Goal: Task Accomplishment & Management: Use online tool/utility

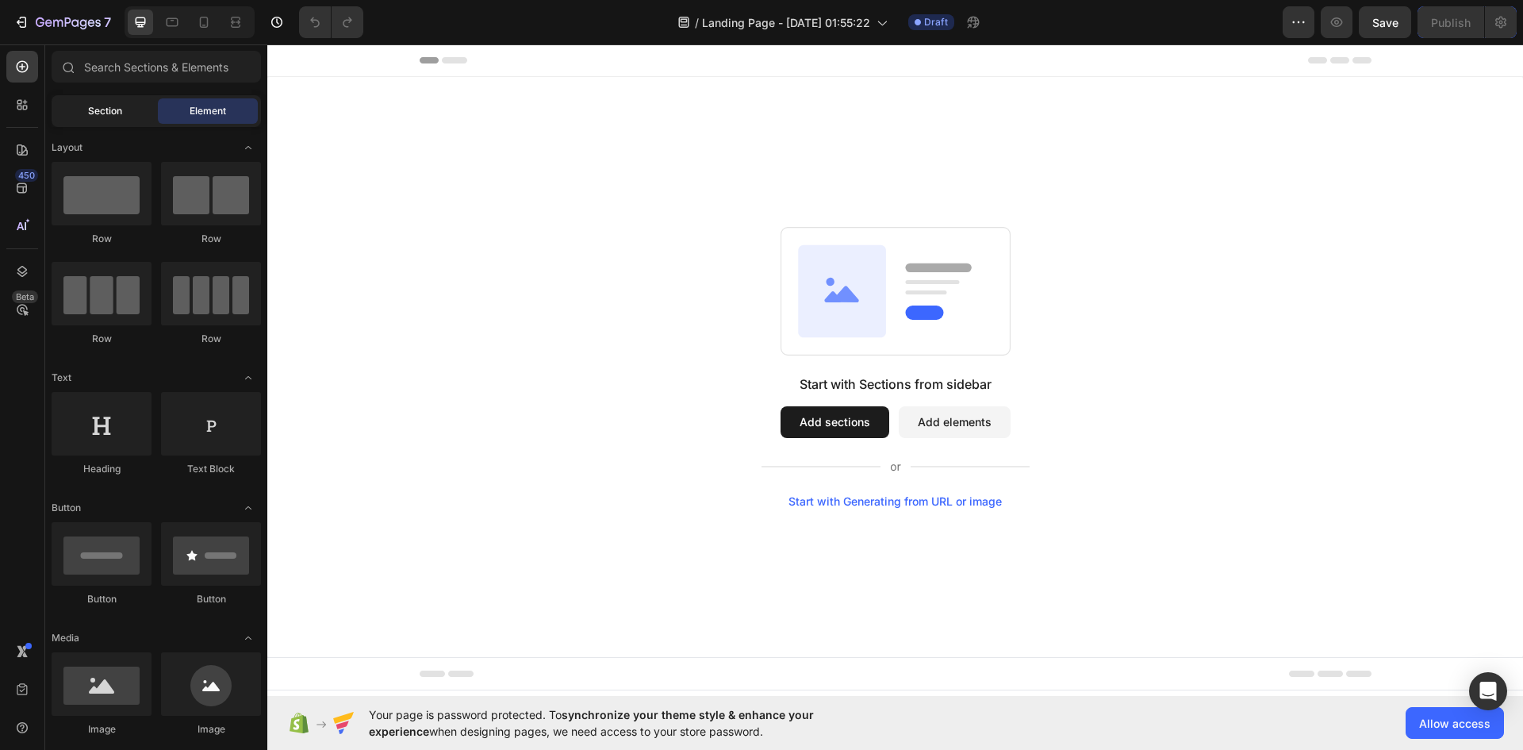
click at [101, 113] on span "Section" at bounding box center [105, 111] width 34 height 14
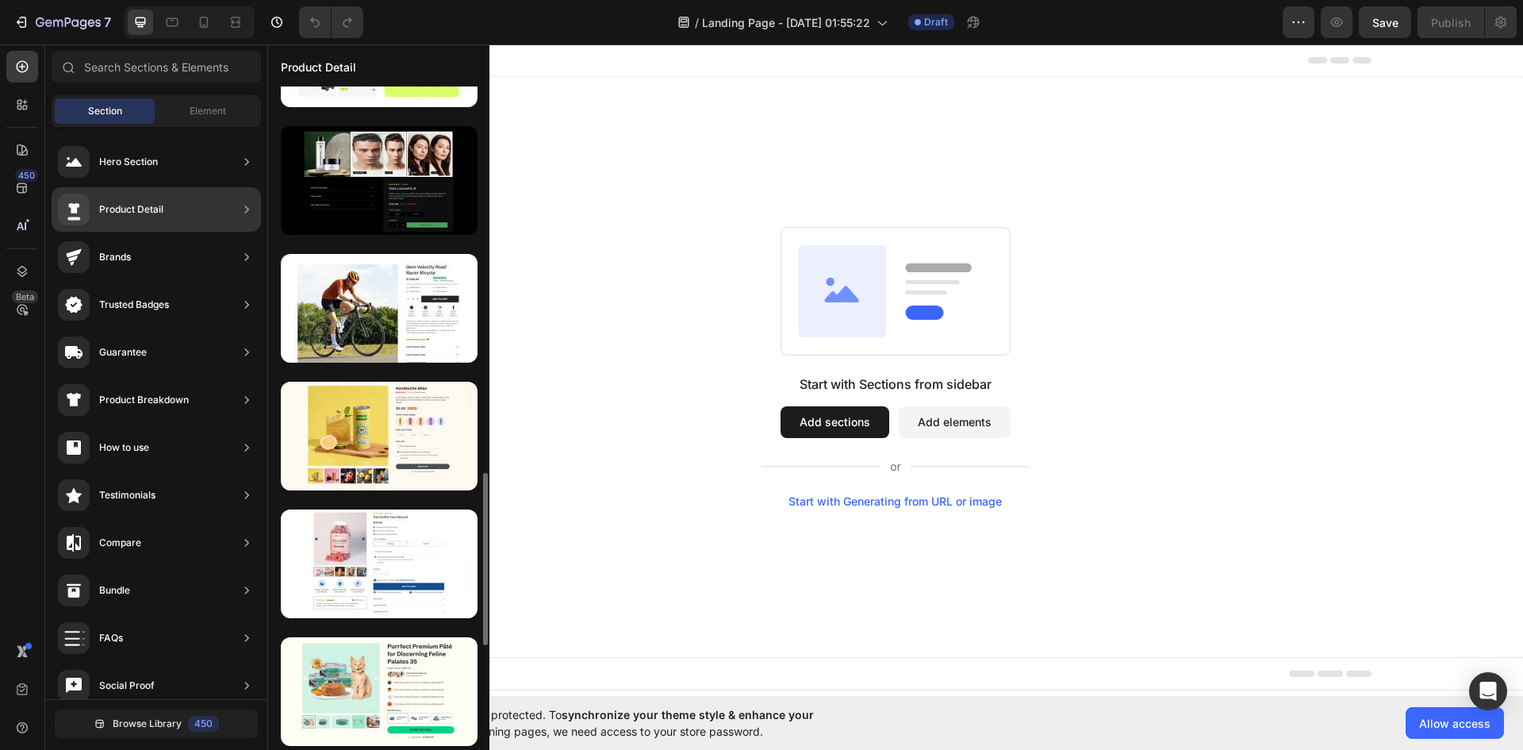
scroll to position [764, 0]
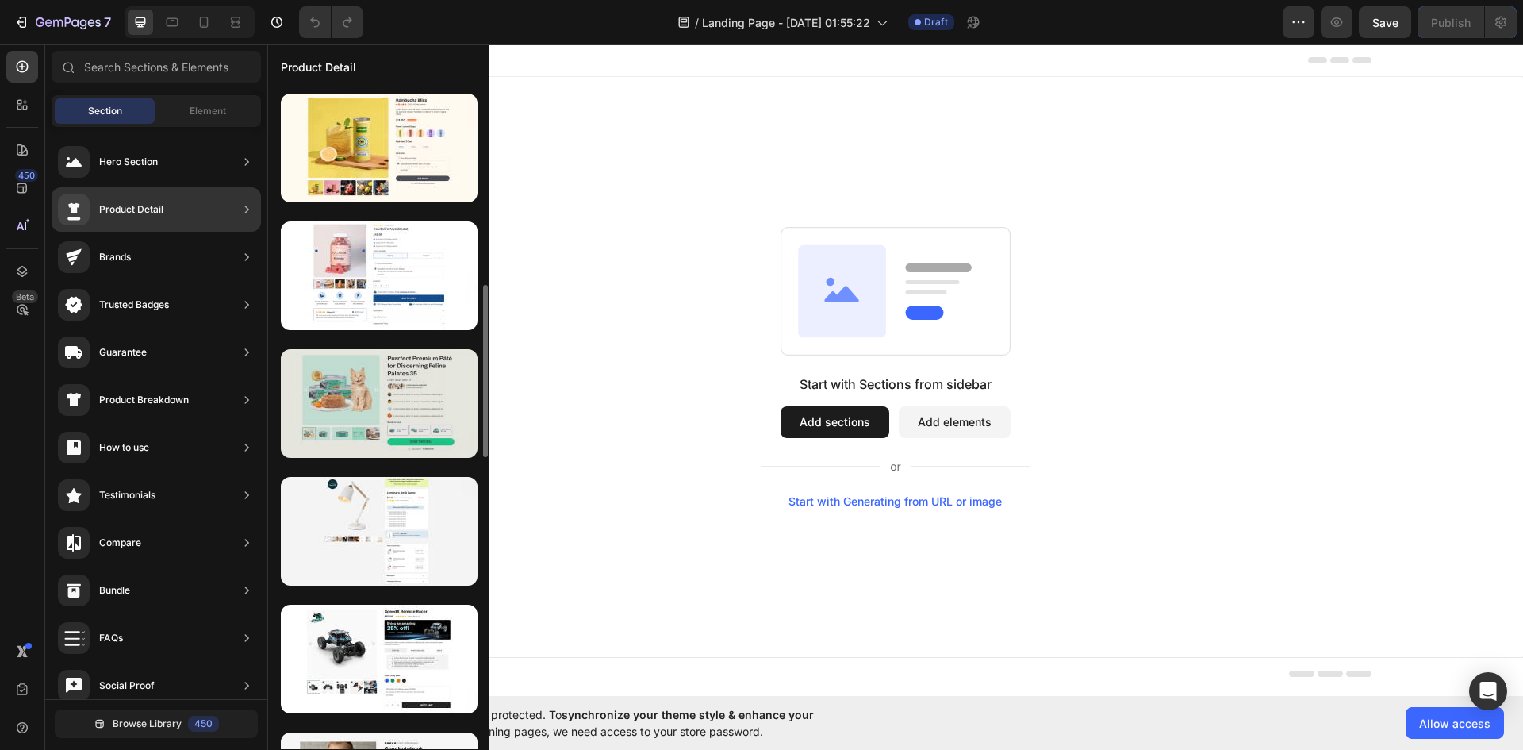
click at [345, 390] on div at bounding box center [379, 403] width 197 height 109
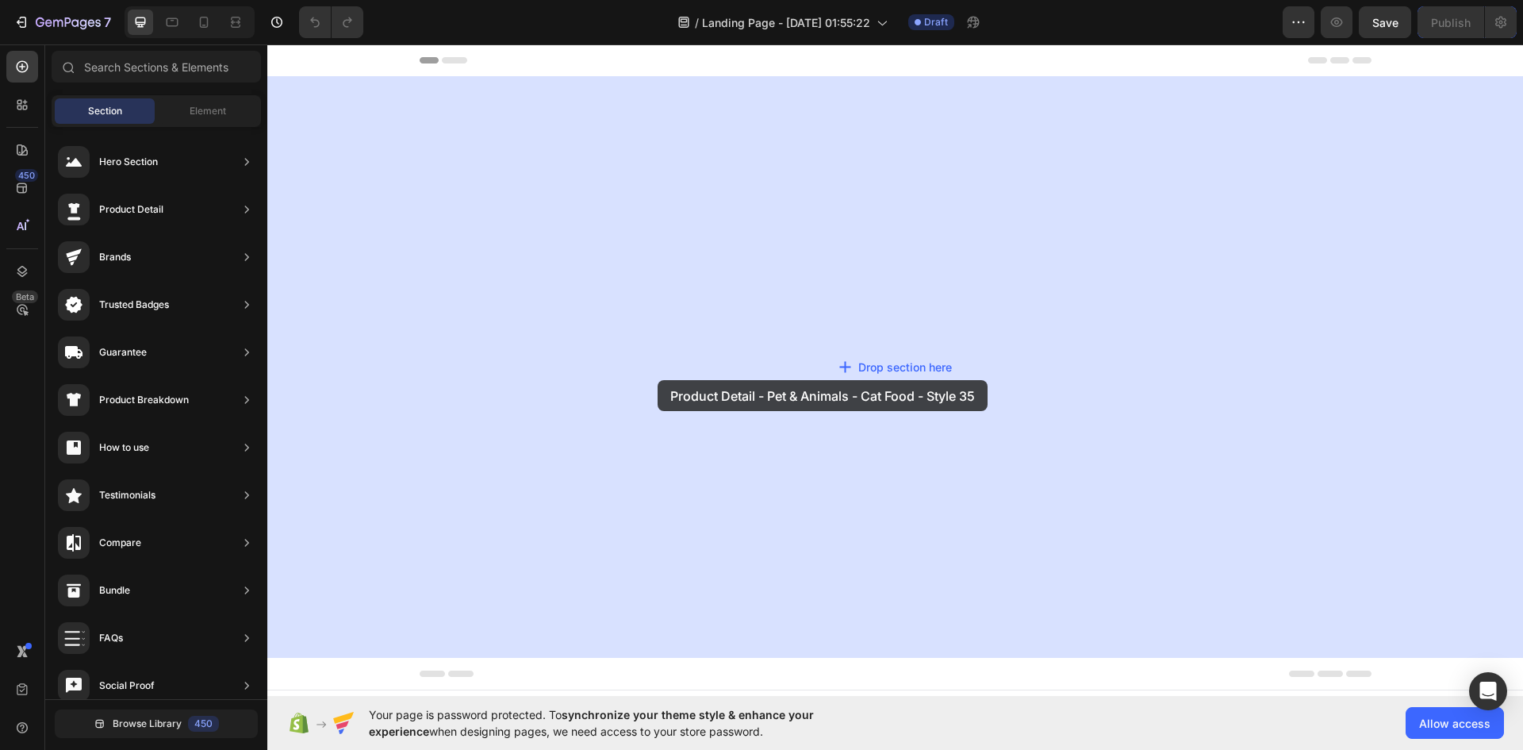
drag, startPoint x: 613, startPoint y: 434, endPoint x: 658, endPoint y: 380, distance: 70.4
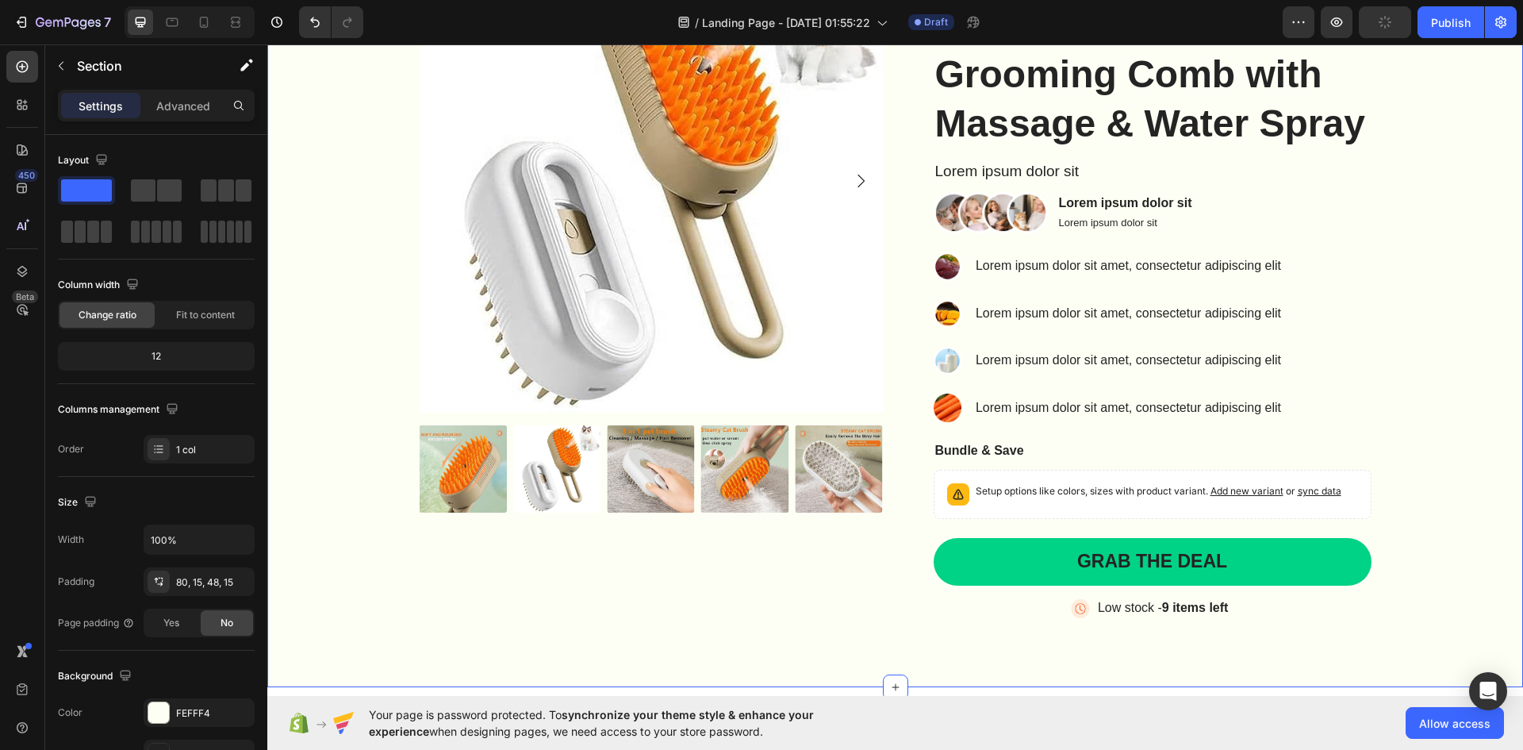
scroll to position [238, 0]
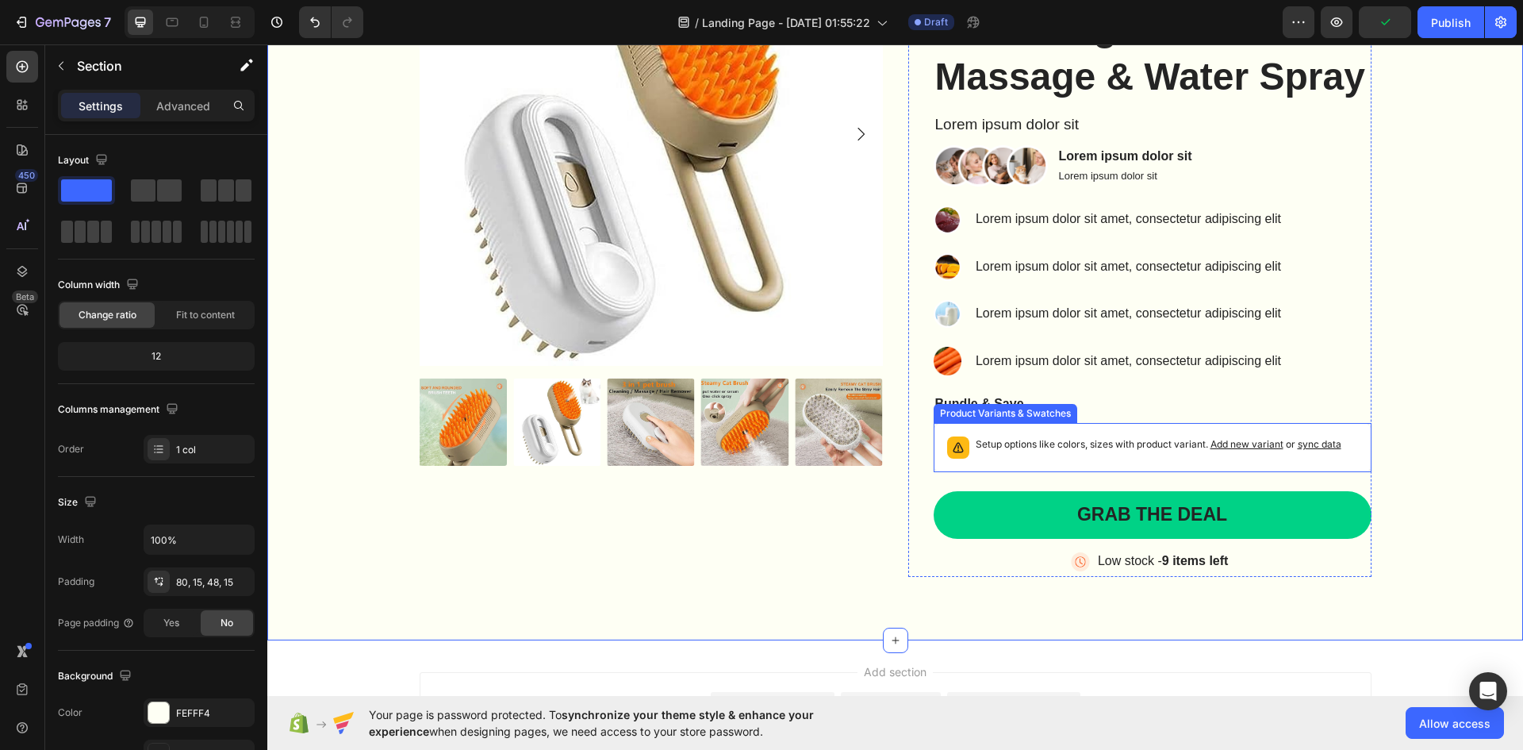
click at [1315, 441] on span "sync data" at bounding box center [1320, 444] width 44 height 12
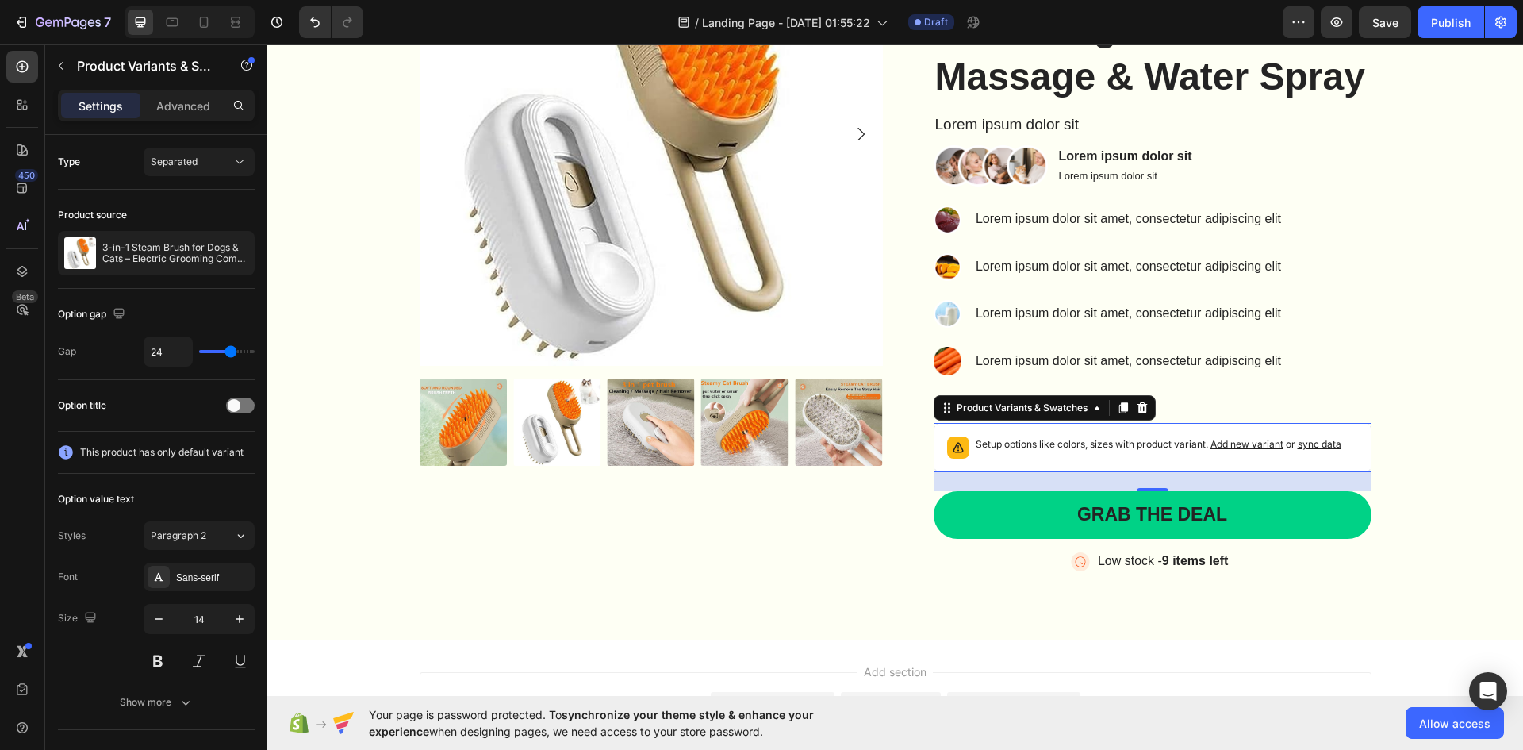
click at [1315, 441] on span "sync data" at bounding box center [1320, 444] width 44 height 12
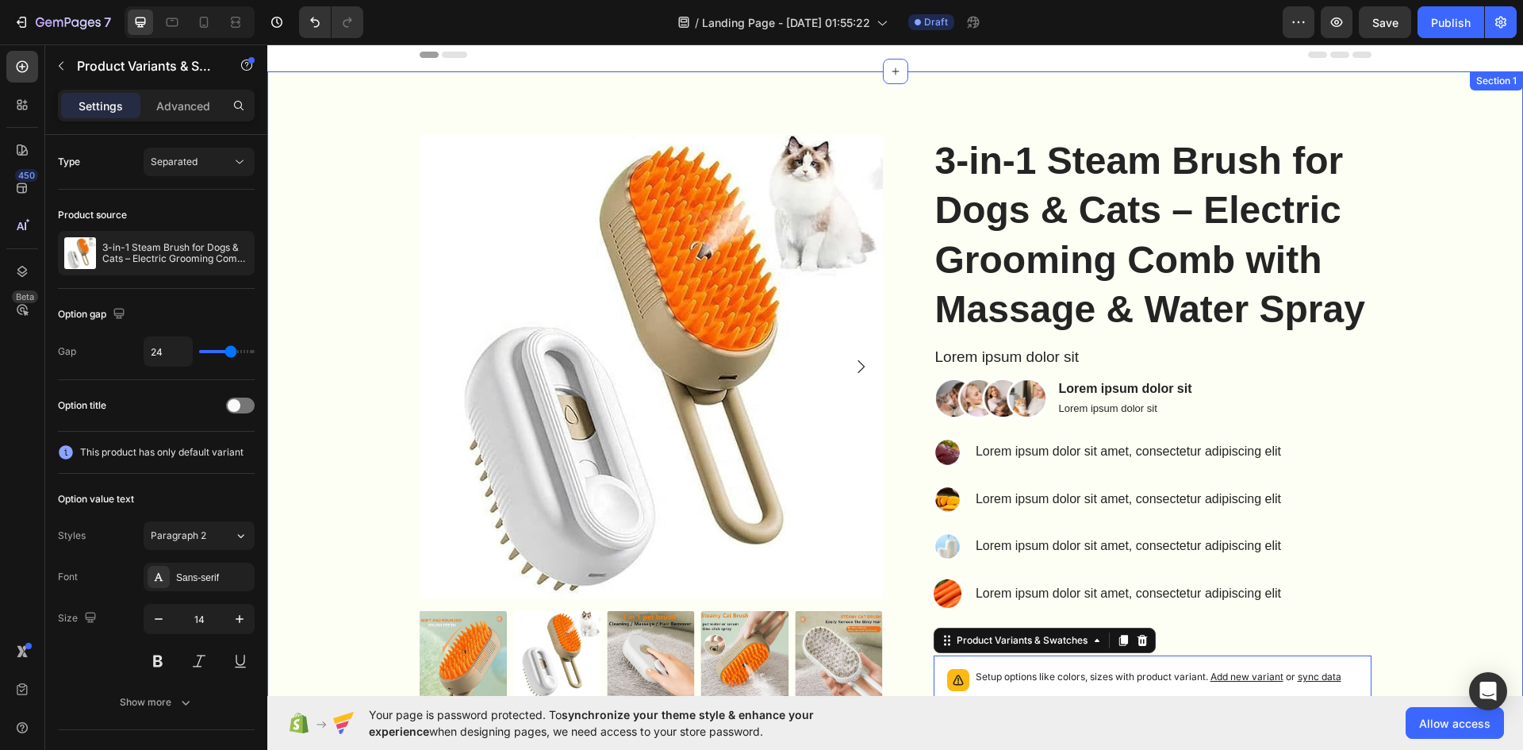
scroll to position [0, 0]
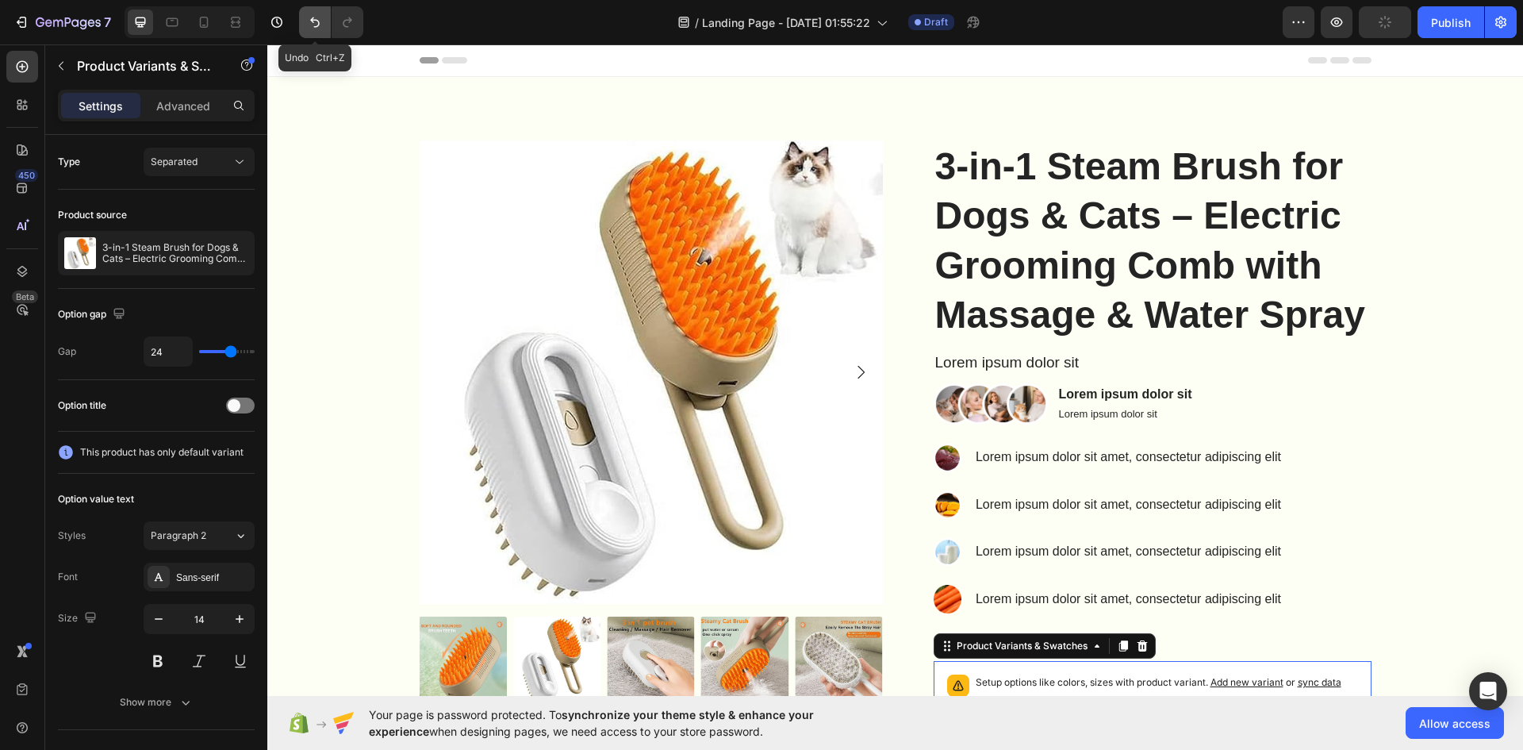
click at [309, 22] on icon "Undo/Redo" at bounding box center [315, 22] width 16 height 16
click at [309, 25] on icon "Undo/Redo" at bounding box center [315, 22] width 16 height 16
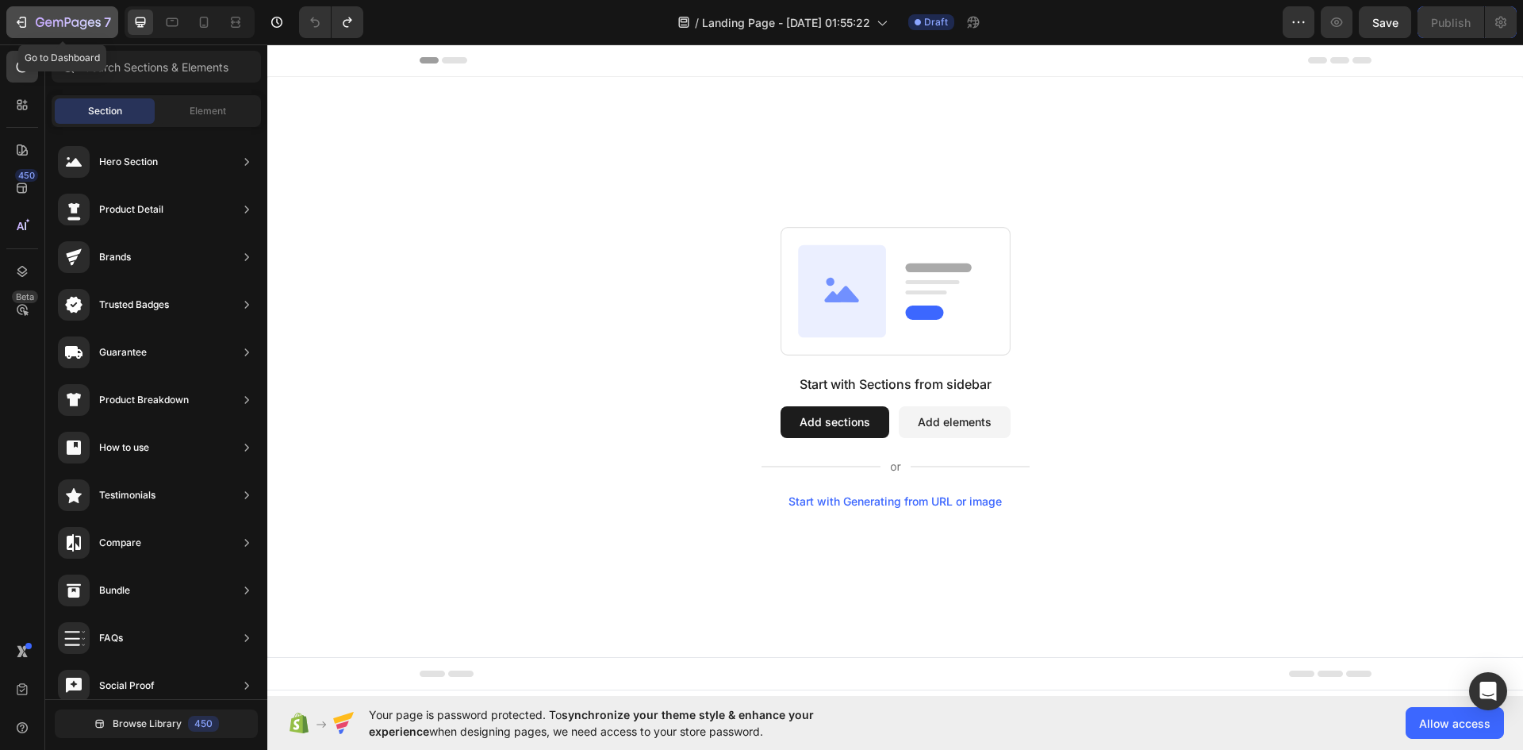
click at [33, 21] on div "7" at bounding box center [62, 22] width 98 height 19
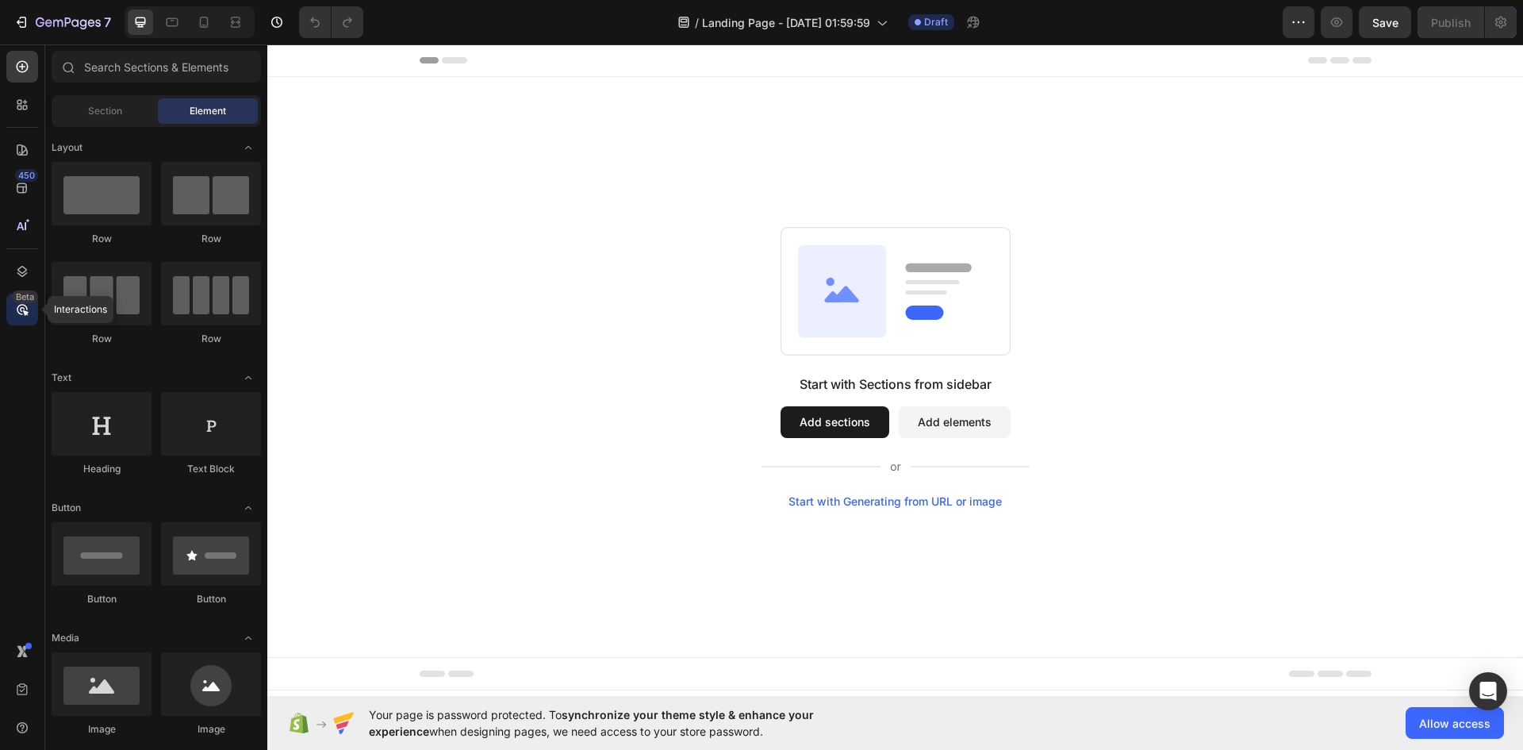
click at [26, 312] on icon at bounding box center [26, 313] width 6 height 6
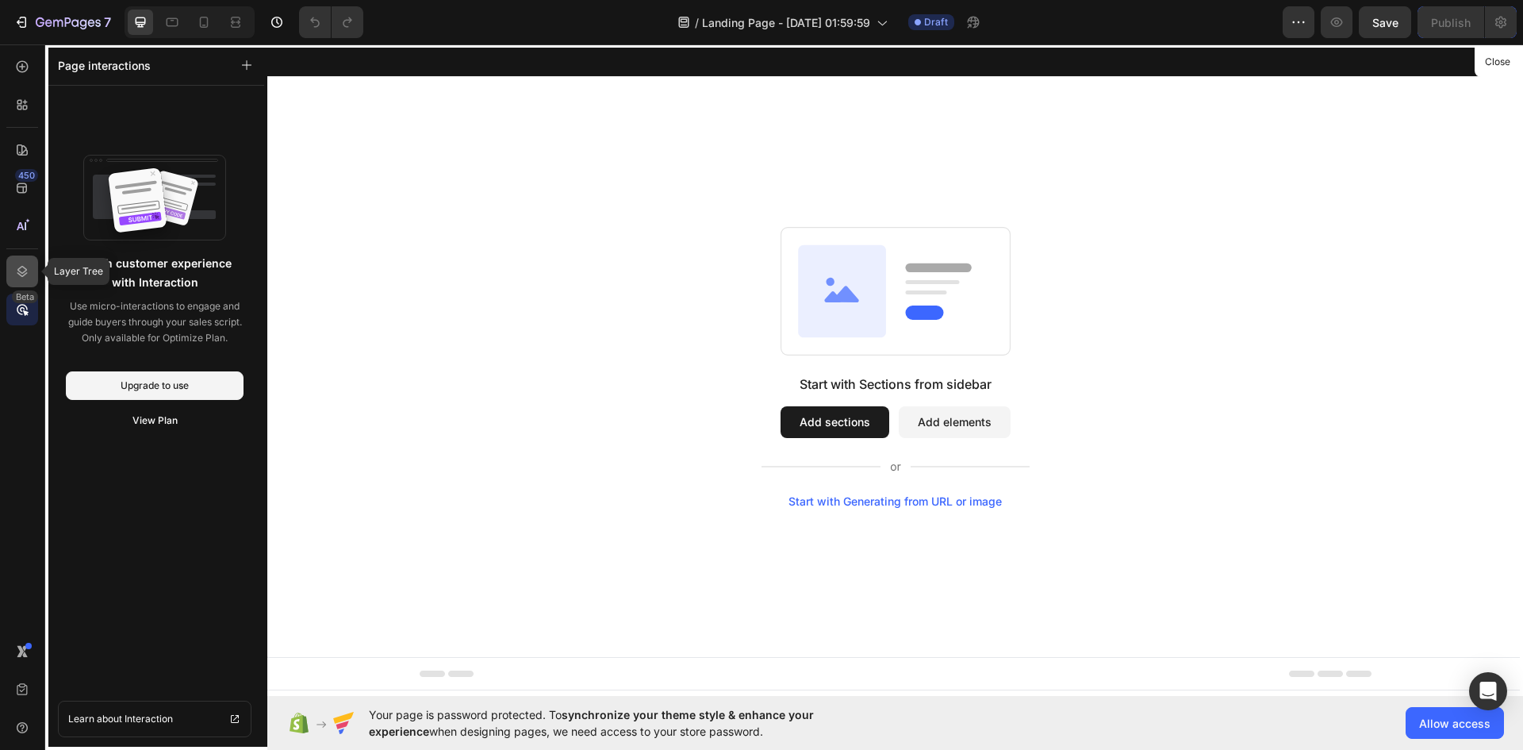
click at [26, 263] on icon at bounding box center [22, 271] width 16 height 16
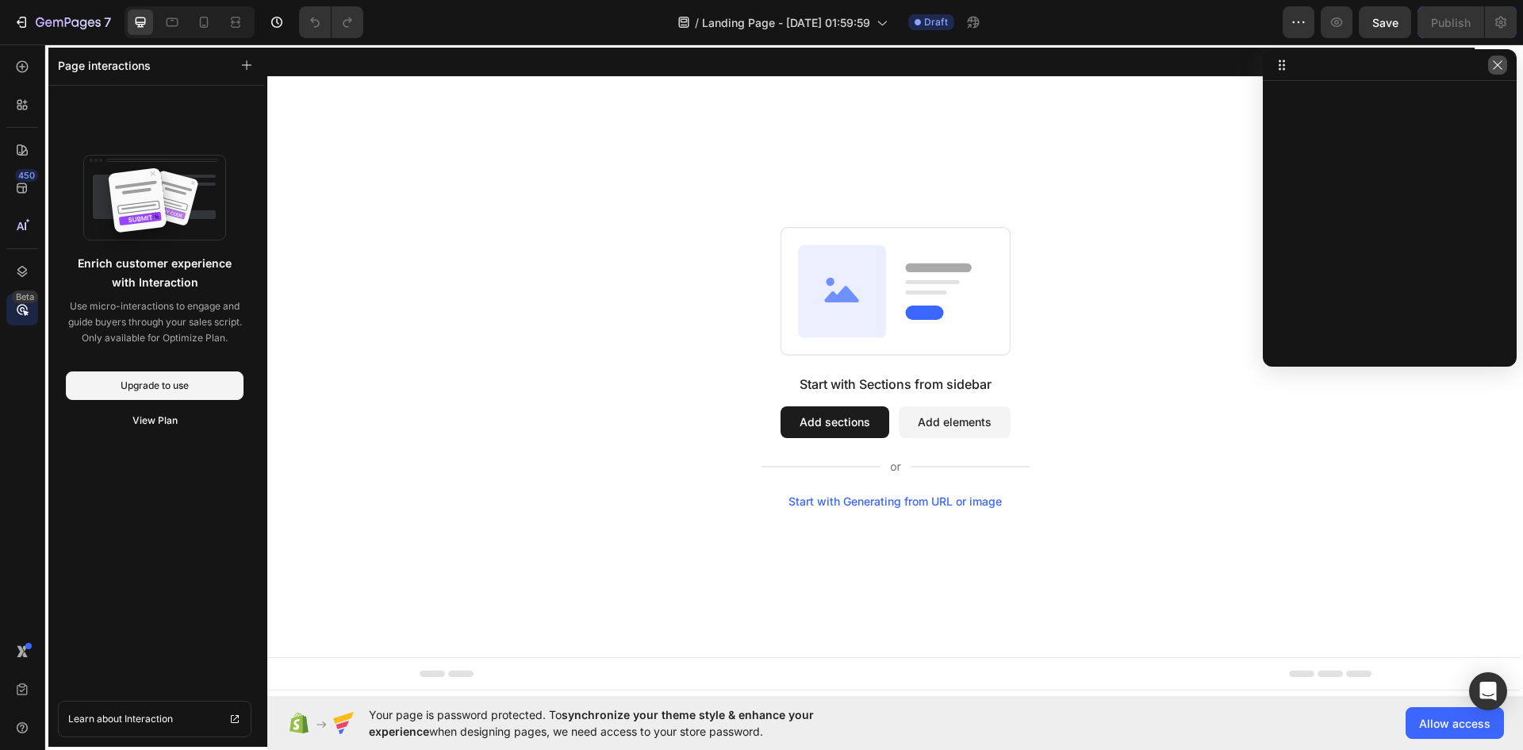
click at [1492, 68] on icon "button" at bounding box center [1498, 65] width 13 height 13
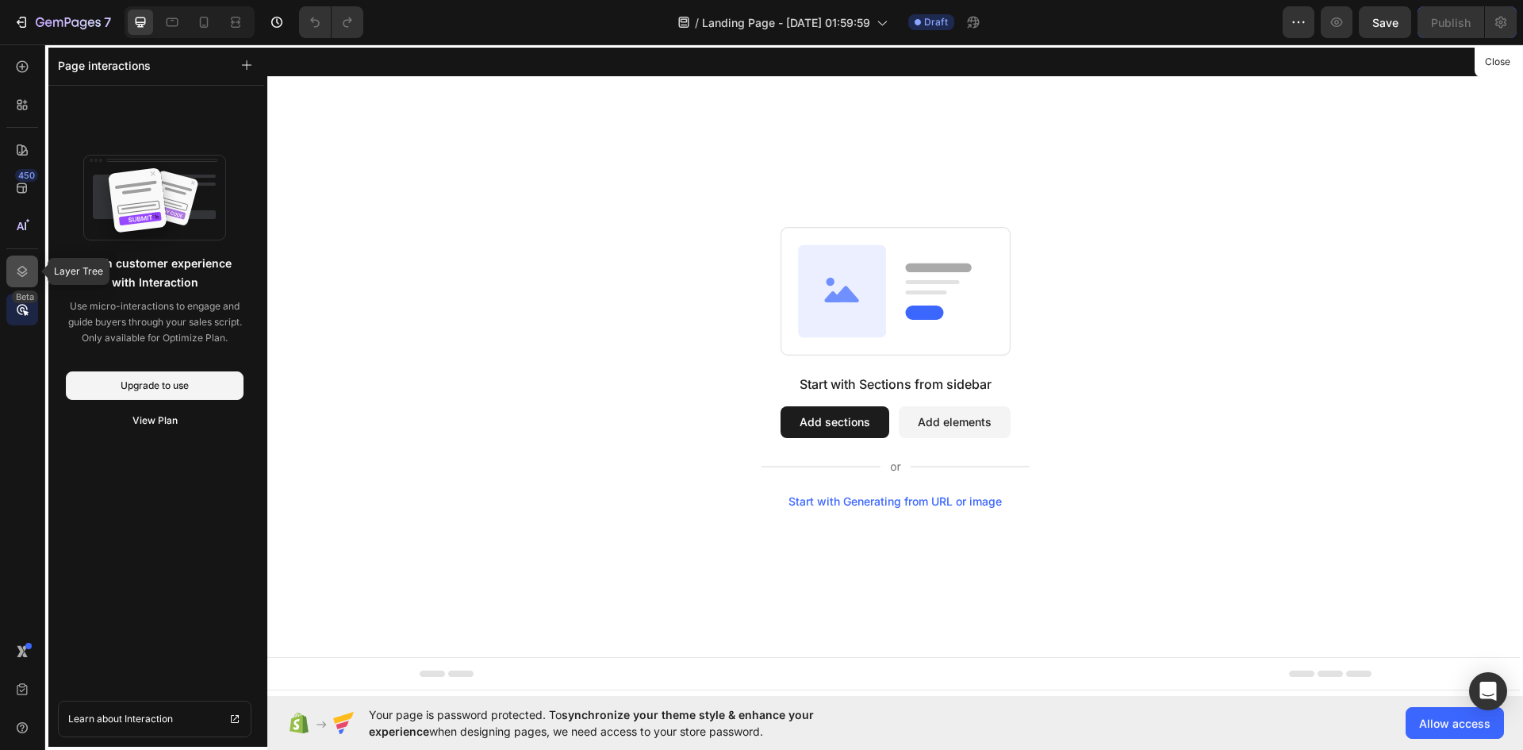
click at [37, 275] on div at bounding box center [22, 271] width 32 height 32
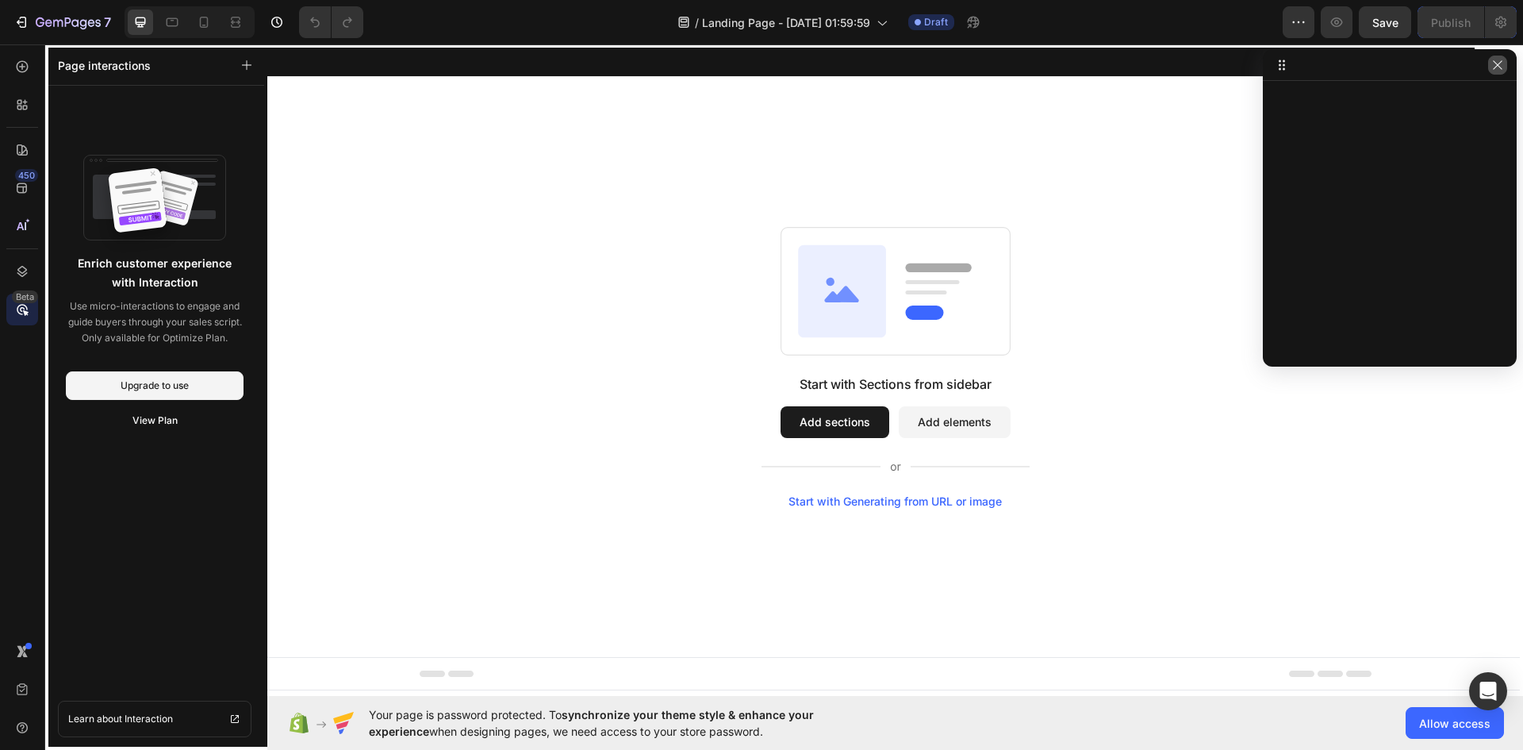
click at [1507, 67] on button "button" at bounding box center [1497, 65] width 19 height 19
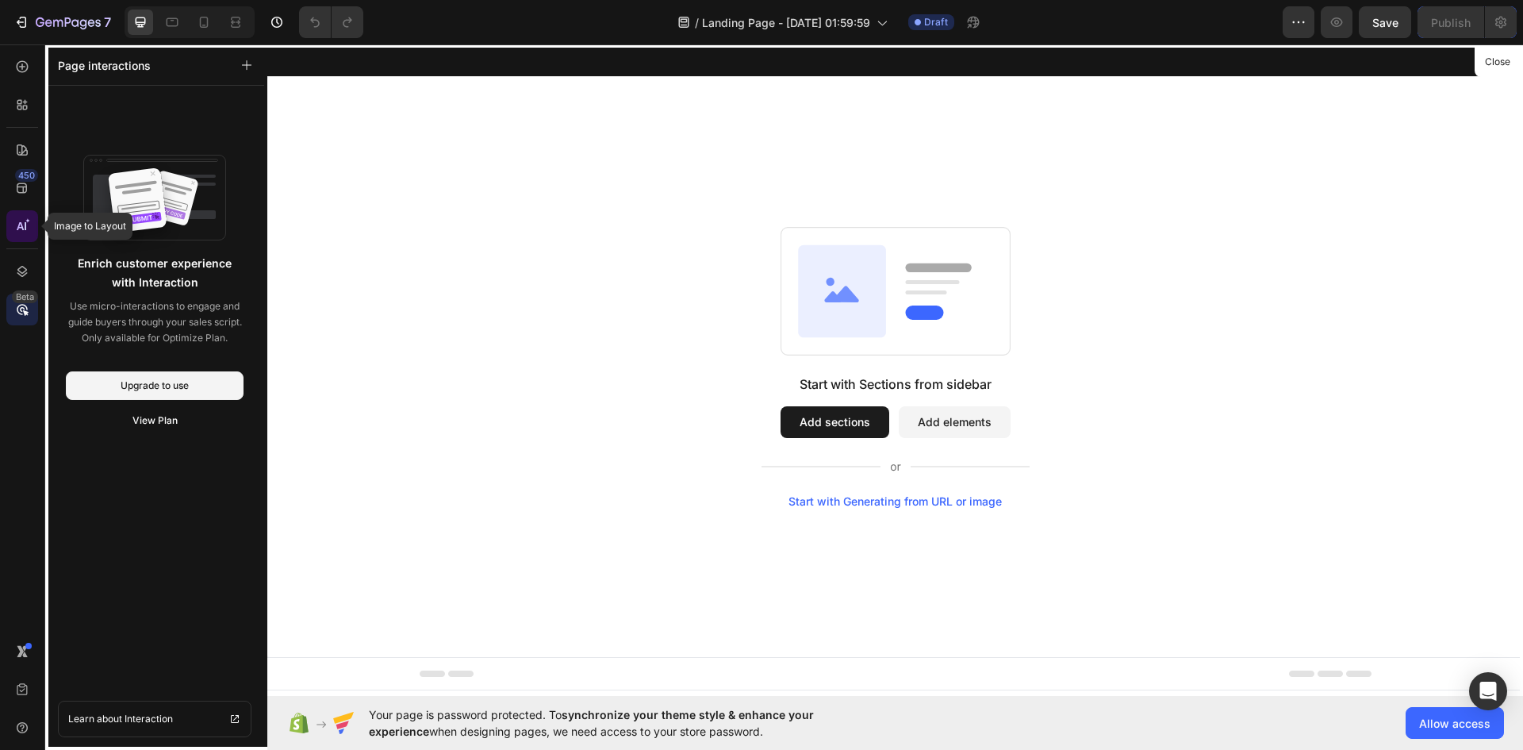
click at [16, 218] on icon at bounding box center [22, 226] width 16 height 16
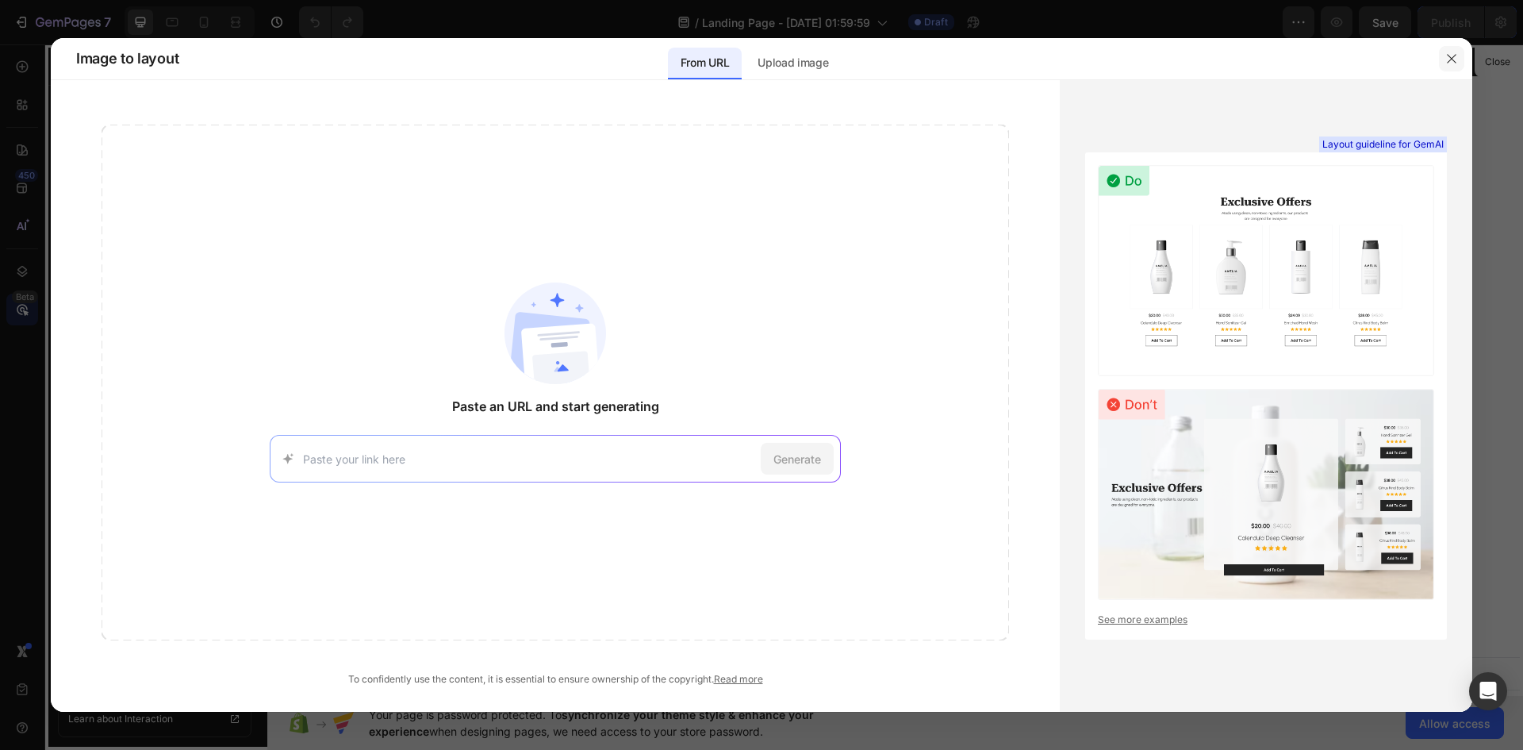
click at [1458, 60] on button "button" at bounding box center [1451, 58] width 25 height 25
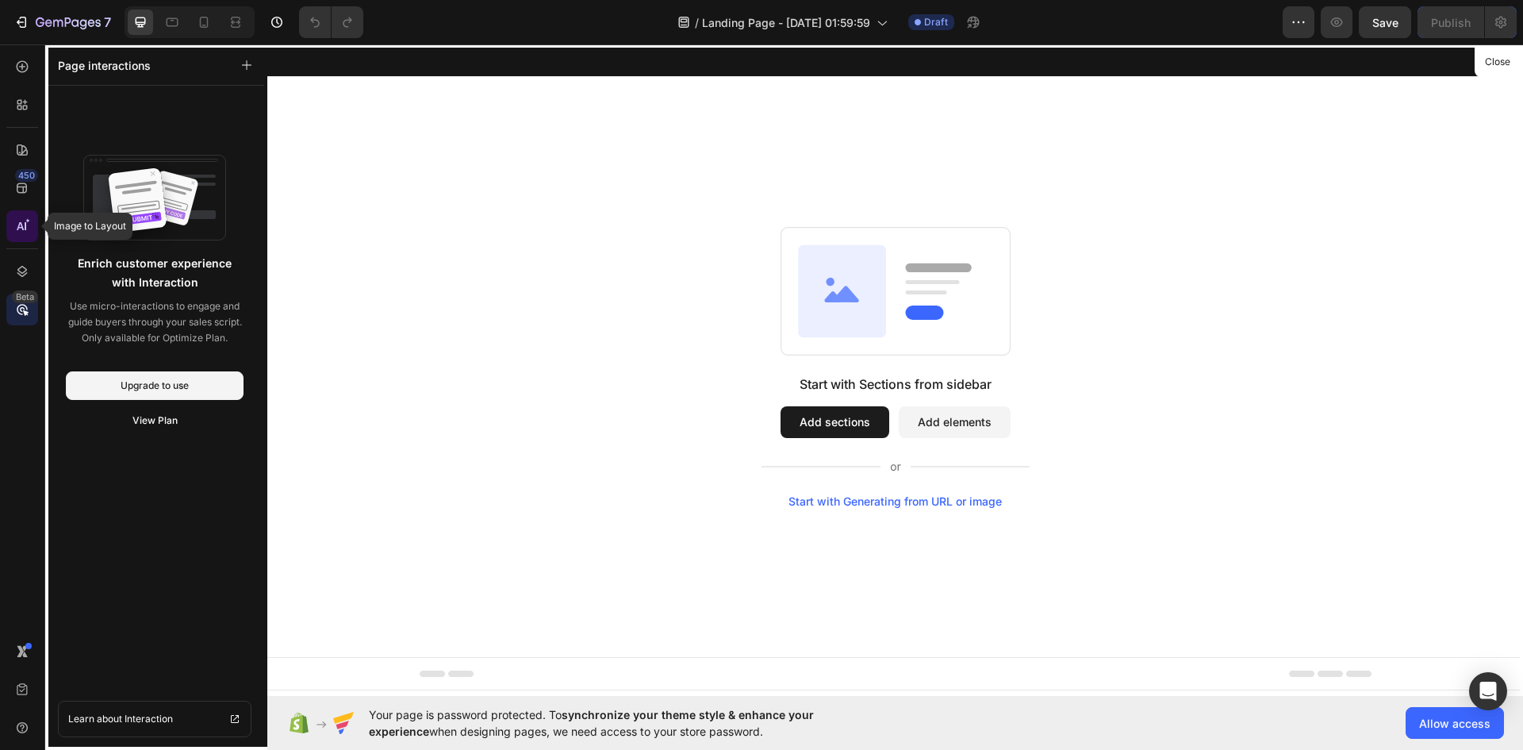
click at [24, 236] on div at bounding box center [22, 226] width 32 height 32
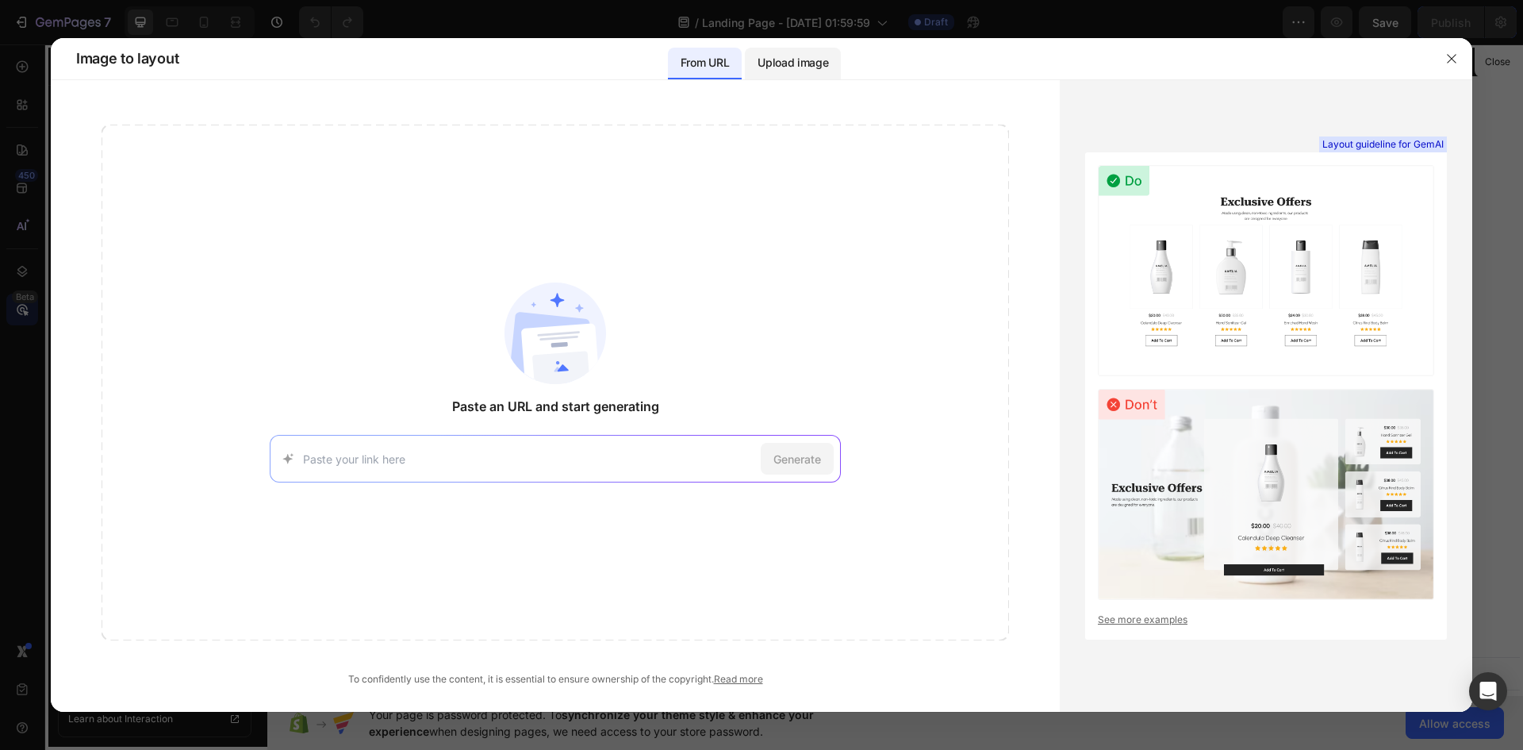
click at [768, 69] on p "Upload image" at bounding box center [793, 62] width 71 height 19
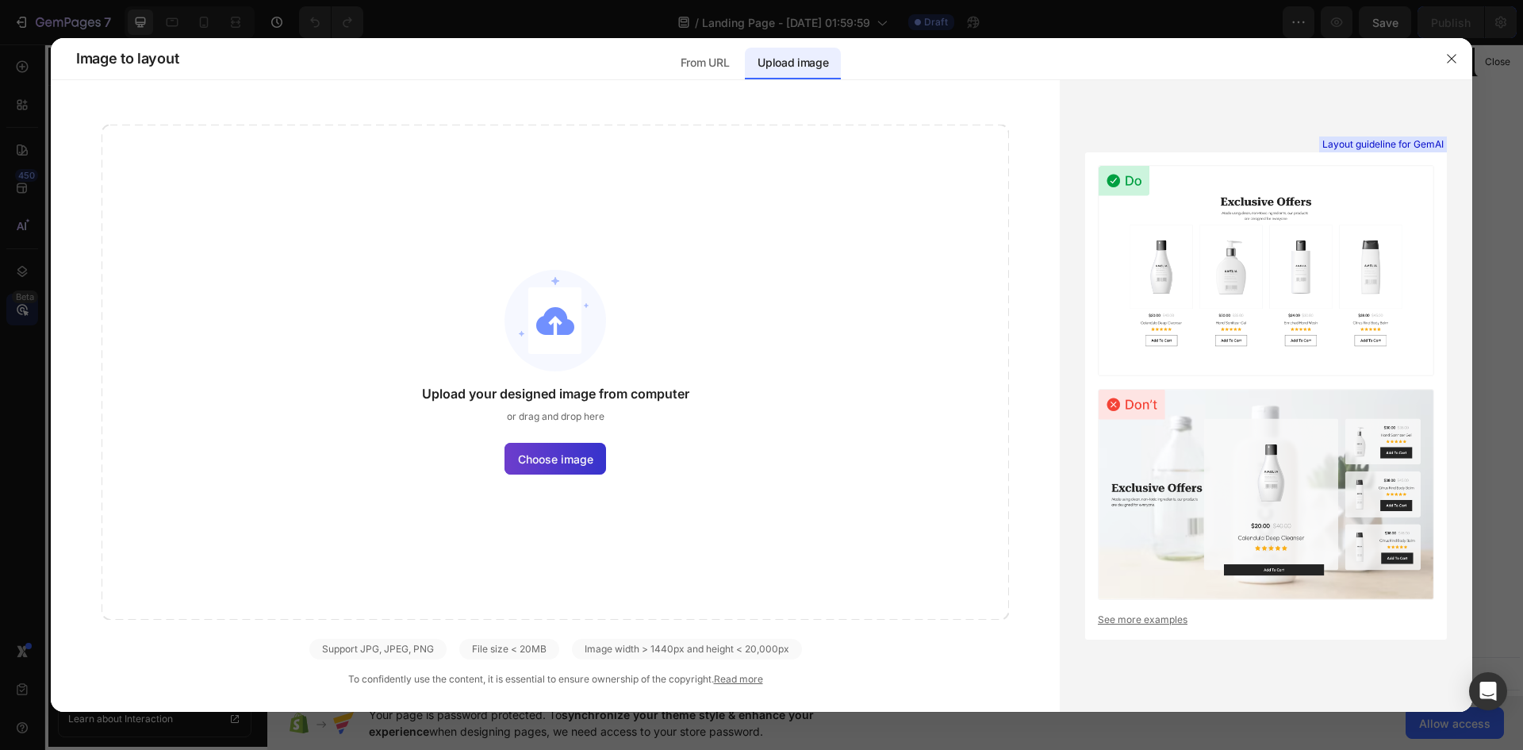
click at [529, 457] on span "Choose image" at bounding box center [555, 459] width 75 height 17
click at [0, 0] on input "Choose image" at bounding box center [0, 0] width 0 height 0
click at [649, 473] on div "Upload your designed image from computer or drag and drop here Choose image" at bounding box center [556, 372] width 908 height 495
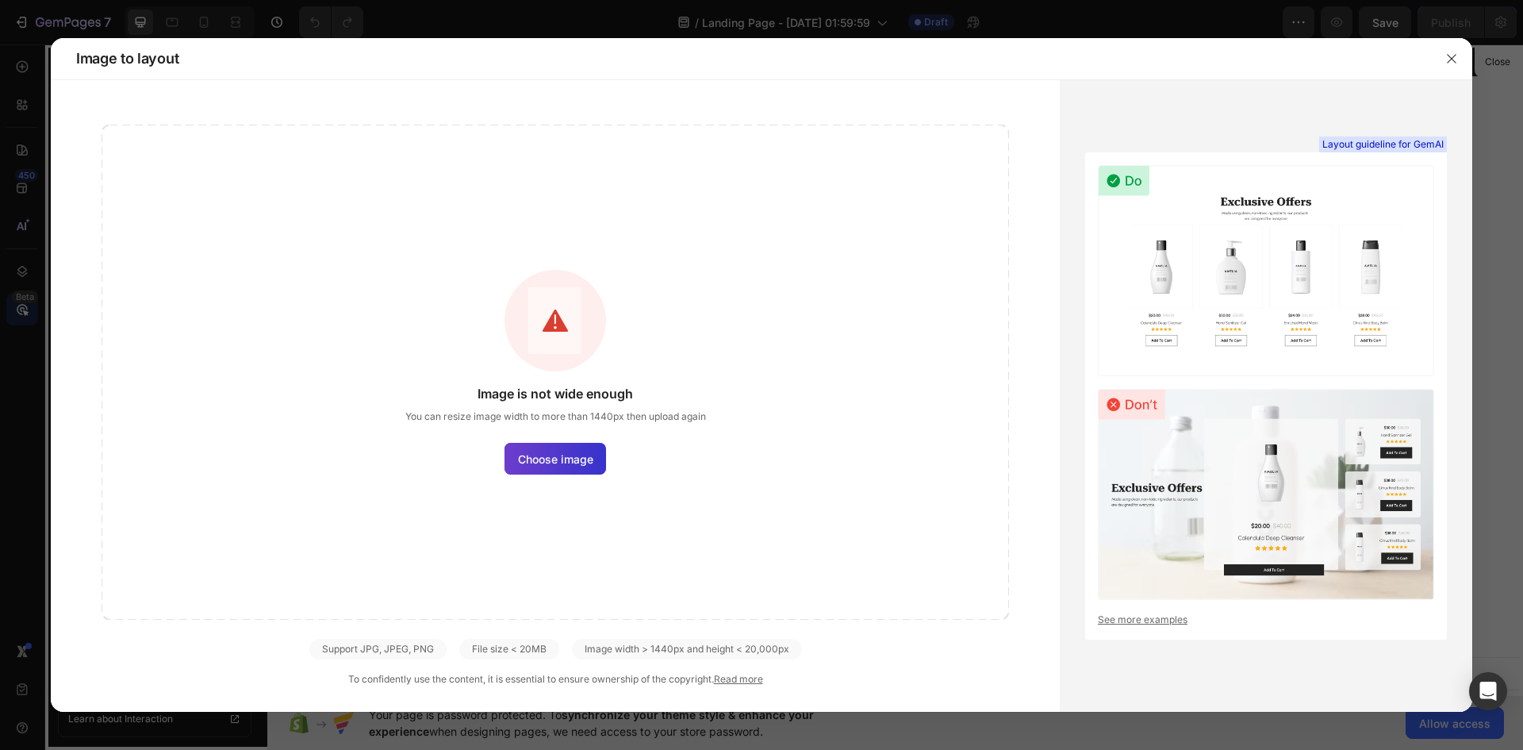
click at [586, 457] on span "Choose image" at bounding box center [555, 459] width 75 height 17
click at [0, 0] on input "Choose image" at bounding box center [0, 0] width 0 height 0
click at [1149, 624] on link "See more examples" at bounding box center [1266, 620] width 336 height 14
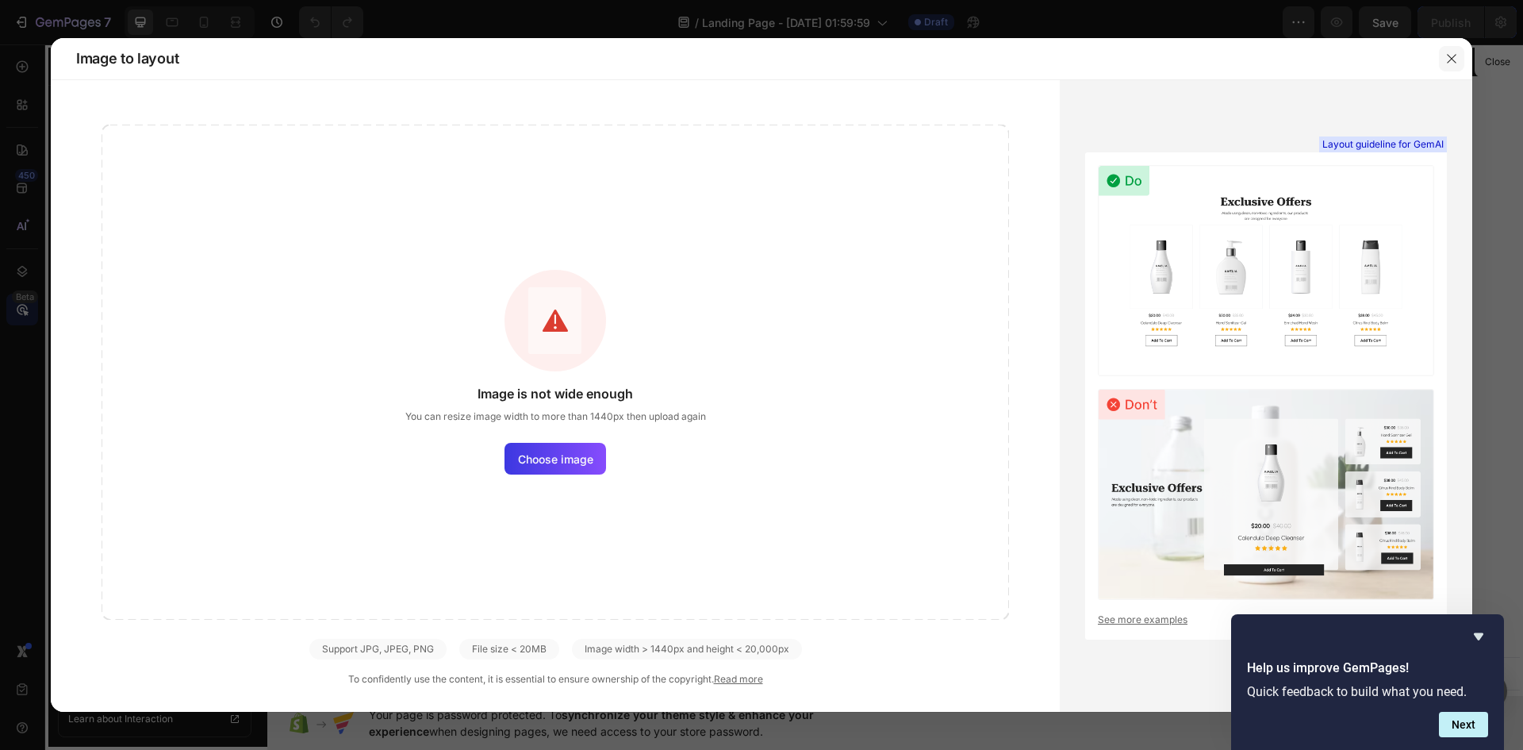
click at [1446, 54] on icon "button" at bounding box center [1452, 58] width 13 height 13
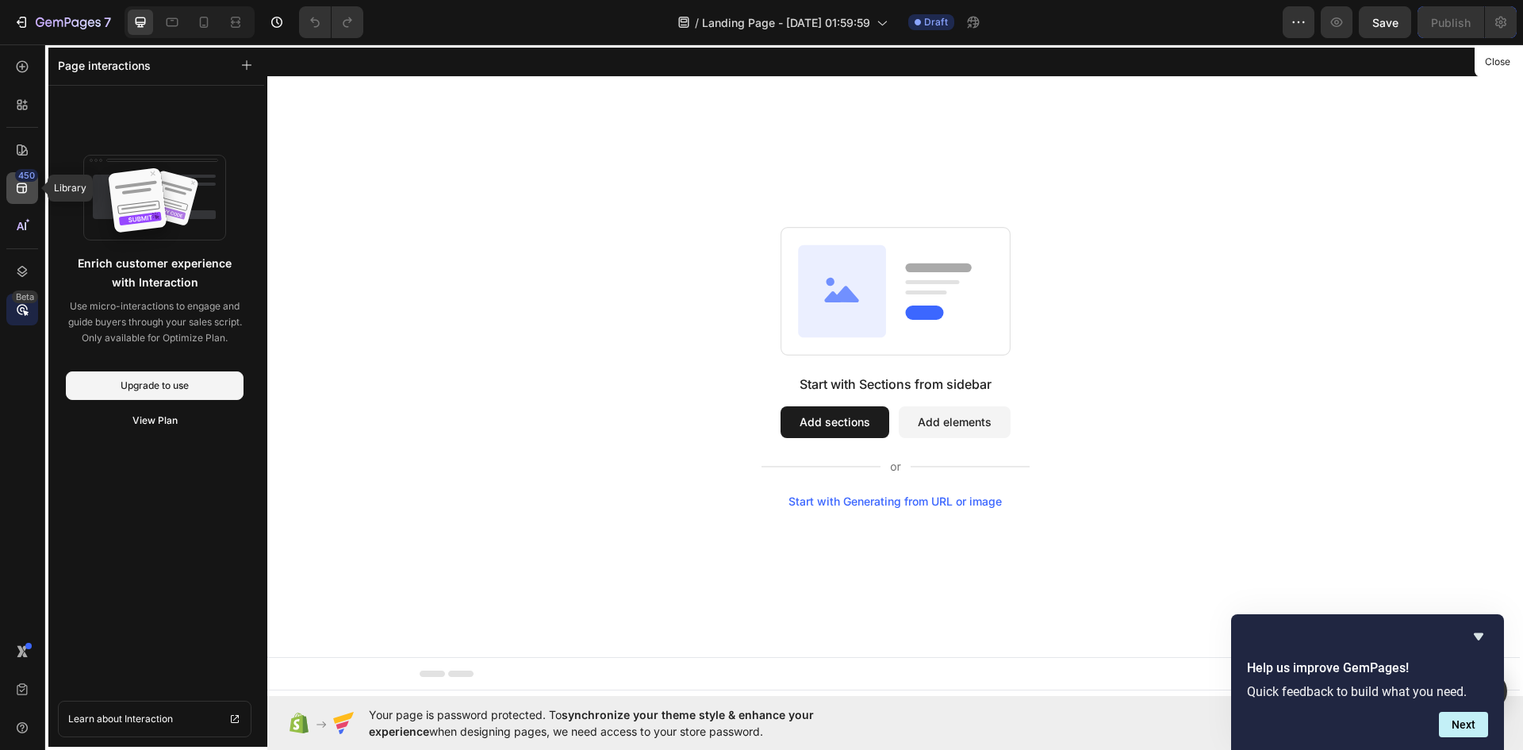
click at [33, 198] on div "450" at bounding box center [22, 188] width 32 height 32
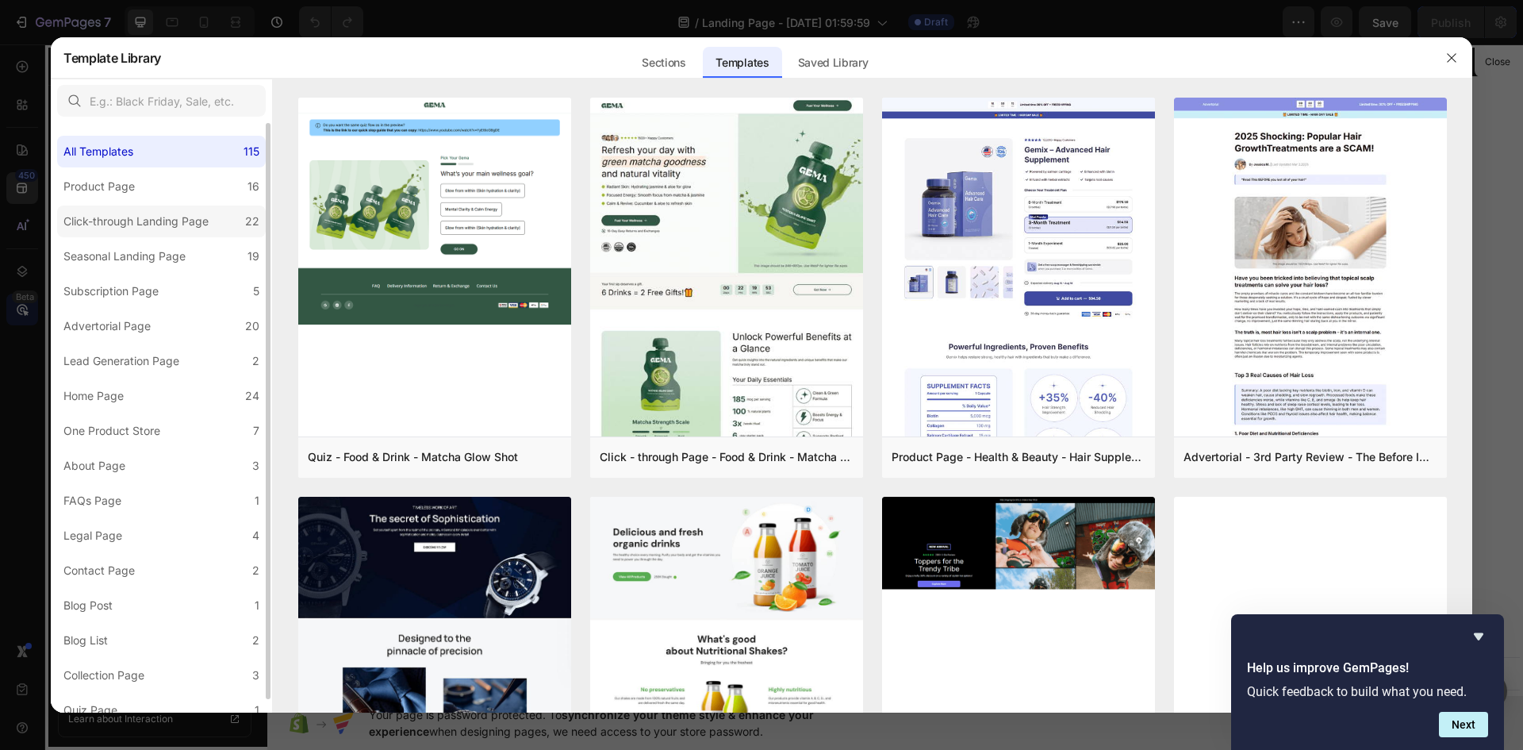
scroll to position [13, 0]
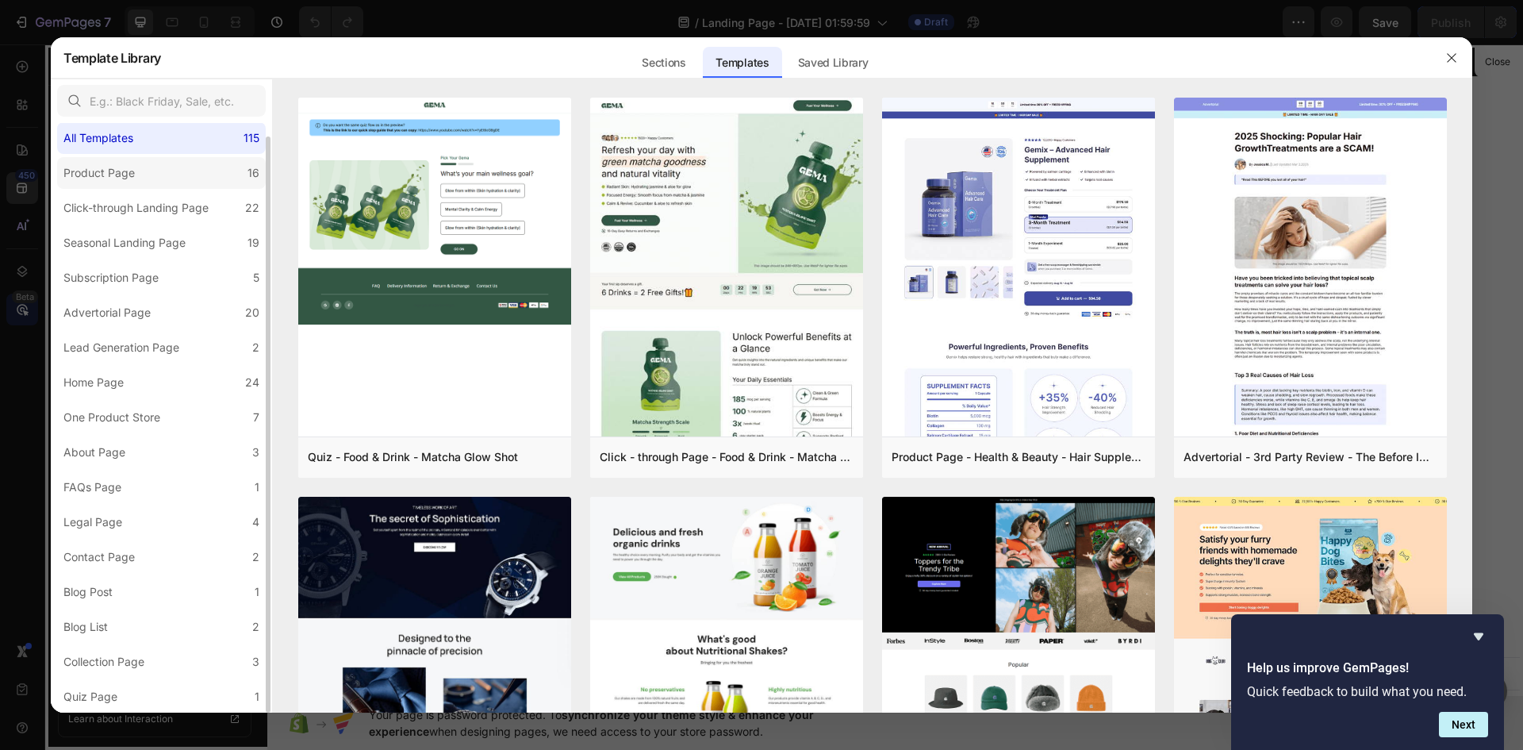
click at [148, 183] on label "Product Page 16" at bounding box center [161, 173] width 209 height 32
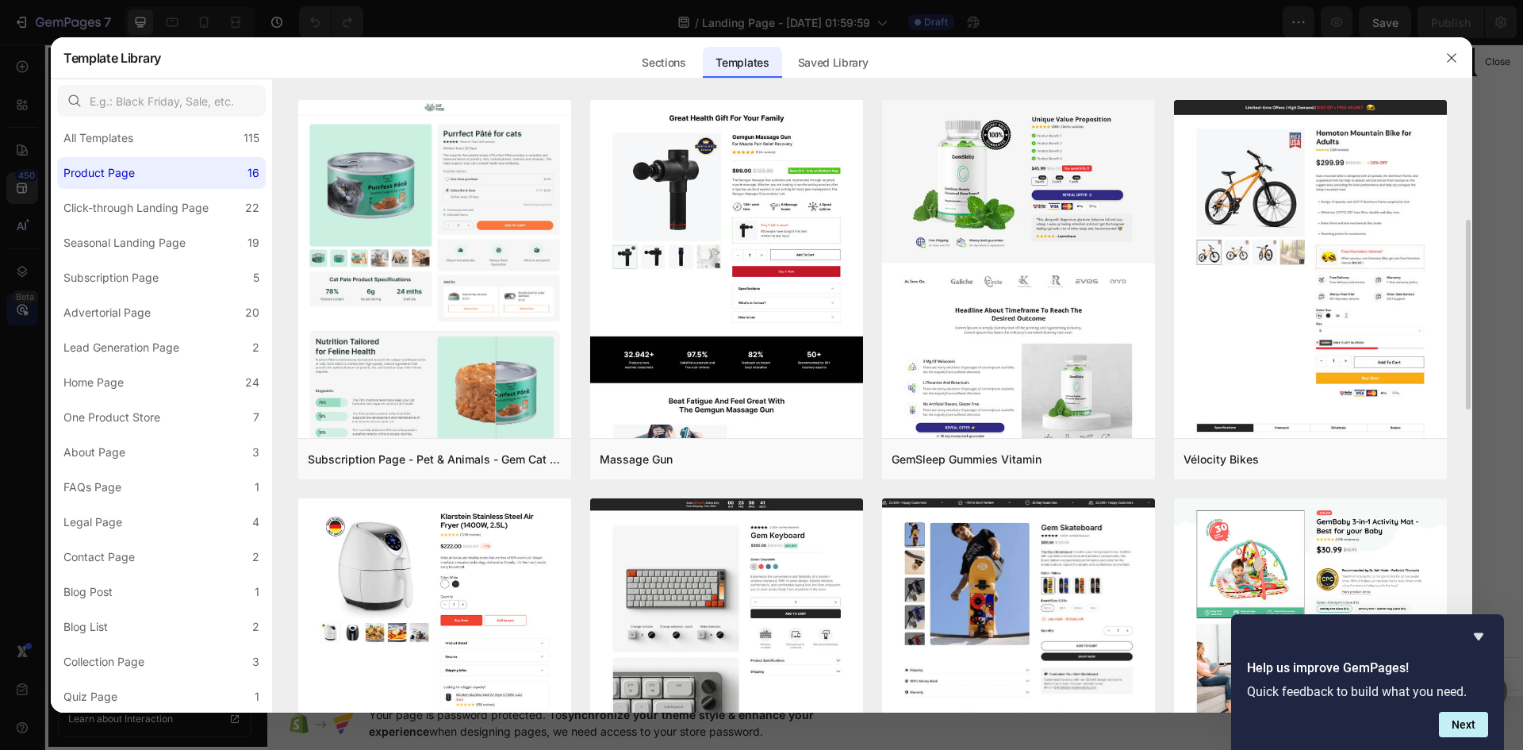
scroll to position [714, 0]
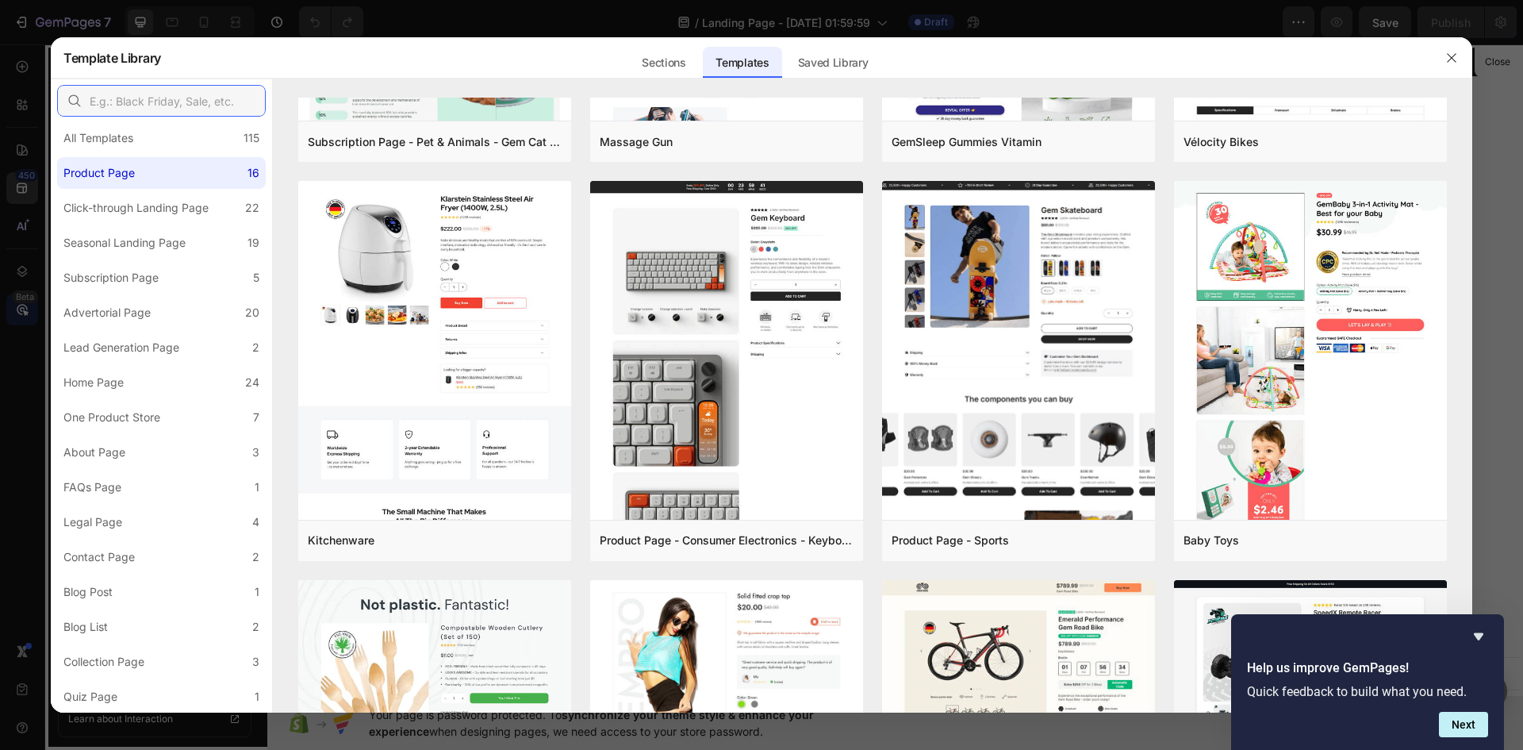
click at [198, 96] on input "text" at bounding box center [161, 101] width 209 height 32
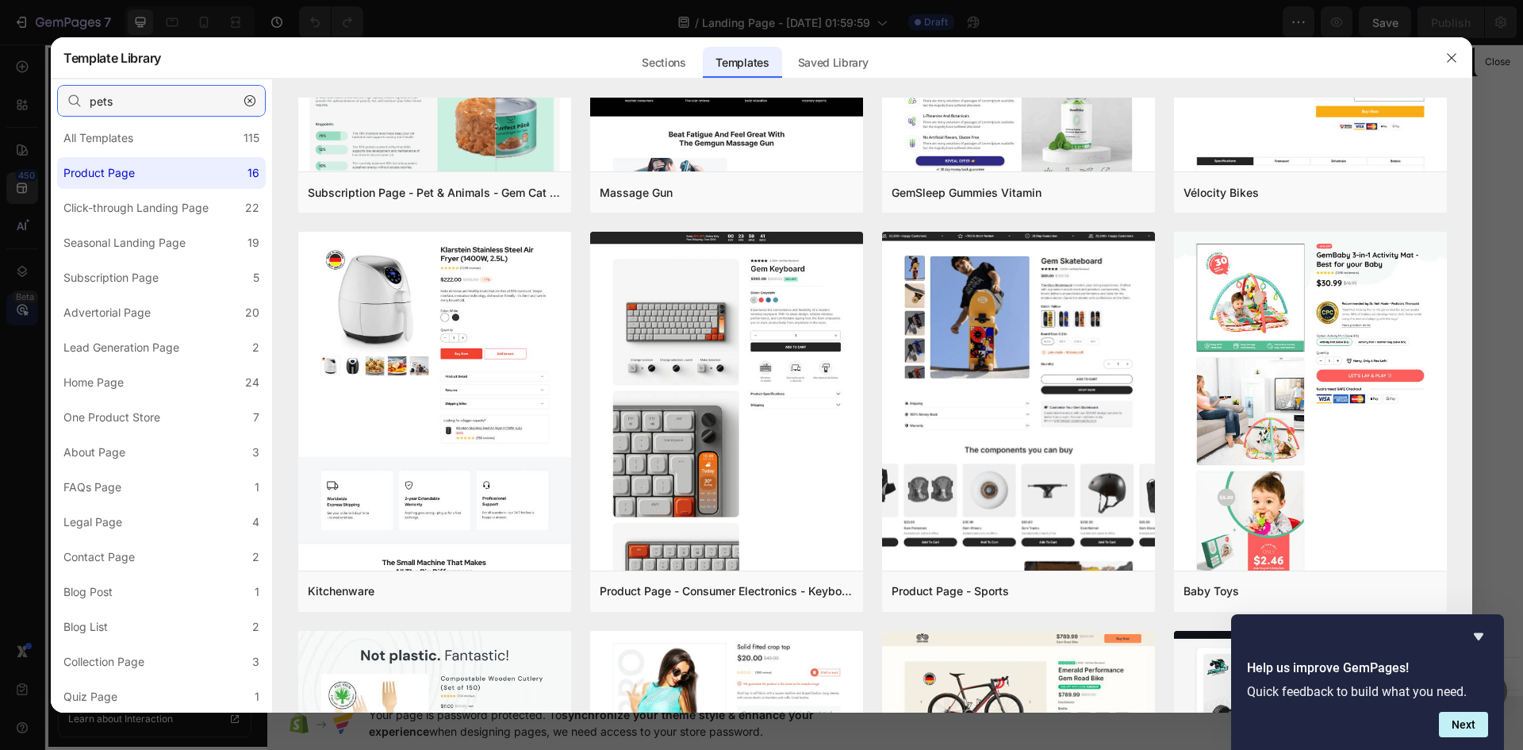
scroll to position [0, 0]
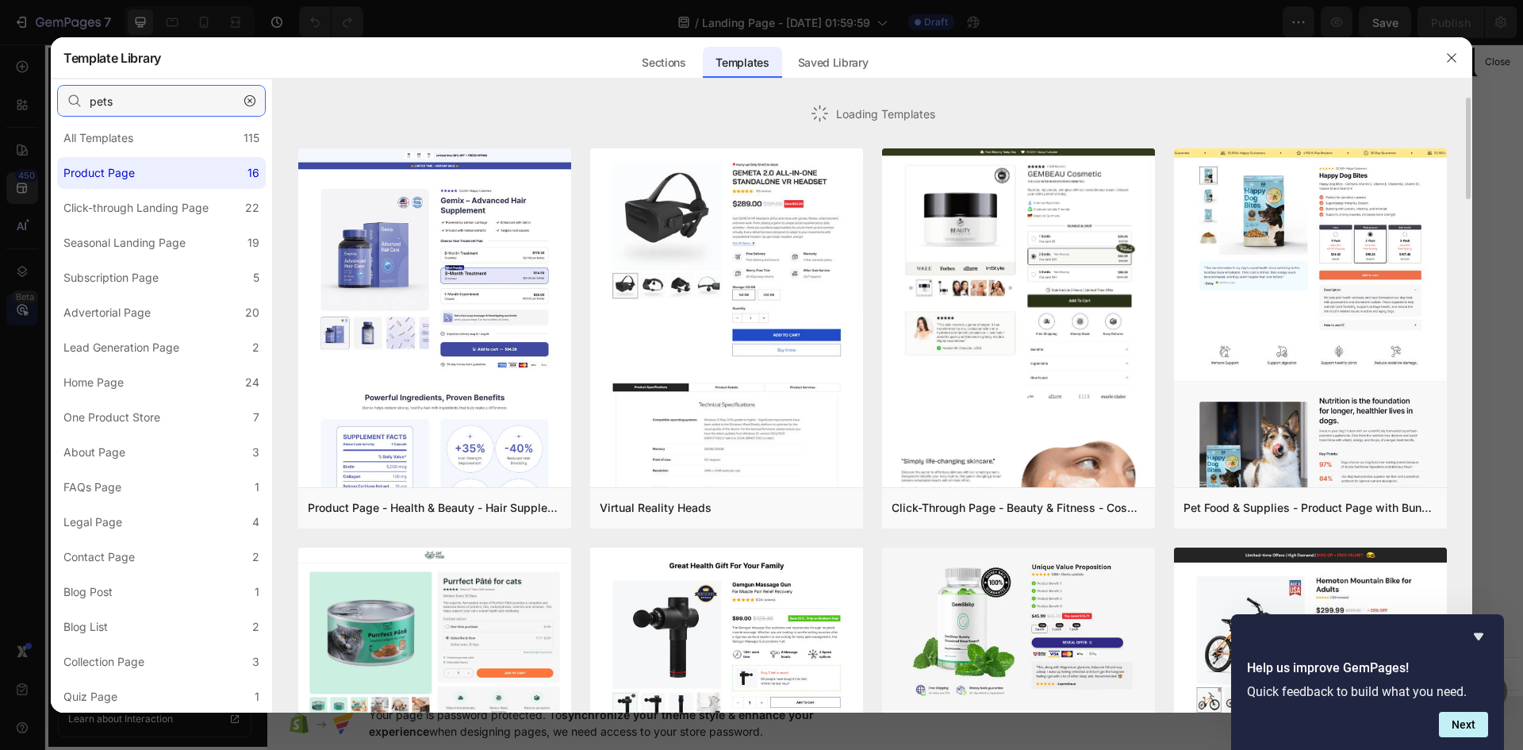
type input "pets"
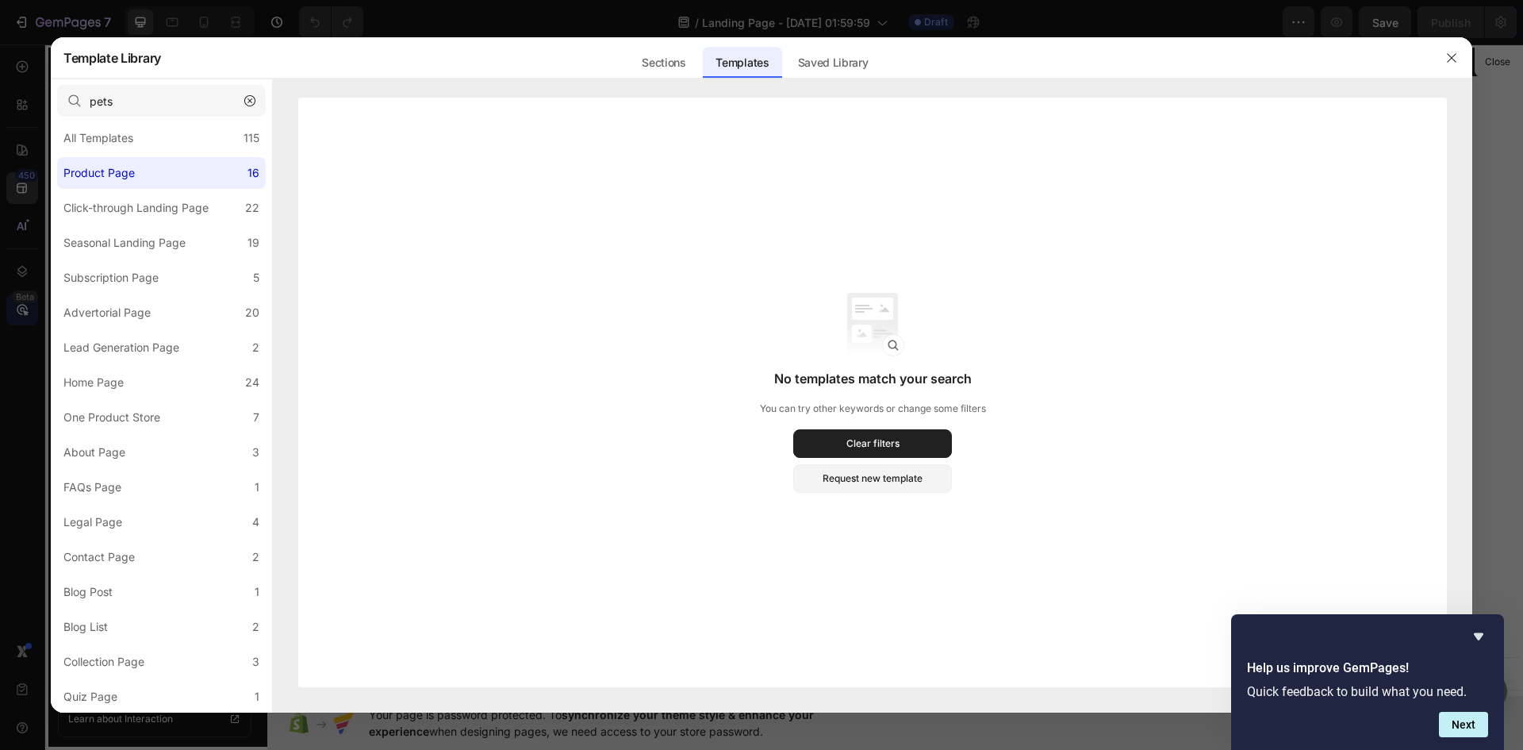
click at [250, 103] on icon "button" at bounding box center [249, 100] width 11 height 11
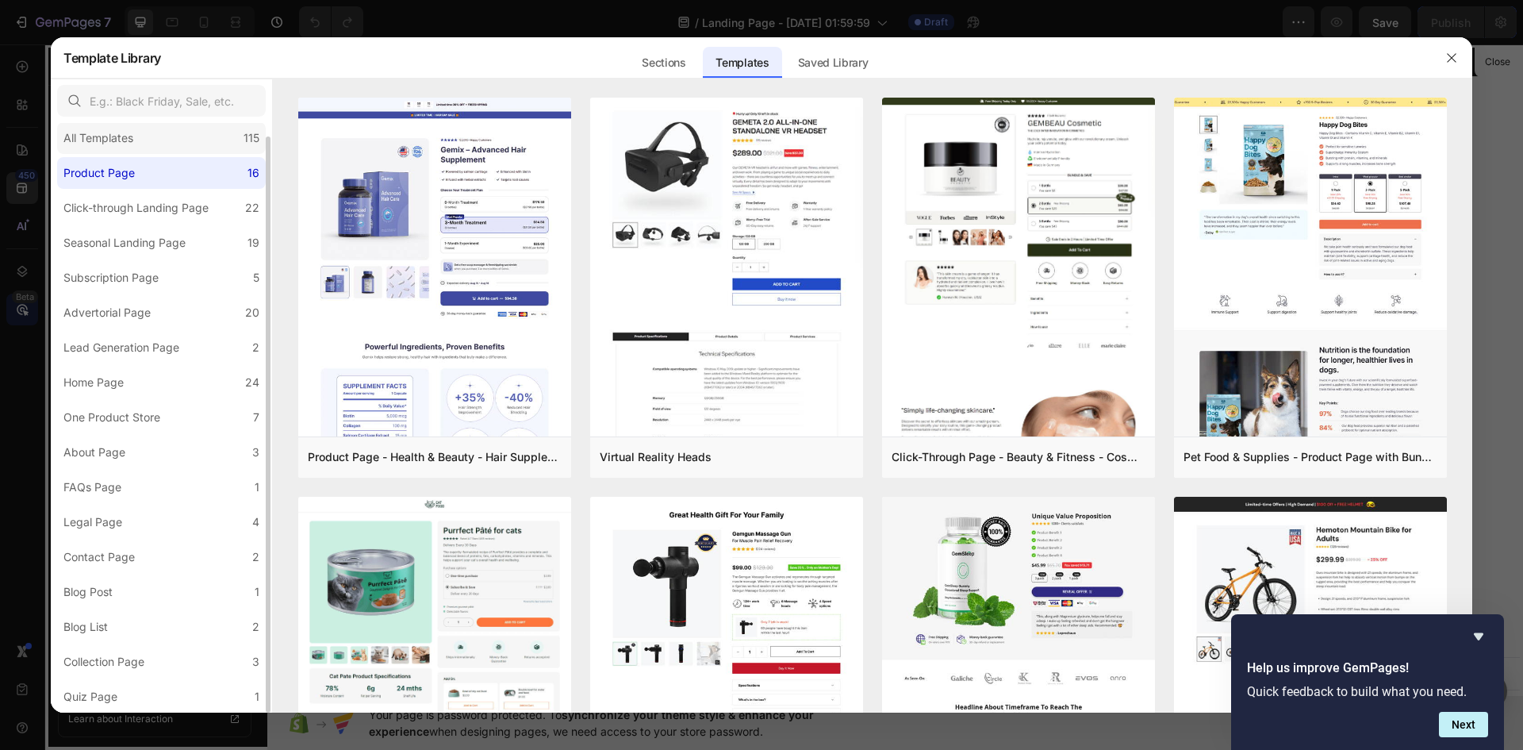
click at [158, 142] on div "All Templates 115" at bounding box center [161, 138] width 209 height 32
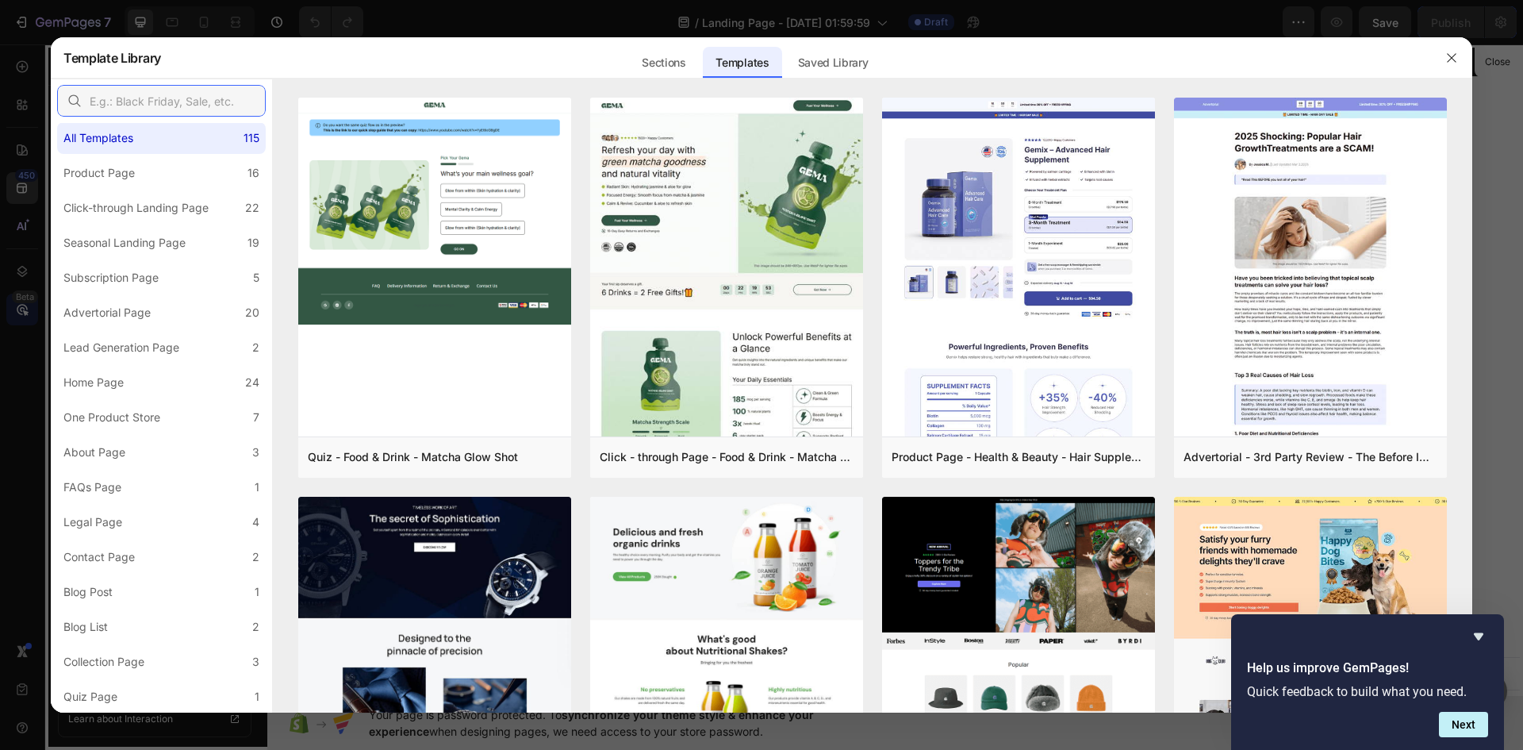
click at [163, 109] on input "text" at bounding box center [161, 101] width 209 height 32
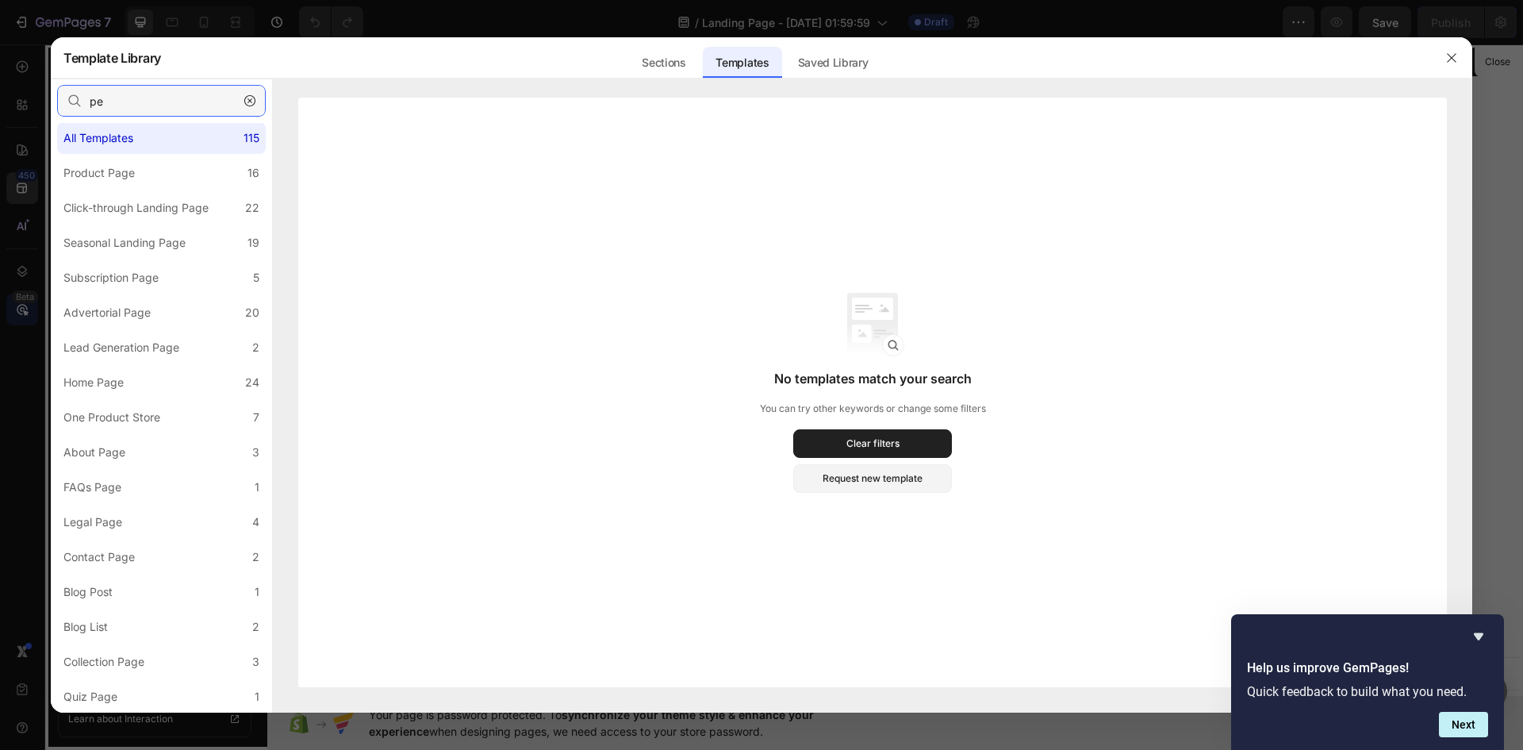
type input "p"
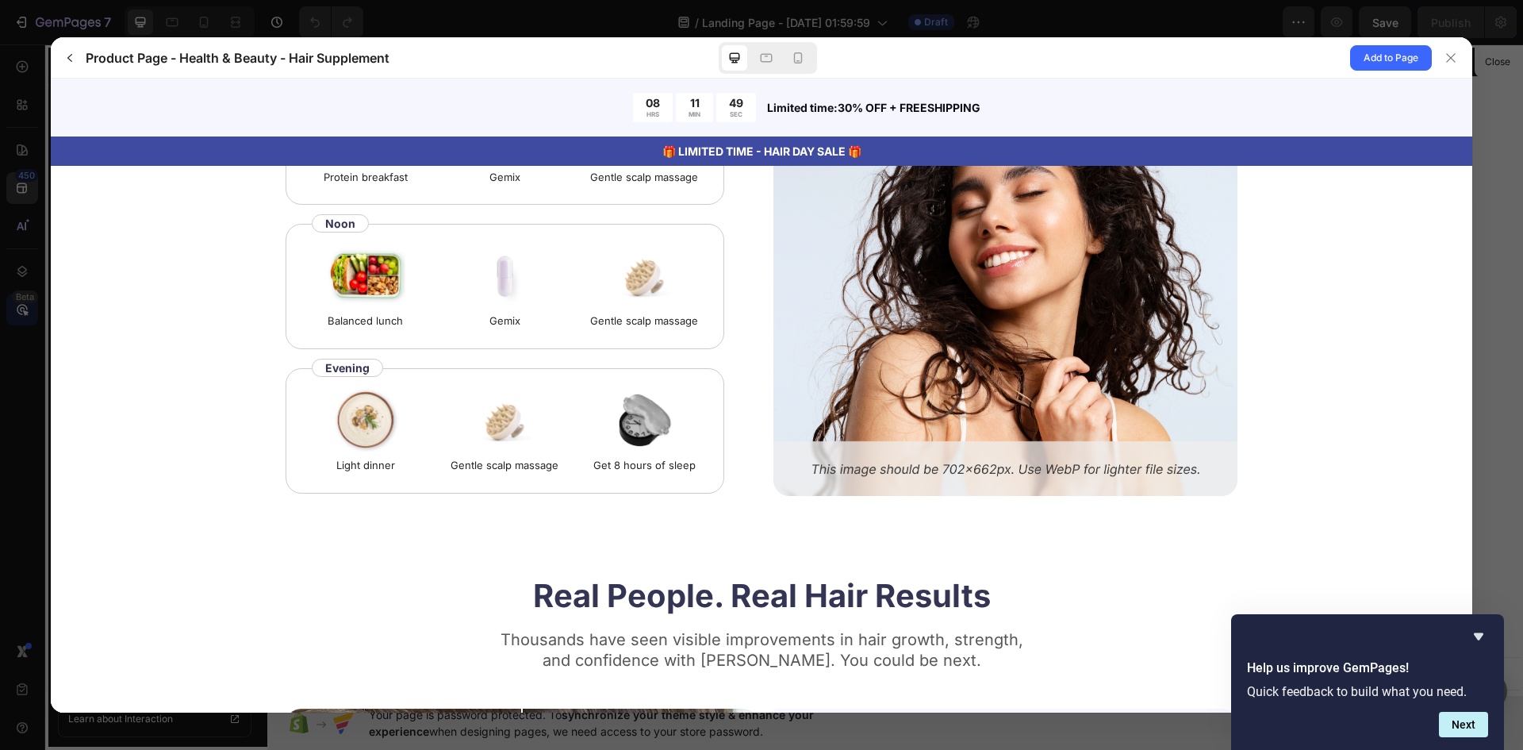
scroll to position [2457, 0]
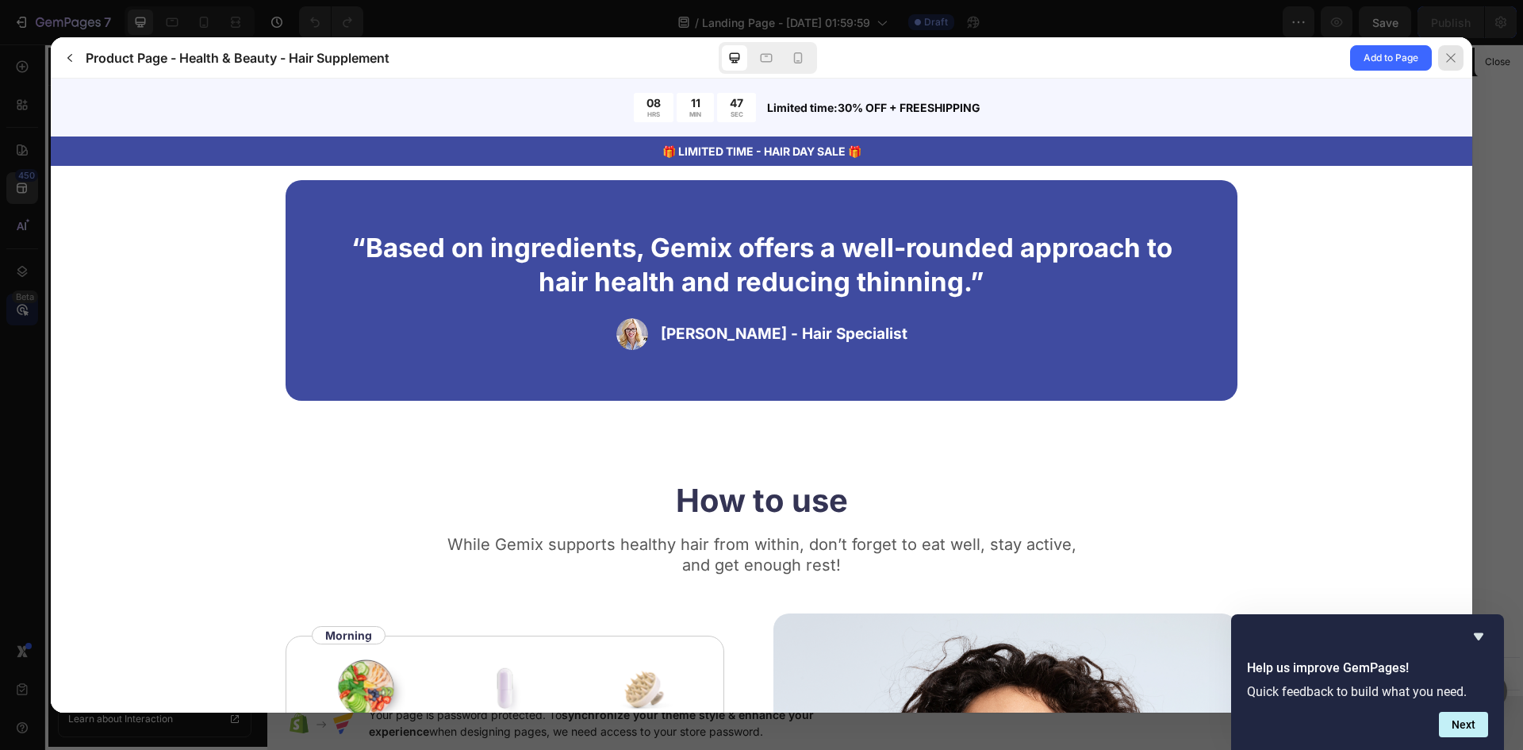
click at [1462, 60] on div at bounding box center [1450, 57] width 25 height 25
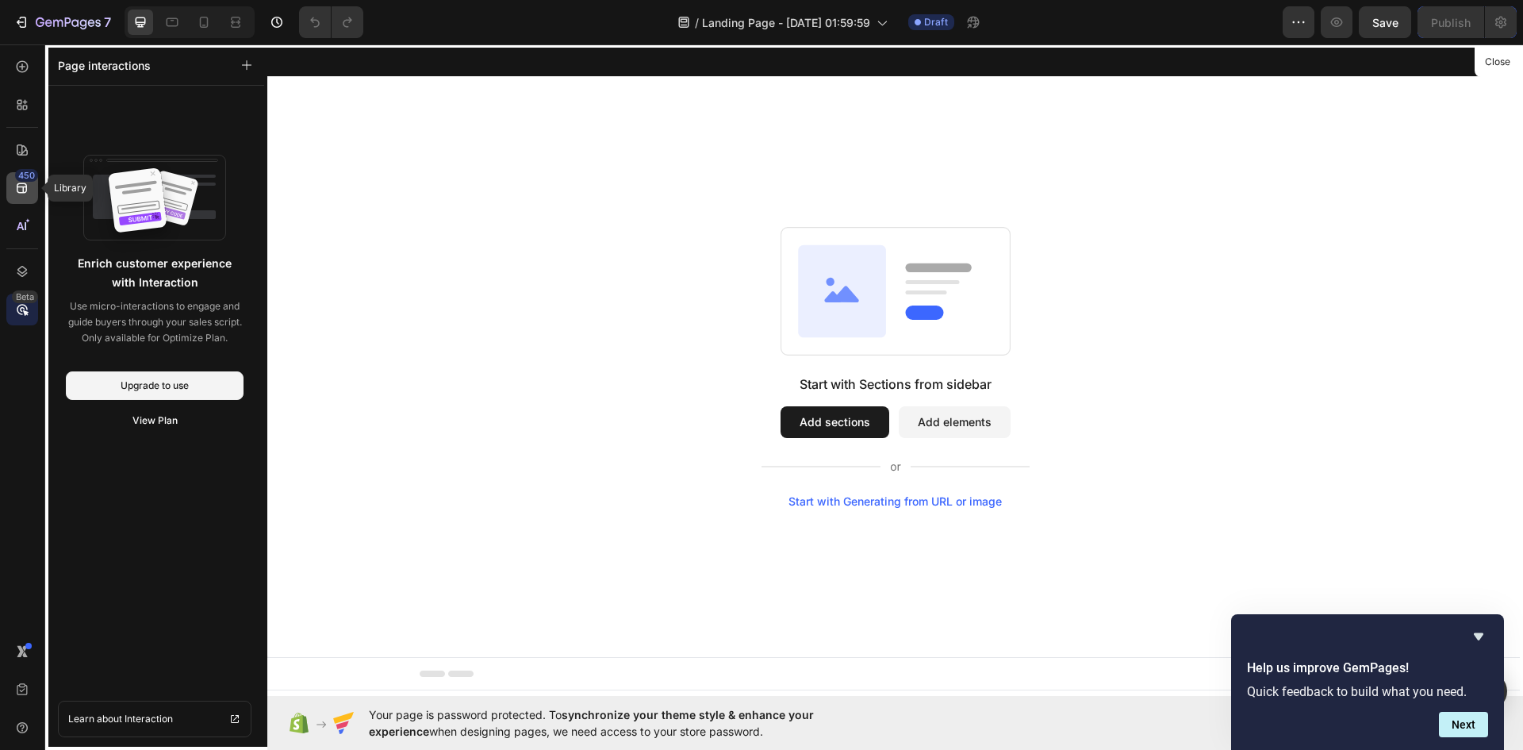
click at [17, 184] on icon at bounding box center [22, 188] width 10 height 10
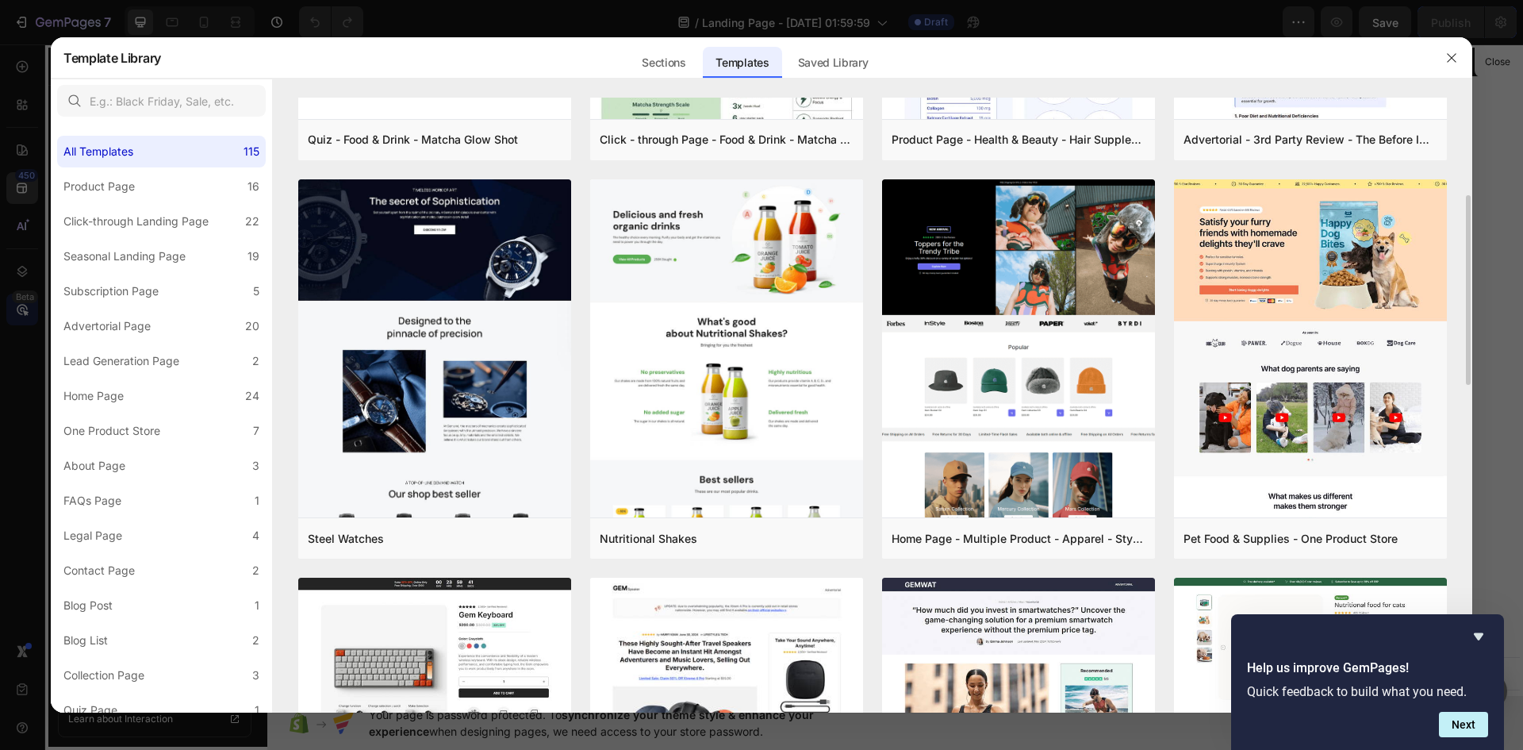
scroll to position [793, 0]
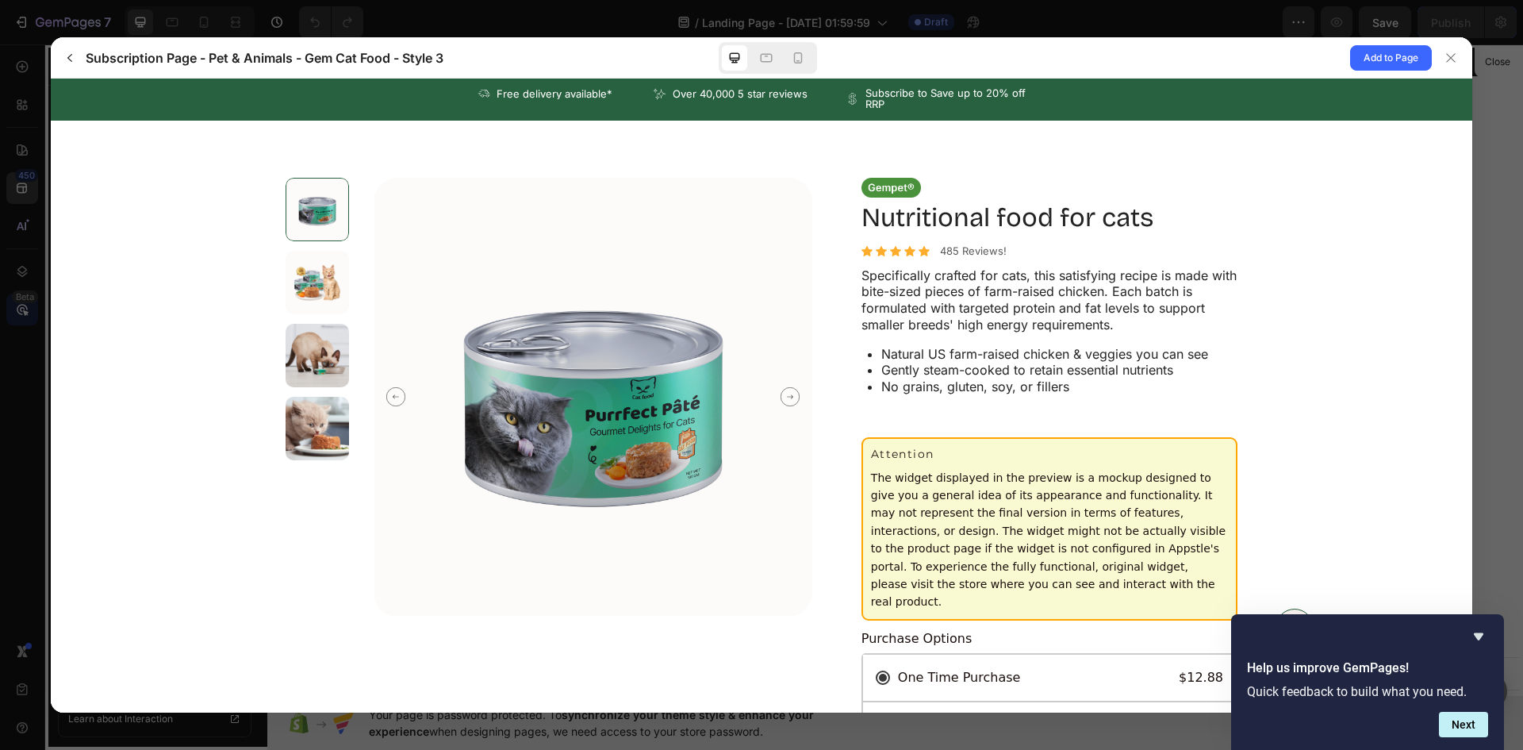
scroll to position [0, 0]
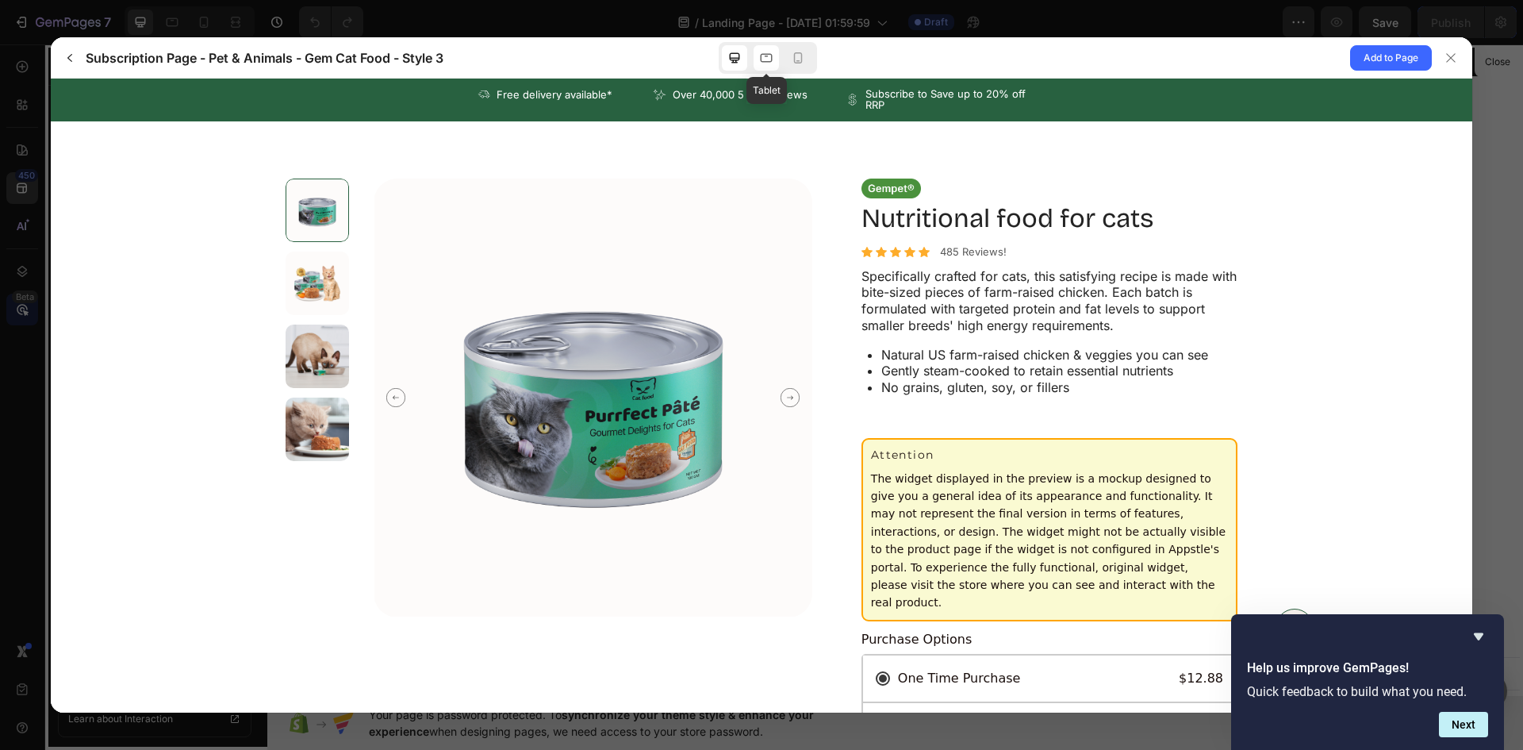
click at [760, 63] on icon at bounding box center [767, 58] width 16 height 16
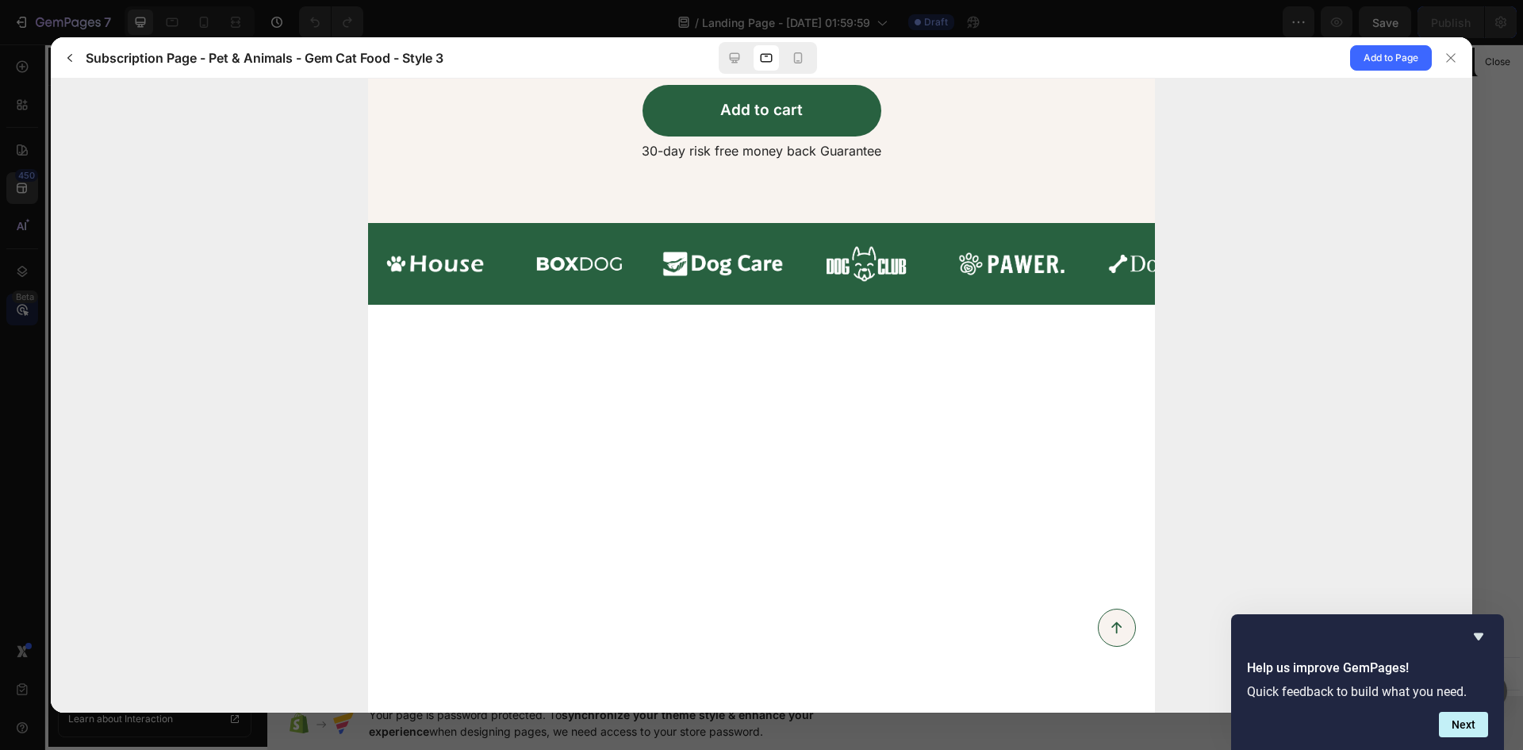
scroll to position [3925, 0]
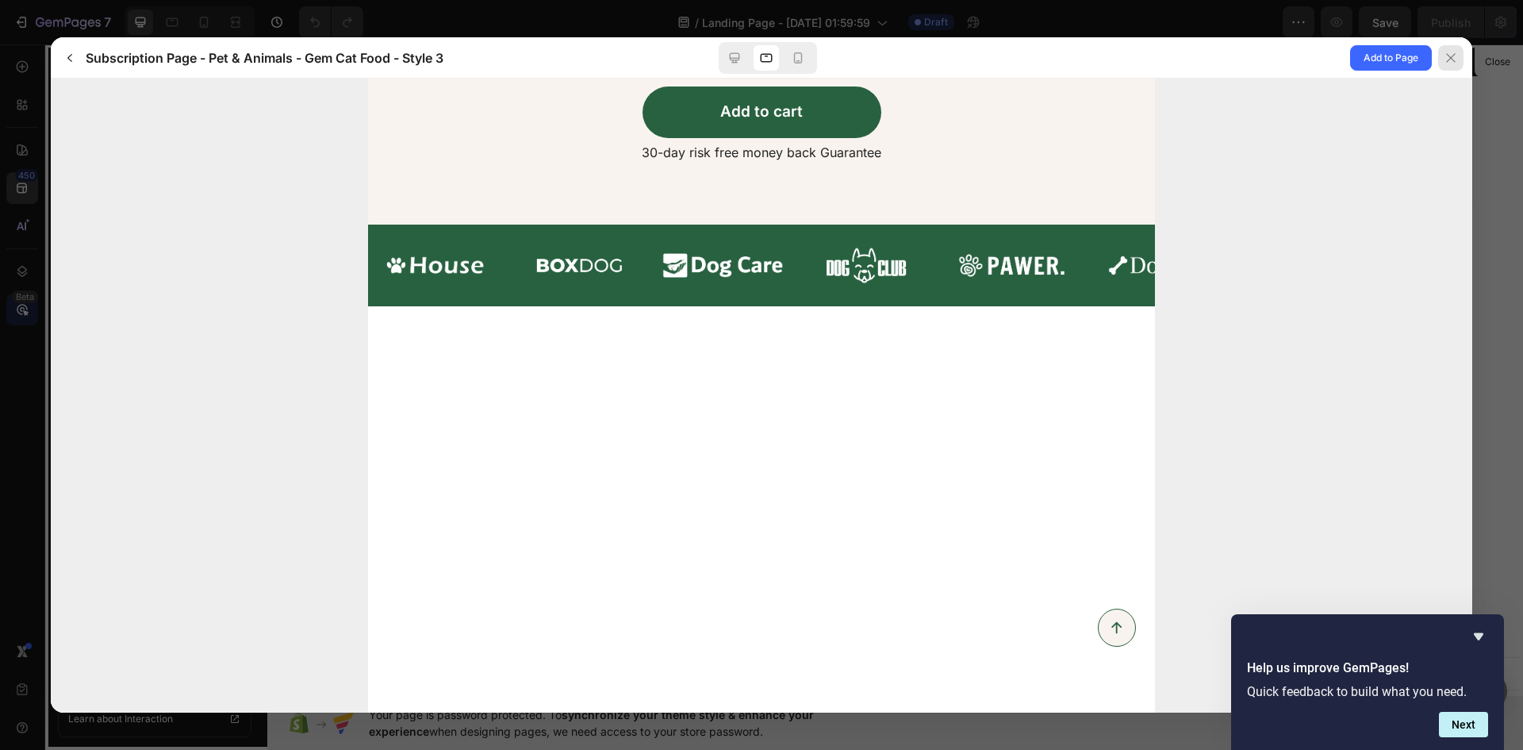
click at [1448, 58] on icon at bounding box center [1451, 58] width 13 height 13
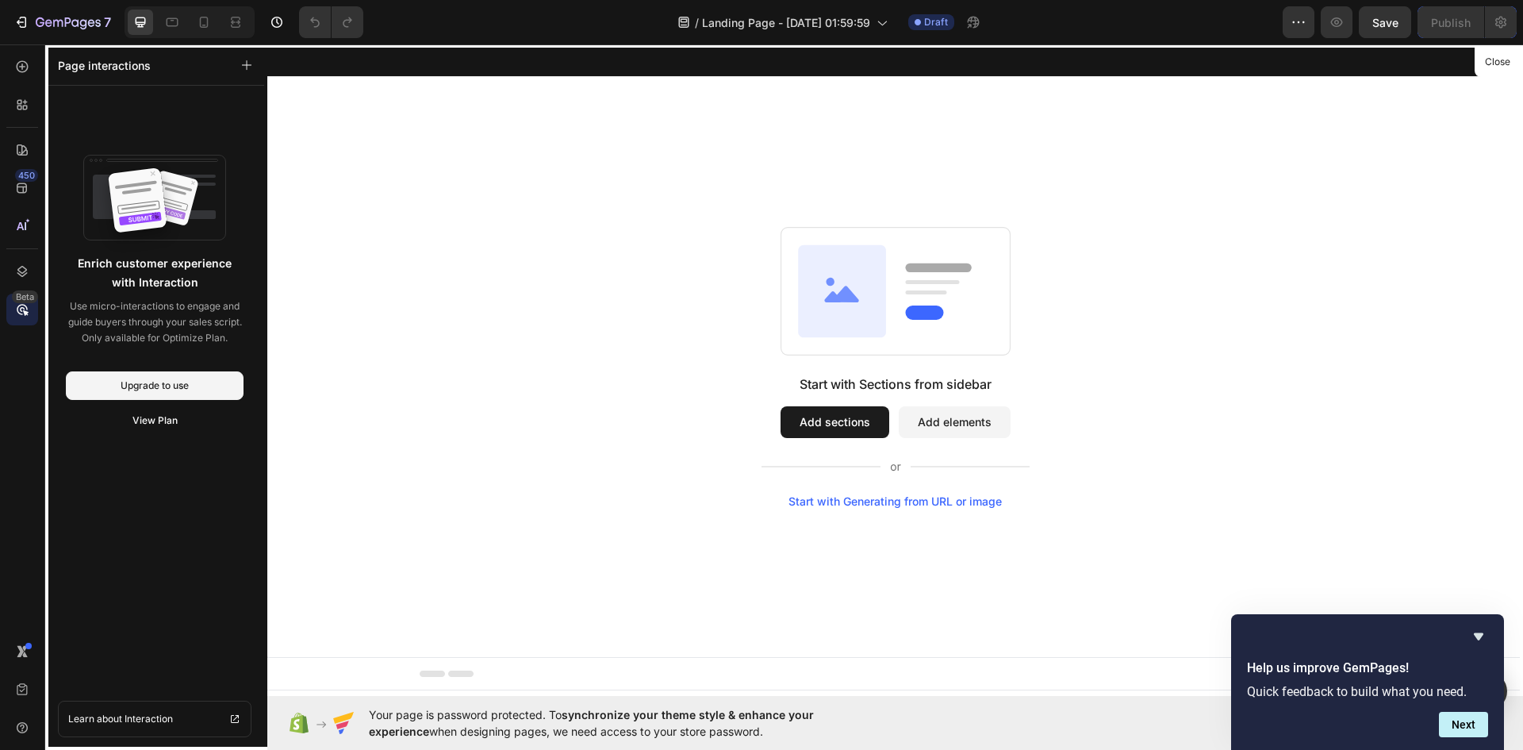
click at [889, 505] on div at bounding box center [895, 369] width 1256 height 651
click at [21, 230] on icon at bounding box center [22, 226] width 16 height 16
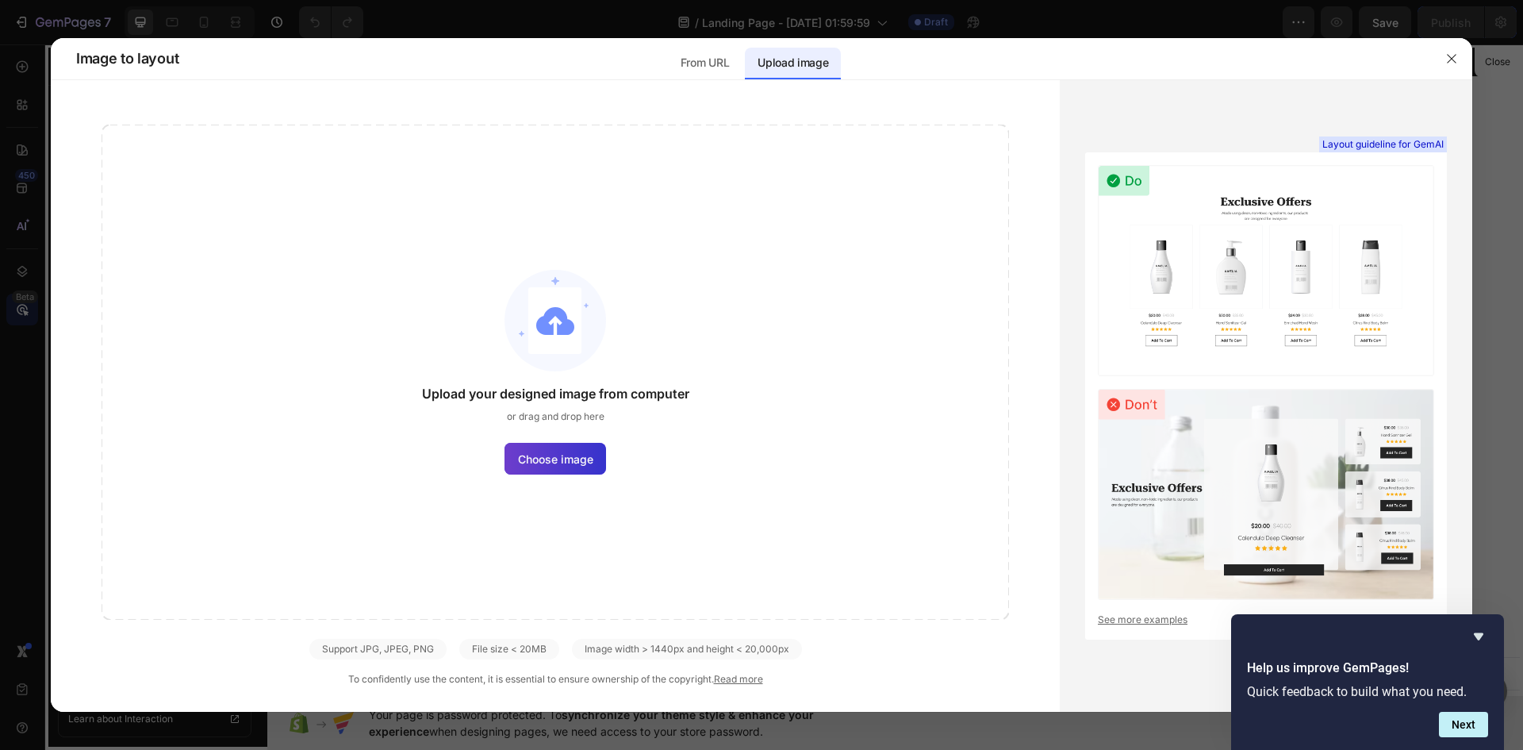
click at [559, 466] on span "Choose image" at bounding box center [555, 459] width 75 height 17
click at [0, 0] on input "Choose image" at bounding box center [0, 0] width 0 height 0
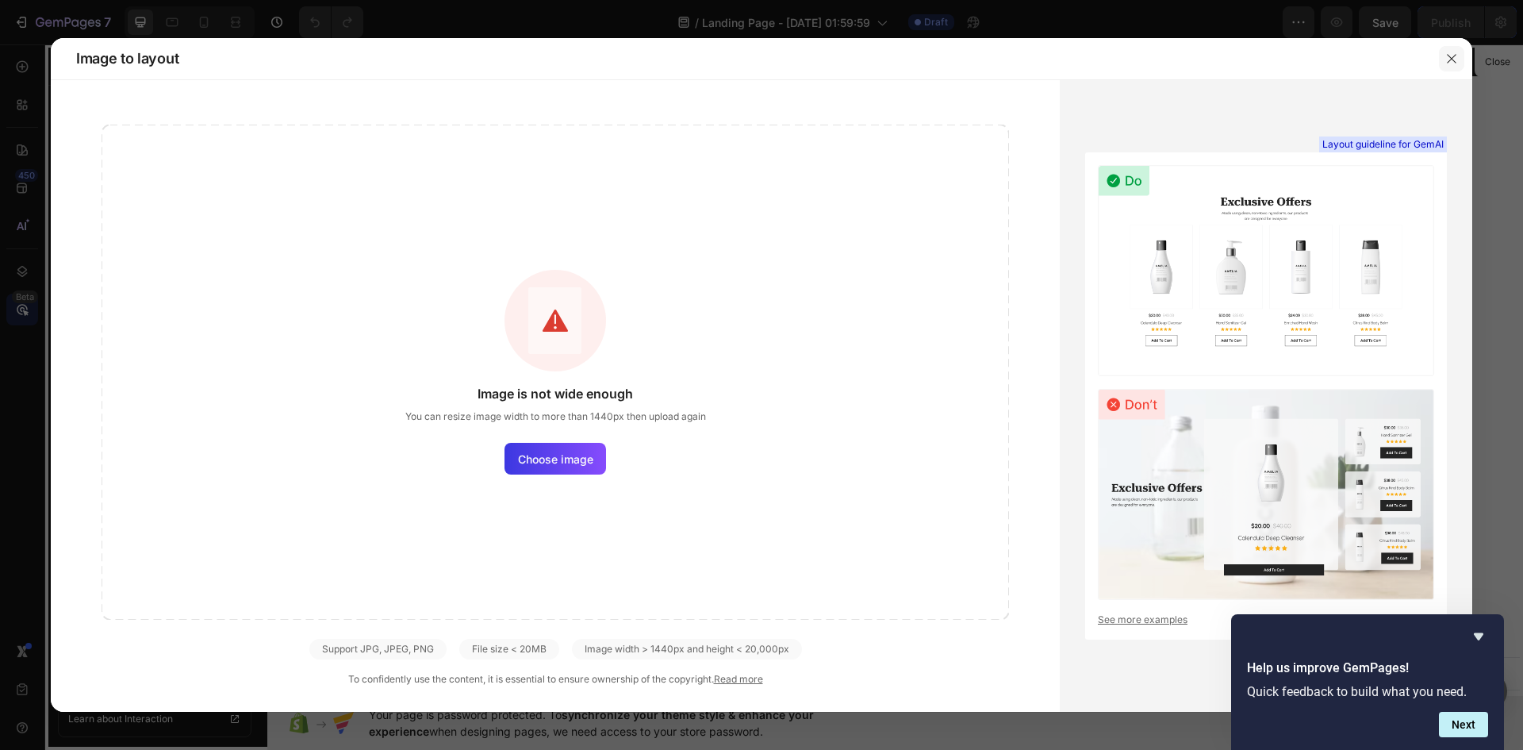
drag, startPoint x: 1448, startPoint y: 63, endPoint x: 1182, endPoint y: 18, distance: 269.5
click at [1448, 63] on icon "button" at bounding box center [1451, 58] width 9 height 9
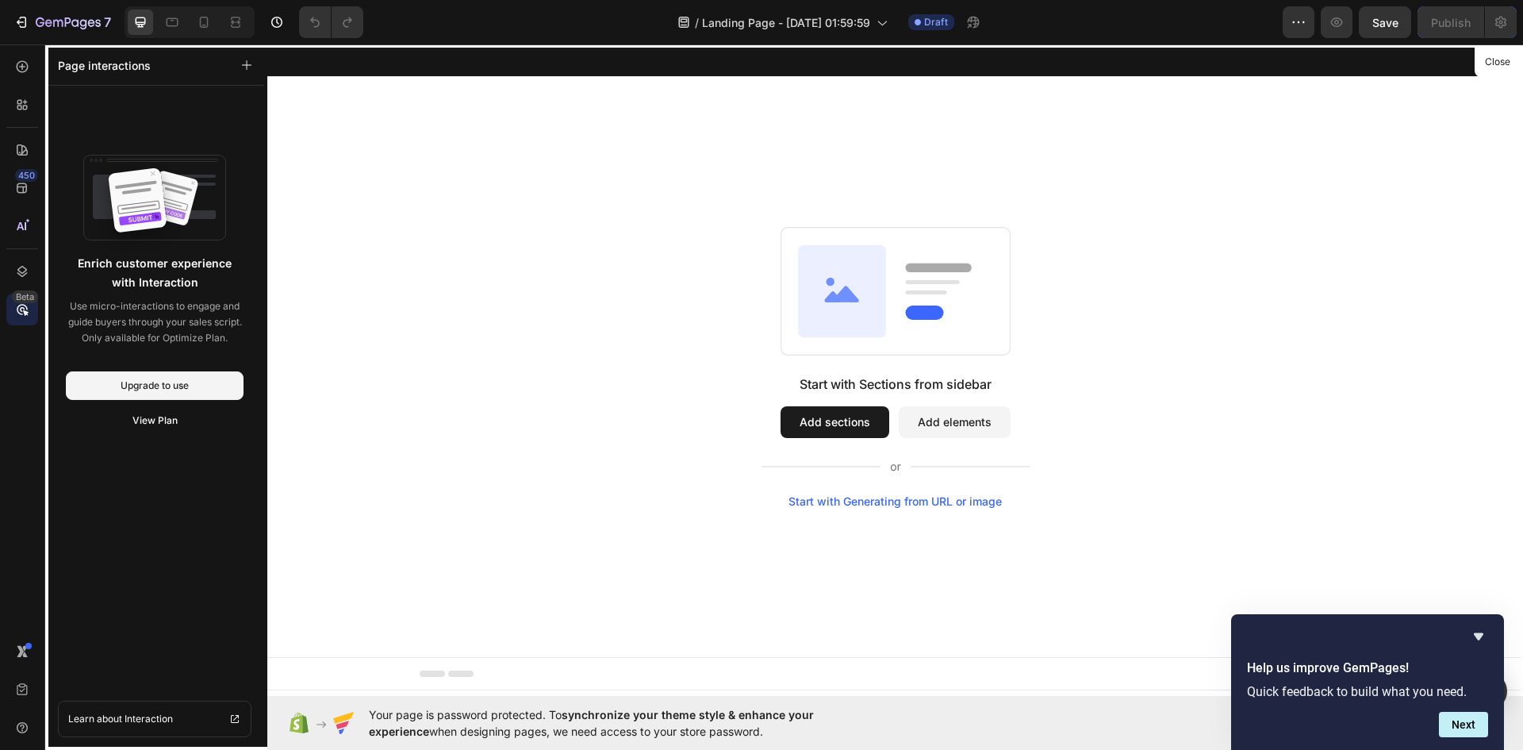
click at [952, 505] on div at bounding box center [895, 369] width 1256 height 651
click at [949, 505] on div at bounding box center [895, 369] width 1256 height 651
click at [892, 497] on div at bounding box center [895, 369] width 1256 height 651
click at [953, 421] on div at bounding box center [895, 369] width 1256 height 651
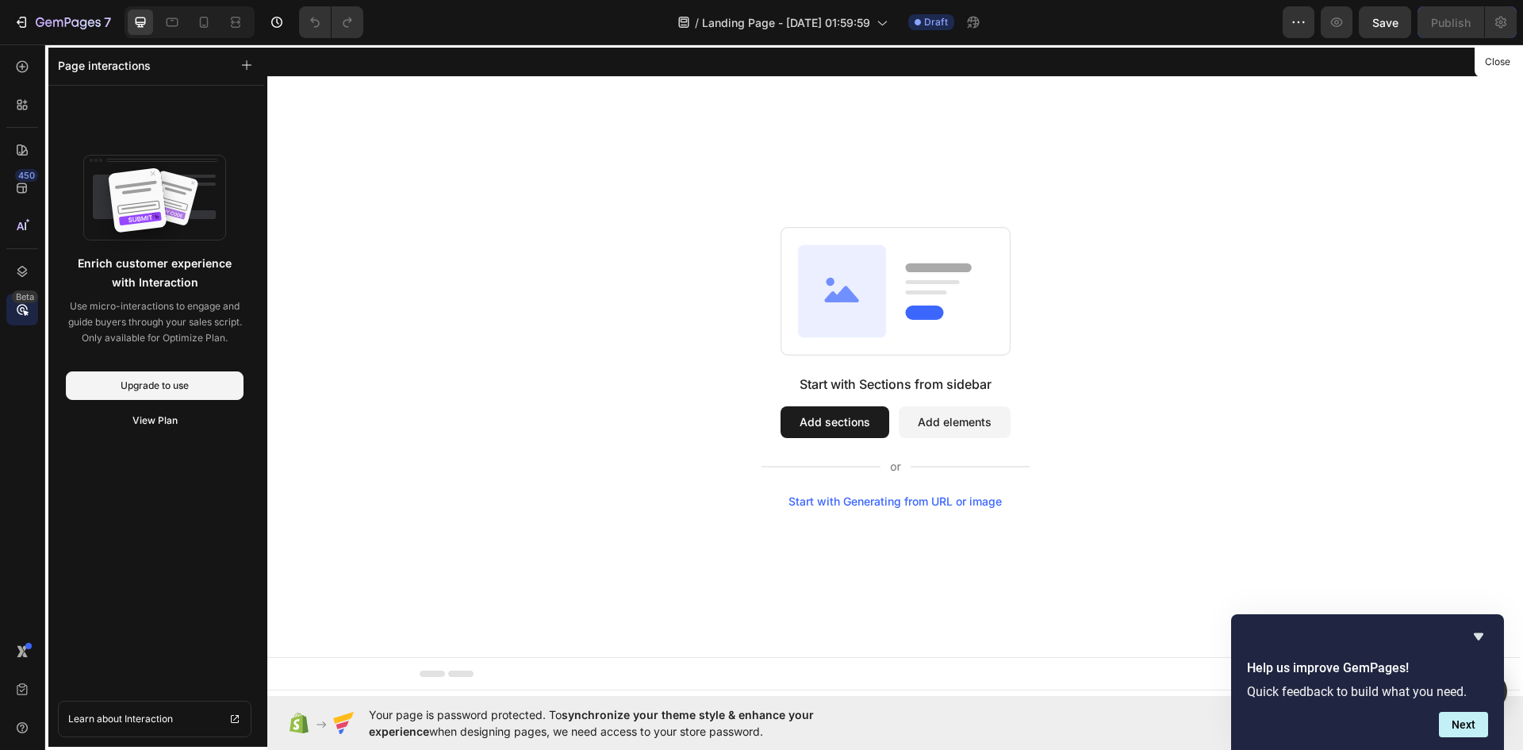
click at [856, 425] on div at bounding box center [895, 369] width 1256 height 651
click at [1501, 67] on button "Close" at bounding box center [1497, 62] width 39 height 23
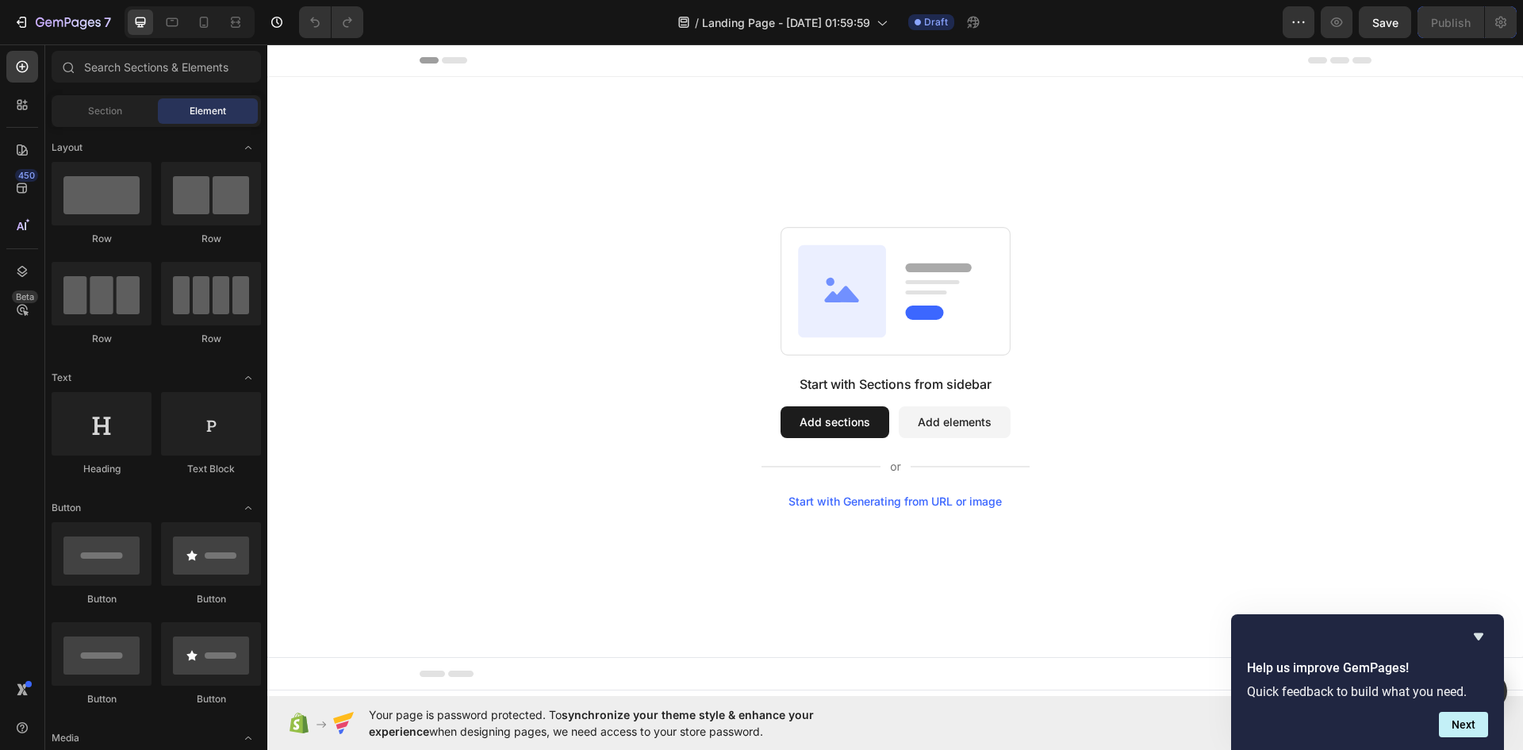
click at [955, 500] on div "Start with Generating from URL or image" at bounding box center [895, 501] width 213 height 13
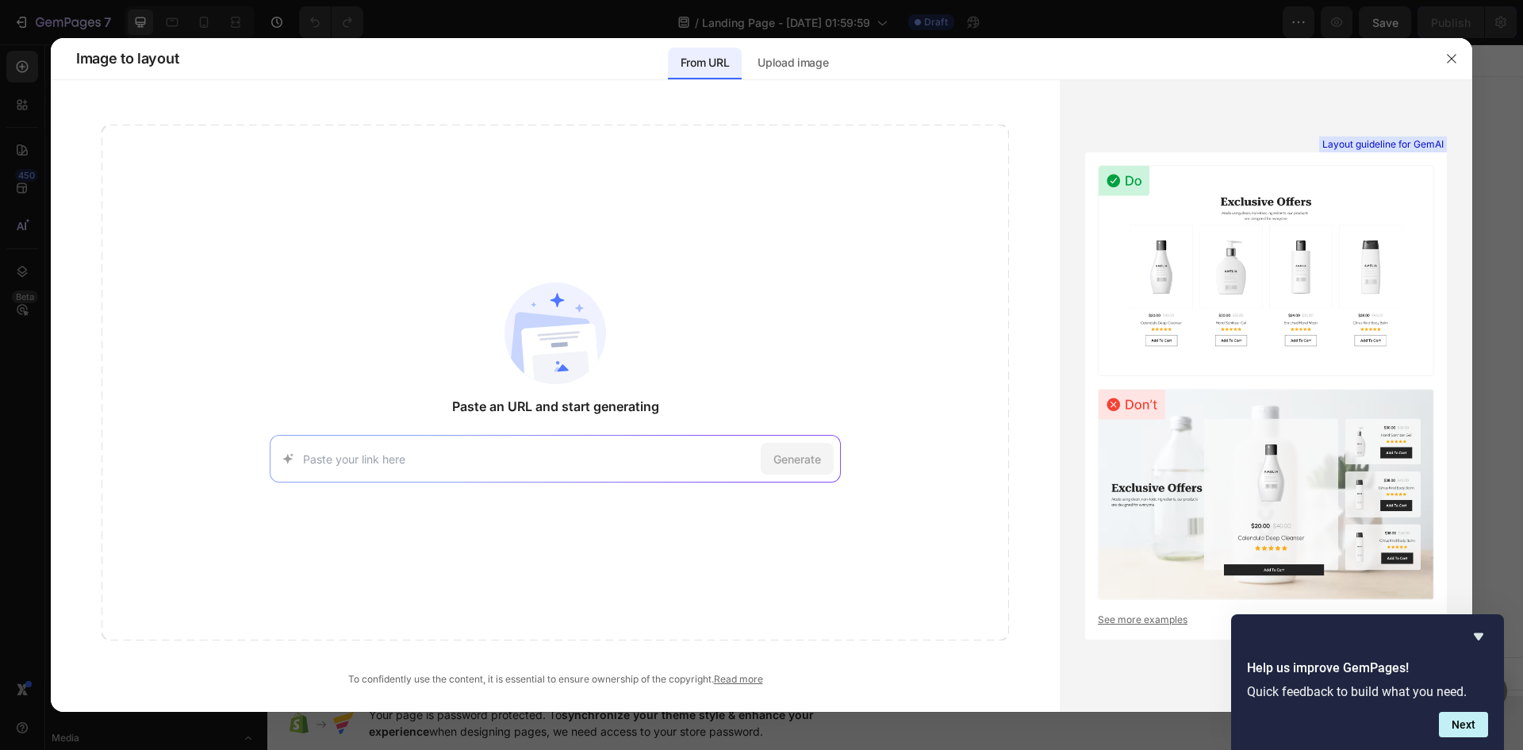
click at [675, 461] on input at bounding box center [528, 459] width 451 height 17
paste input "https://dogtownindia.com/products/adjustable-chest-belts-for-dog"
type input "https://dogtownindia.com/products/adjustable-chest-belts-for-dog"
click at [774, 464] on span "Generate" at bounding box center [798, 459] width 48 height 17
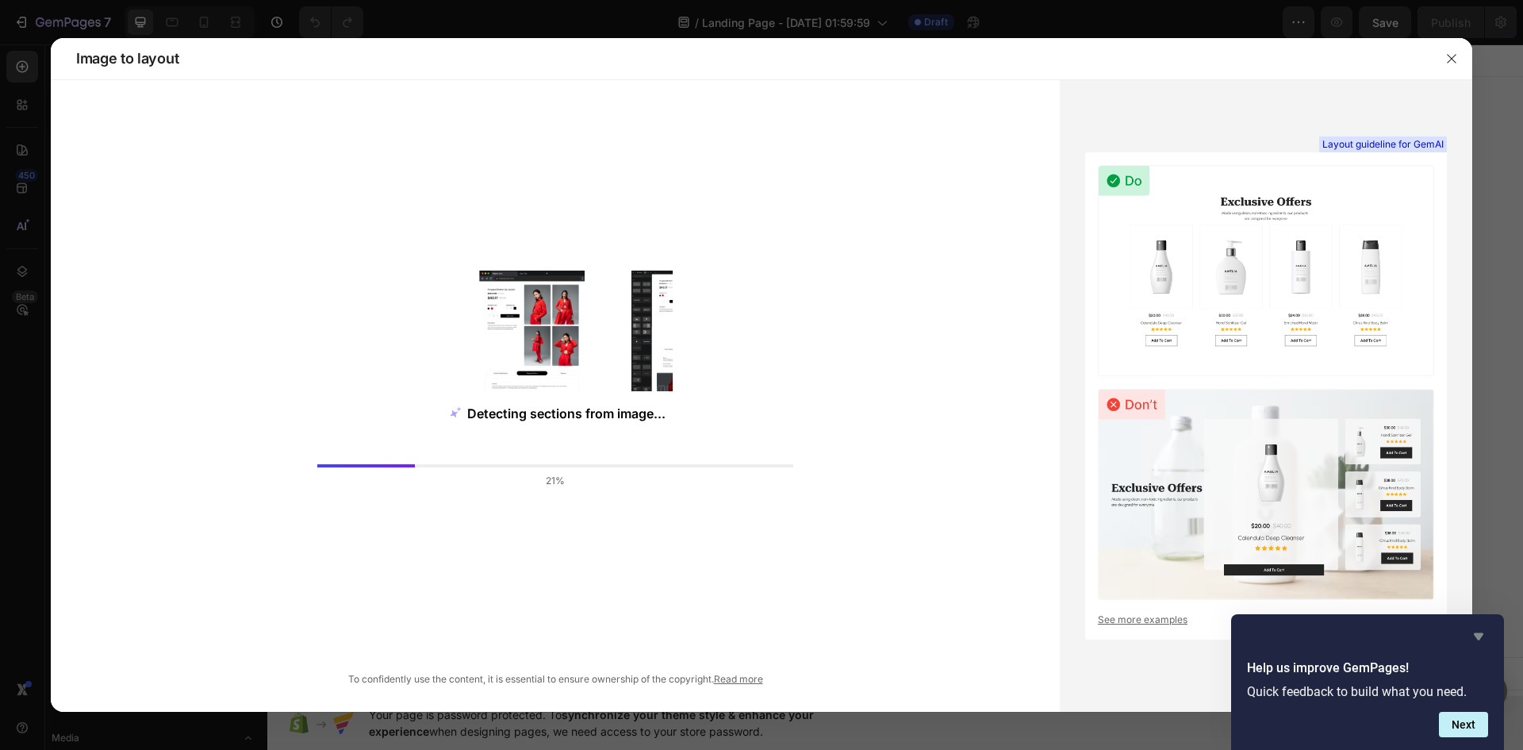
click at [1472, 634] on icon "Hide survey" at bounding box center [1478, 636] width 19 height 19
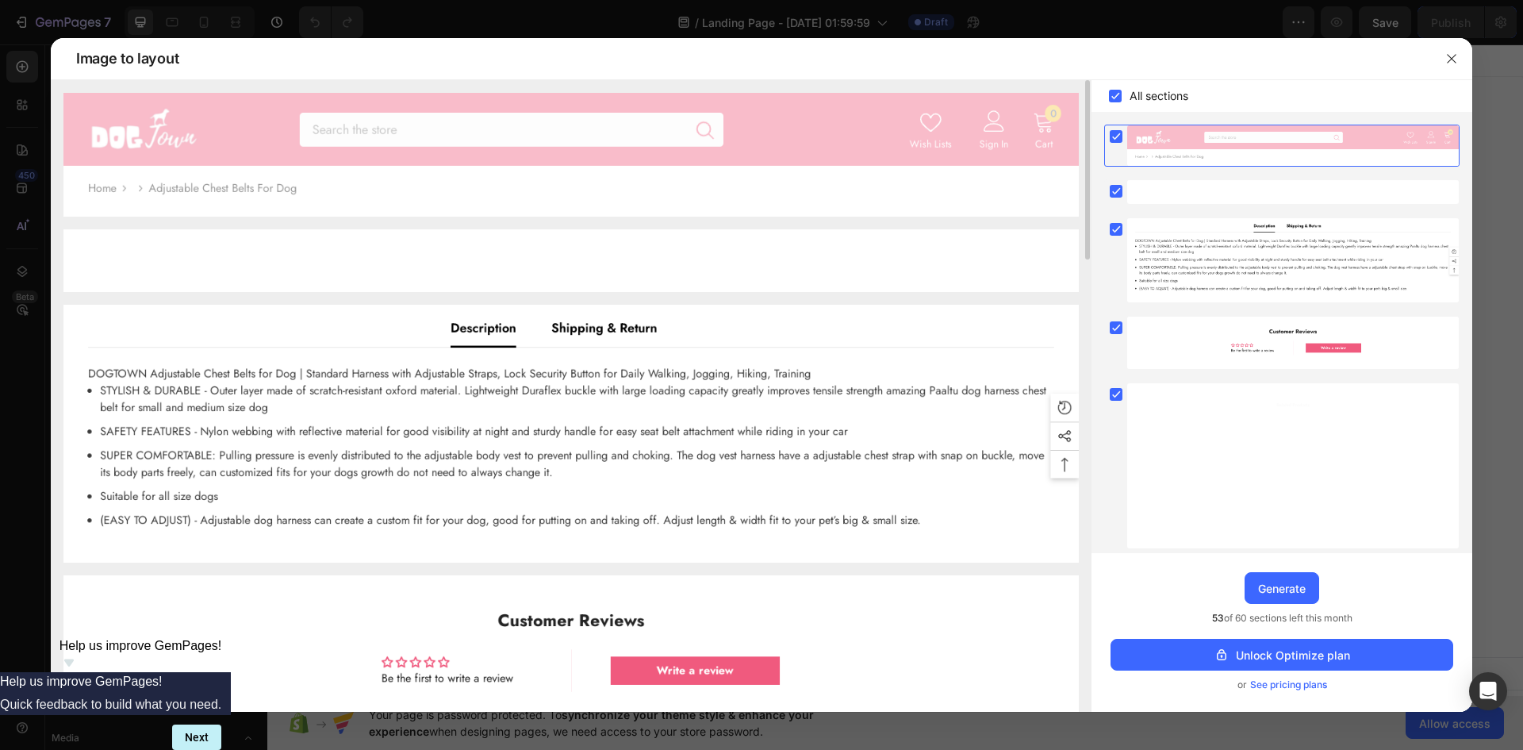
click at [345, 200] on img at bounding box center [571, 155] width 1016 height 124
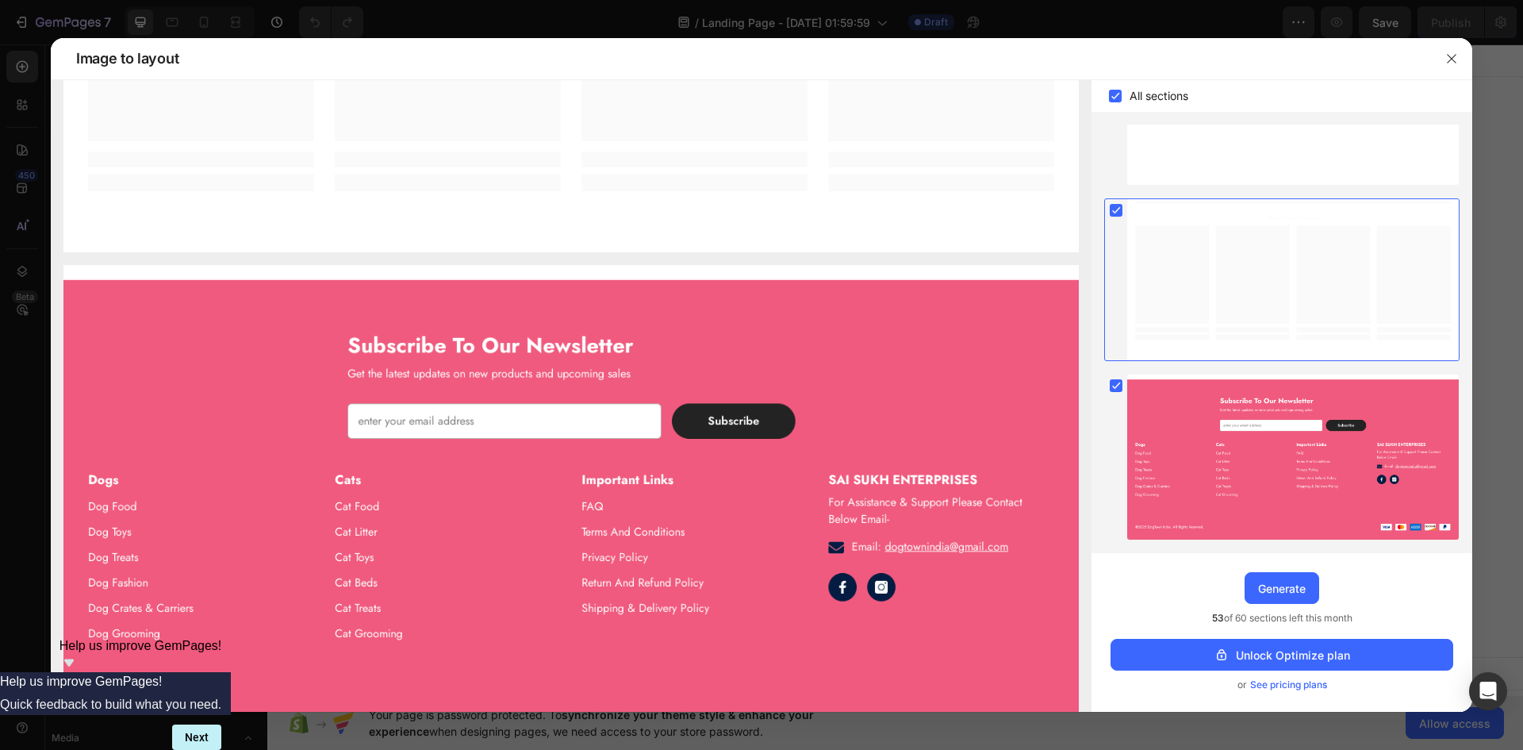
scroll to position [363, 0]
click at [296, 349] on img at bounding box center [571, 517] width 1016 height 506
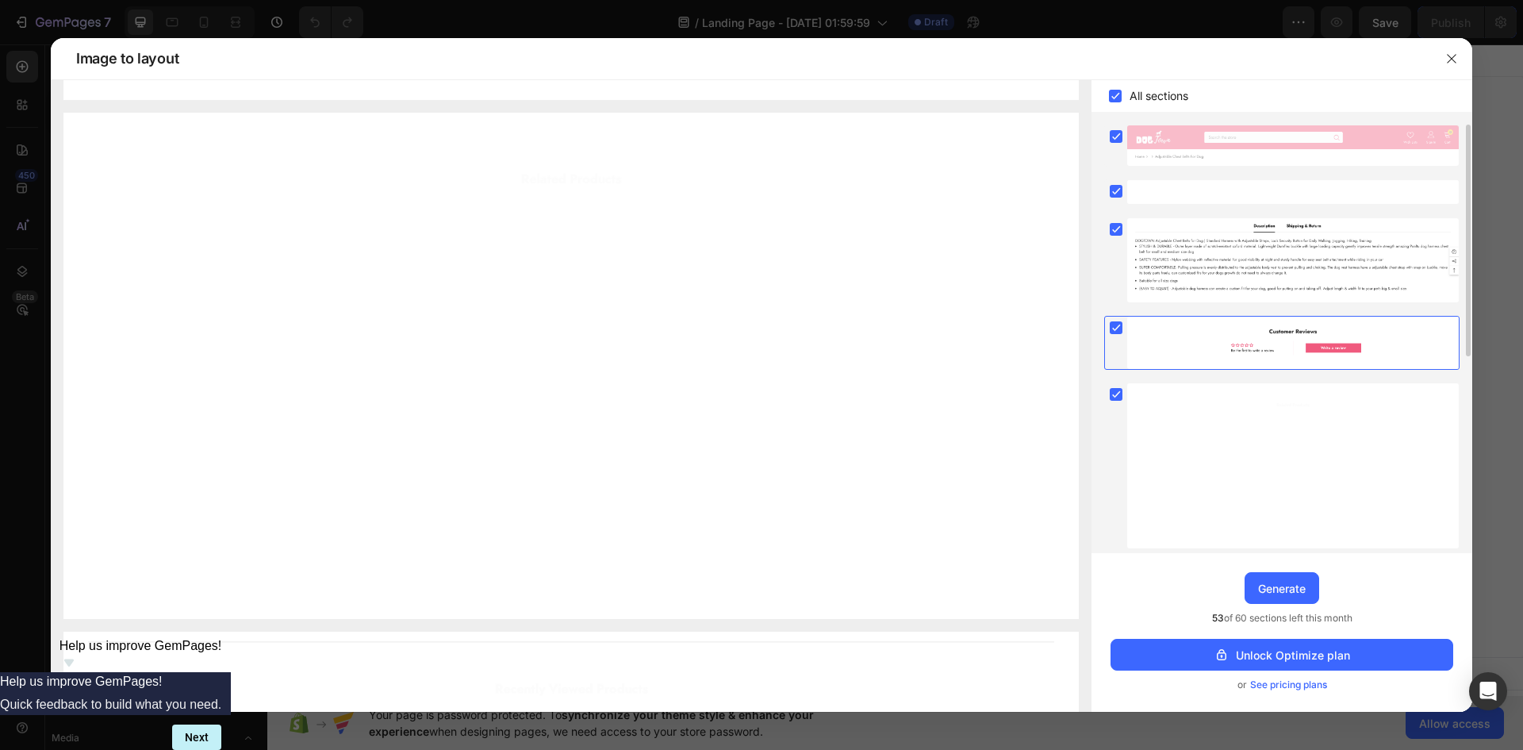
scroll to position [79, 0]
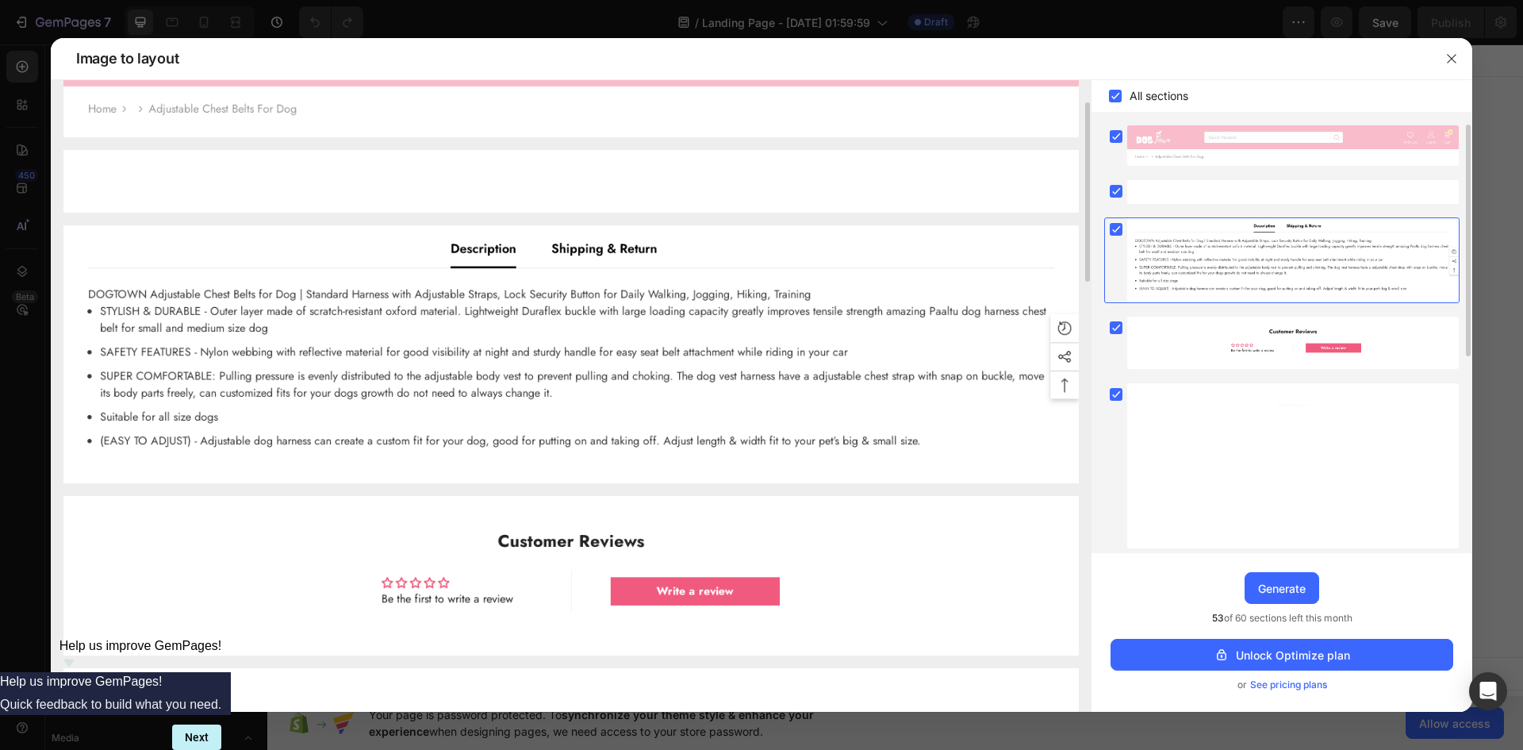
click at [300, 345] on img at bounding box center [571, 354] width 1016 height 258
click at [1269, 582] on div "Generate" at bounding box center [1282, 588] width 48 height 17
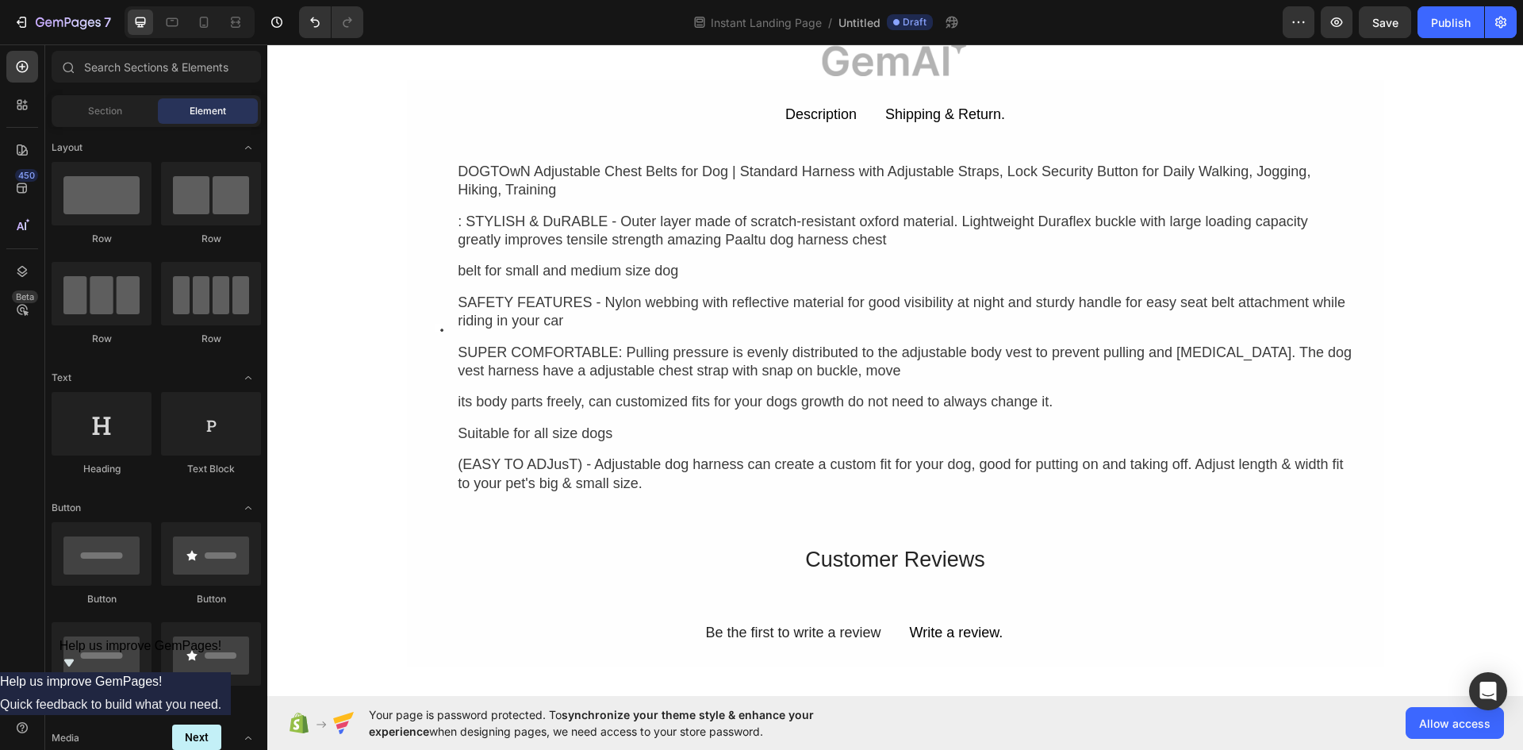
scroll to position [159, 0]
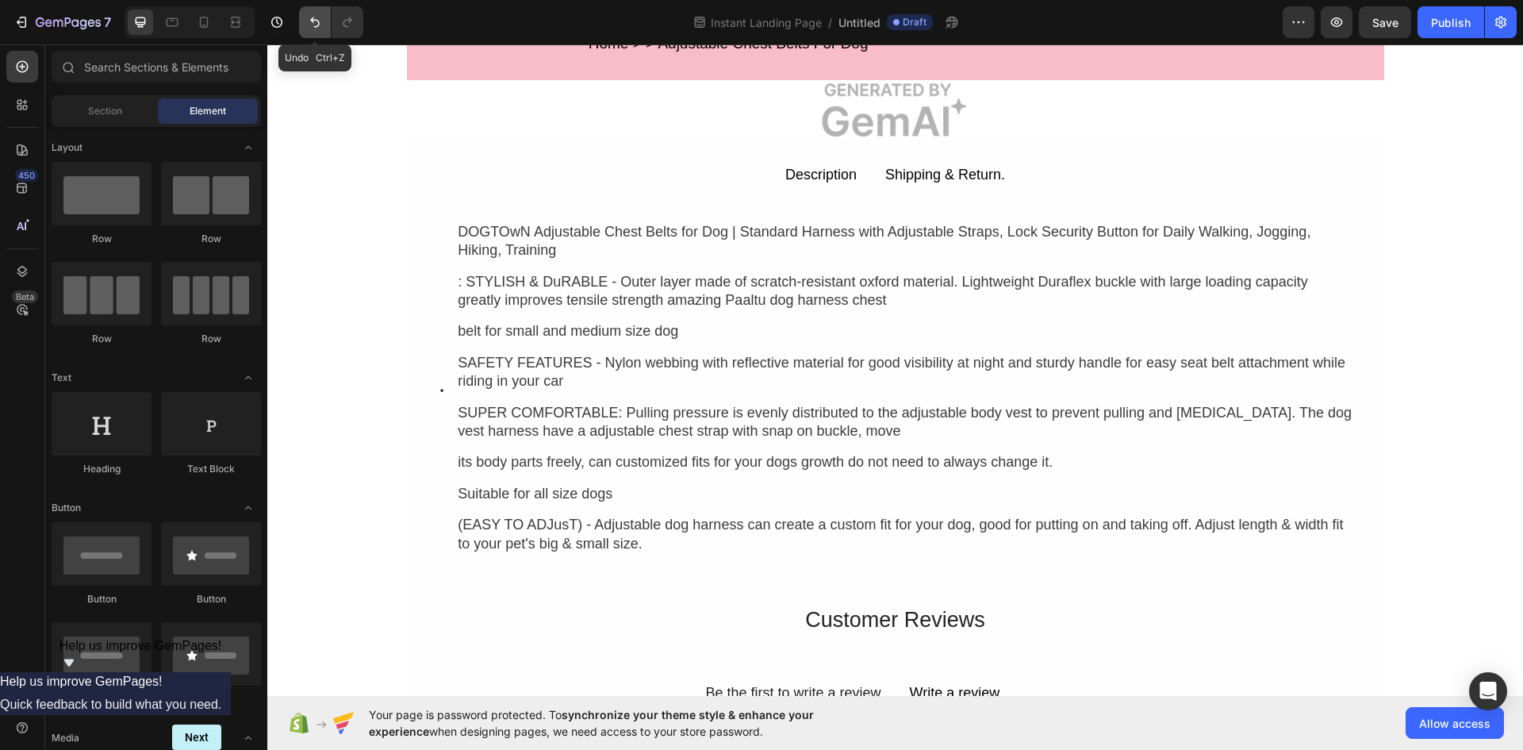
click at [305, 22] on button "Undo/Redo" at bounding box center [315, 22] width 32 height 32
click at [321, 20] on icon "Undo/Redo" at bounding box center [315, 22] width 16 height 16
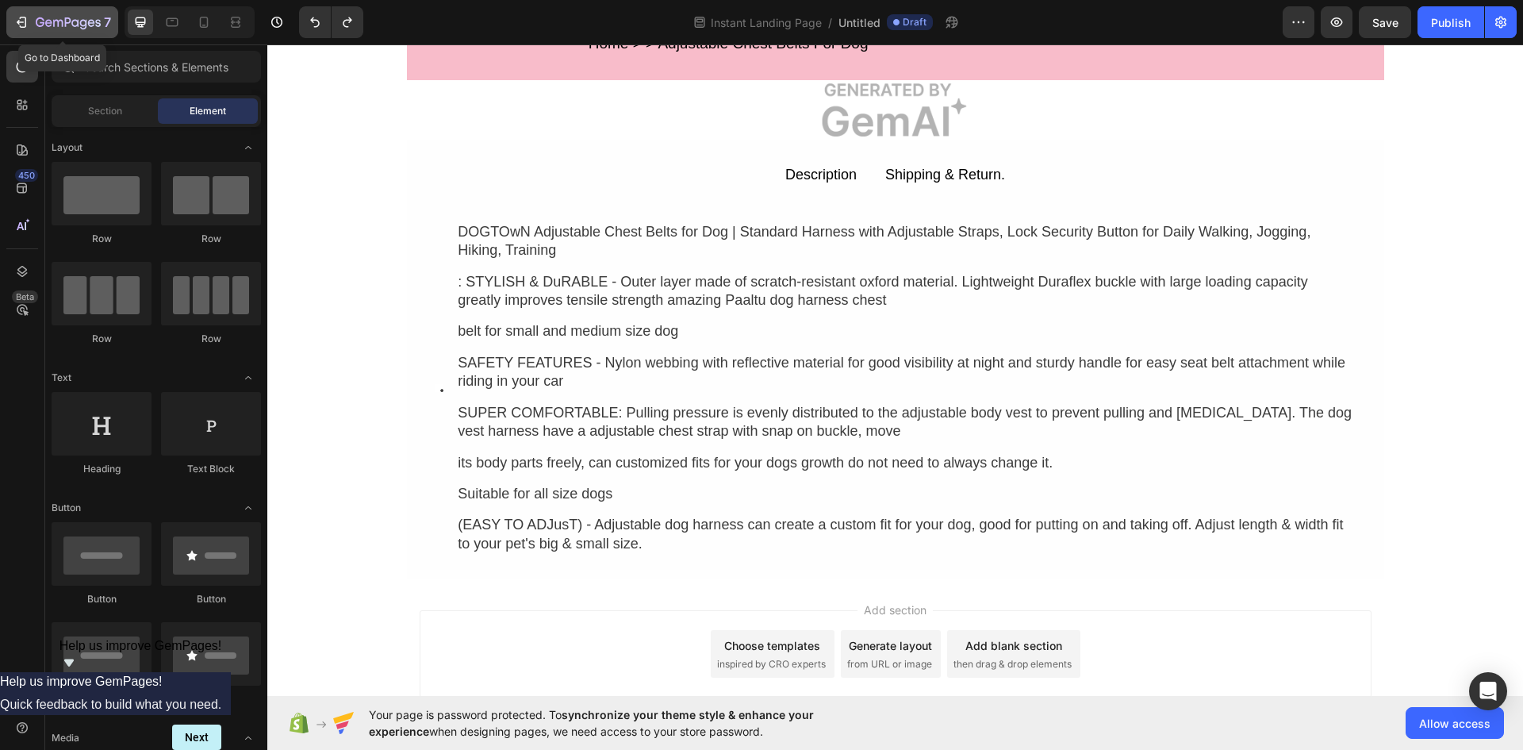
click at [33, 29] on div "7" at bounding box center [62, 22] width 98 height 19
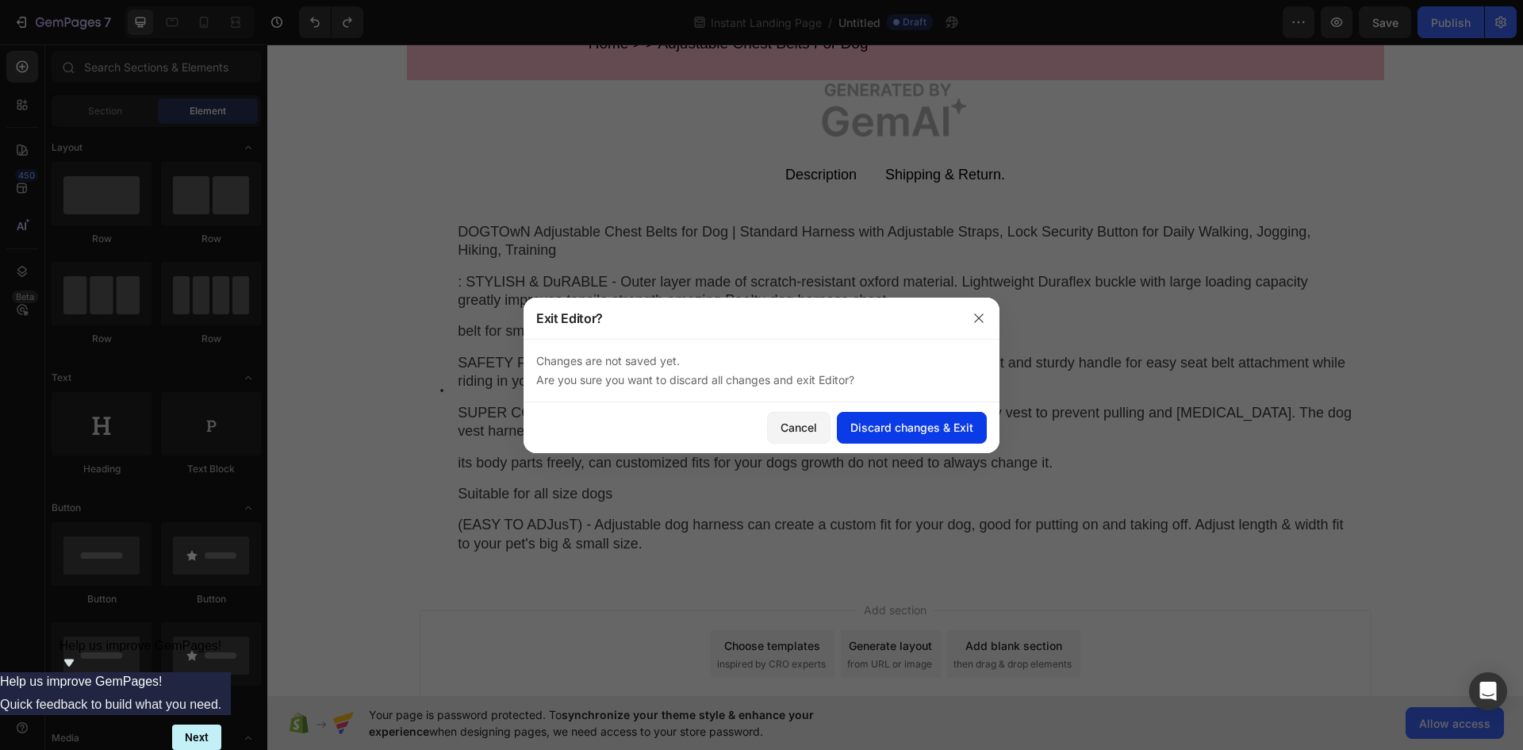
click at [923, 436] on button "Discard changes & Exit" at bounding box center [912, 428] width 150 height 32
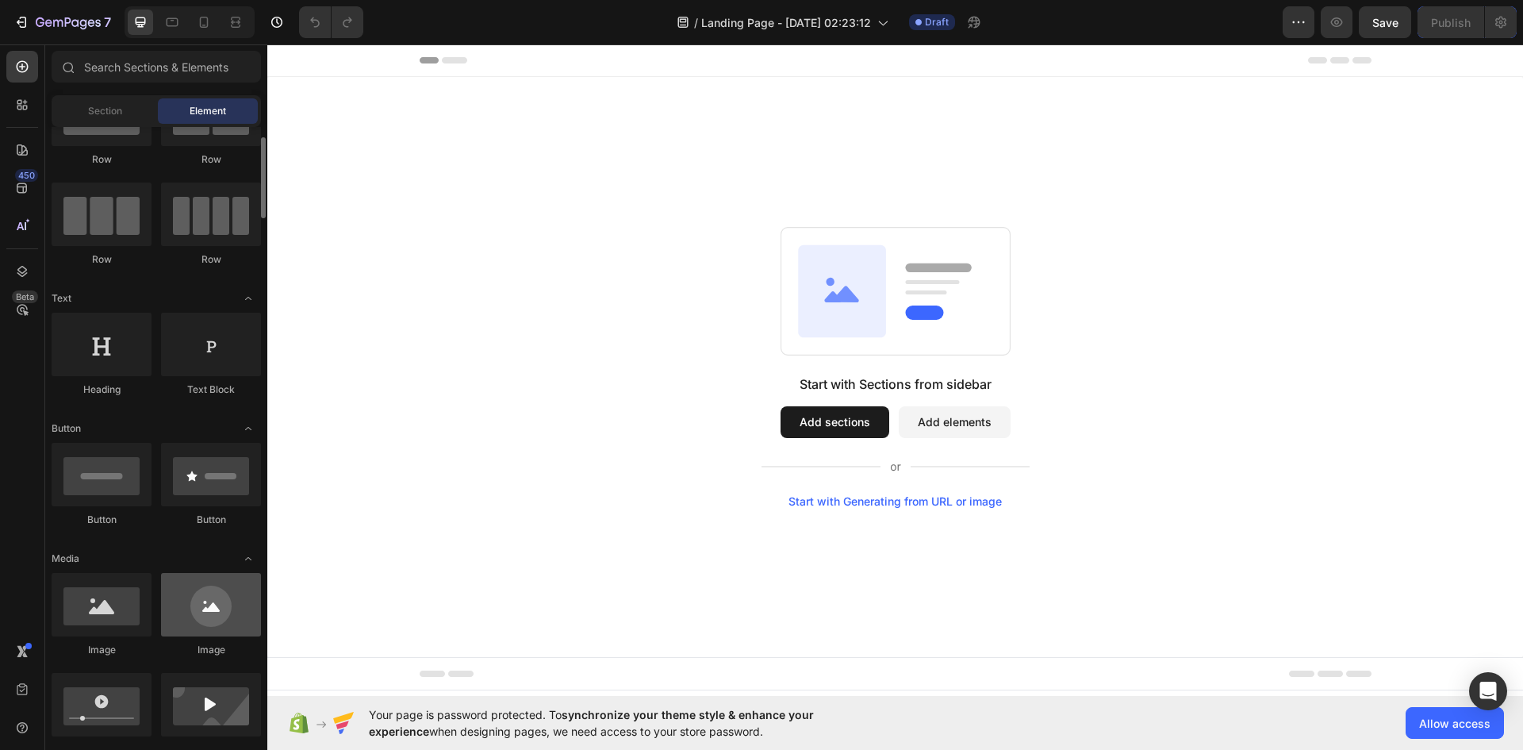
scroll to position [397, 0]
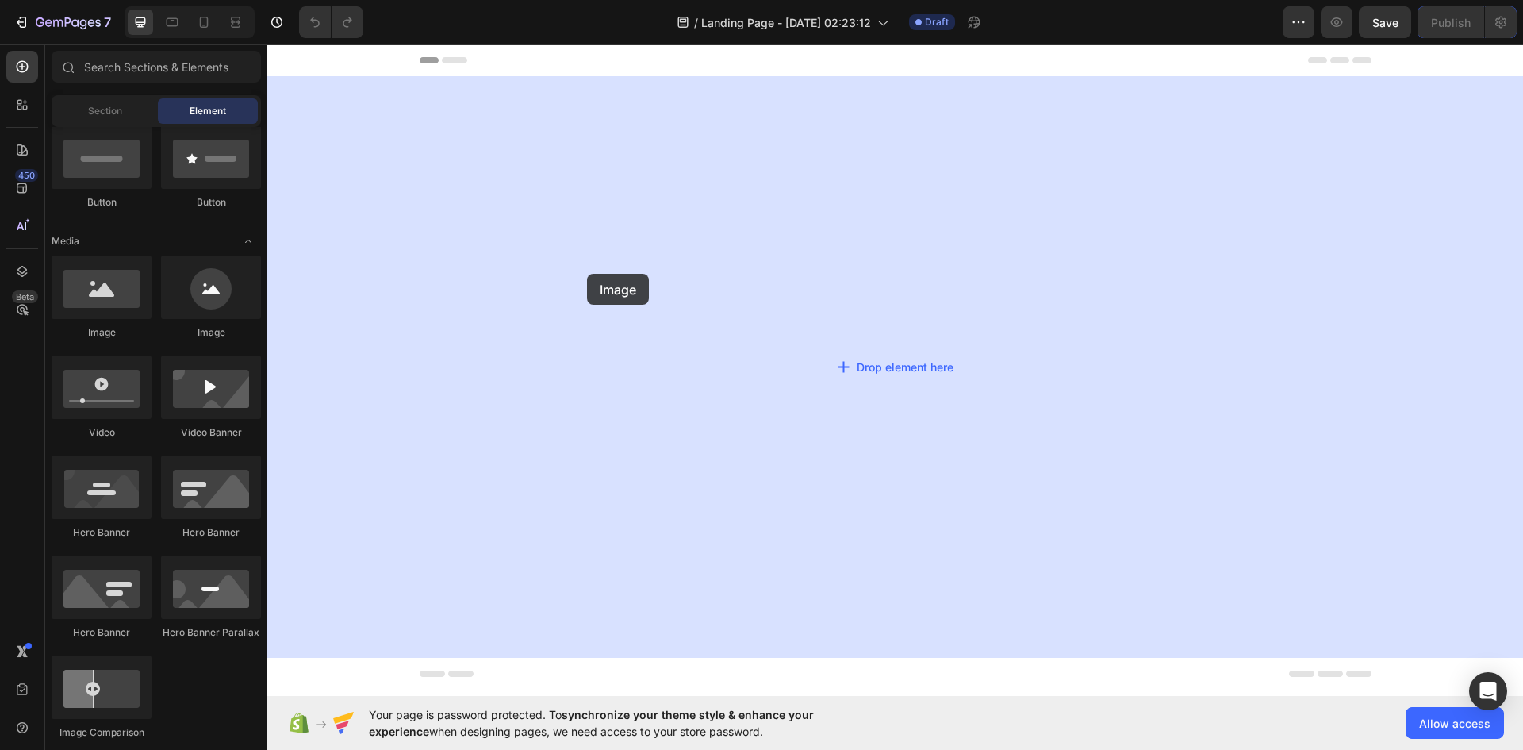
drag, startPoint x: 496, startPoint y: 327, endPoint x: 589, endPoint y: 274, distance: 107.0
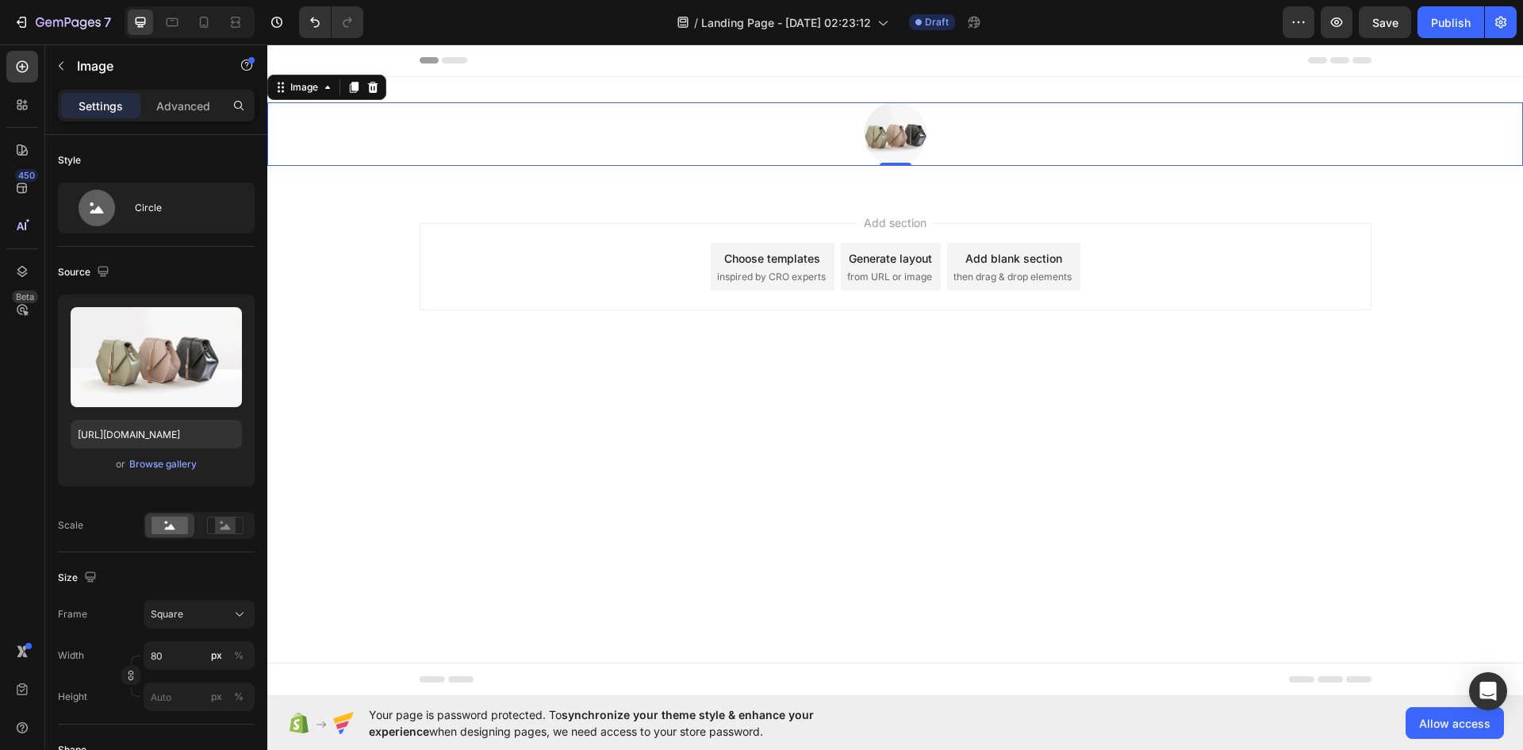
click at [878, 128] on img at bounding box center [895, 133] width 63 height 63
click at [374, 95] on div at bounding box center [372, 87] width 19 height 19
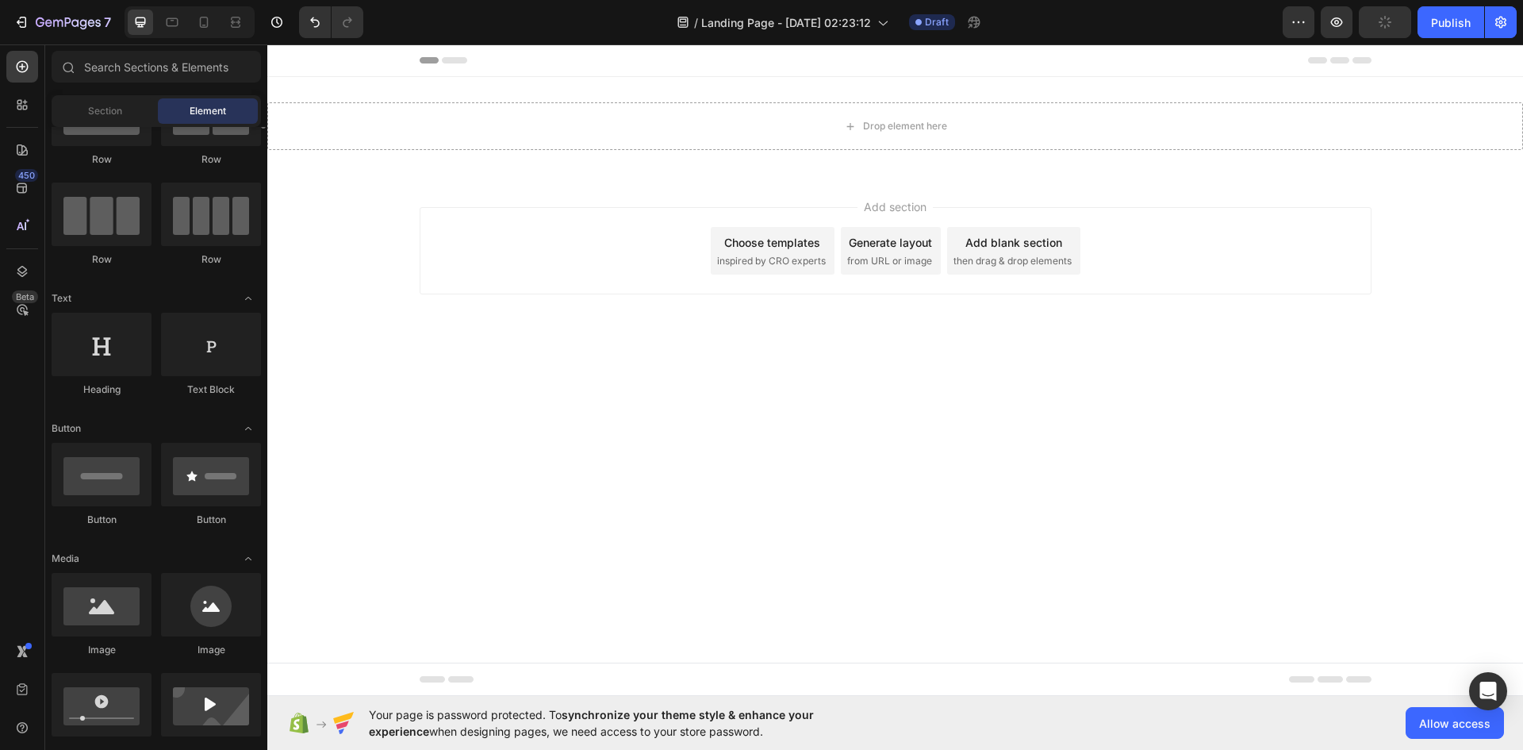
scroll to position [0, 0]
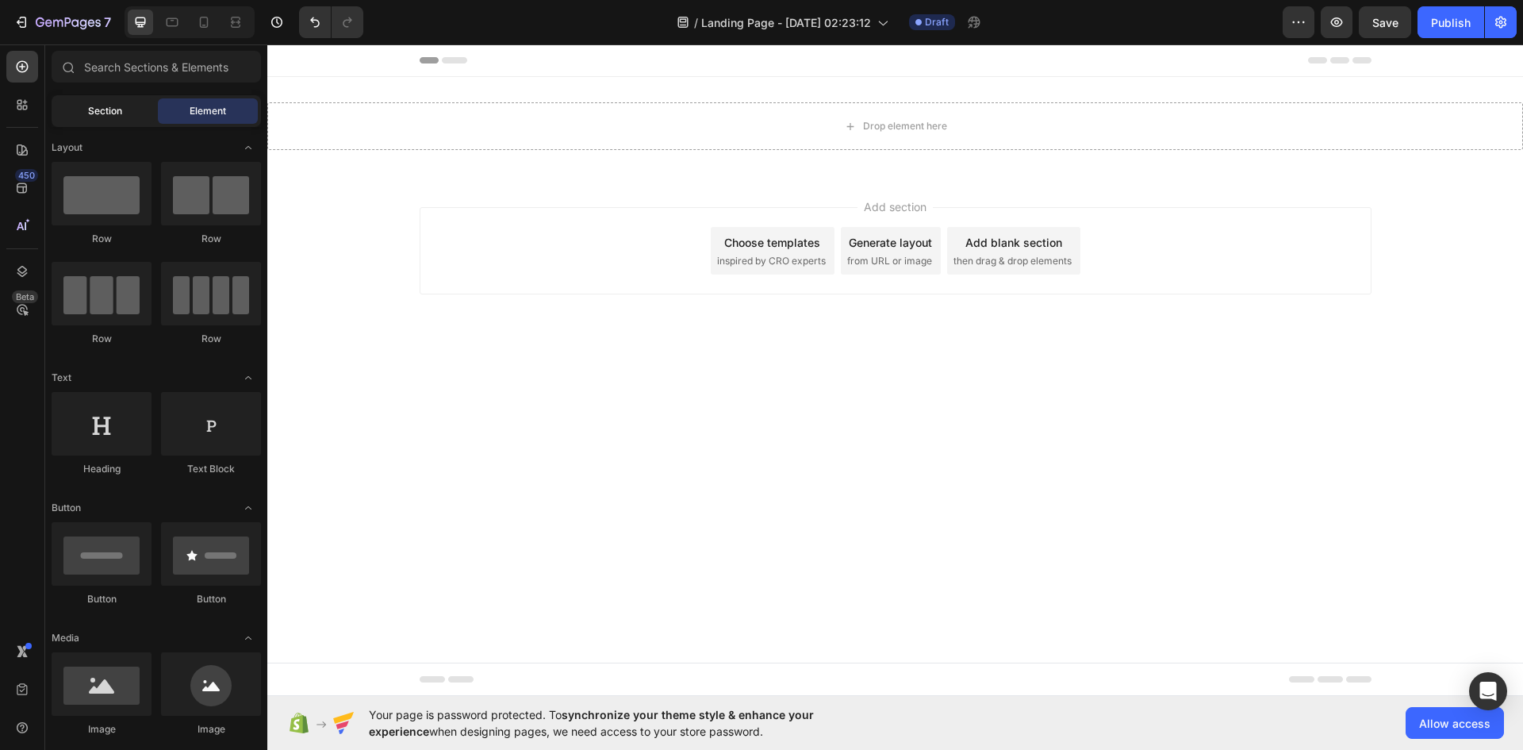
click at [97, 120] on div "Section" at bounding box center [105, 110] width 100 height 25
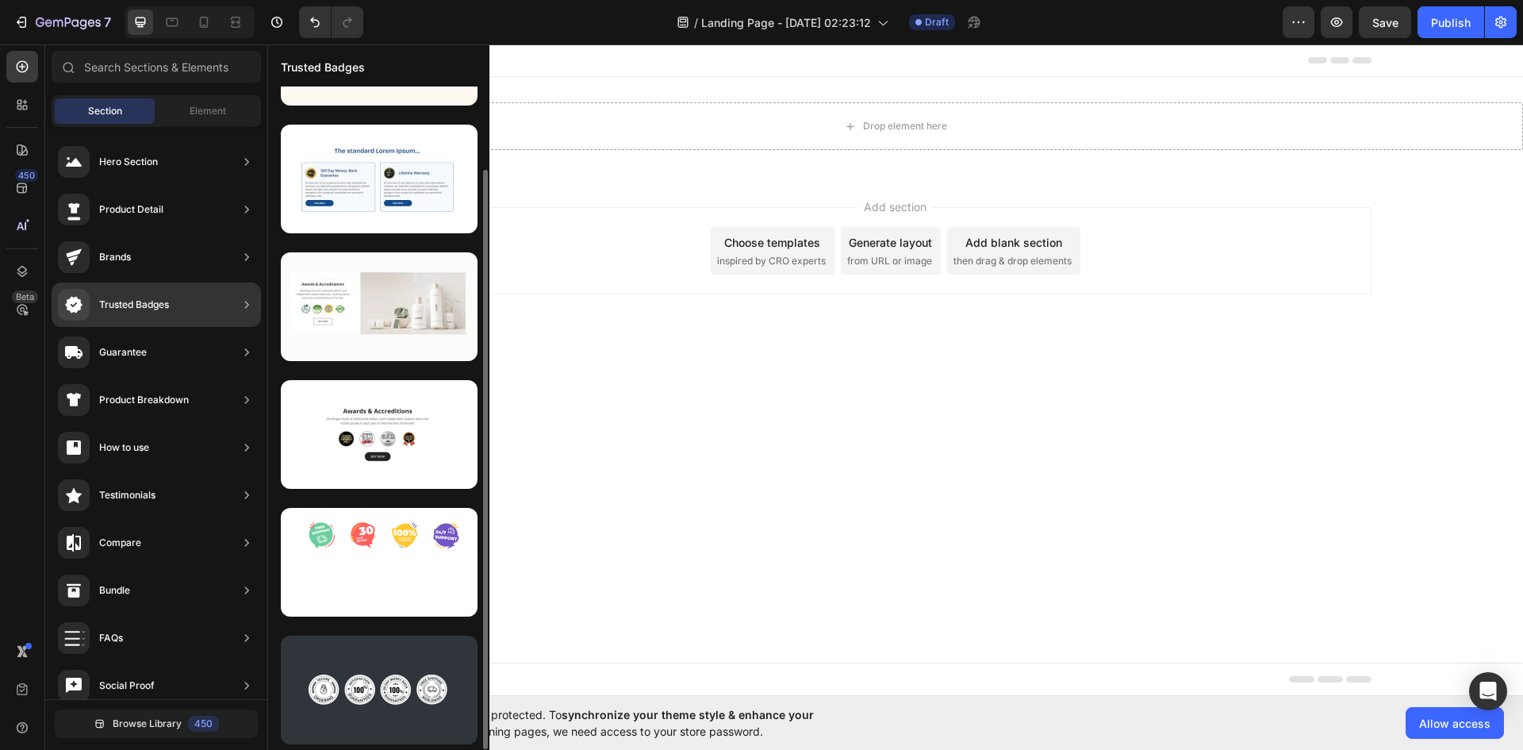
scroll to position [94, 0]
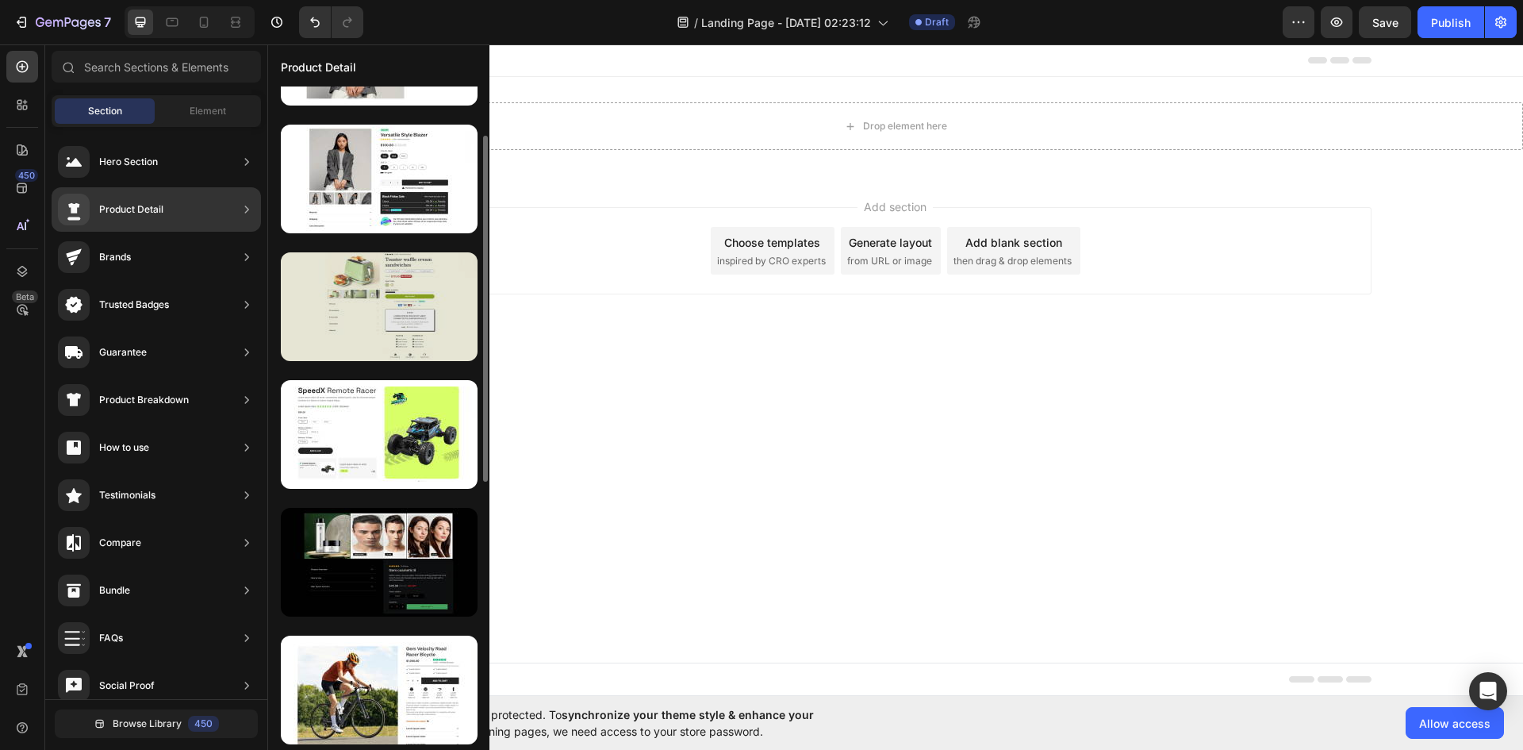
click at [365, 298] on div at bounding box center [379, 306] width 197 height 109
click at [365, 313] on div at bounding box center [379, 306] width 197 height 109
click at [344, 313] on div at bounding box center [379, 306] width 197 height 109
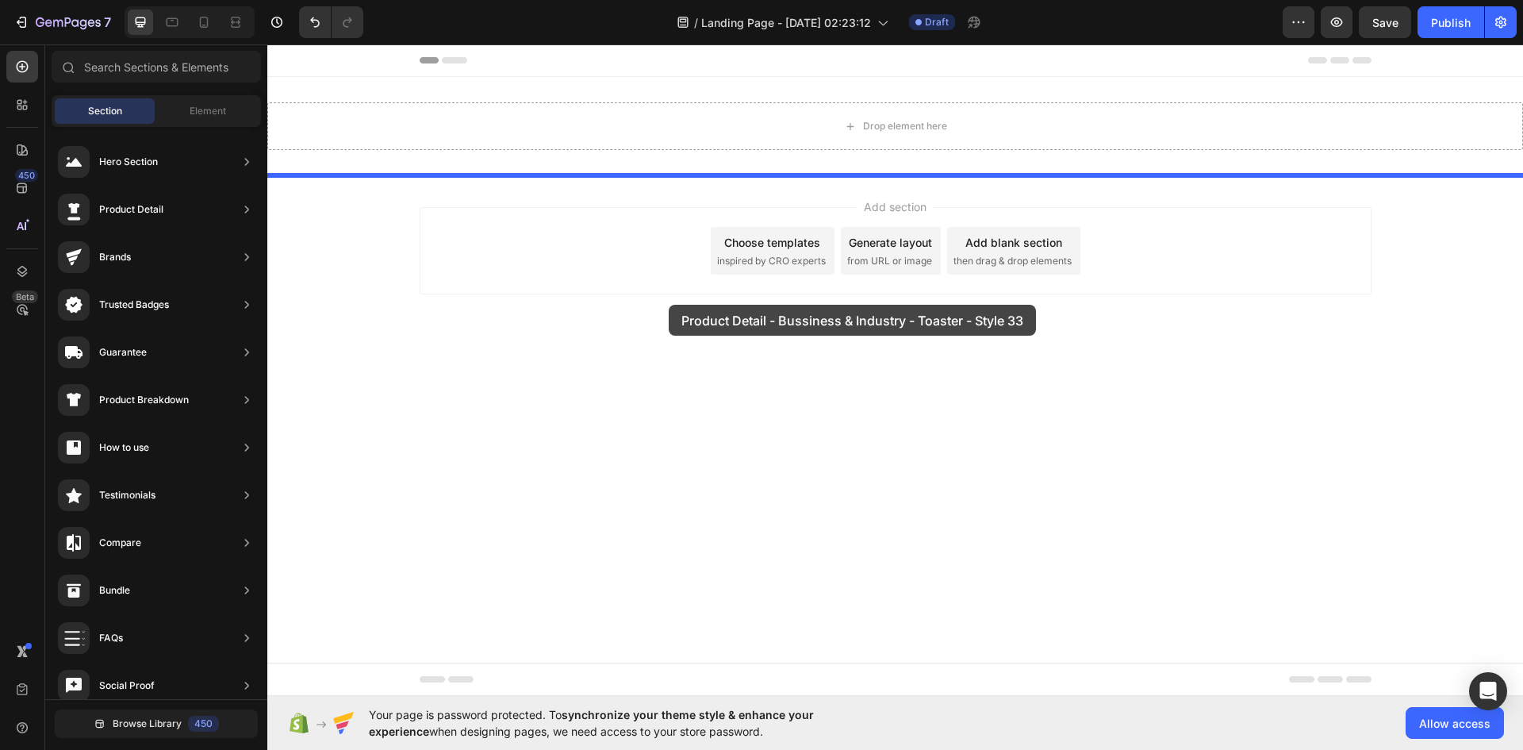
drag, startPoint x: 605, startPoint y: 351, endPoint x: 669, endPoint y: 305, distance: 78.9
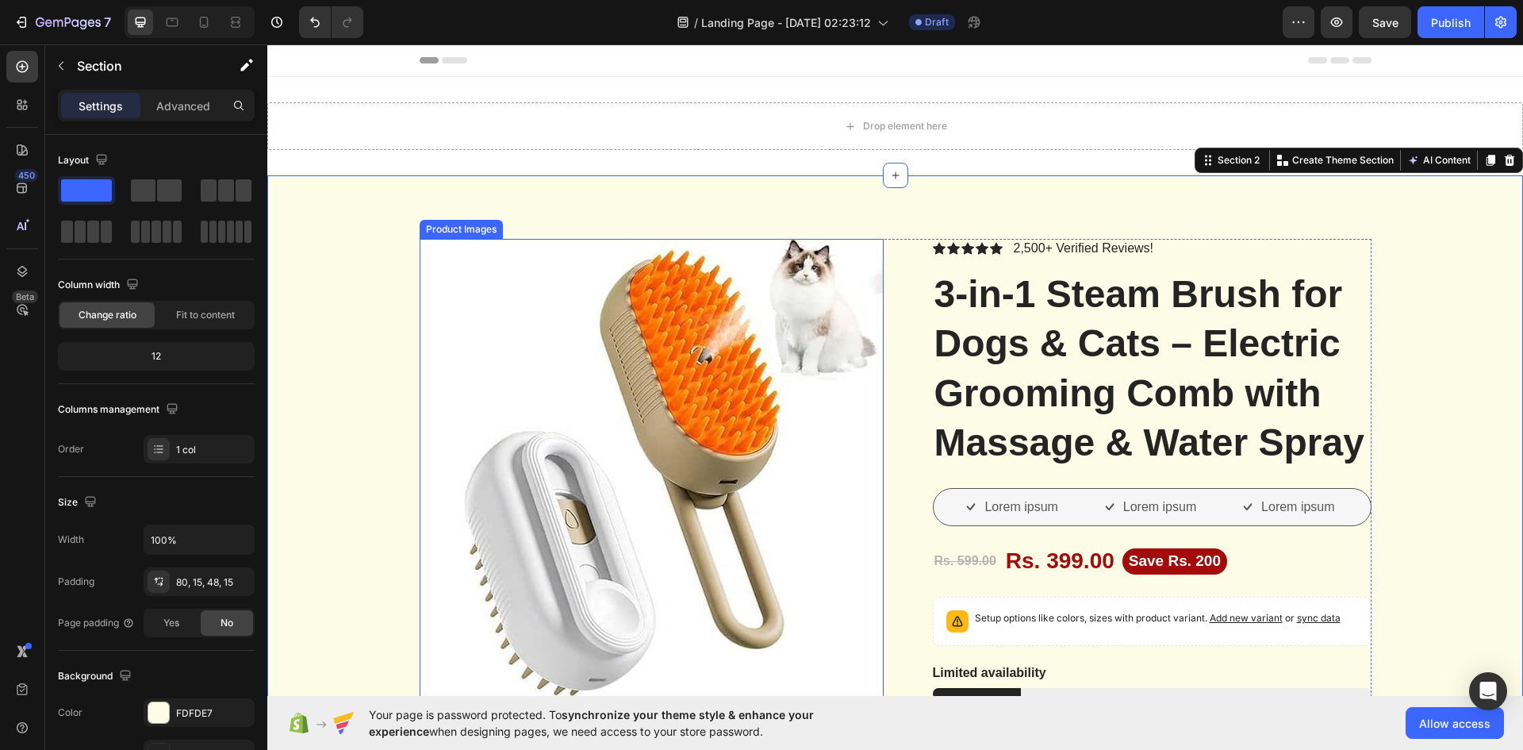
click at [739, 426] on img at bounding box center [652, 471] width 464 height 464
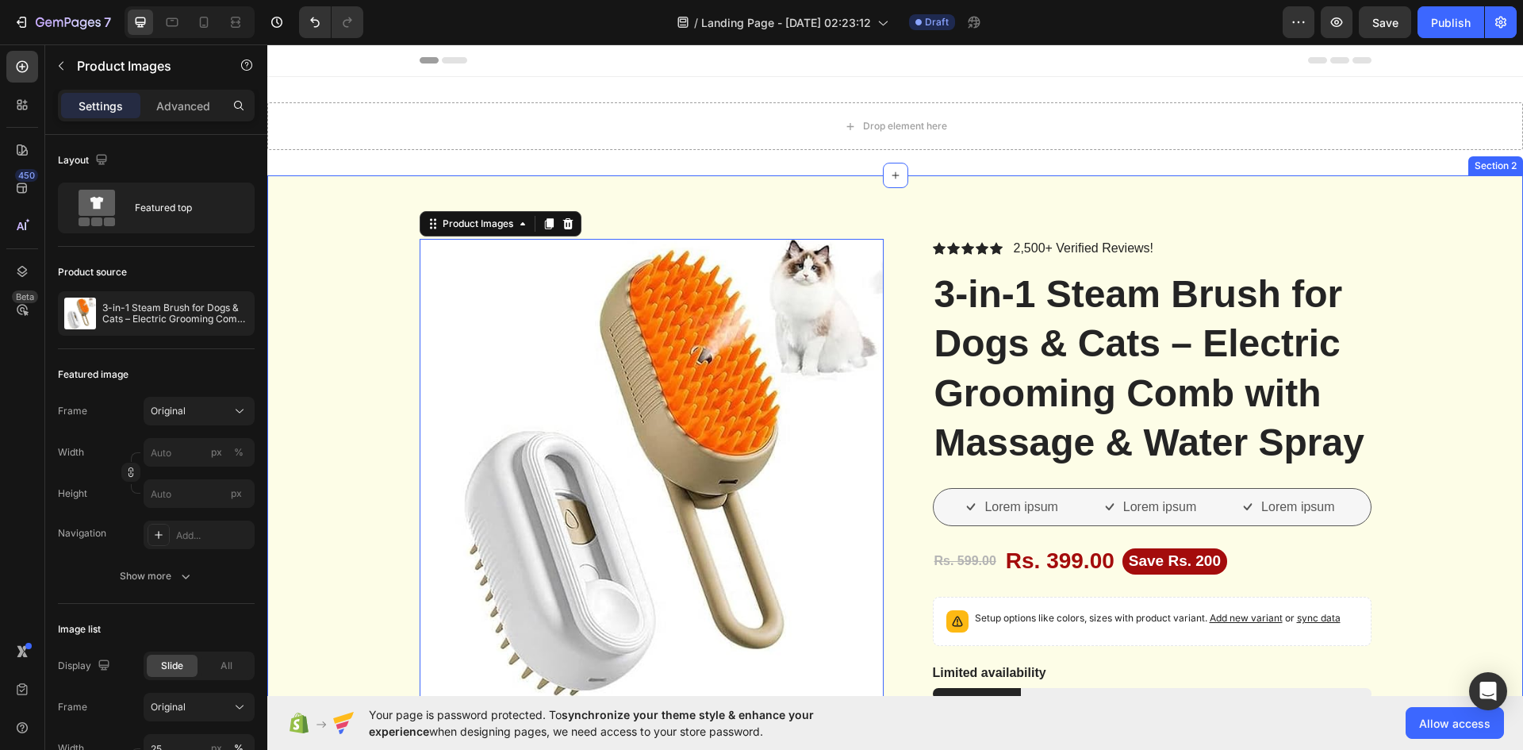
click at [777, 199] on div "Product Images 24 Vero eos At accusamus Et iusto odio Consectetur Adipiscin Acc…" at bounding box center [895, 758] width 1256 height 1166
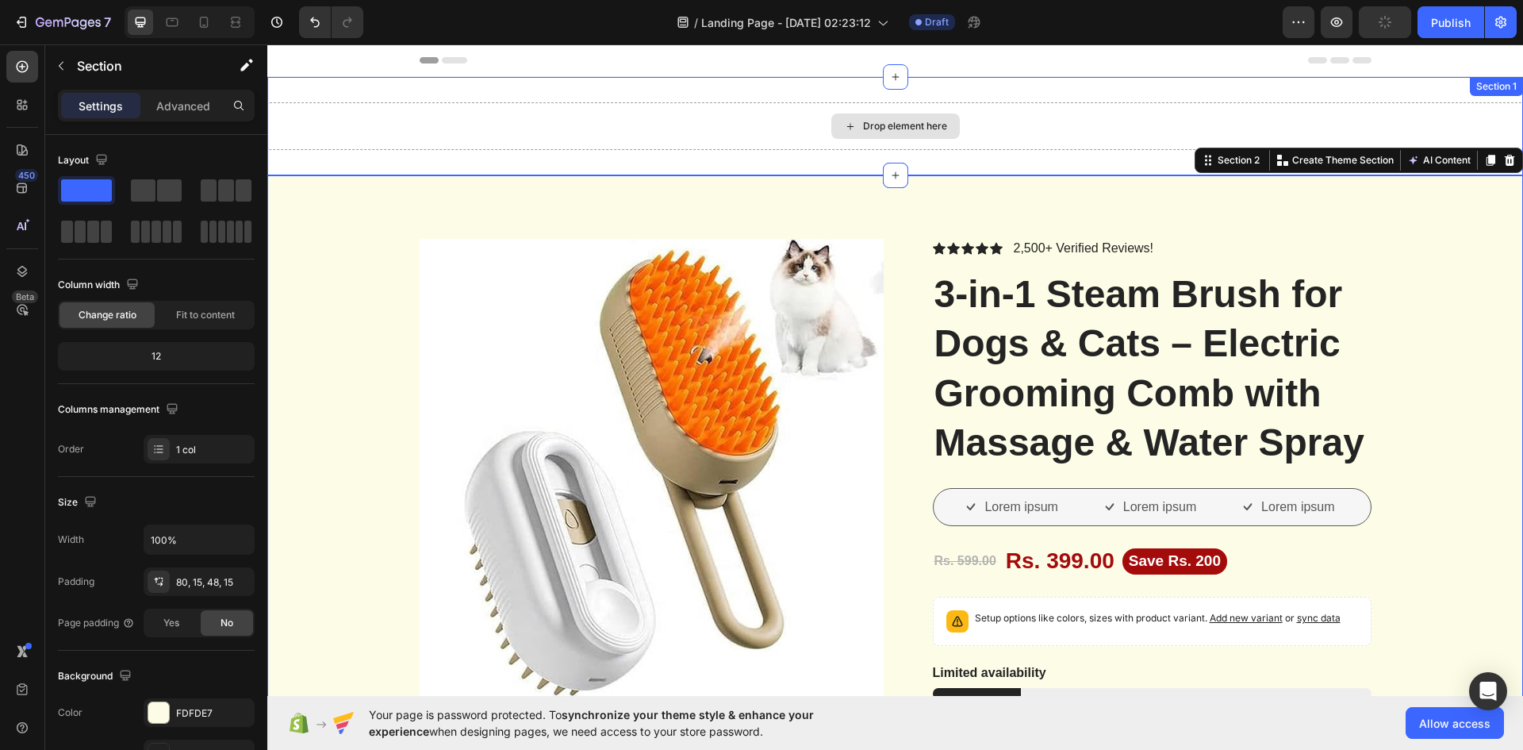
click at [657, 120] on div "Drop element here" at bounding box center [895, 126] width 1256 height 48
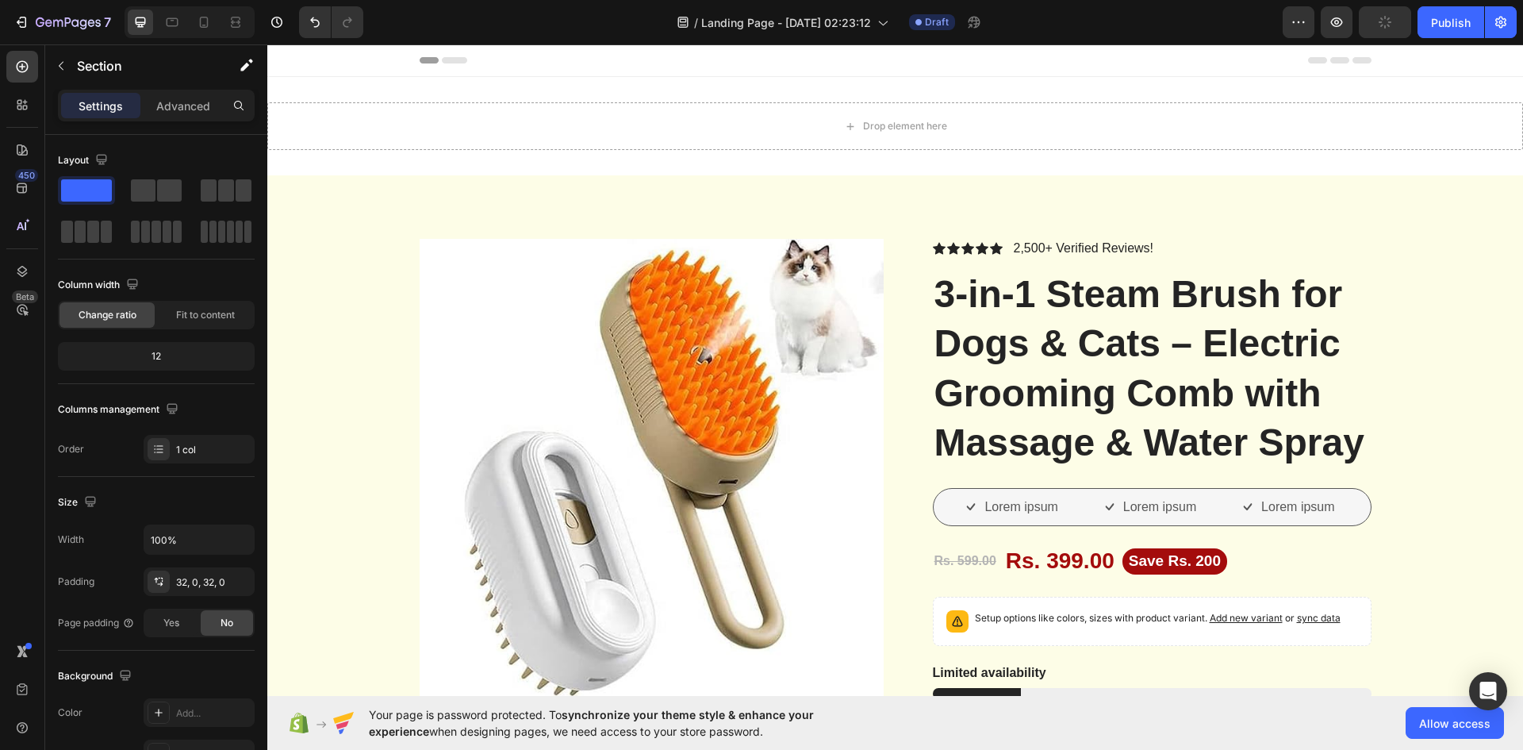
click at [313, 59] on span "Header" at bounding box center [315, 60] width 35 height 16
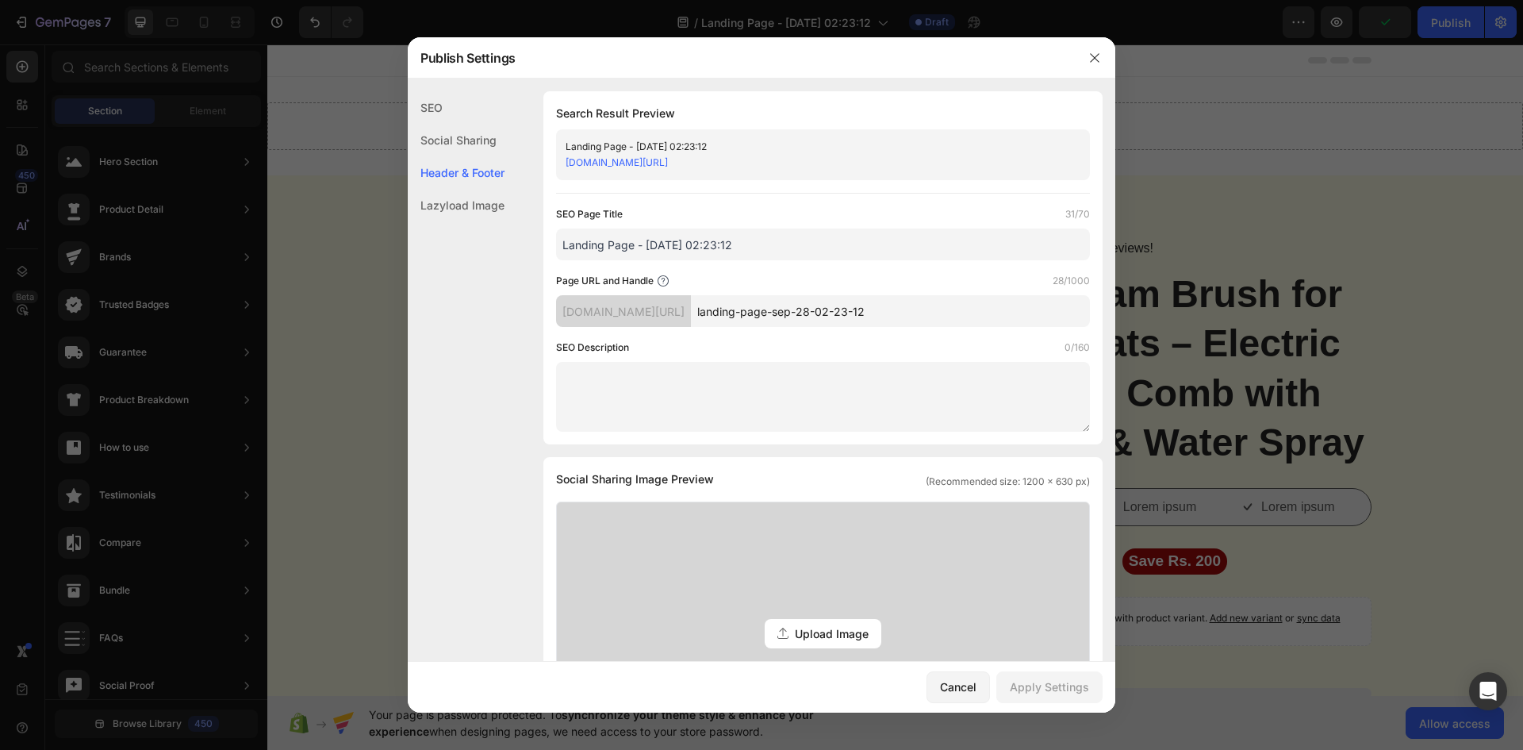
click at [313, 59] on div at bounding box center [761, 375] width 1523 height 750
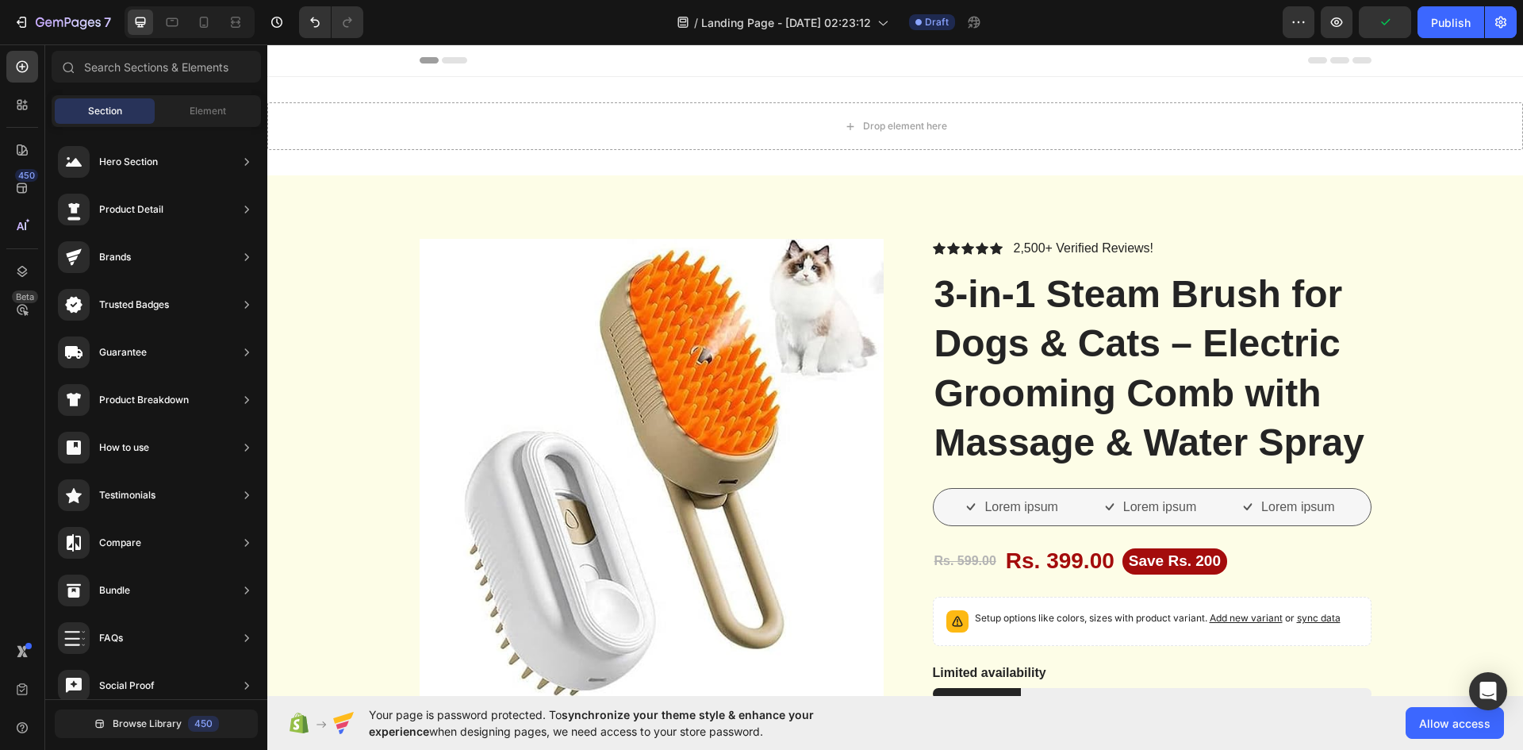
click at [313, 59] on span "Header" at bounding box center [315, 60] width 35 height 16
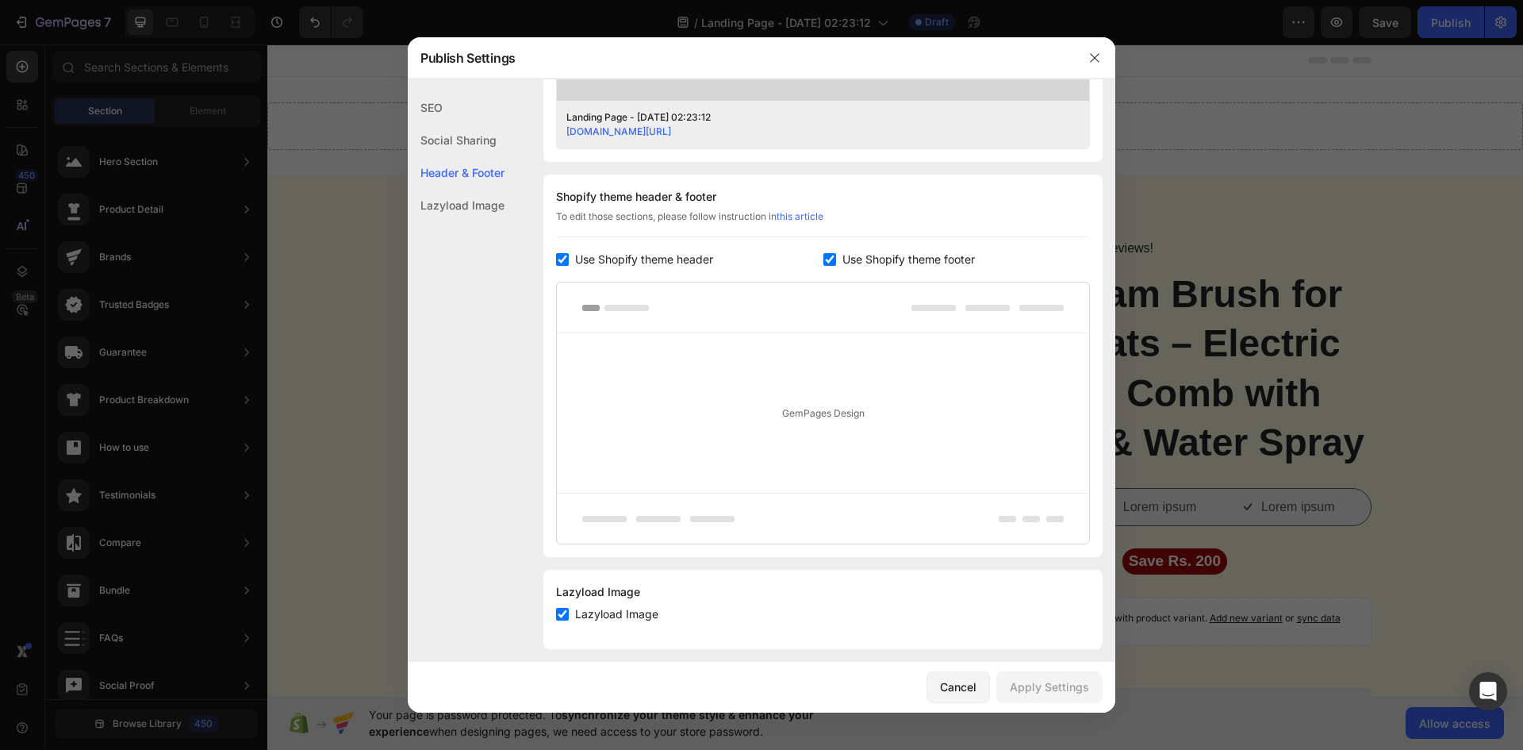
scroll to position [676, 0]
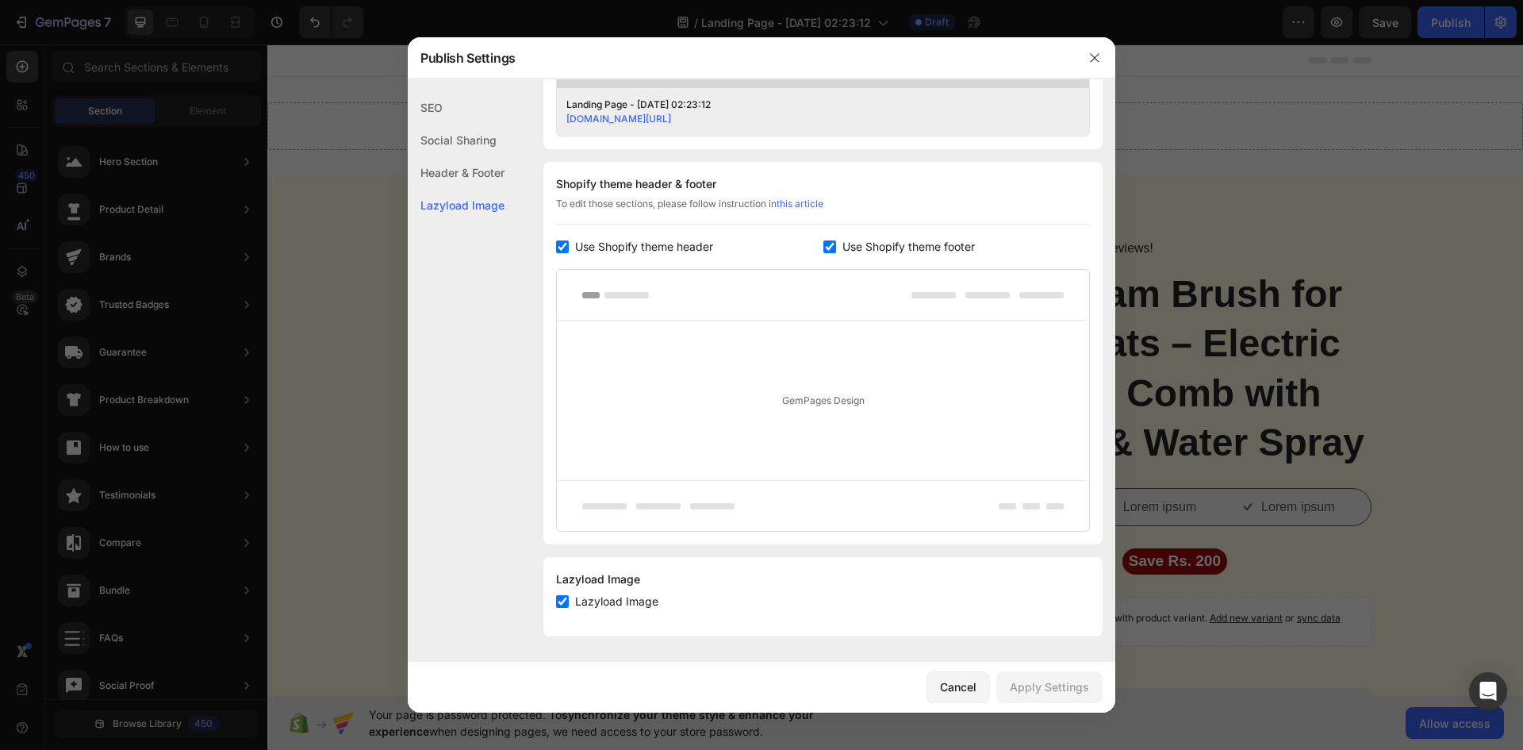
click at [470, 171] on div "Header & Footer" at bounding box center [456, 172] width 97 height 33
click at [456, 102] on div "SEO" at bounding box center [456, 107] width 97 height 33
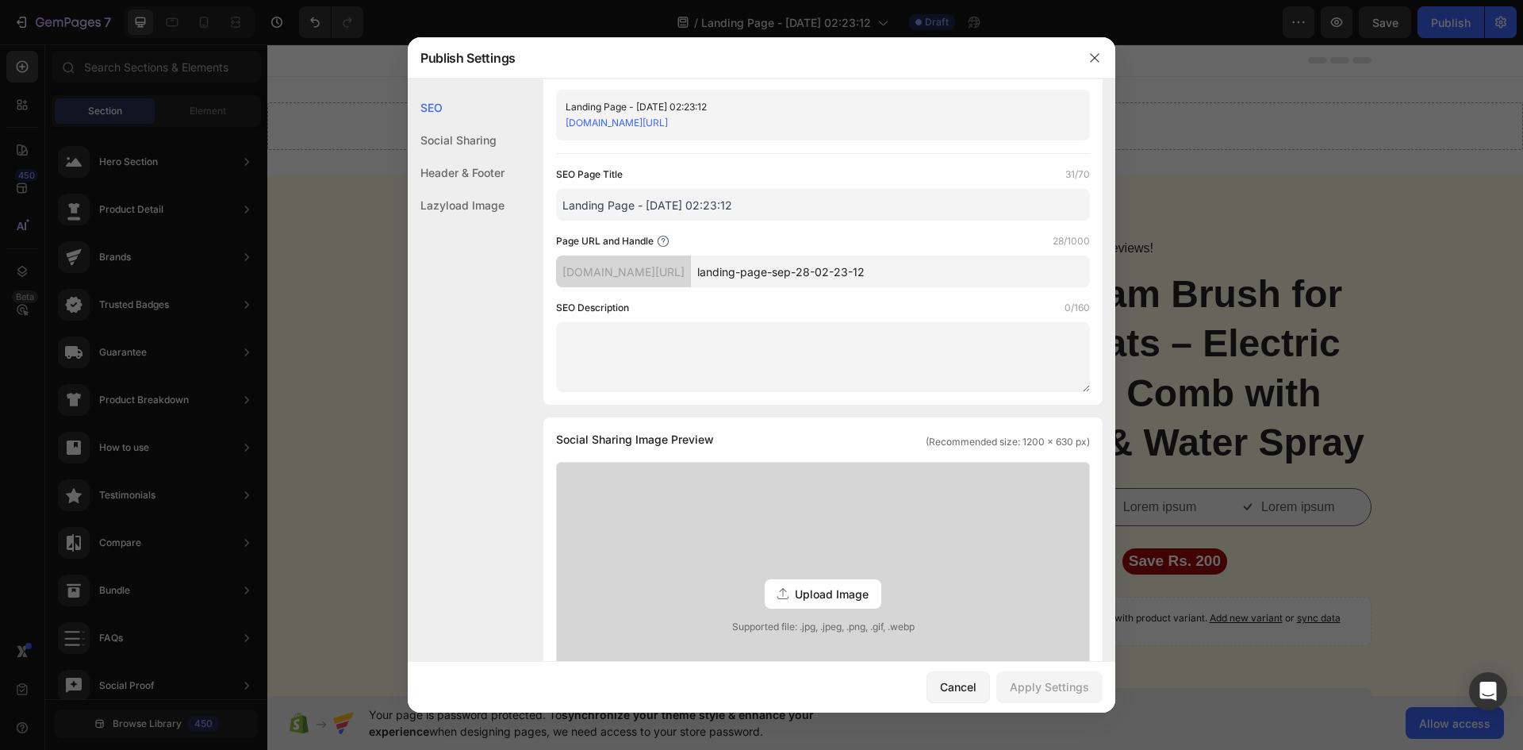
scroll to position [0, 0]
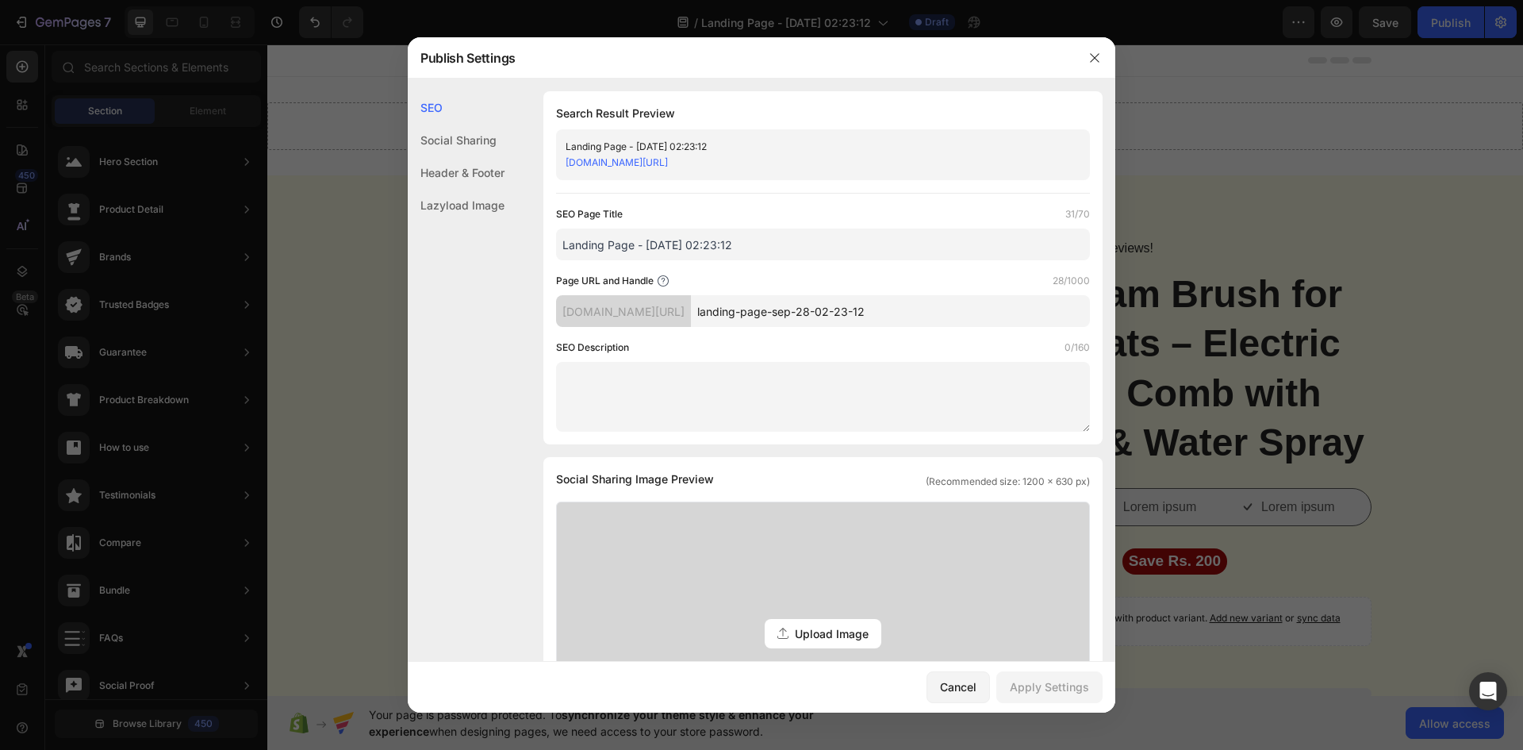
click at [458, 128] on div "Social Sharing" at bounding box center [456, 140] width 97 height 33
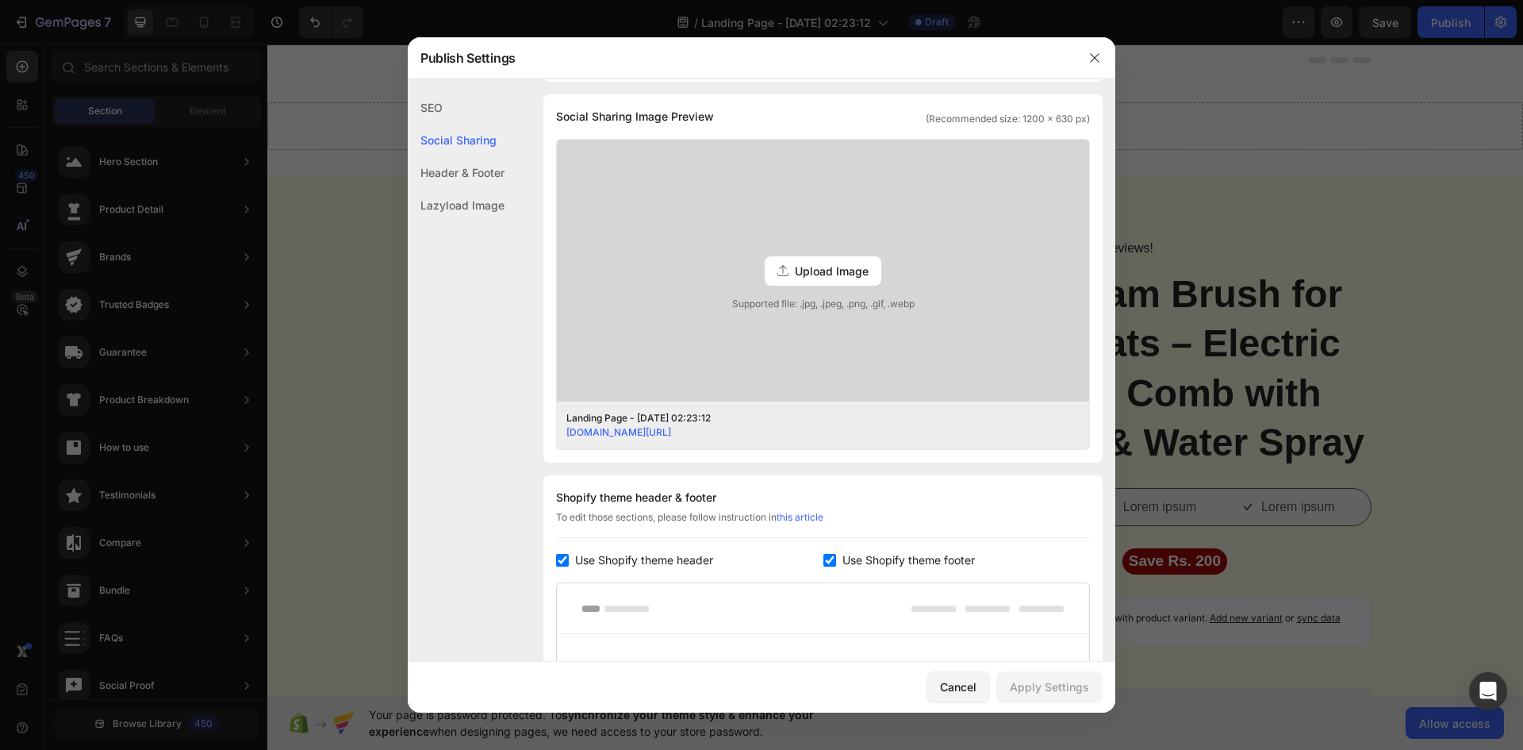
click at [461, 175] on div "Header & Footer" at bounding box center [456, 172] width 97 height 33
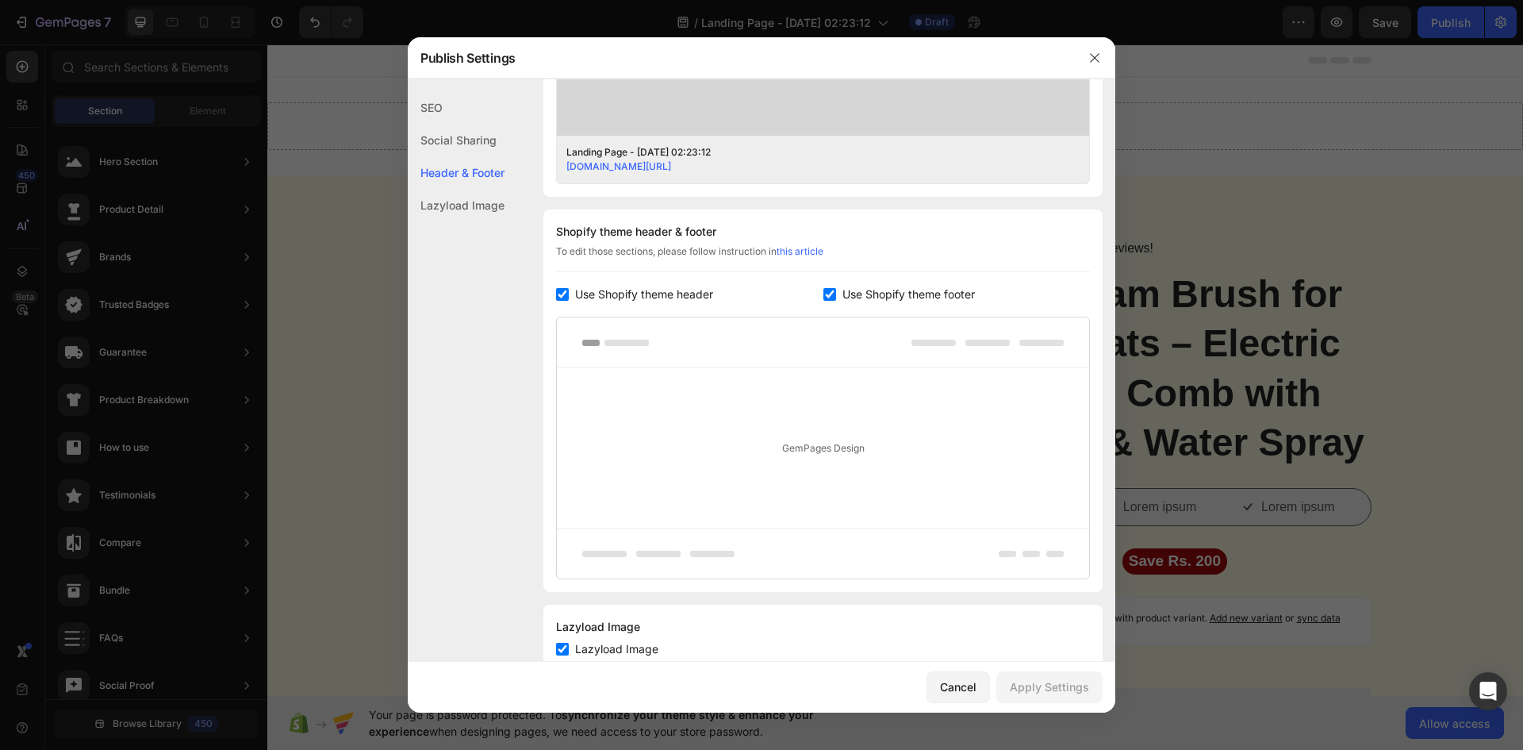
scroll to position [676, 0]
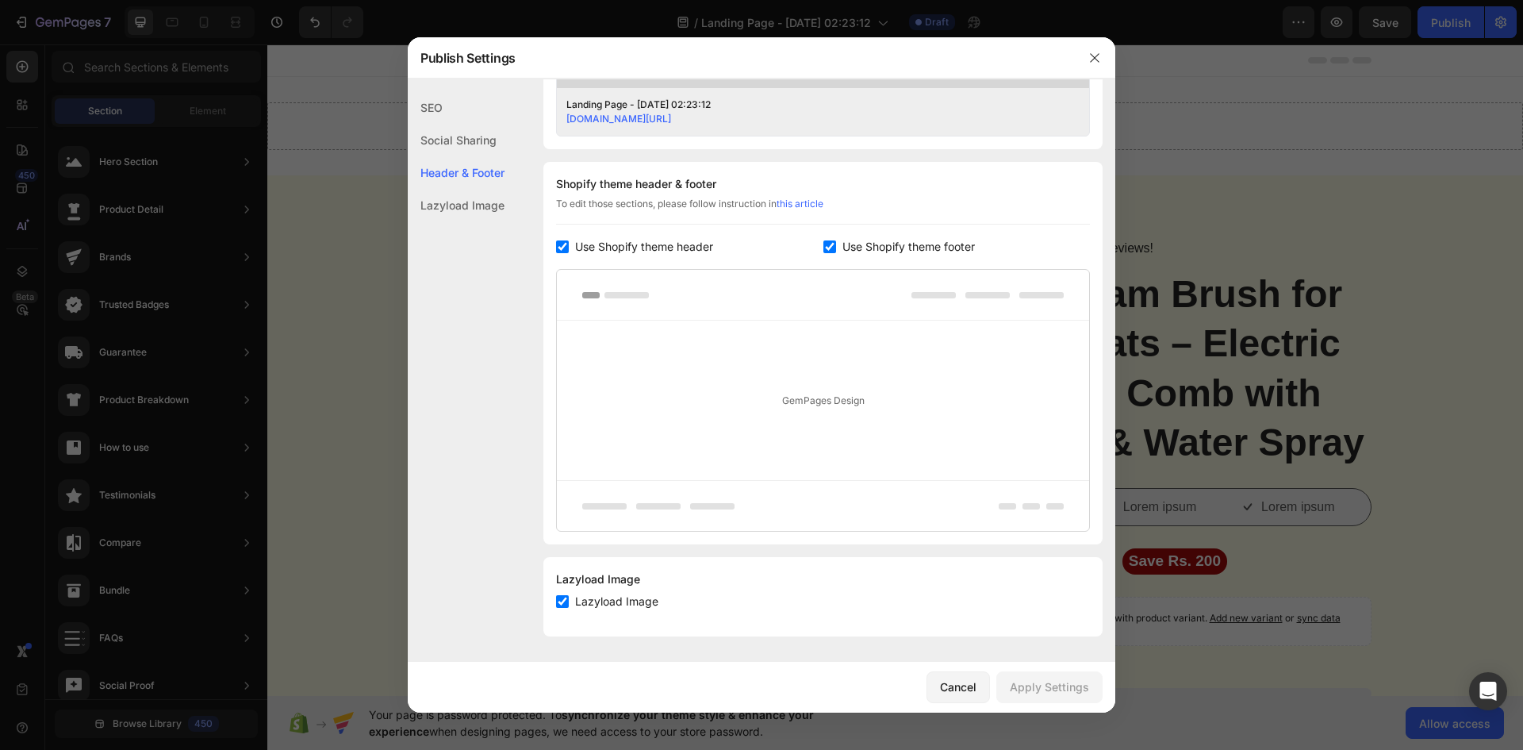
click at [769, 413] on div "GemPages Design" at bounding box center [823, 400] width 532 height 159
click at [621, 300] on div at bounding box center [823, 295] width 532 height 51
click at [912, 295] on rect at bounding box center [934, 295] width 44 height 6
click at [801, 205] on link "this article" at bounding box center [800, 204] width 47 height 12
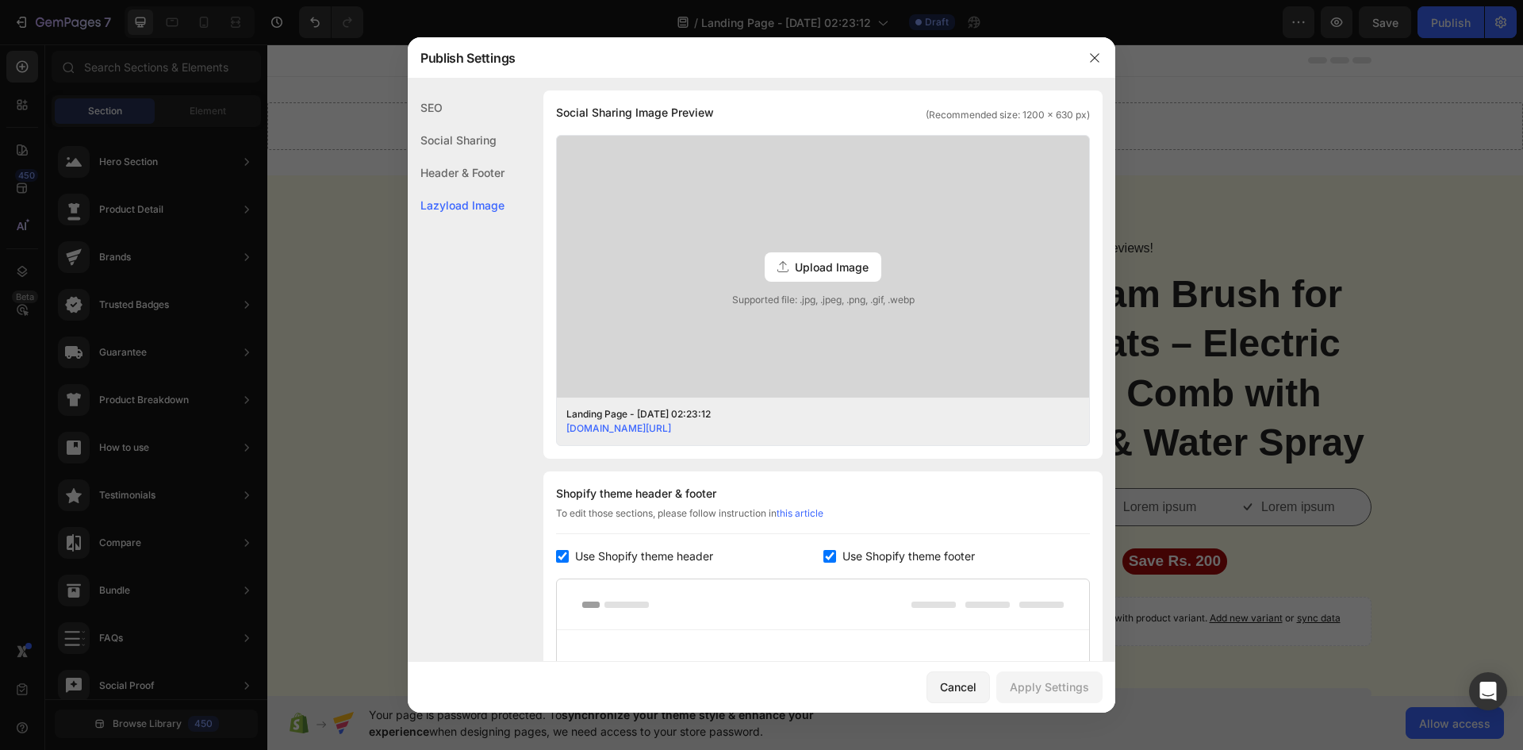
scroll to position [279, 0]
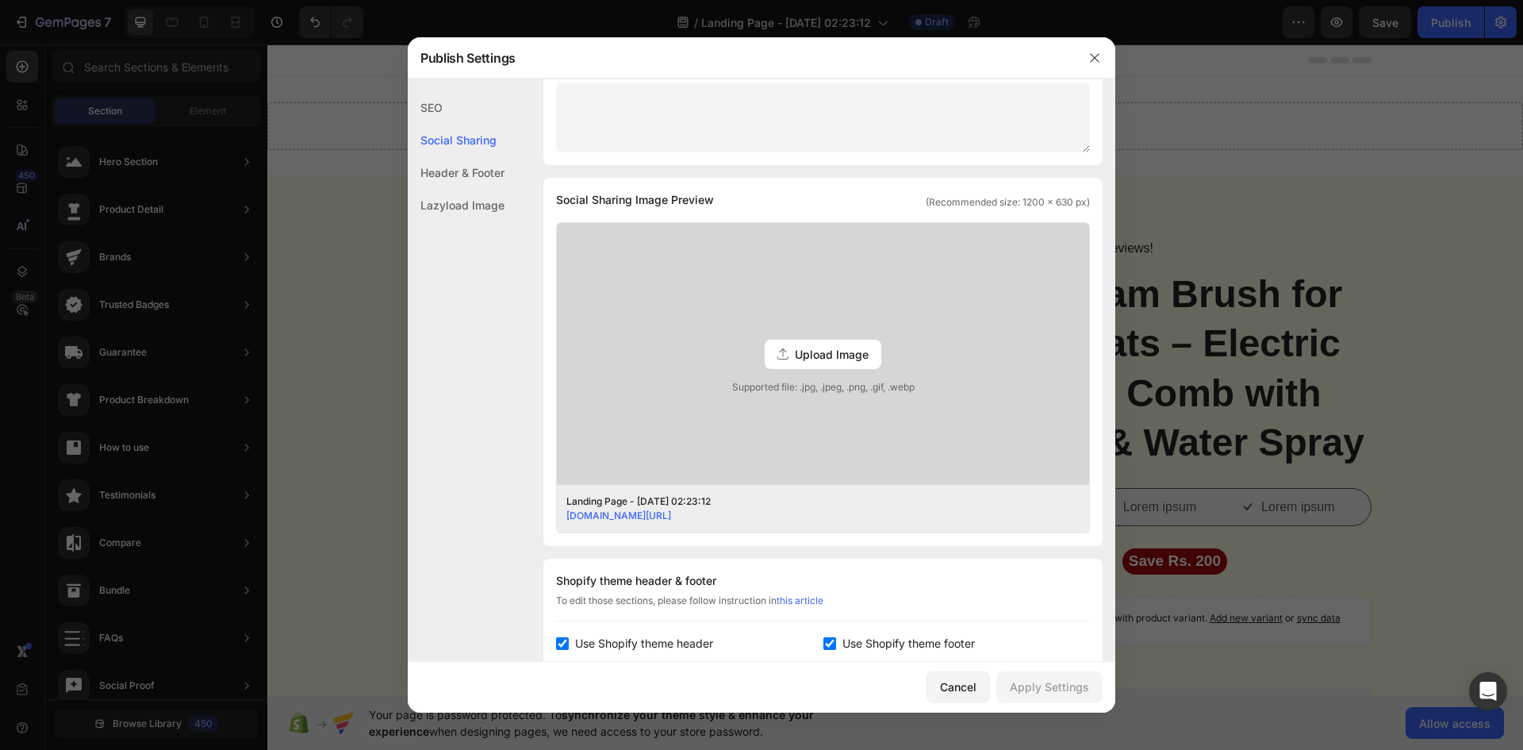
click at [476, 179] on div "Header & Footer" at bounding box center [456, 172] width 97 height 33
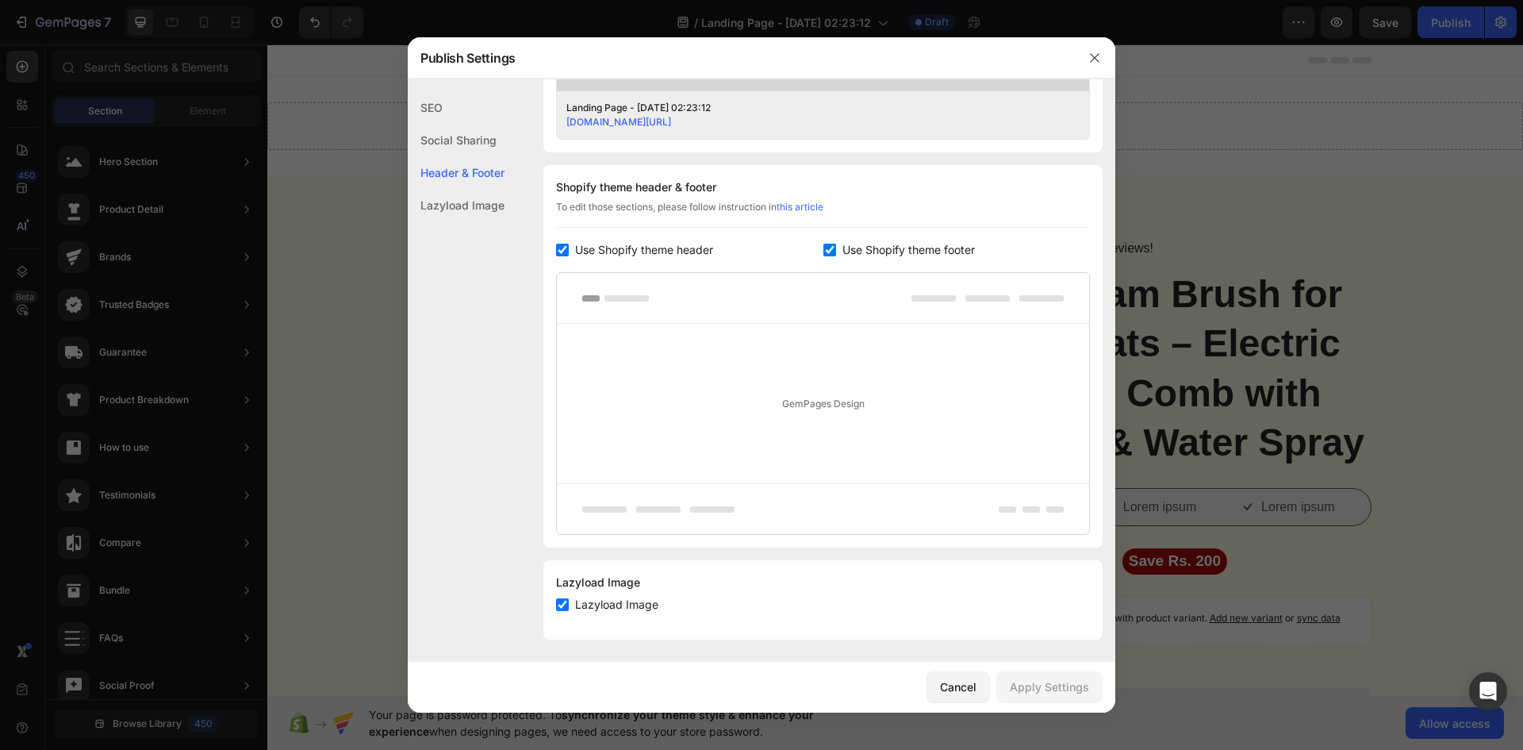
scroll to position [676, 0]
click at [1093, 60] on icon "button" at bounding box center [1095, 58] width 13 height 13
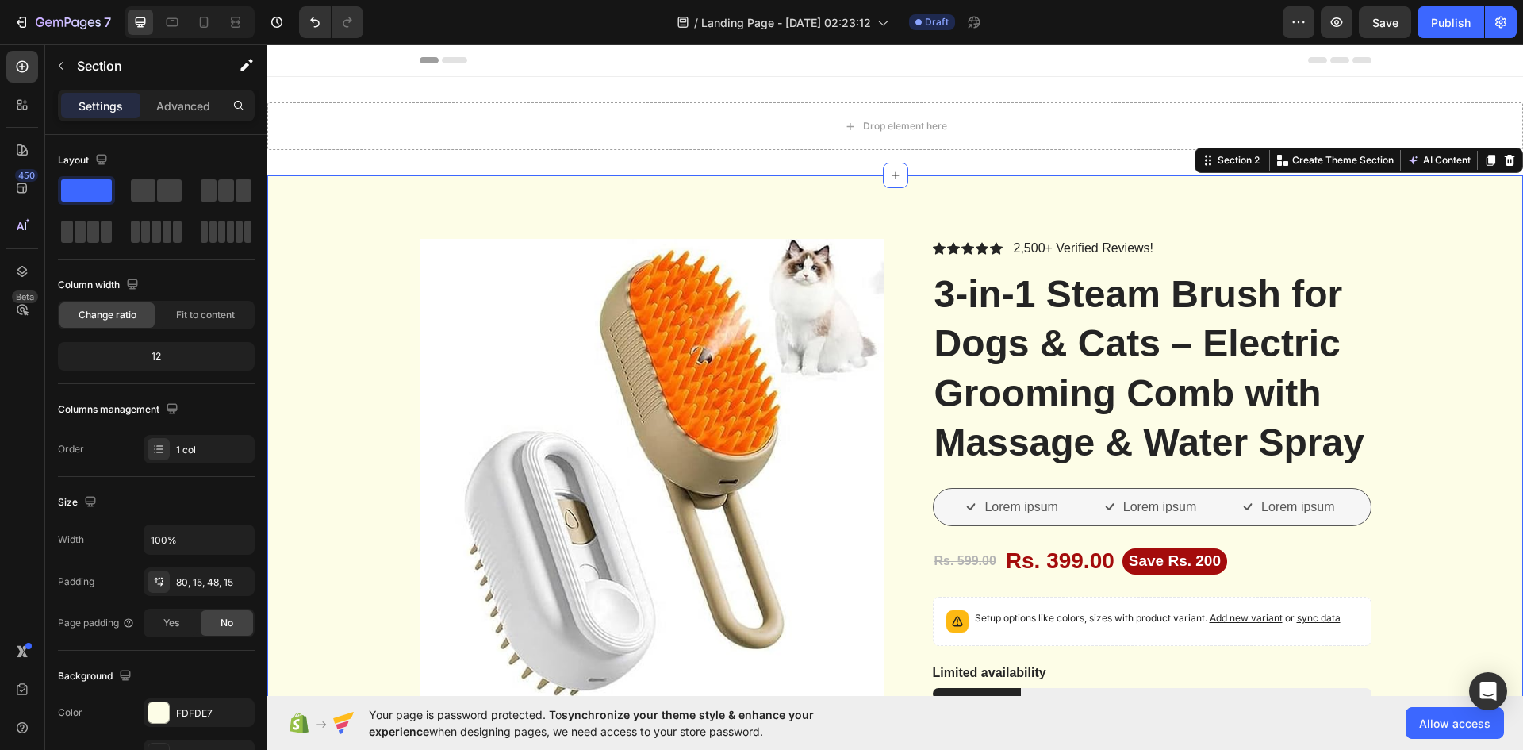
click at [638, 200] on div "Product Images Vero eos At accusamus Et iusto odio Consectetur Adipiscin Accord…" at bounding box center [895, 758] width 1256 height 1166
click at [159, 353] on div "12" at bounding box center [156, 356] width 190 height 22
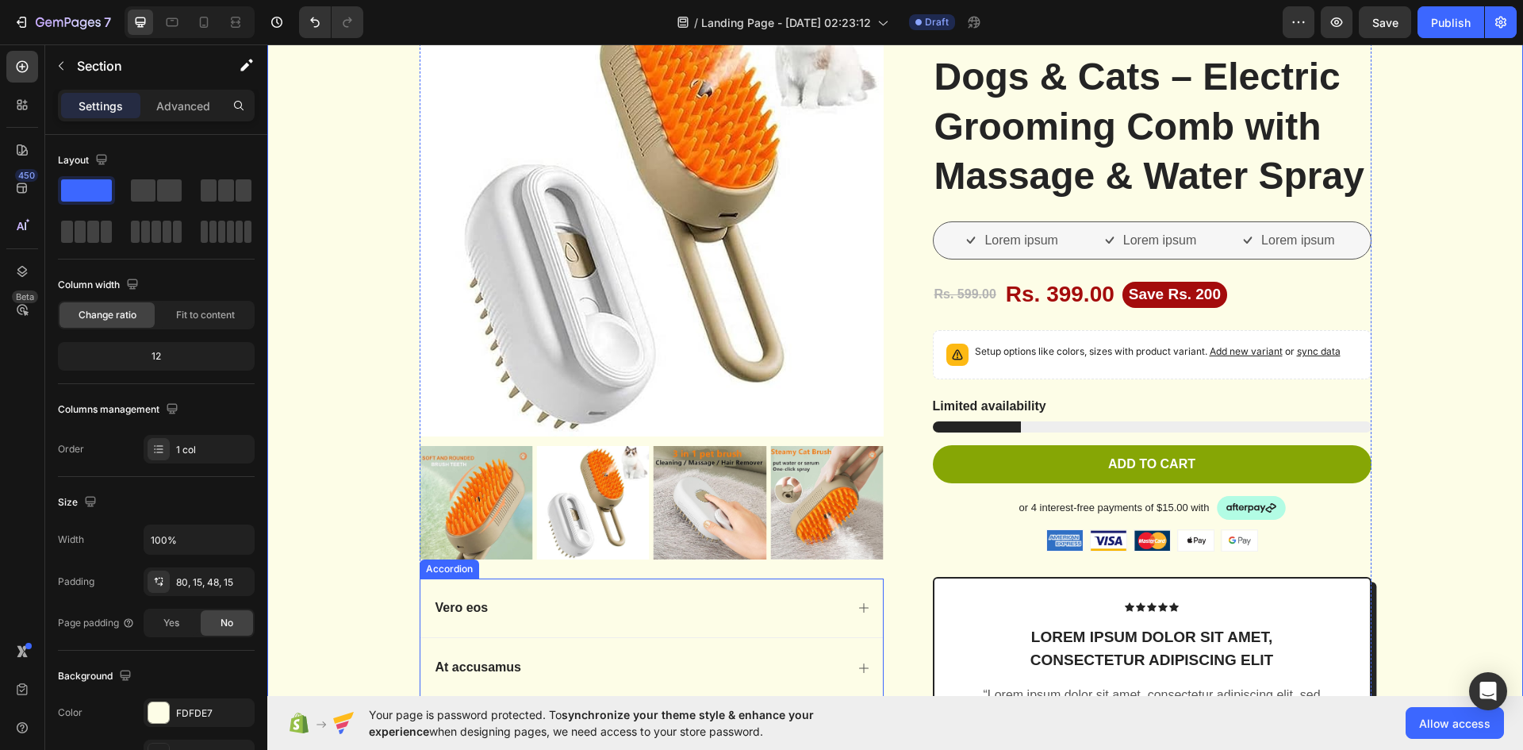
scroll to position [159, 0]
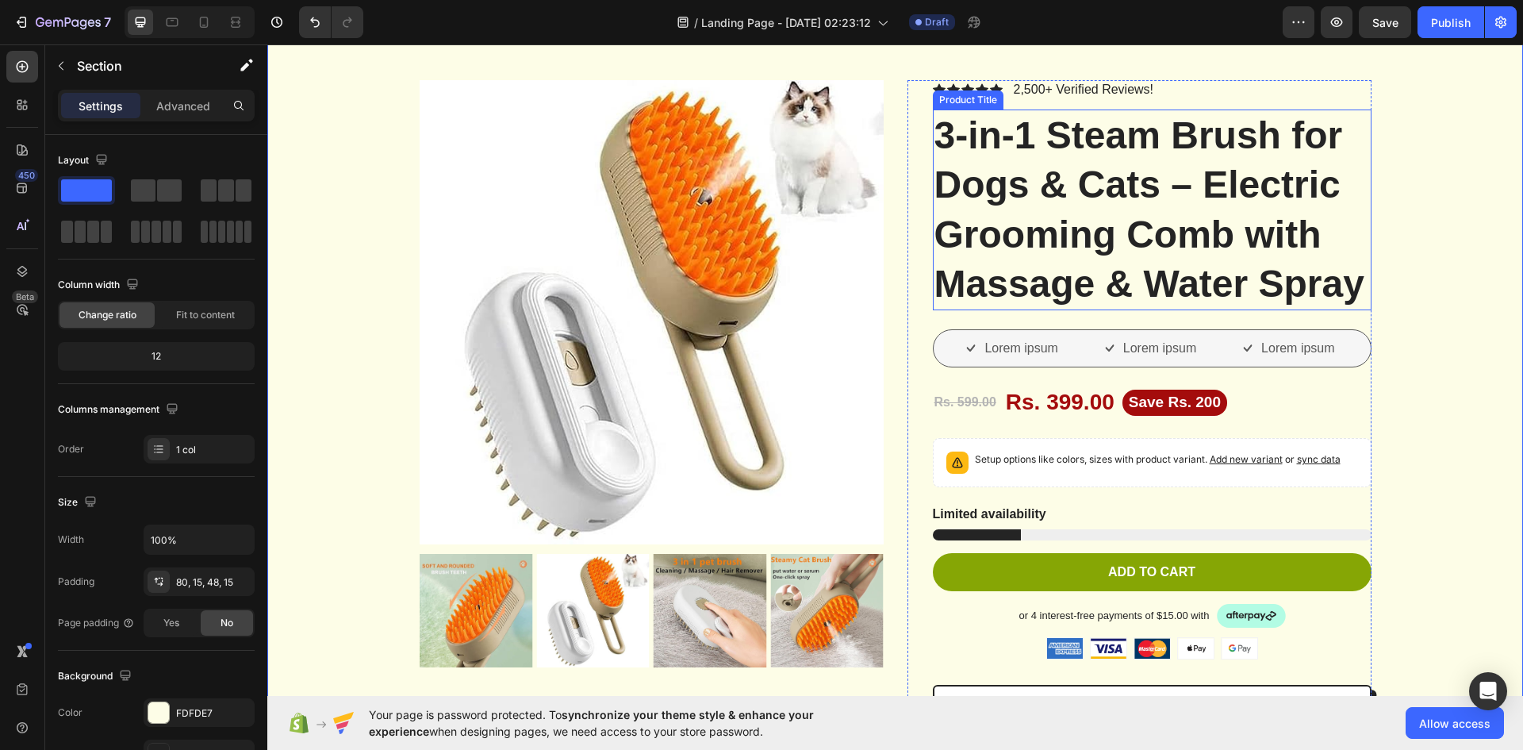
click at [1242, 244] on h1 "3-in-1 Steam Brush for Dogs & Cats – Electric Grooming Comb with Massage & Wate…" at bounding box center [1152, 210] width 439 height 202
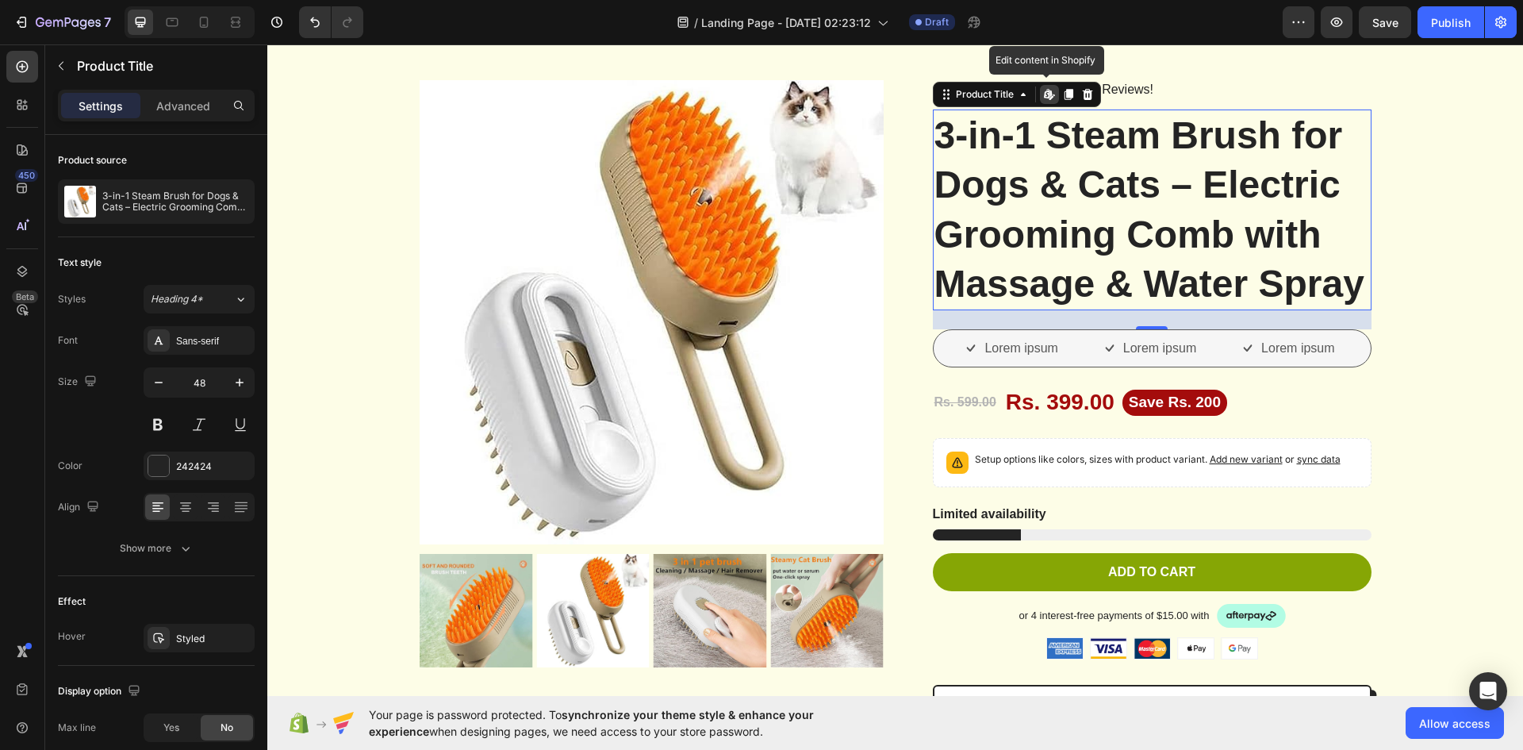
click at [1043, 98] on icon at bounding box center [1049, 94] width 13 height 13
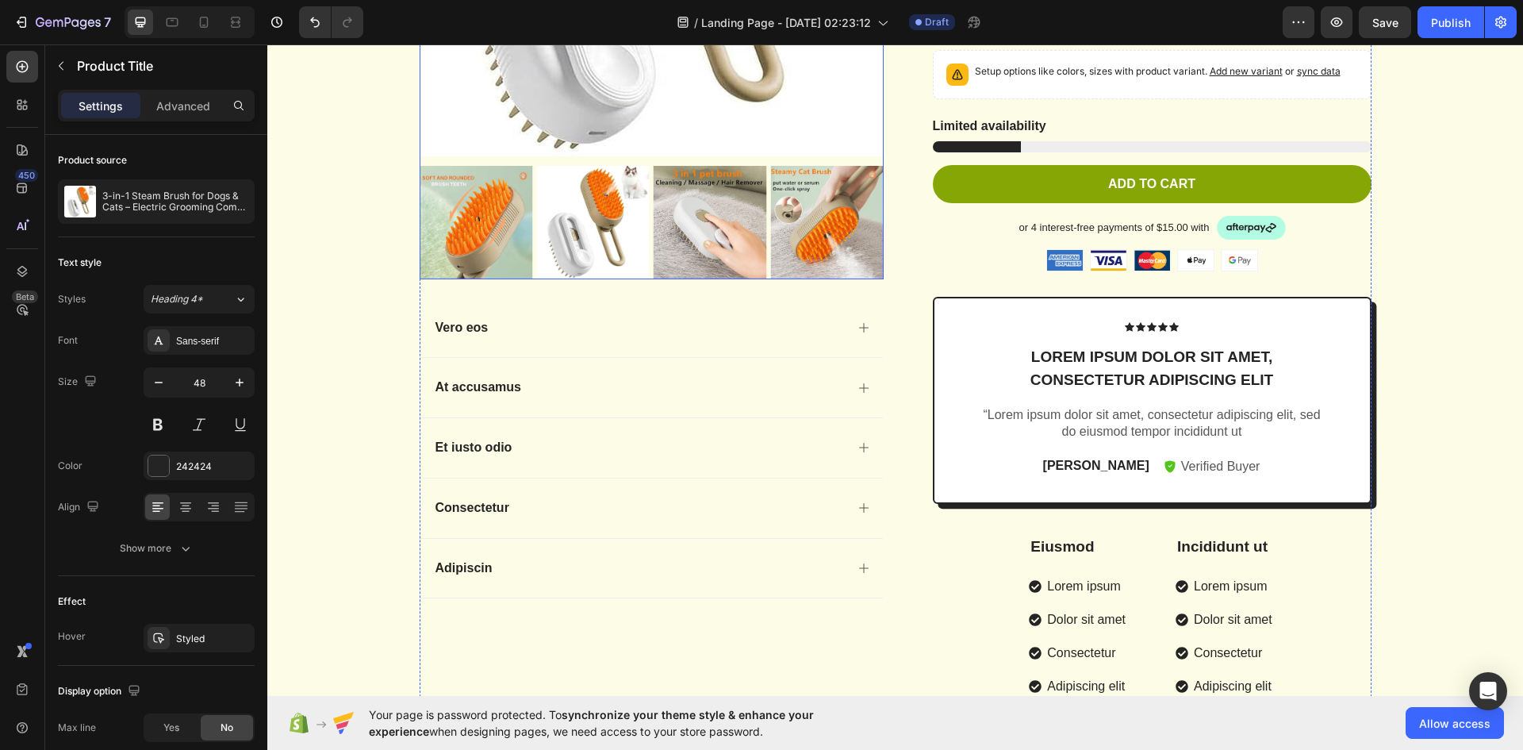
scroll to position [476, 0]
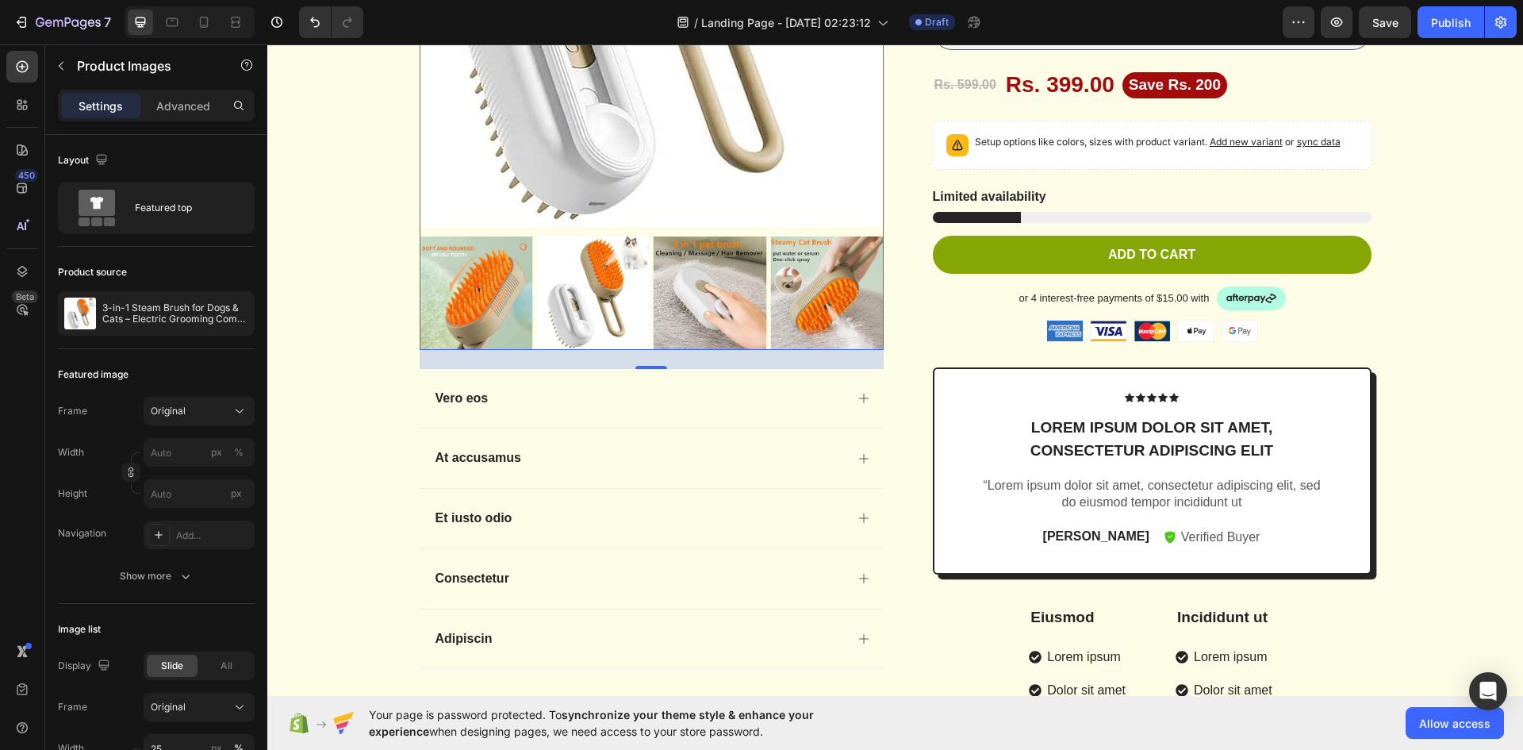
click at [459, 290] on img at bounding box center [475, 292] width 113 height 113
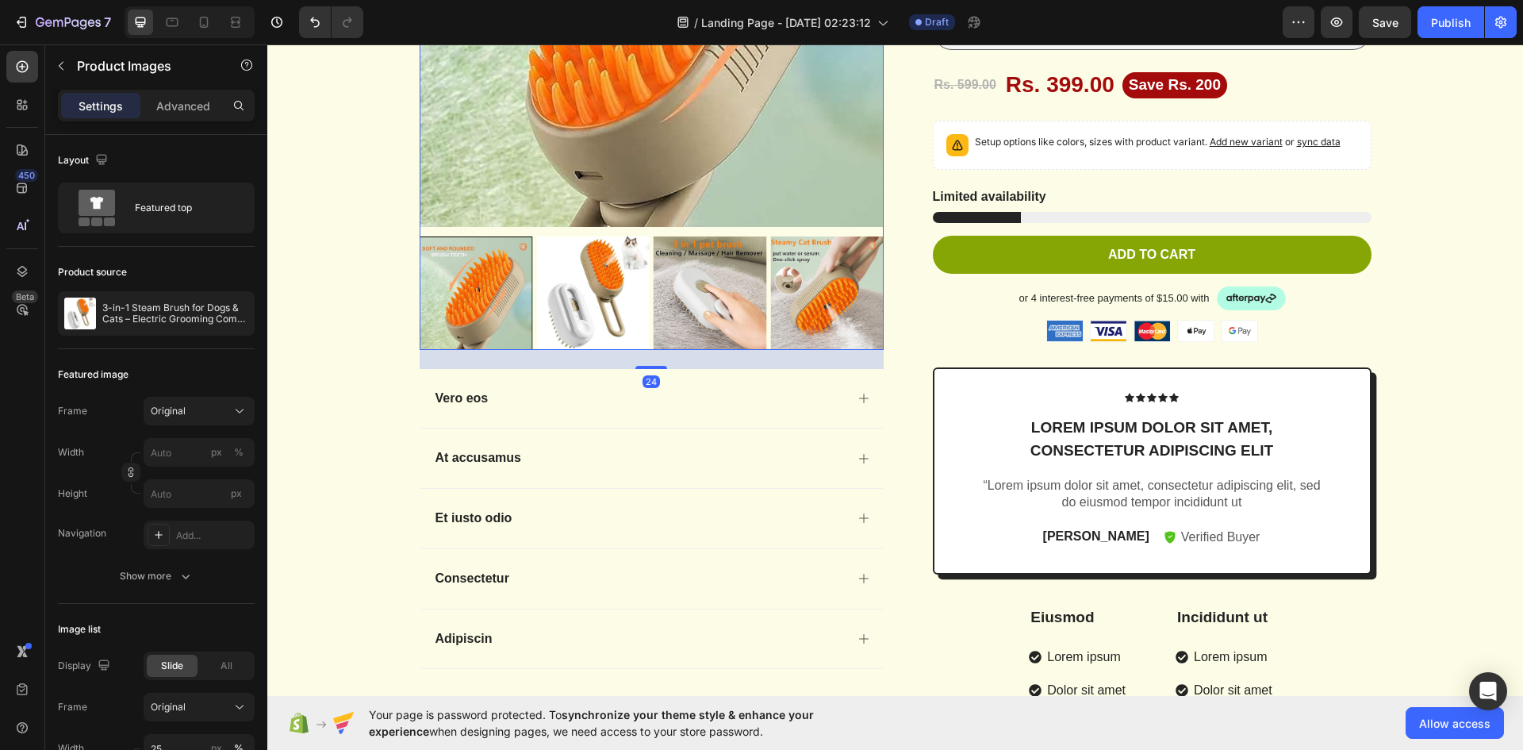
click at [565, 310] on img at bounding box center [592, 292] width 113 height 113
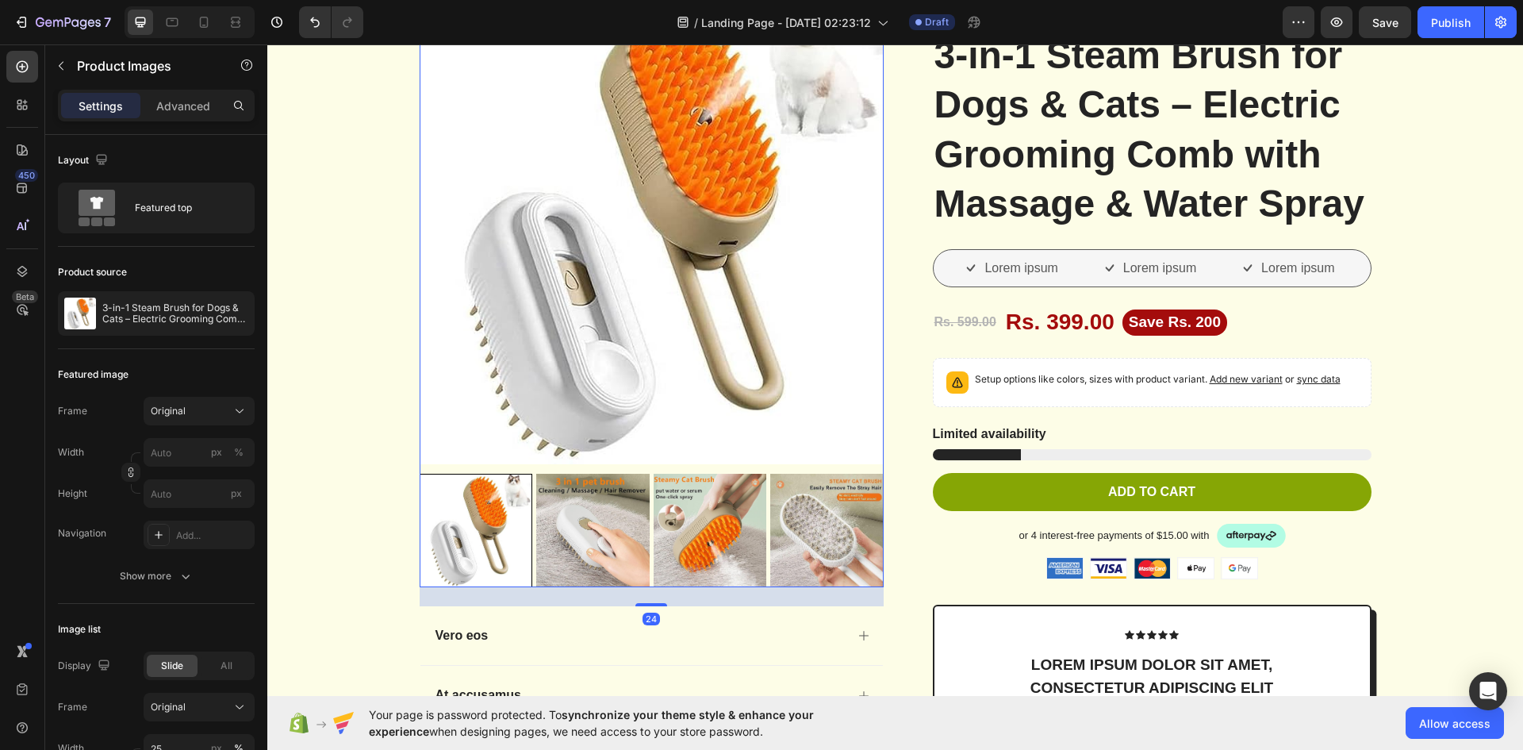
scroll to position [79, 0]
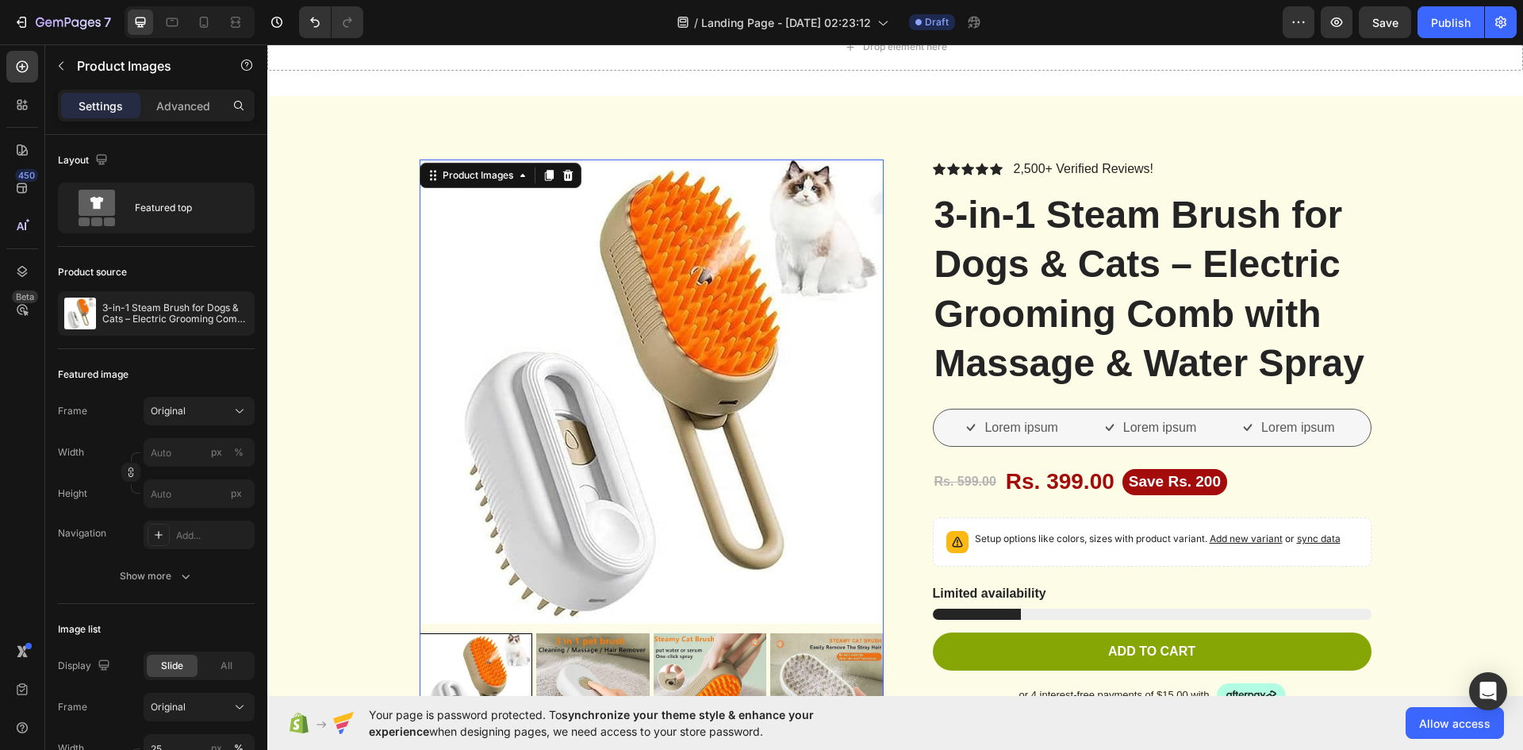
click at [812, 352] on img at bounding box center [652, 391] width 464 height 464
click at [1308, 30] on button "button" at bounding box center [1299, 22] width 32 height 32
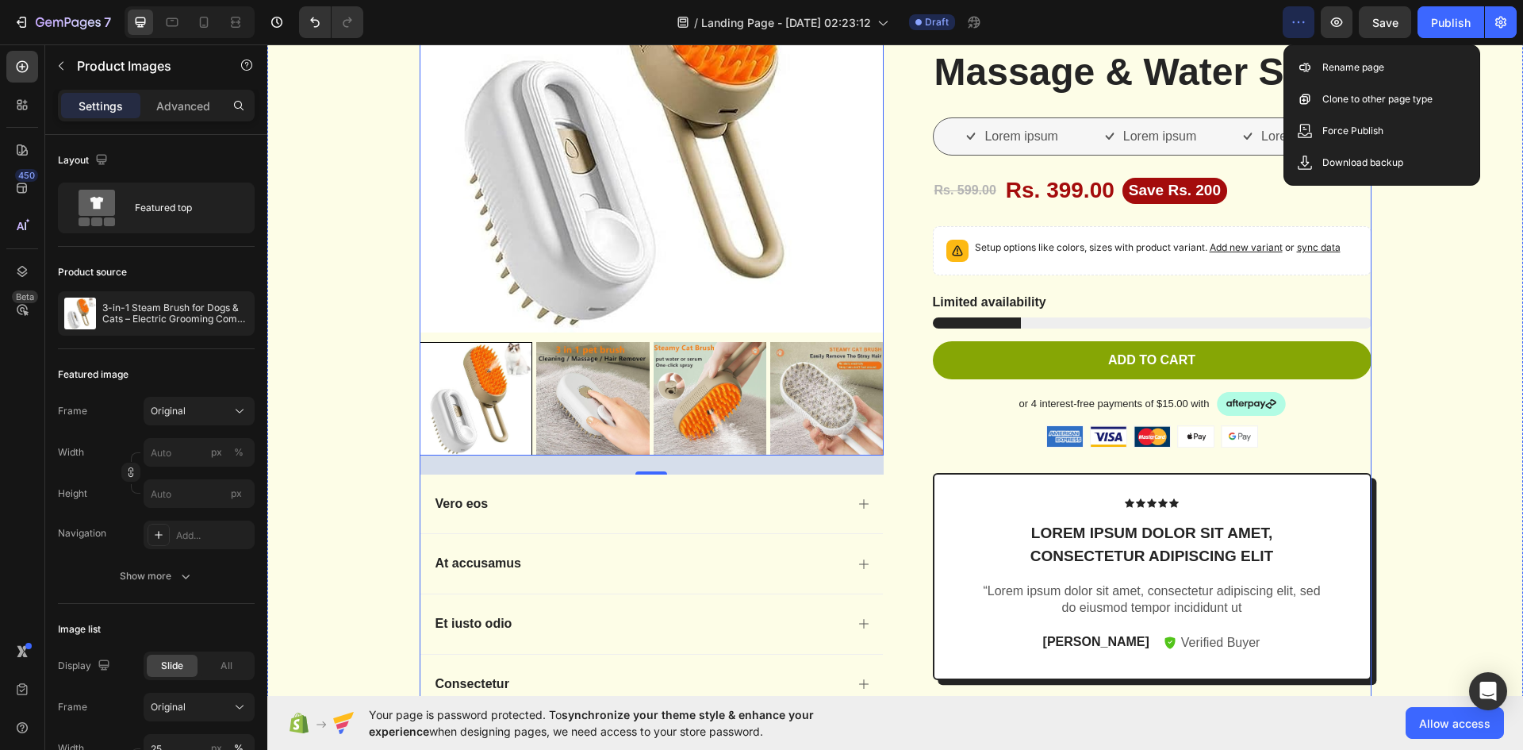
scroll to position [0, 0]
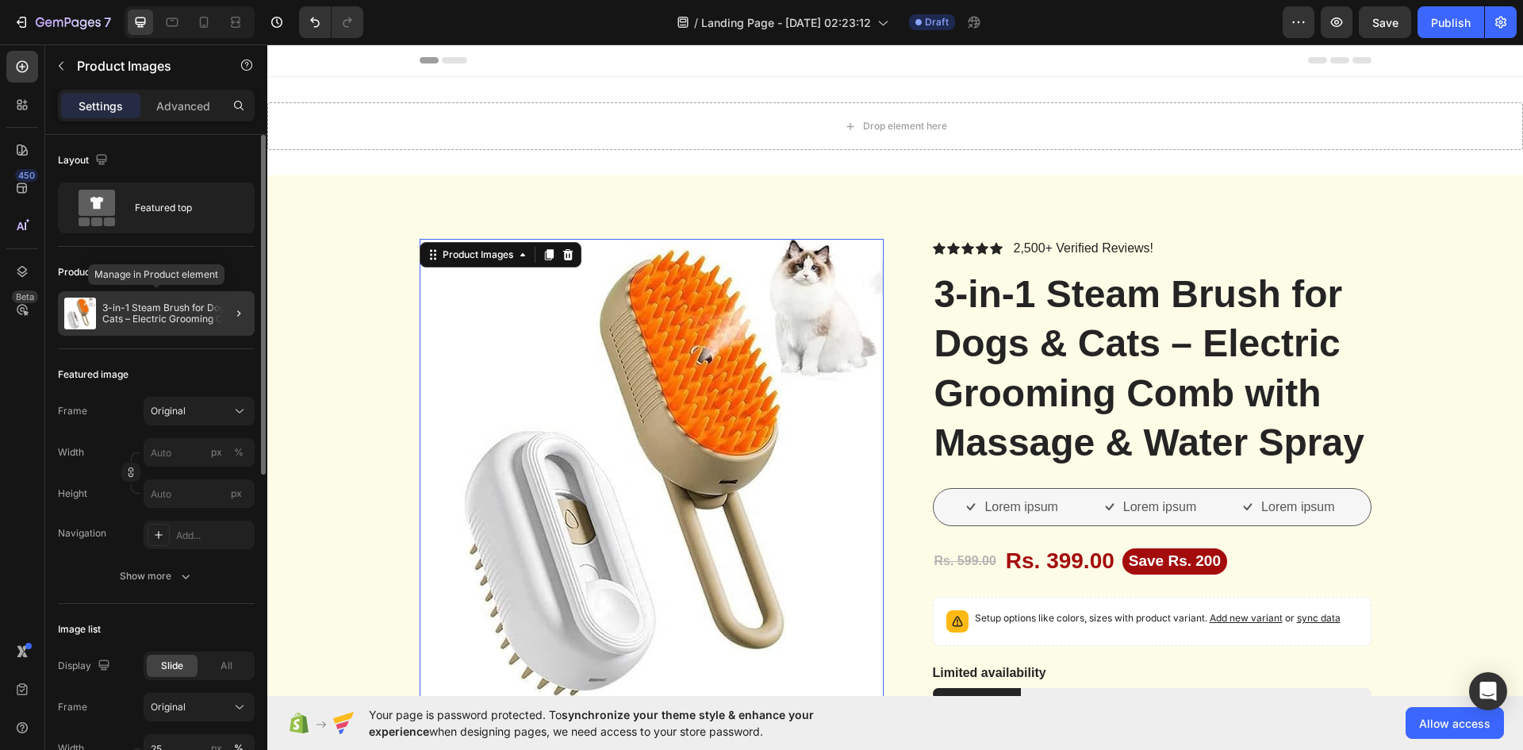
click at [96, 309] on div "3-in-1 Steam Brush for Dogs & Cats – Electric Grooming Comb with Massage & Wate…" at bounding box center [156, 313] width 197 height 44
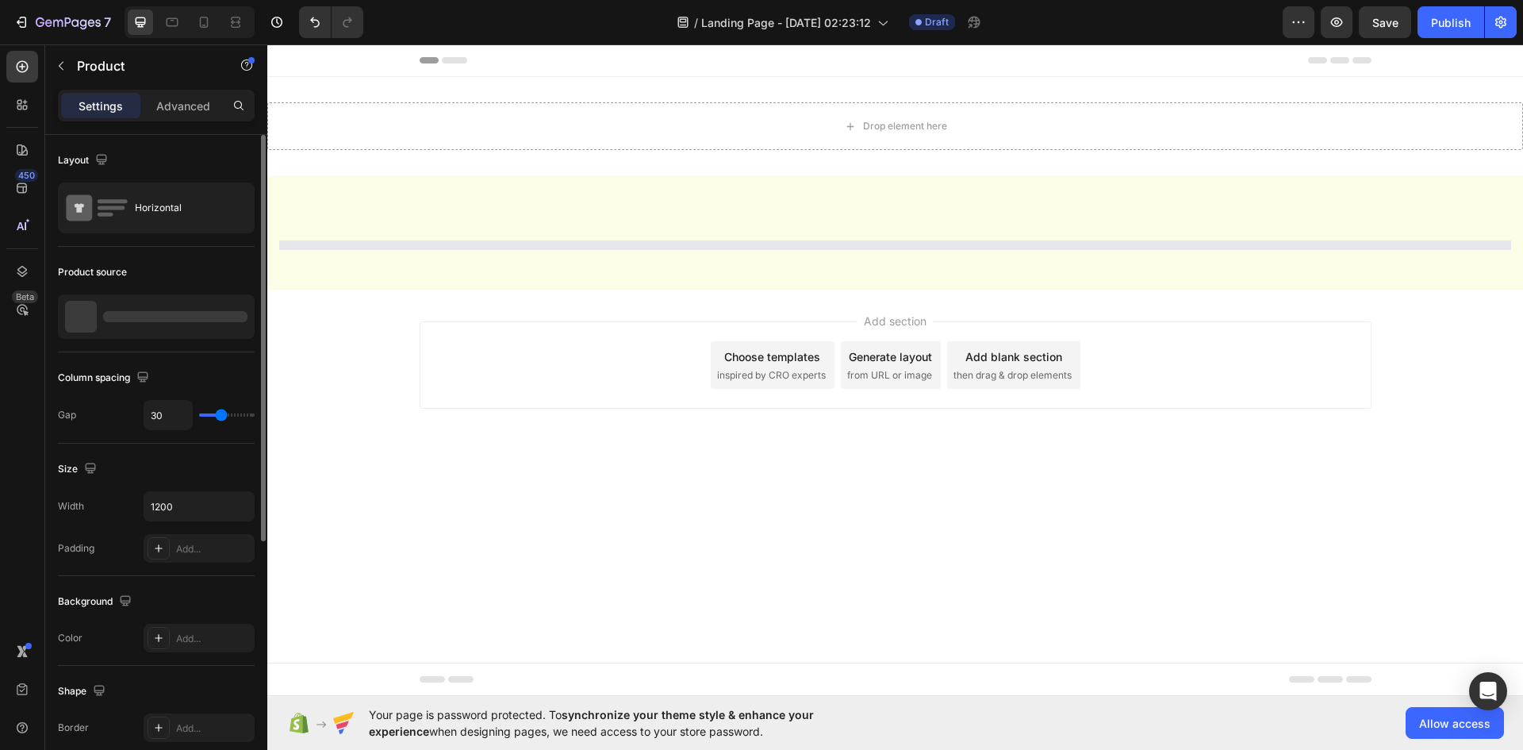
click at [229, 320] on div at bounding box center [175, 316] width 144 height 11
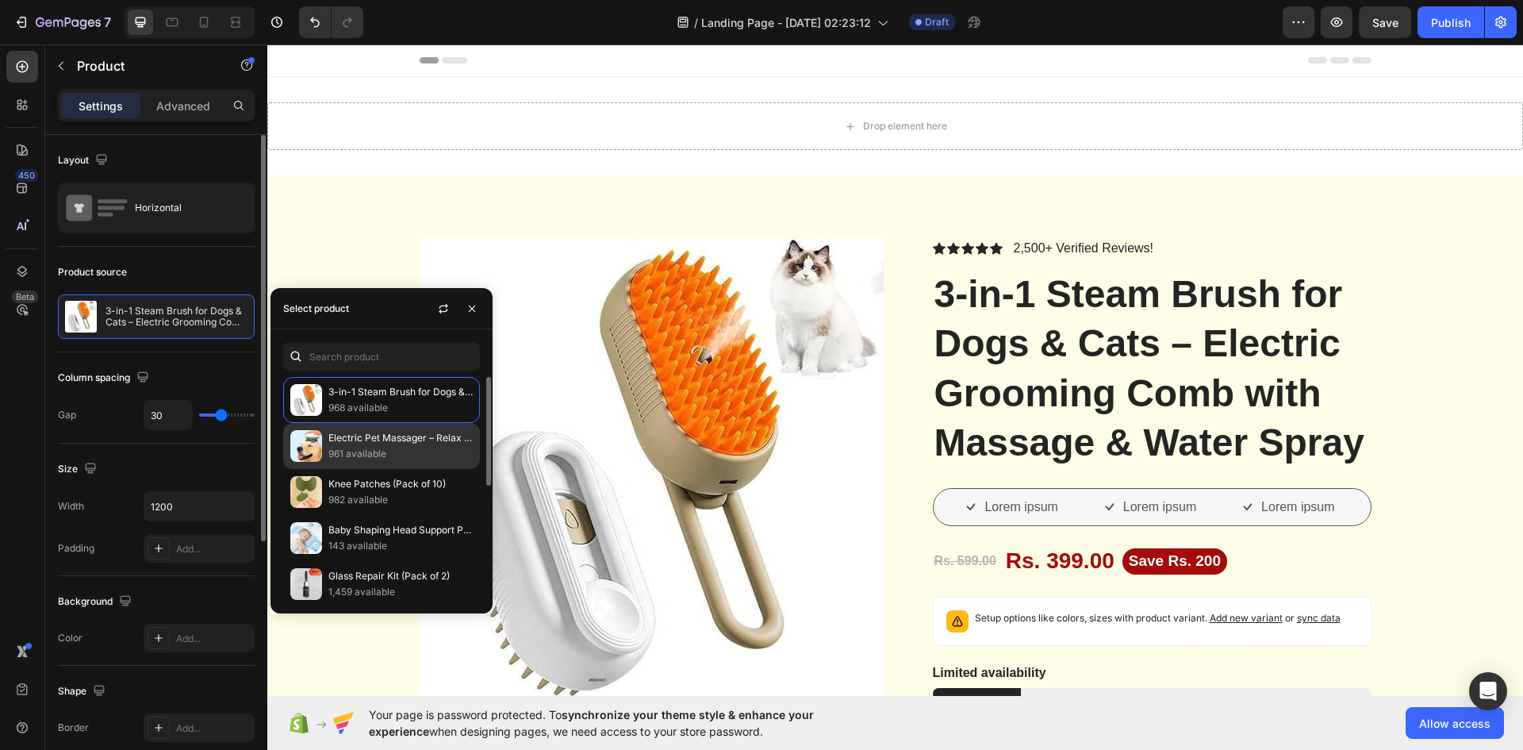
click at [436, 445] on p "Electric Pet Massager – Relax & Bond with Your Pet" at bounding box center [400, 438] width 144 height 16
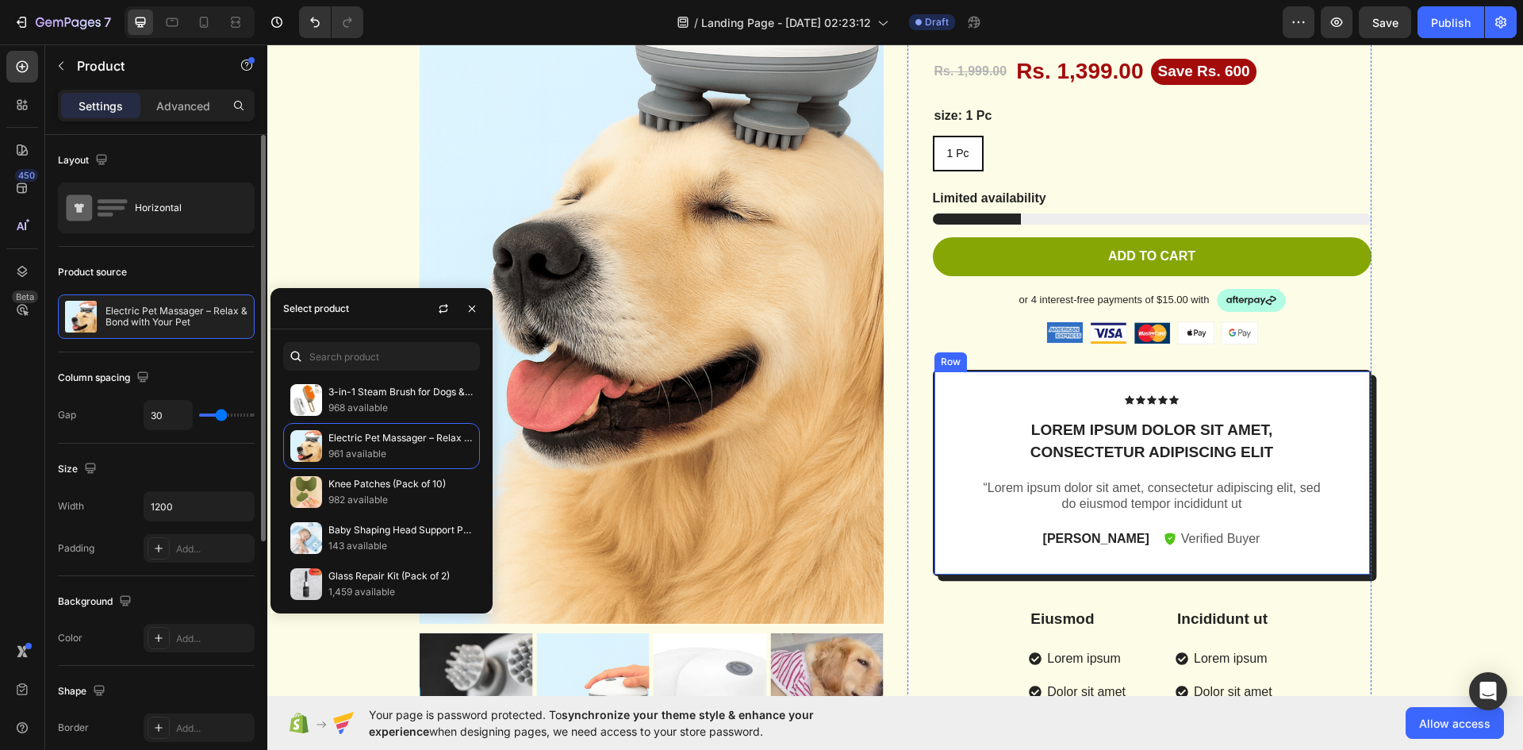
scroll to position [714, 0]
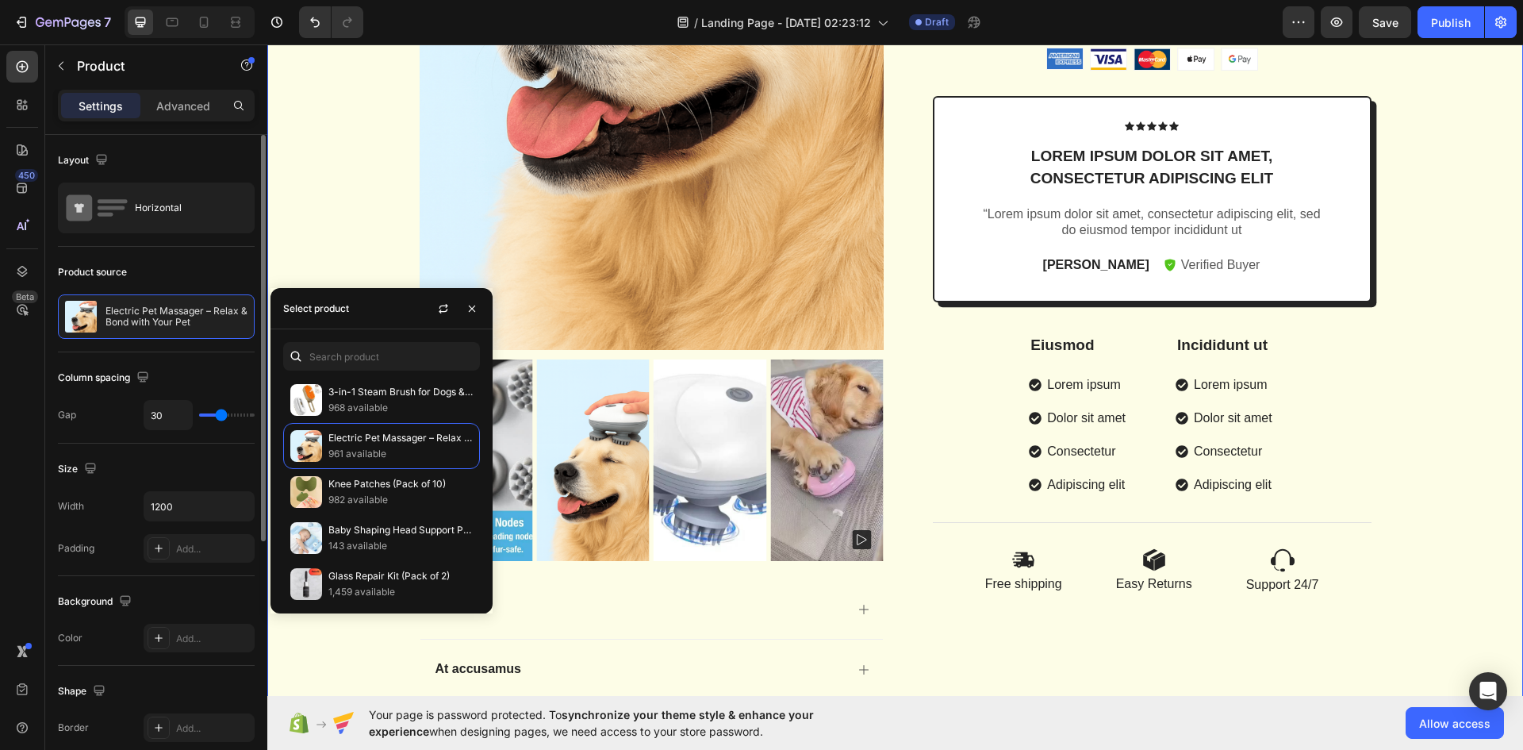
click at [359, 202] on div "Product Images Vero eos At accusamus Et iusto odio Consectetur Adipiscin Accord…" at bounding box center [895, 209] width 1232 height 1369
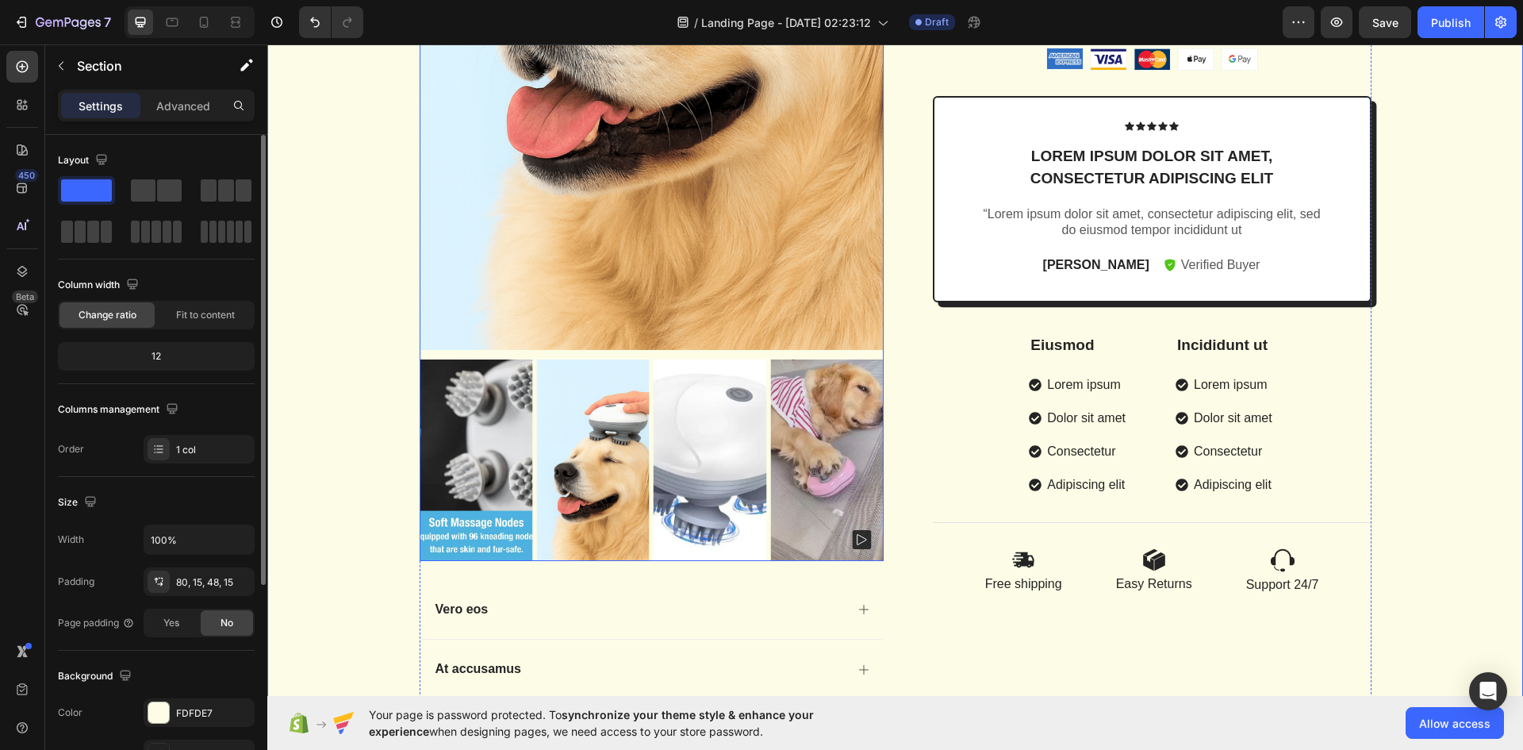
click at [606, 501] on img at bounding box center [592, 459] width 113 height 201
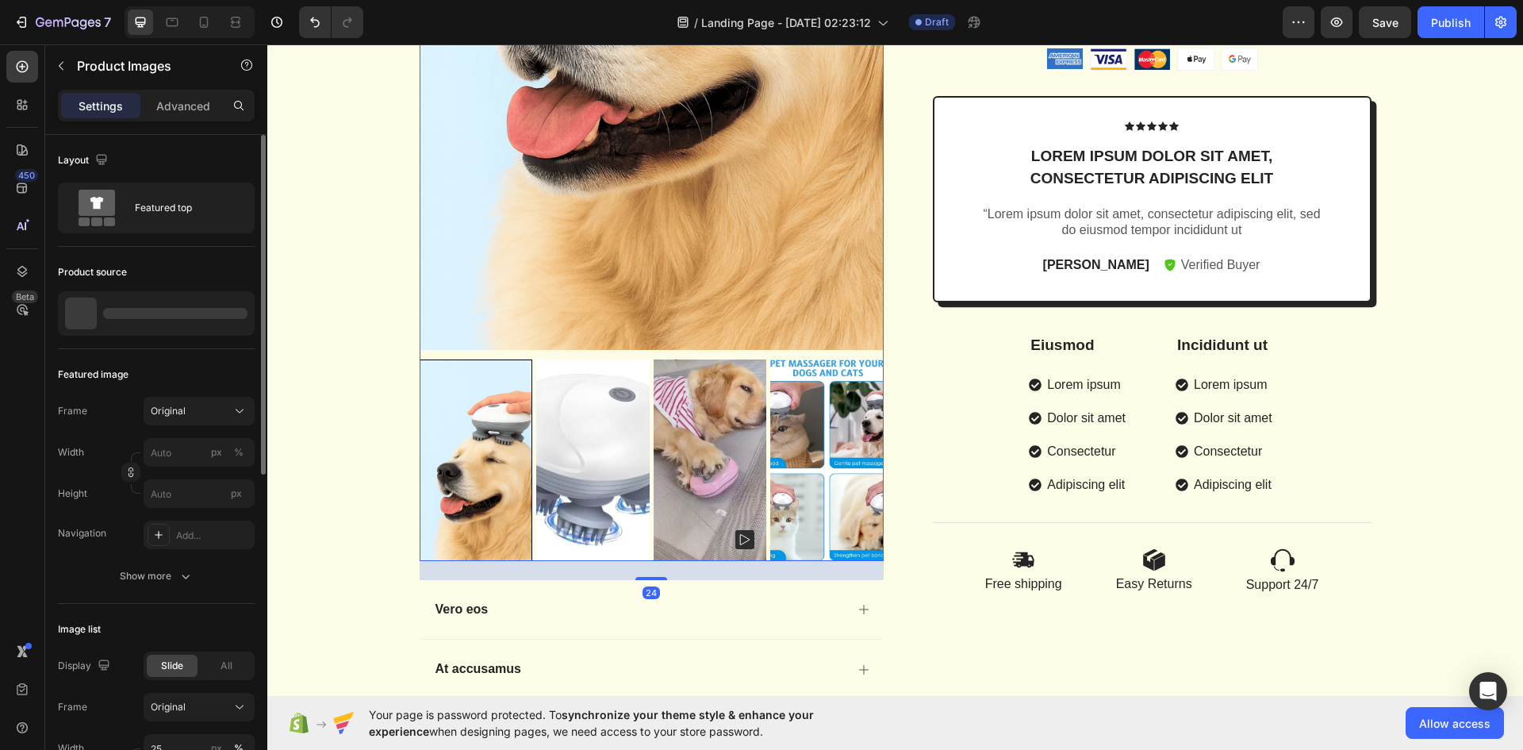
click at [678, 499] on img at bounding box center [710, 459] width 113 height 201
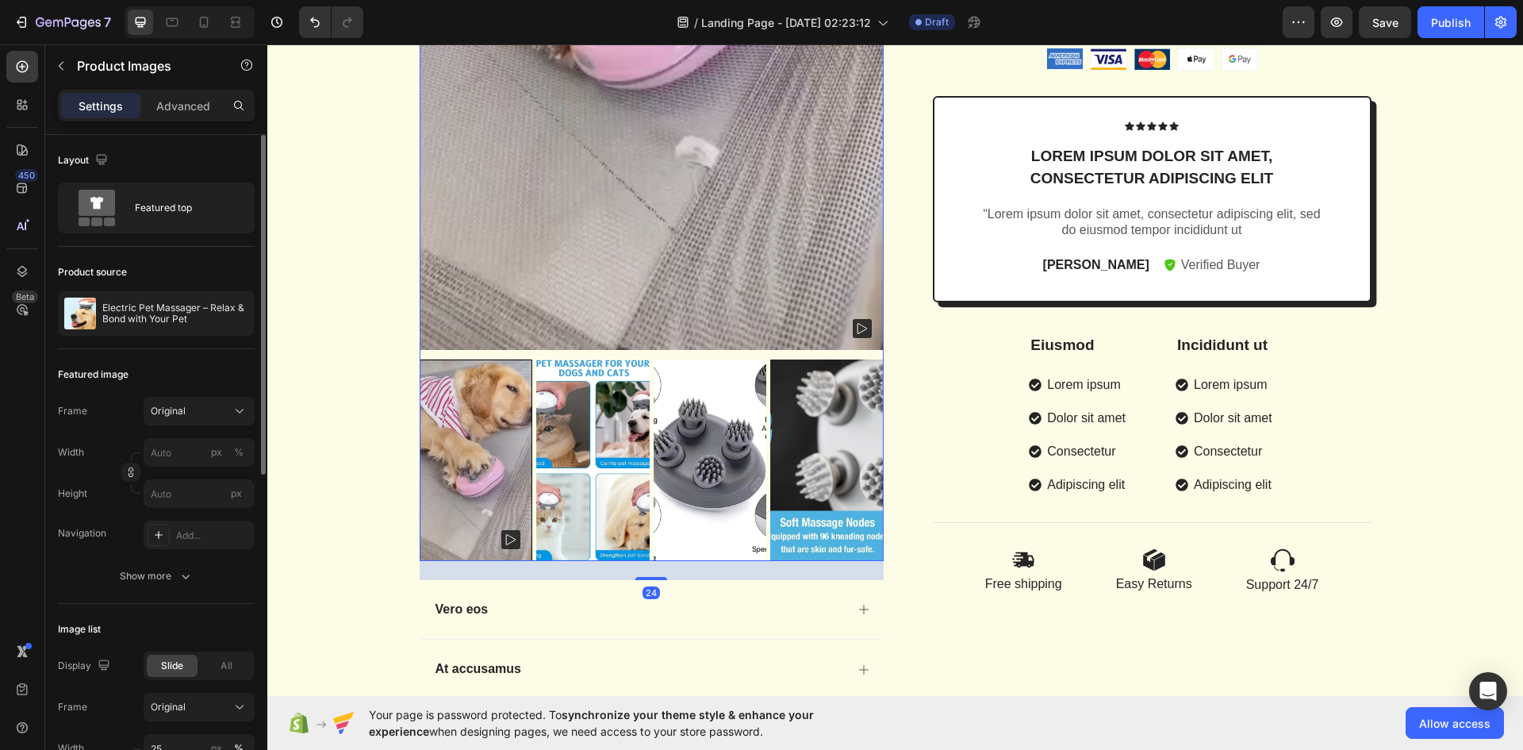
click at [723, 499] on img at bounding box center [710, 459] width 113 height 201
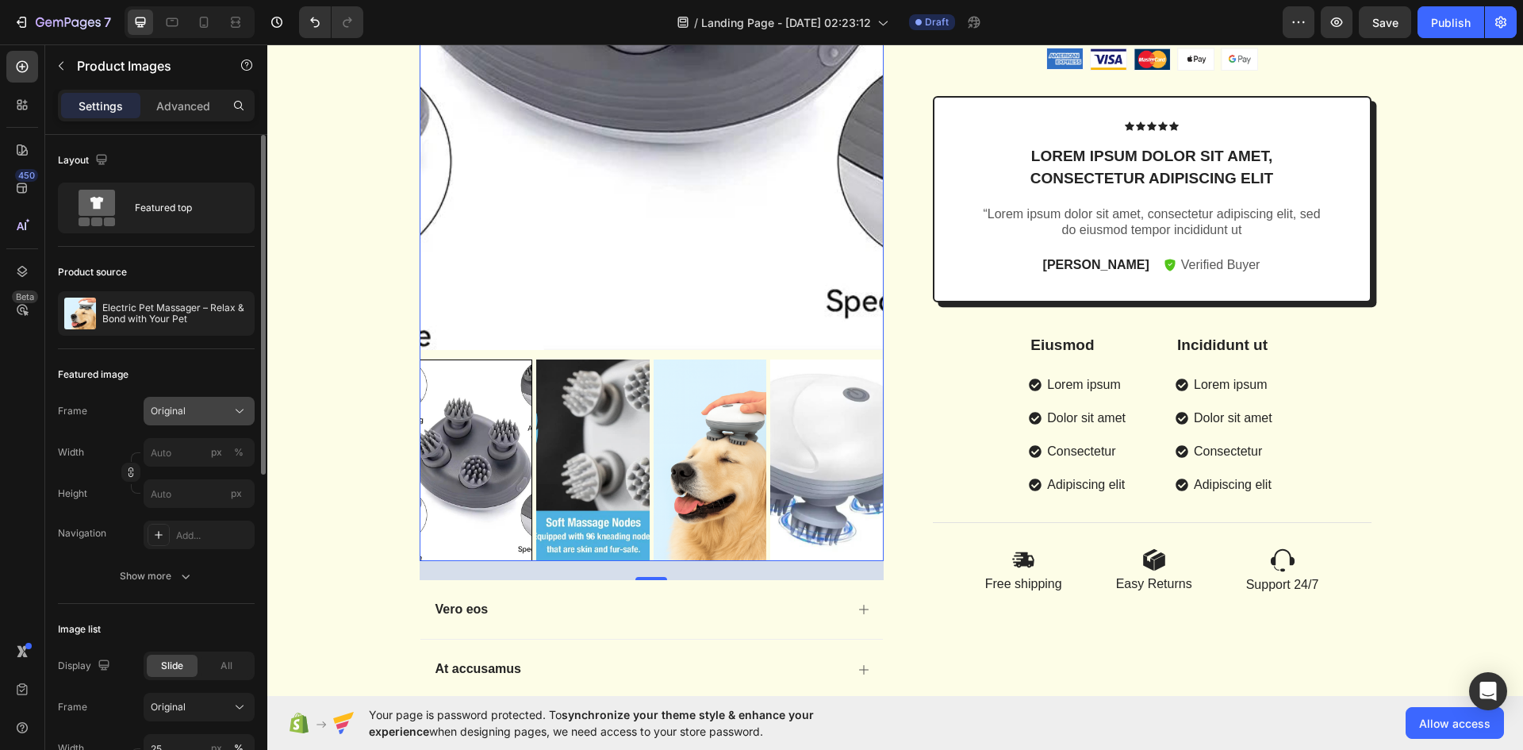
click at [210, 405] on div "Original" at bounding box center [190, 411] width 78 height 14
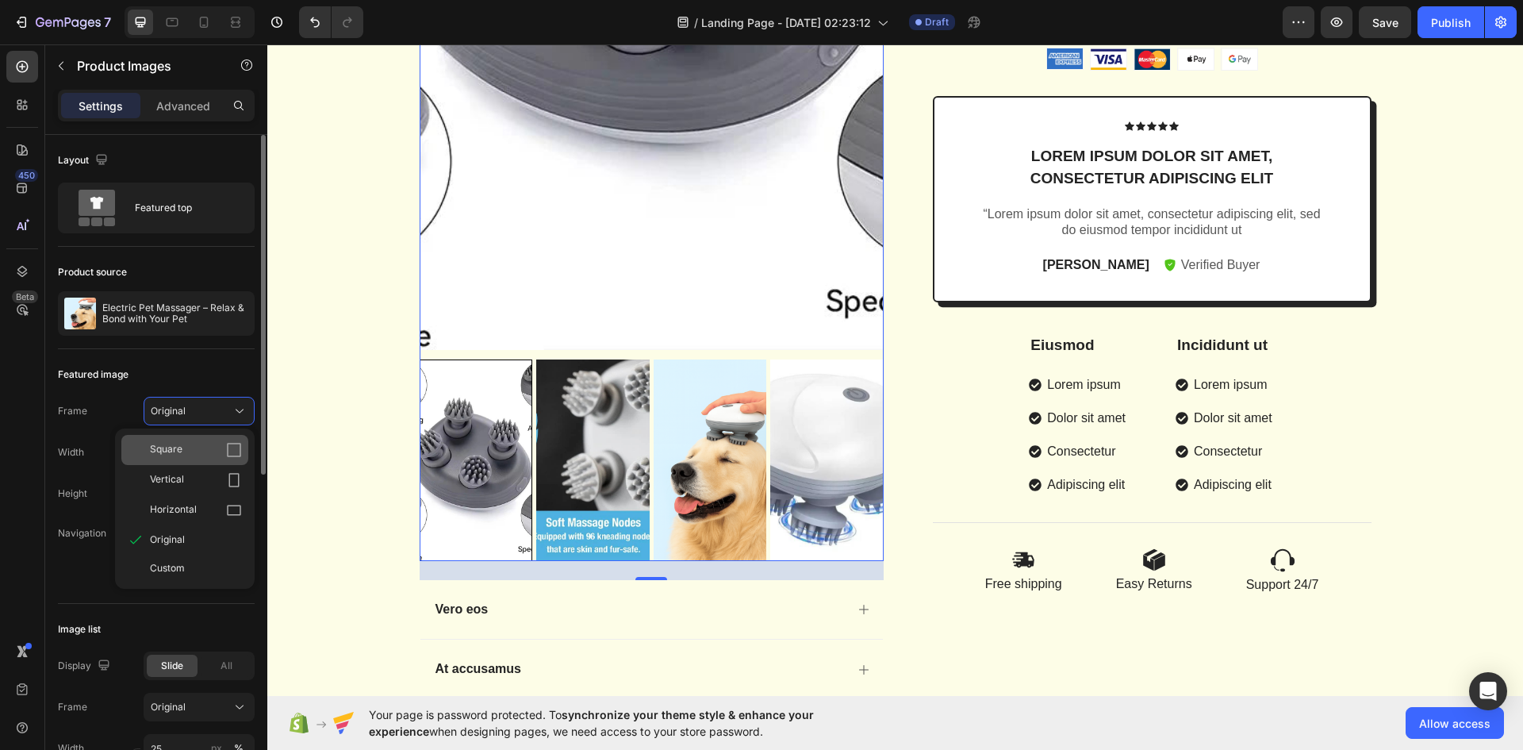
click at [236, 449] on icon at bounding box center [234, 450] width 16 height 16
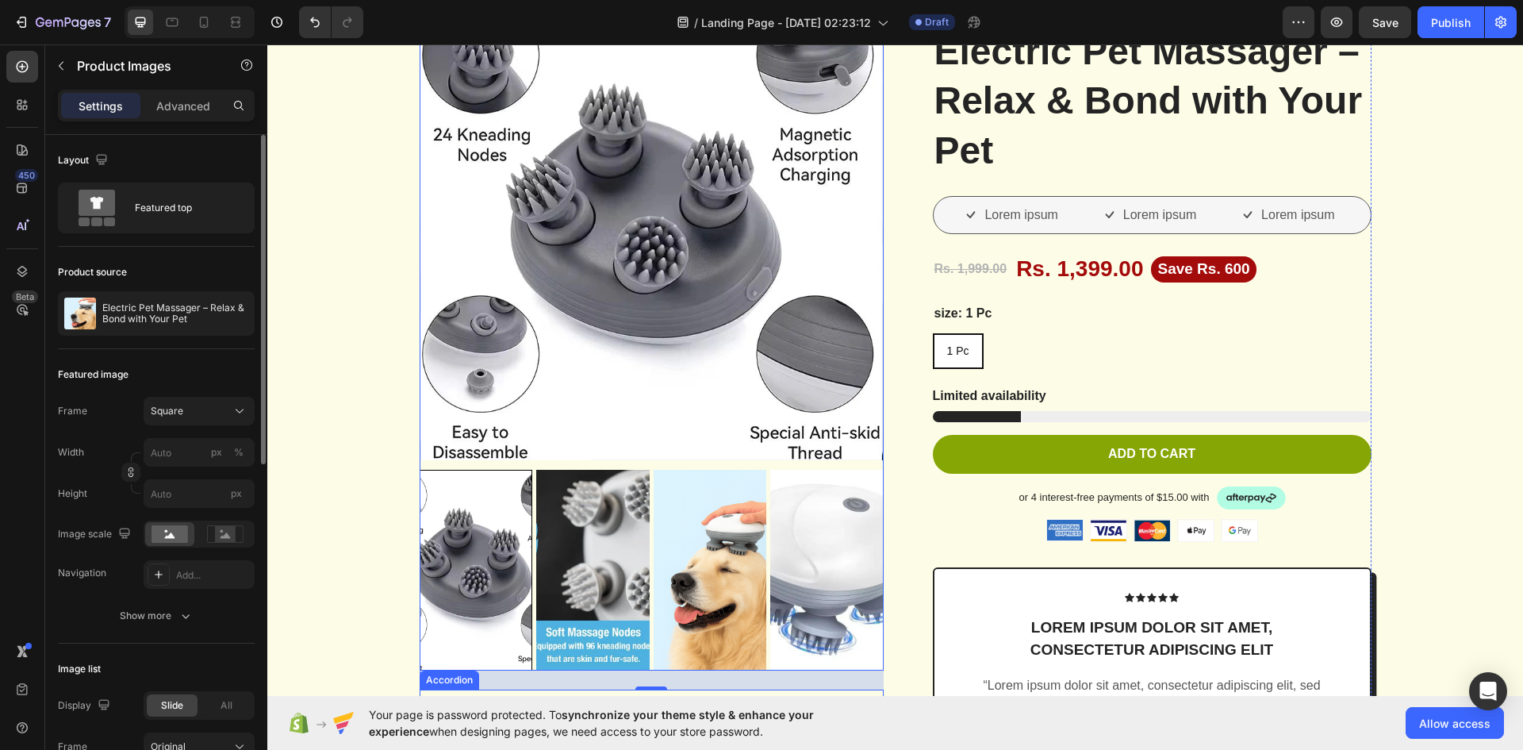
scroll to position [317, 0]
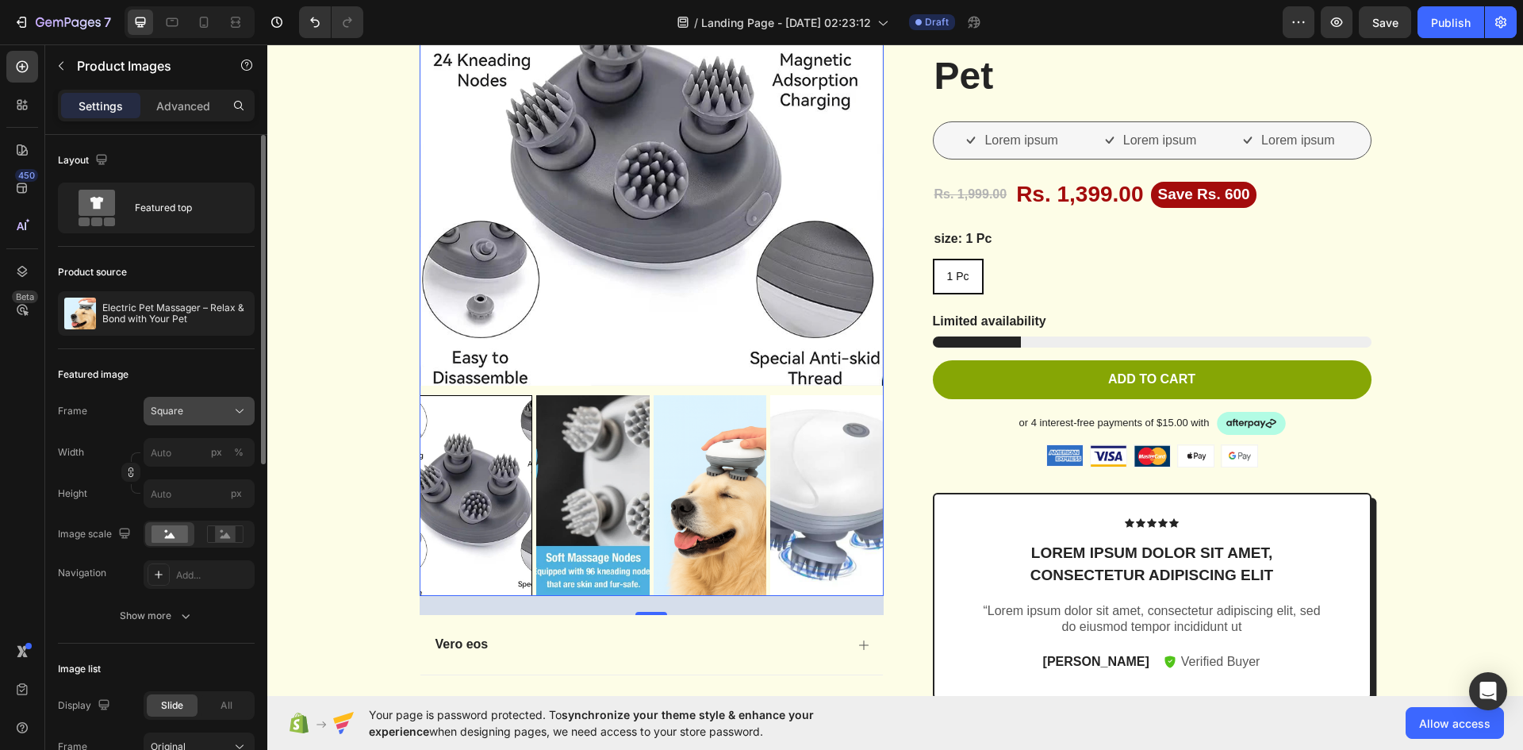
click at [212, 413] on div "Square" at bounding box center [190, 411] width 78 height 14
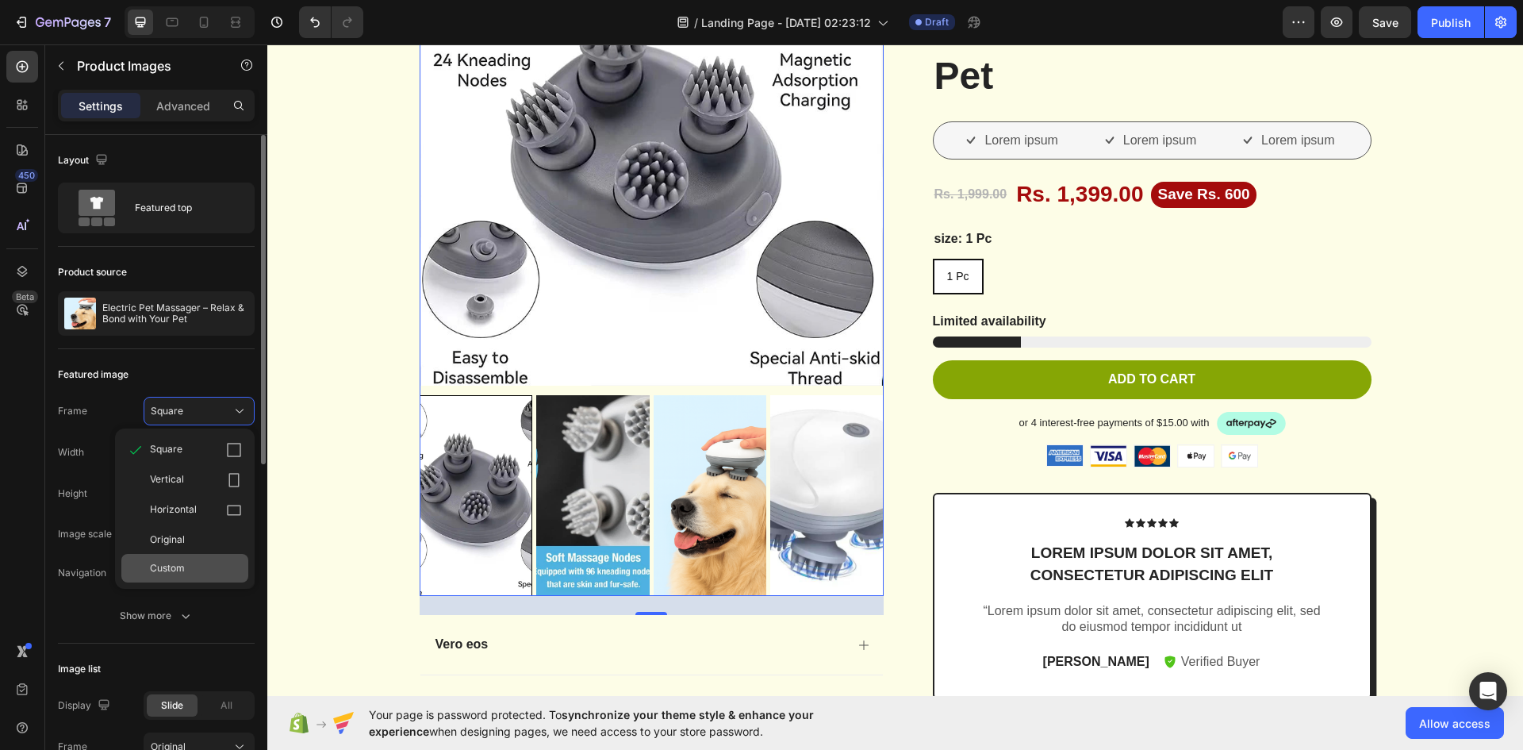
click at [212, 565] on div "Custom" at bounding box center [196, 568] width 92 height 14
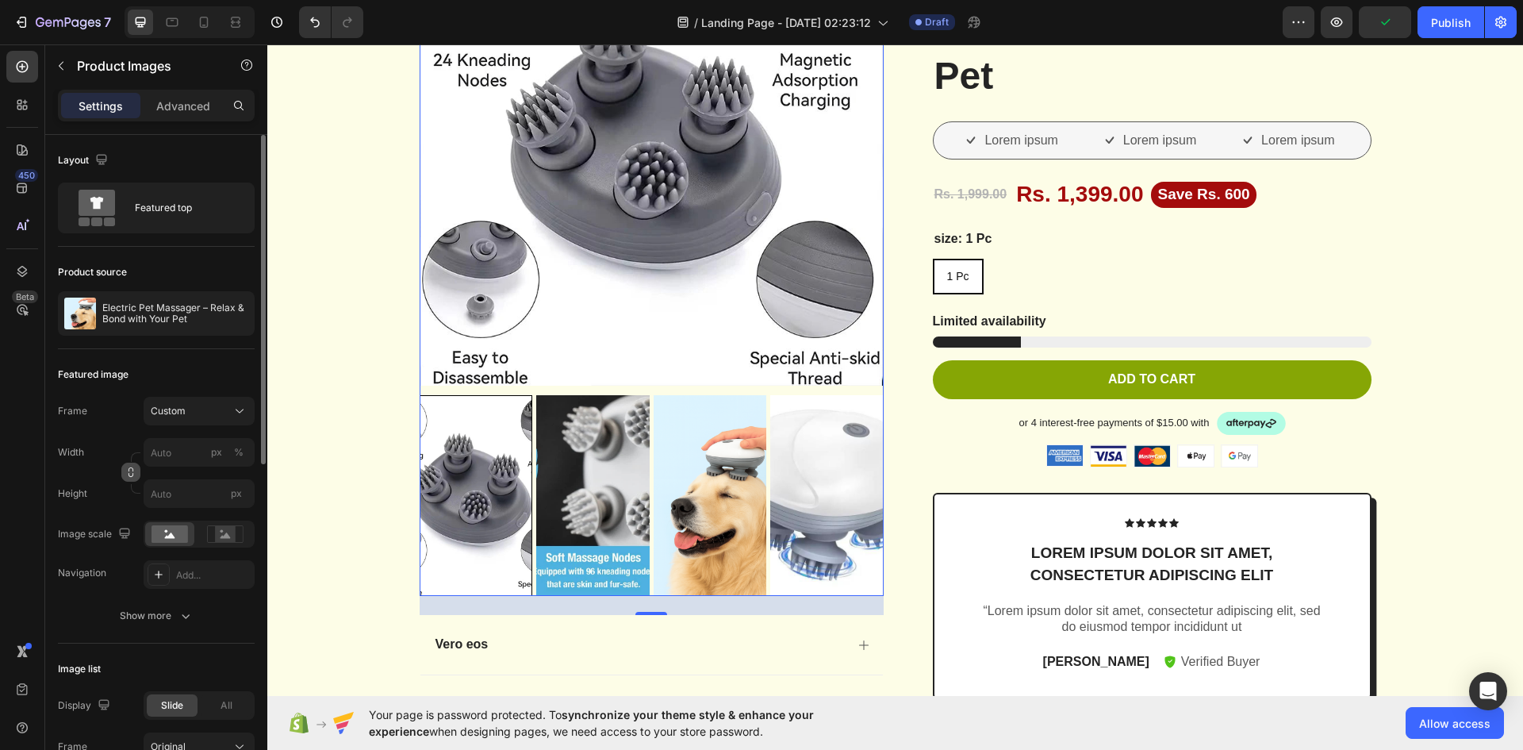
click at [129, 471] on icon "button" at bounding box center [131, 469] width 5 height 4
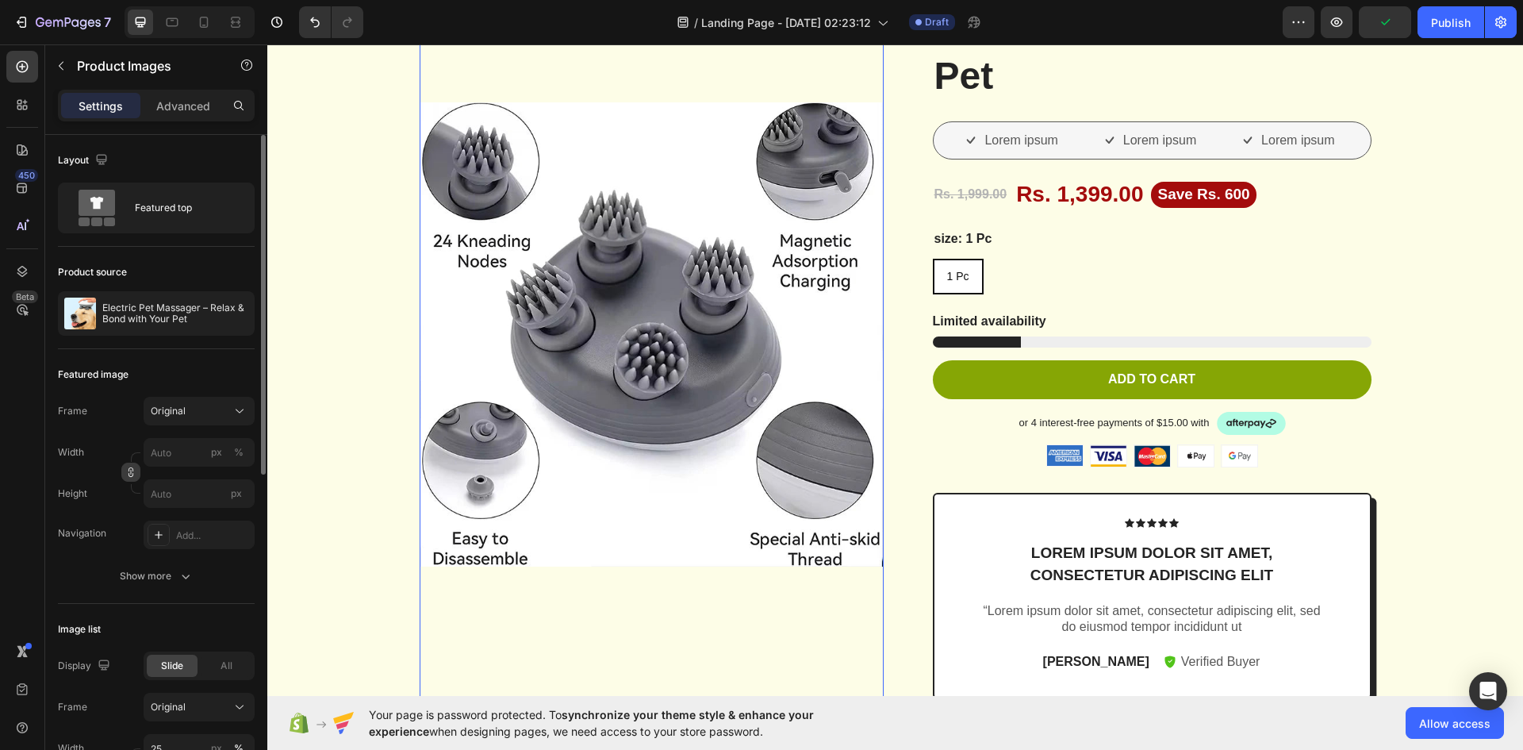
click at [129, 473] on icon "button" at bounding box center [130, 472] width 11 height 11
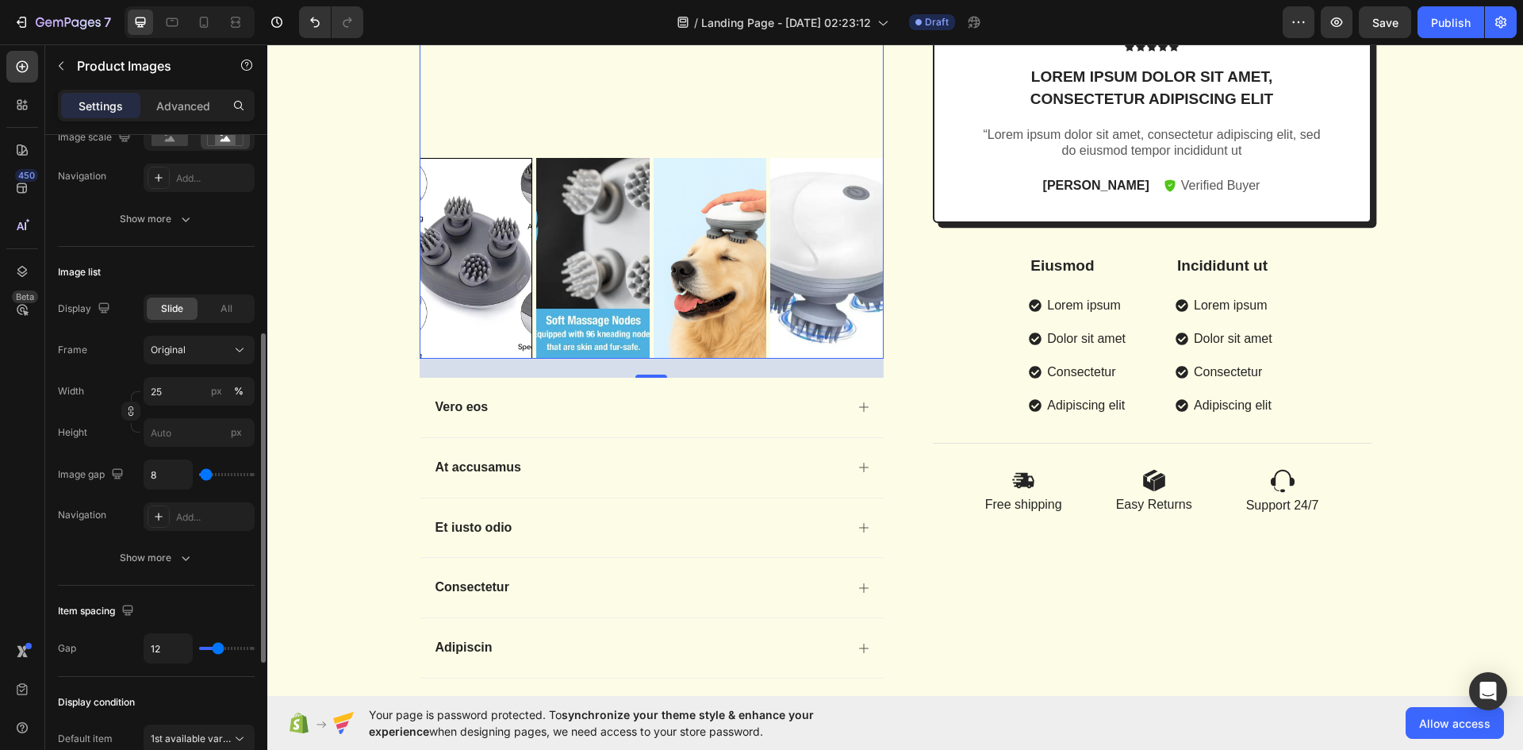
scroll to position [662, 0]
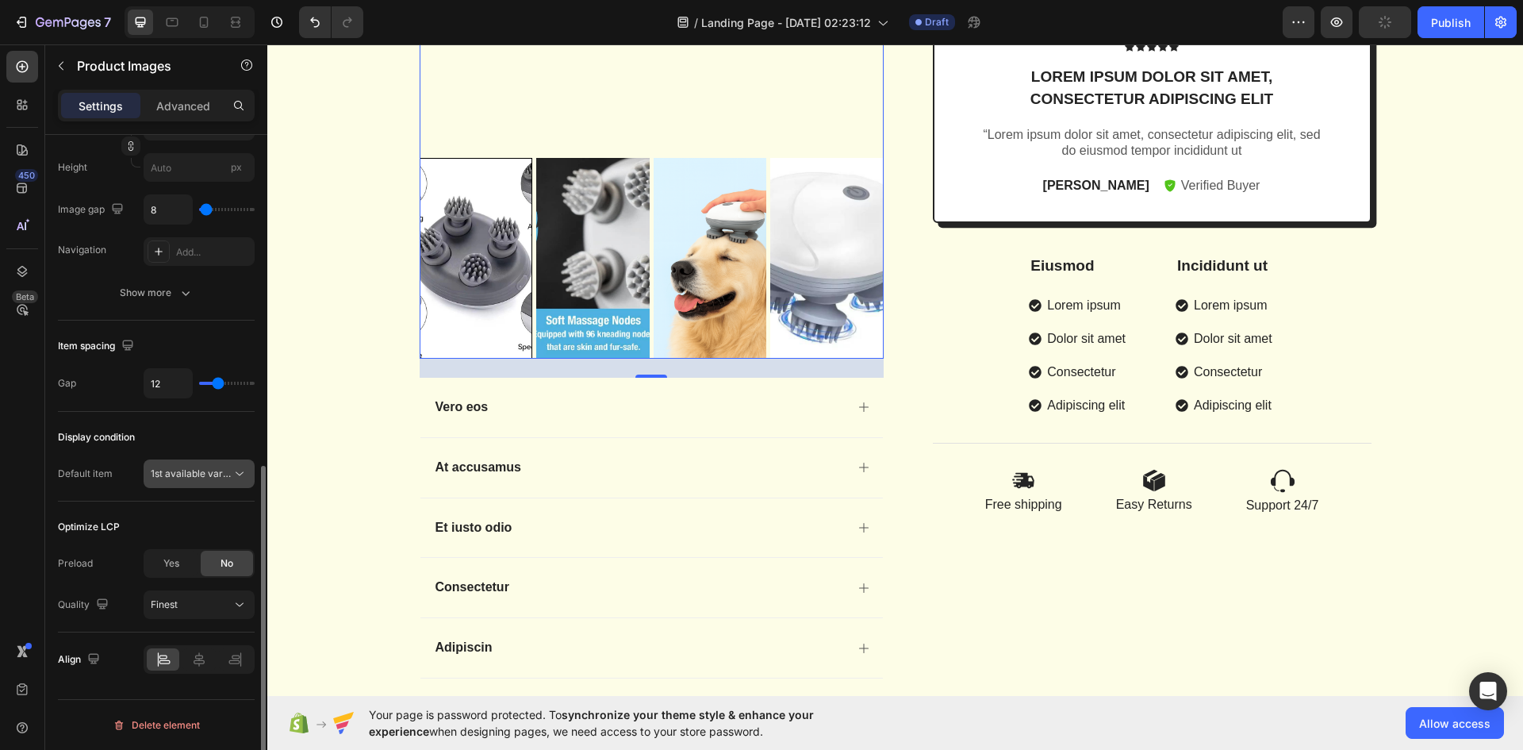
click at [239, 473] on icon at bounding box center [240, 474] width 16 height 16
click at [183, 665] on div at bounding box center [198, 659] width 33 height 22
click at [242, 664] on icon at bounding box center [235, 659] width 16 height 16
click at [182, 660] on div at bounding box center [199, 659] width 111 height 29
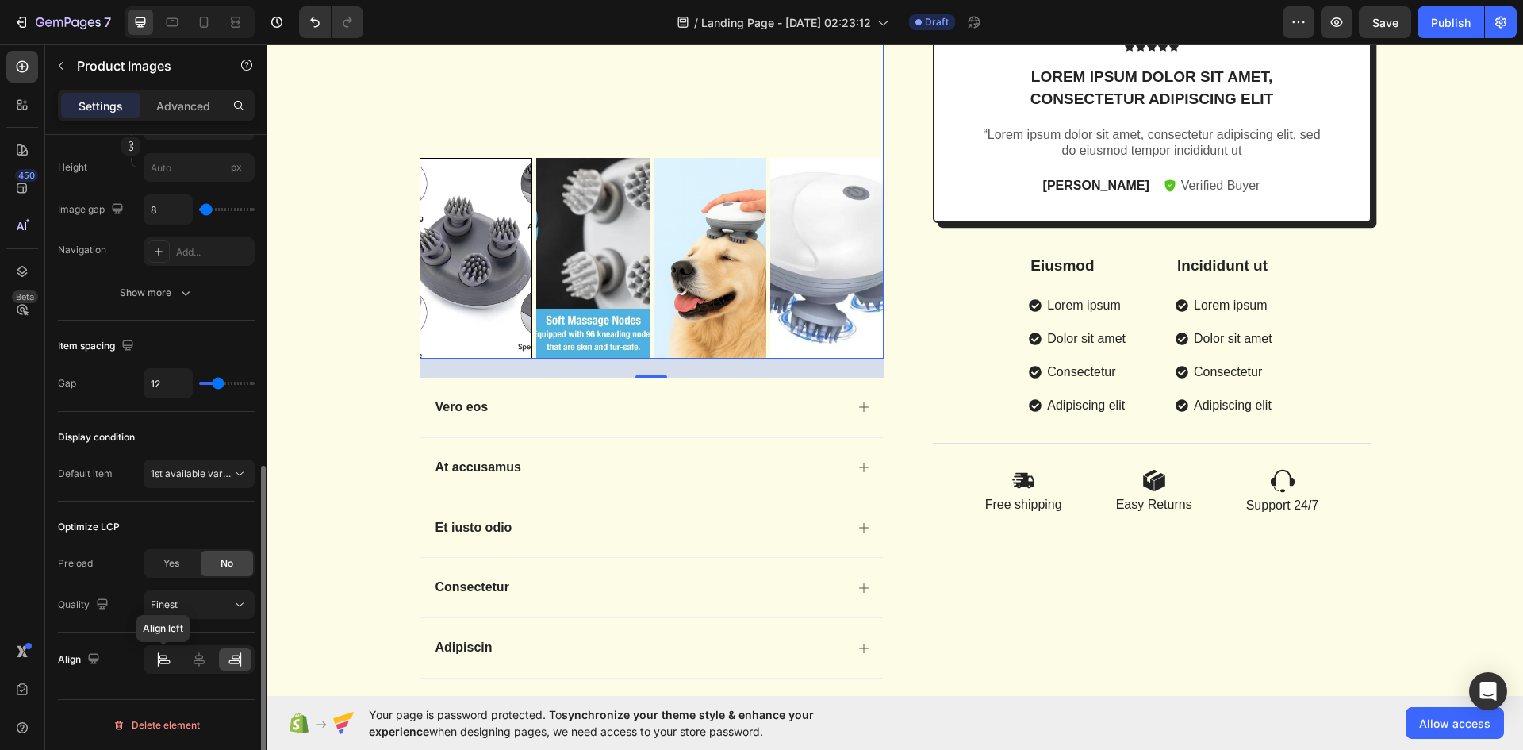
click at [169, 660] on icon at bounding box center [164, 662] width 11 height 4
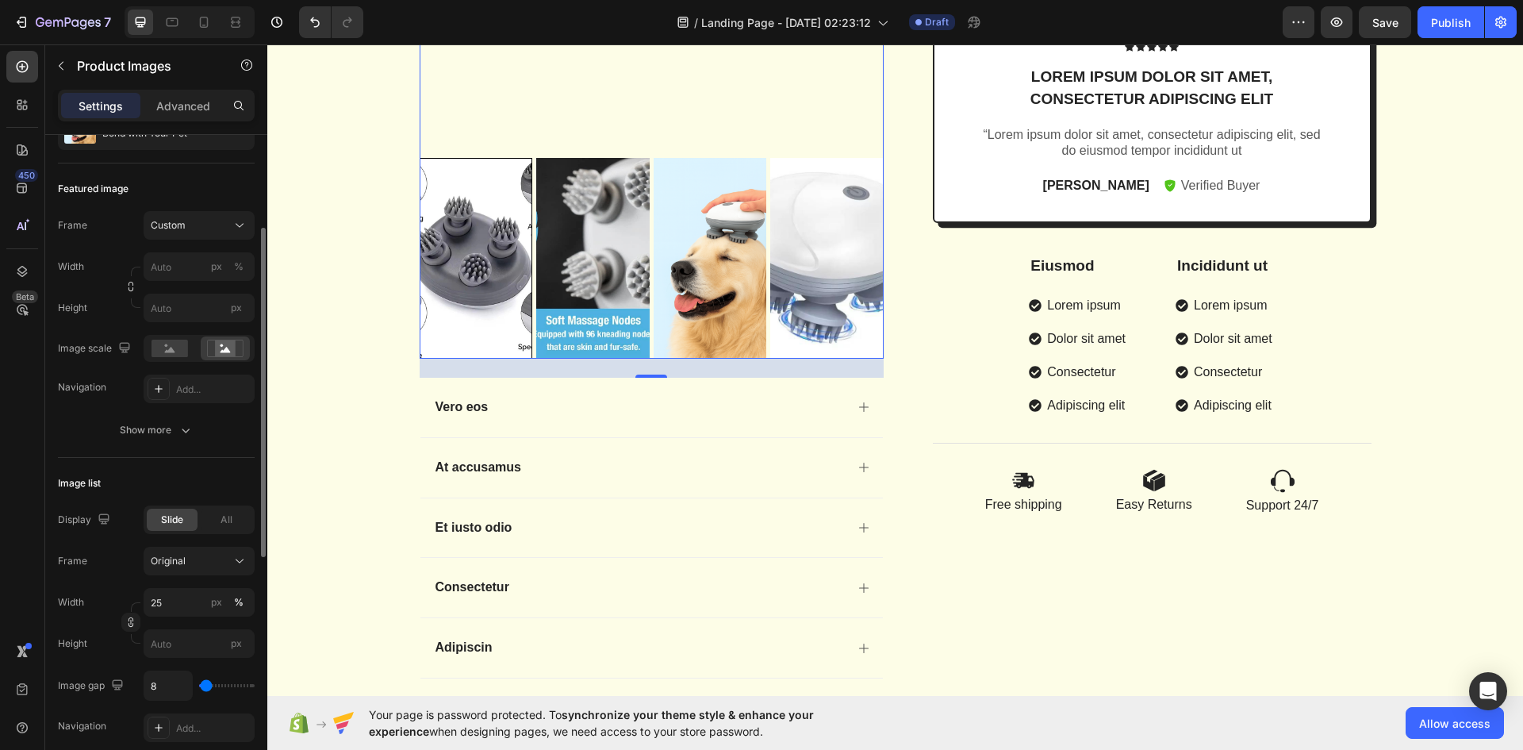
scroll to position [0, 0]
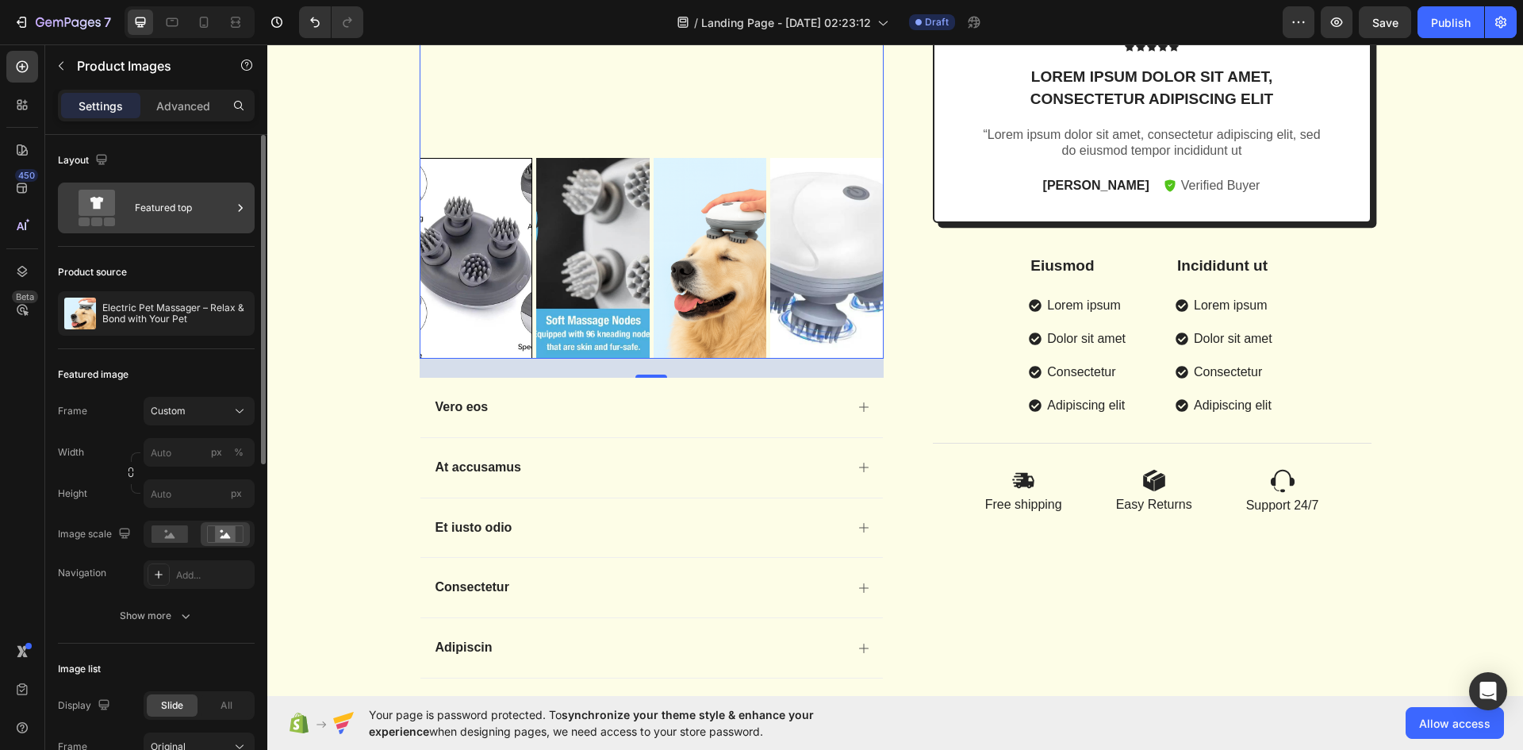
click at [141, 218] on div "Featured top" at bounding box center [183, 208] width 97 height 36
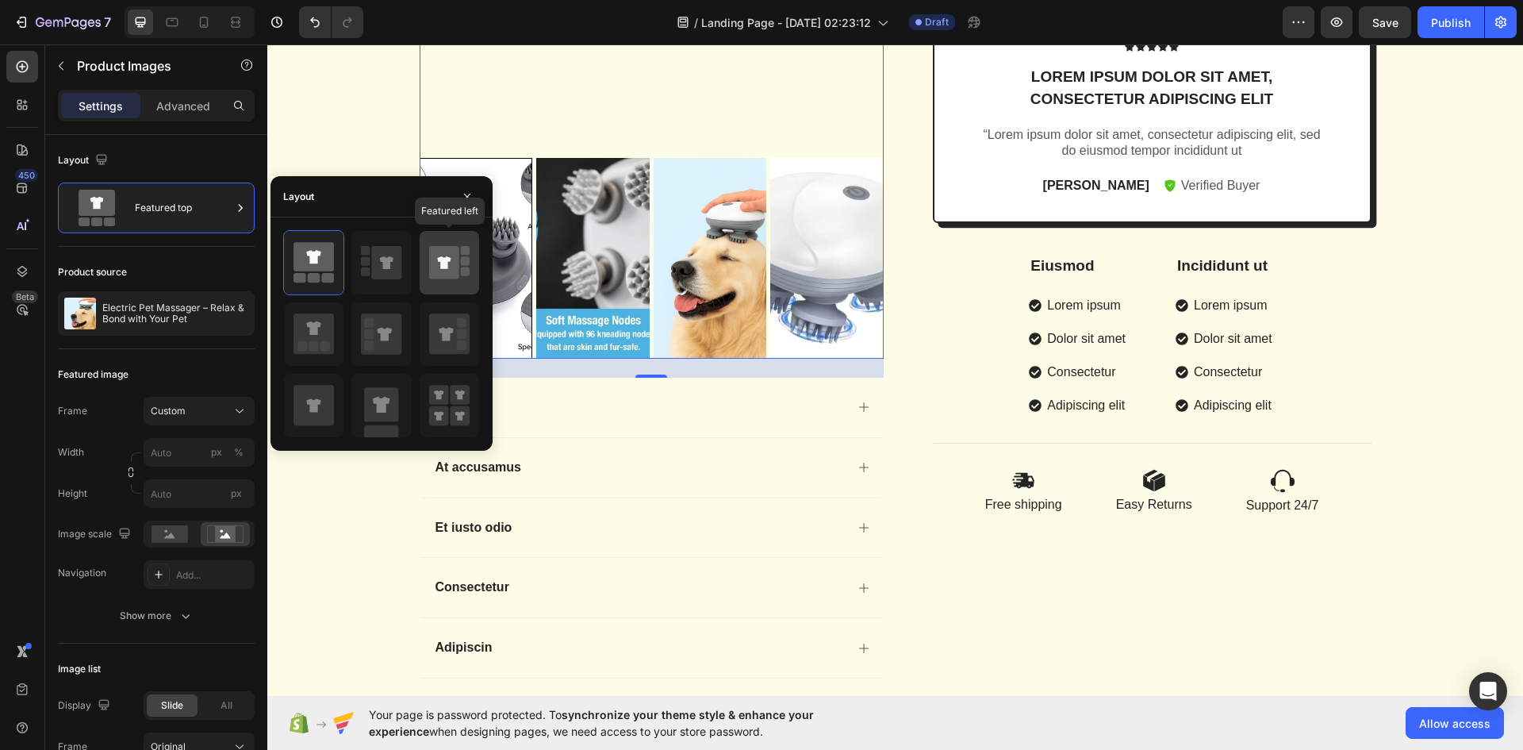
click at [445, 273] on icon at bounding box center [444, 262] width 30 height 33
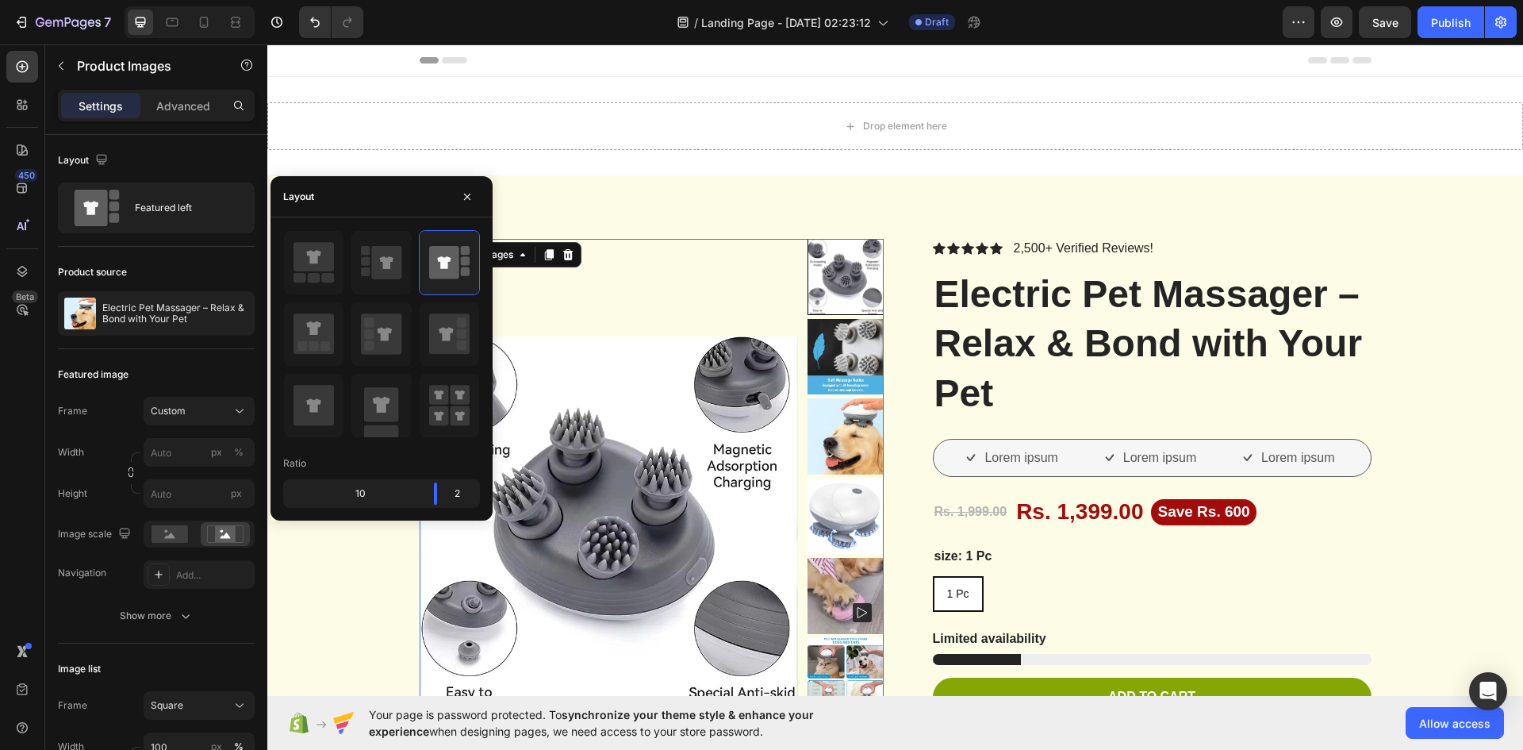
click at [853, 606] on rect at bounding box center [862, 612] width 19 height 19
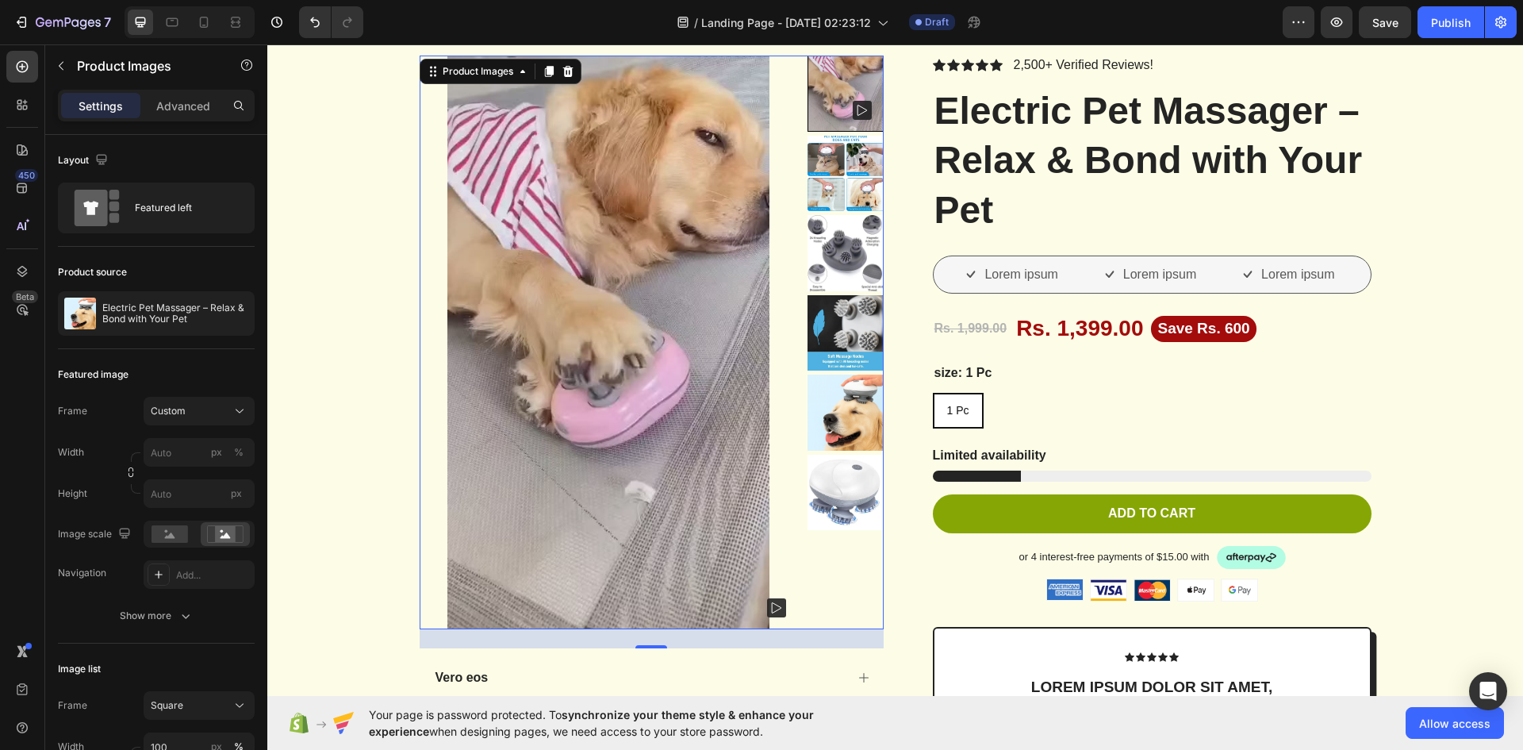
scroll to position [79, 0]
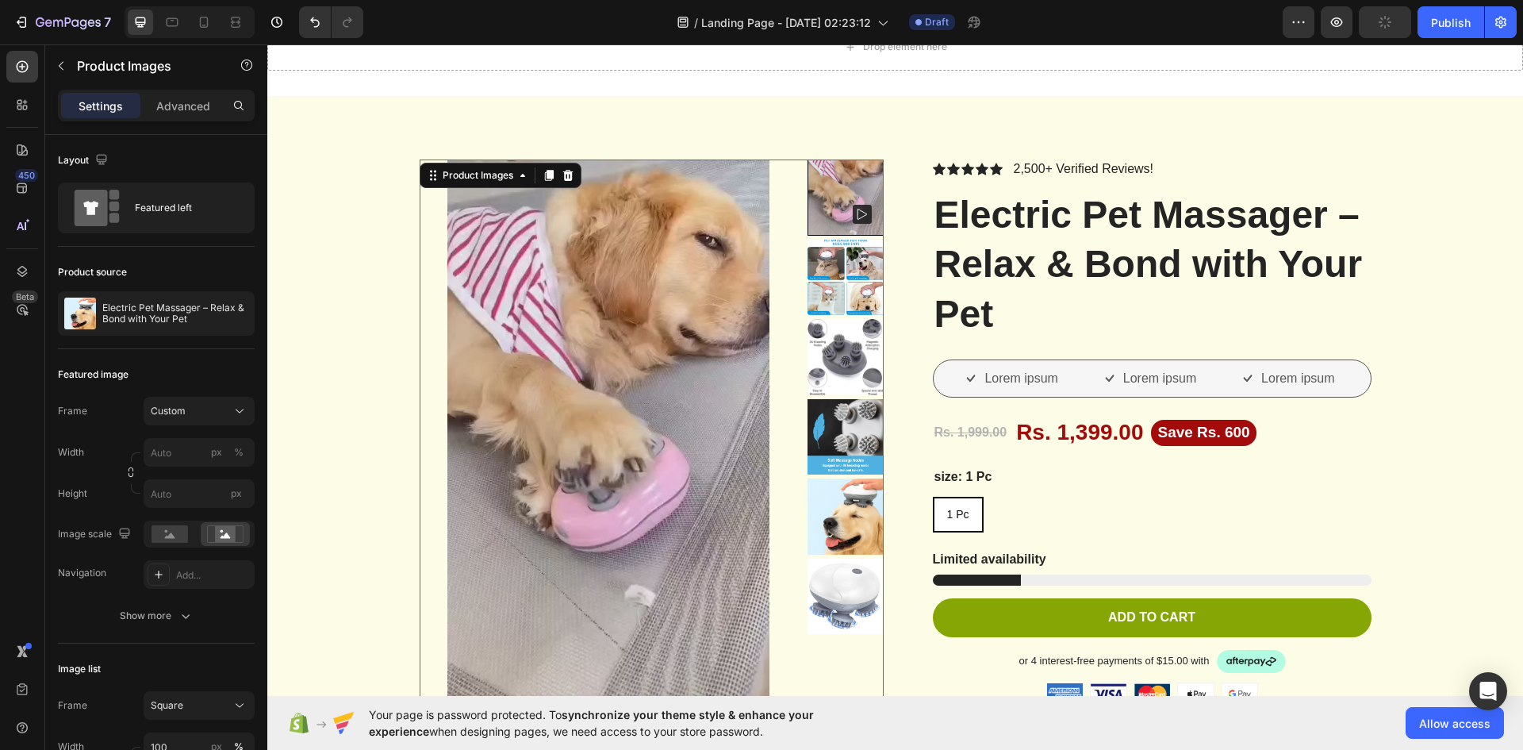
click at [861, 445] on img at bounding box center [846, 437] width 76 height 76
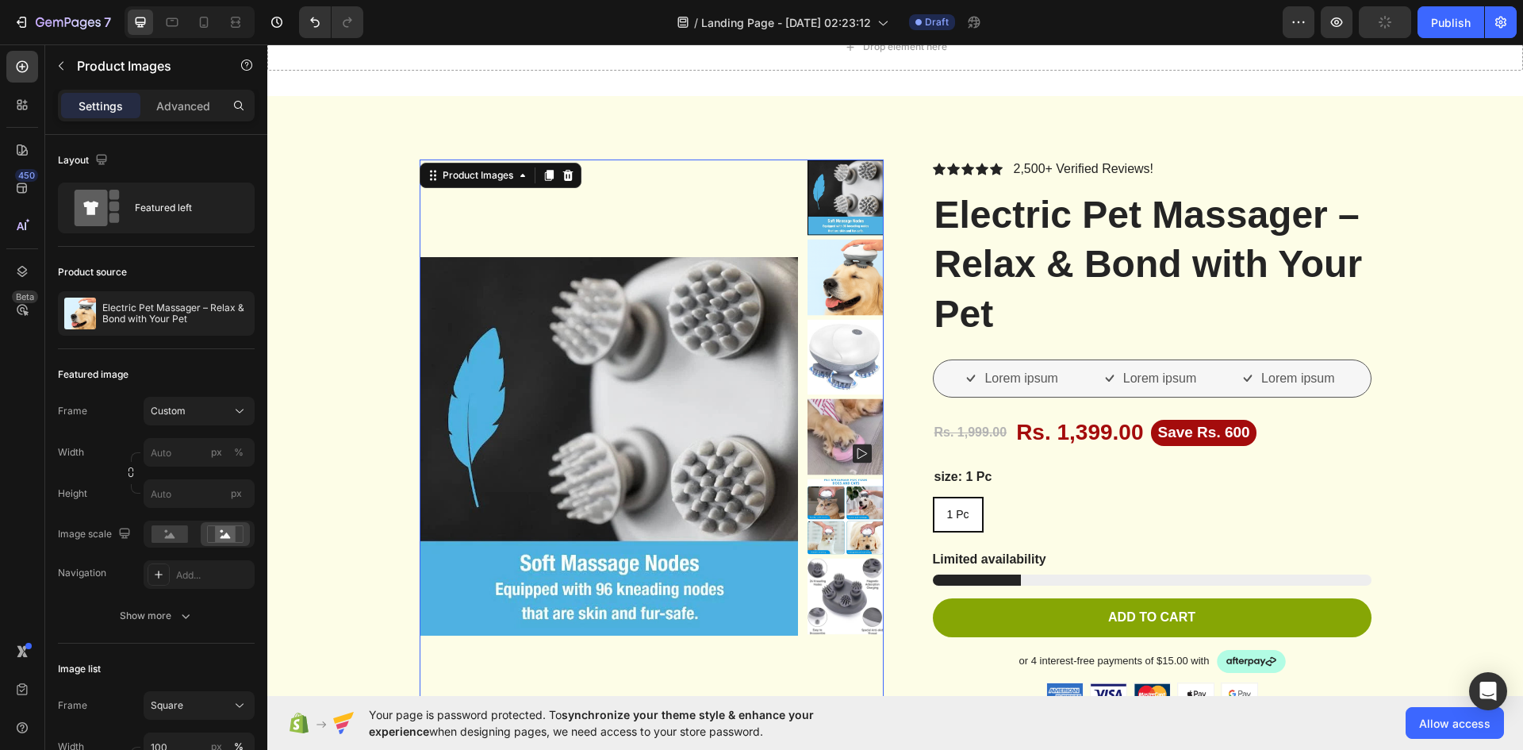
click at [861, 445] on rect at bounding box center [862, 453] width 19 height 19
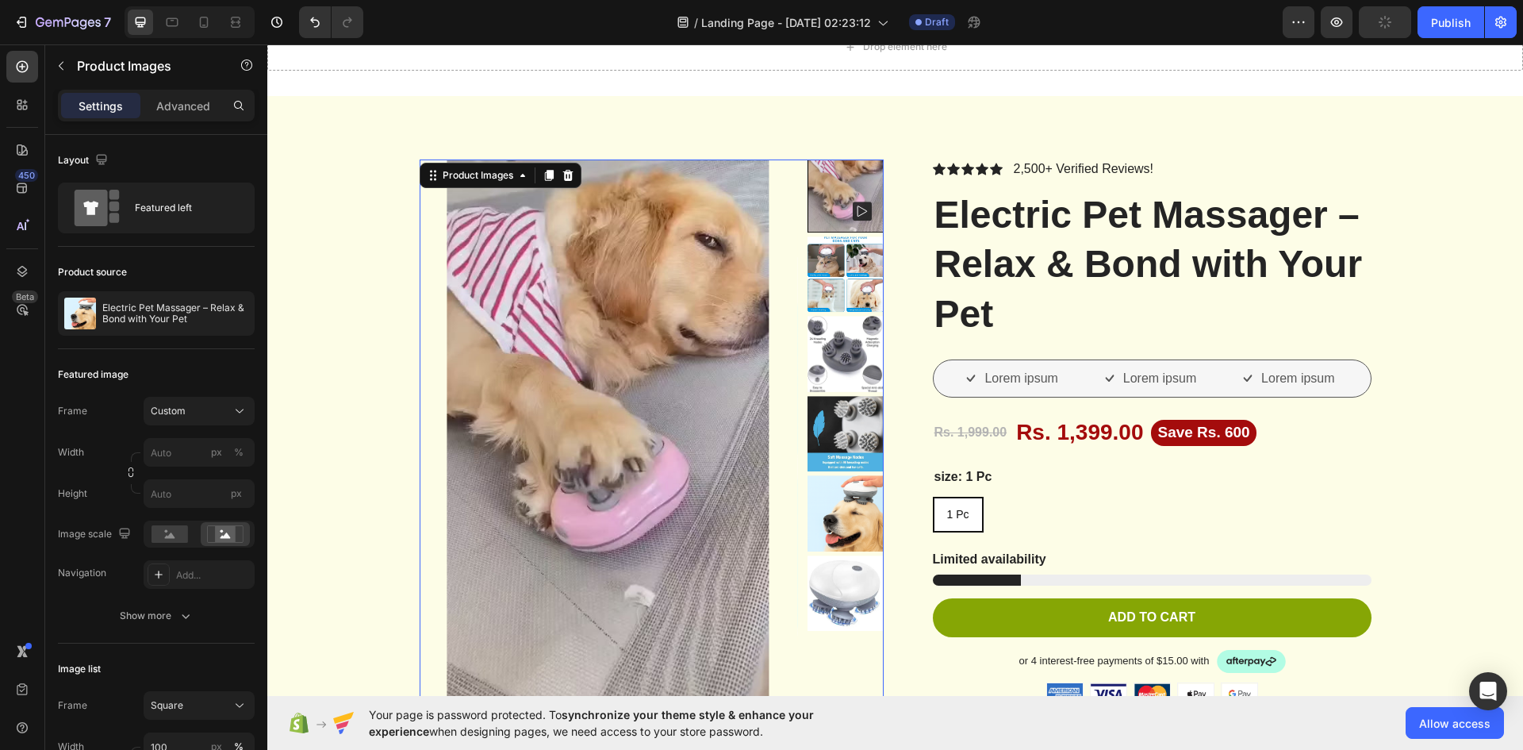
click at [861, 445] on img at bounding box center [846, 433] width 76 height 75
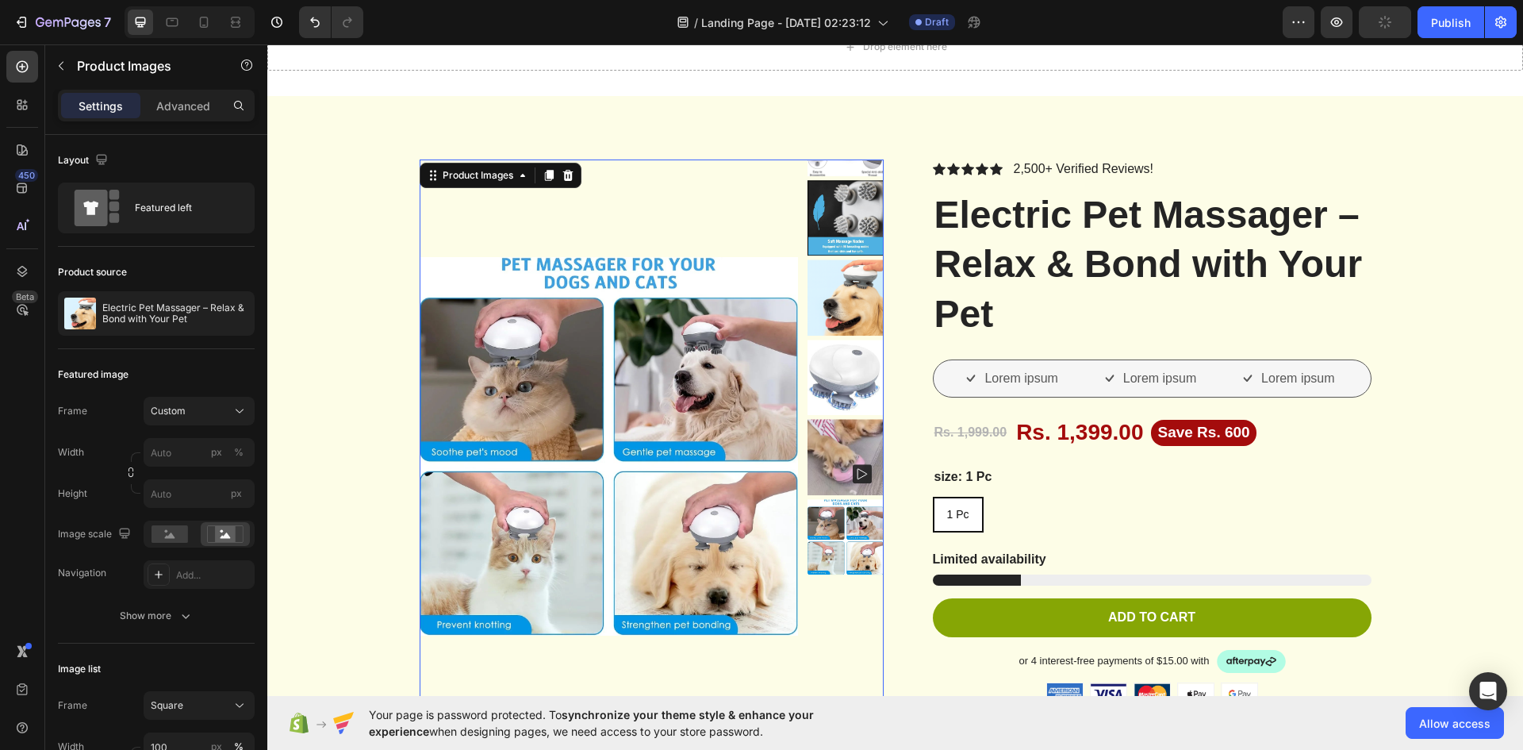
click at [861, 445] on div at bounding box center [846, 457] width 76 height 76
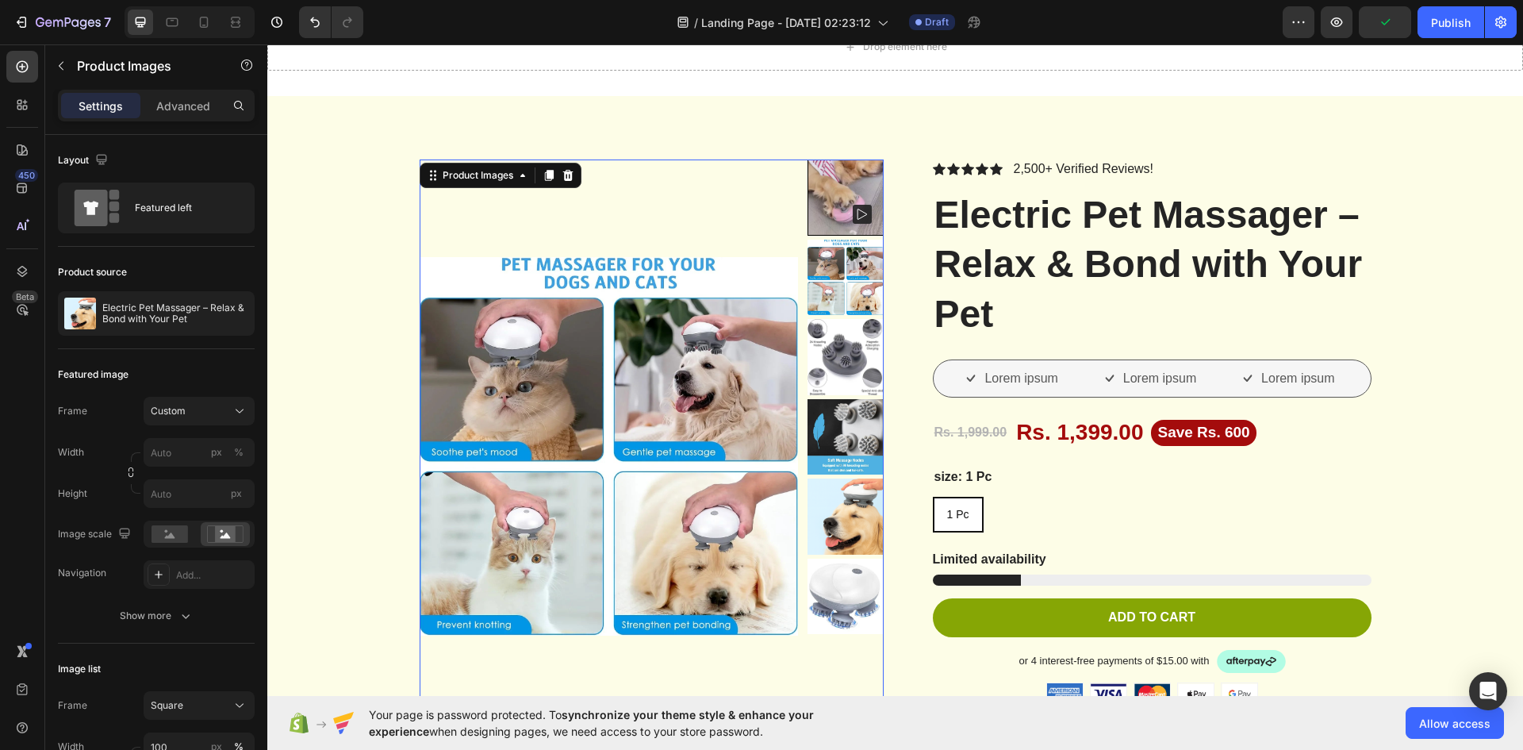
click at [861, 445] on img at bounding box center [846, 437] width 76 height 76
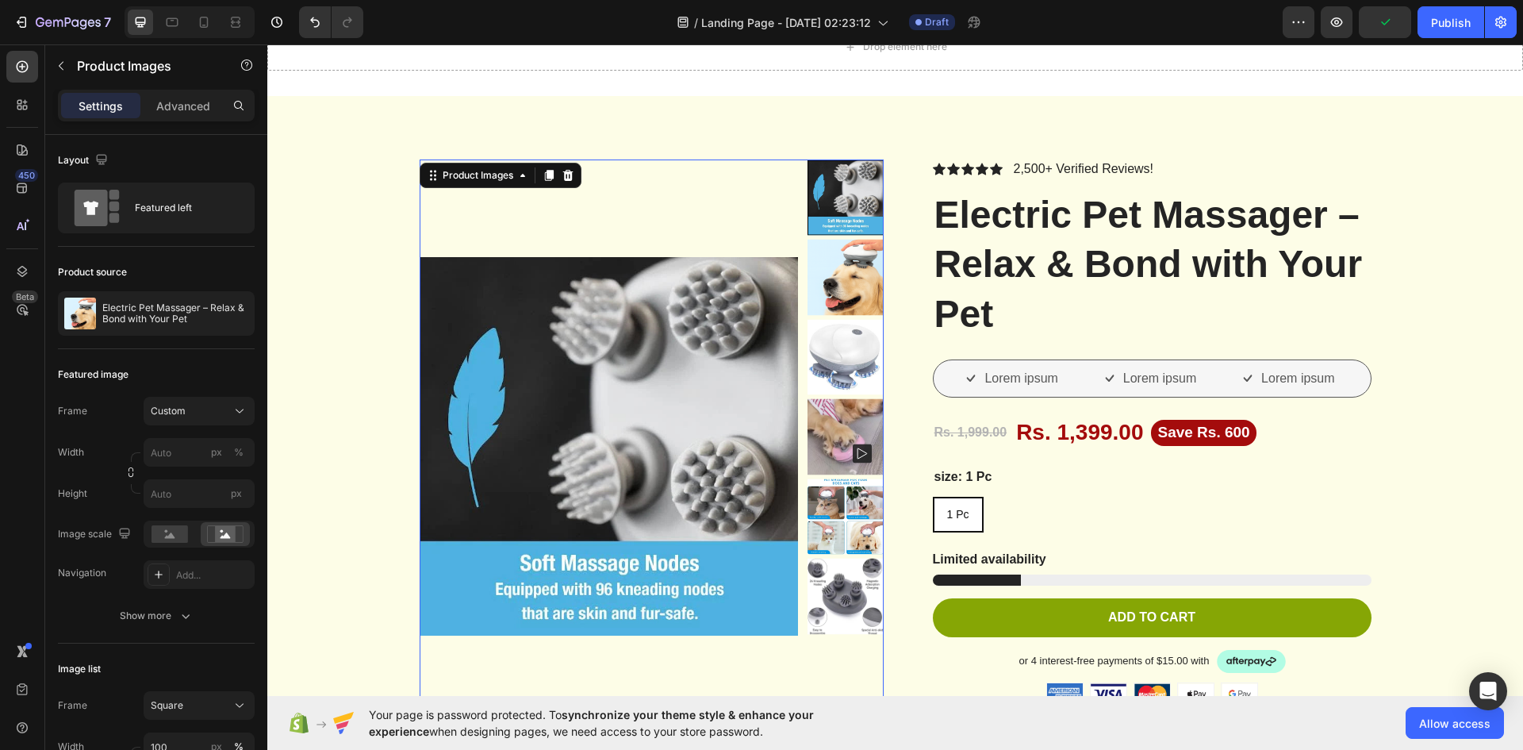
click at [861, 445] on rect at bounding box center [862, 453] width 19 height 19
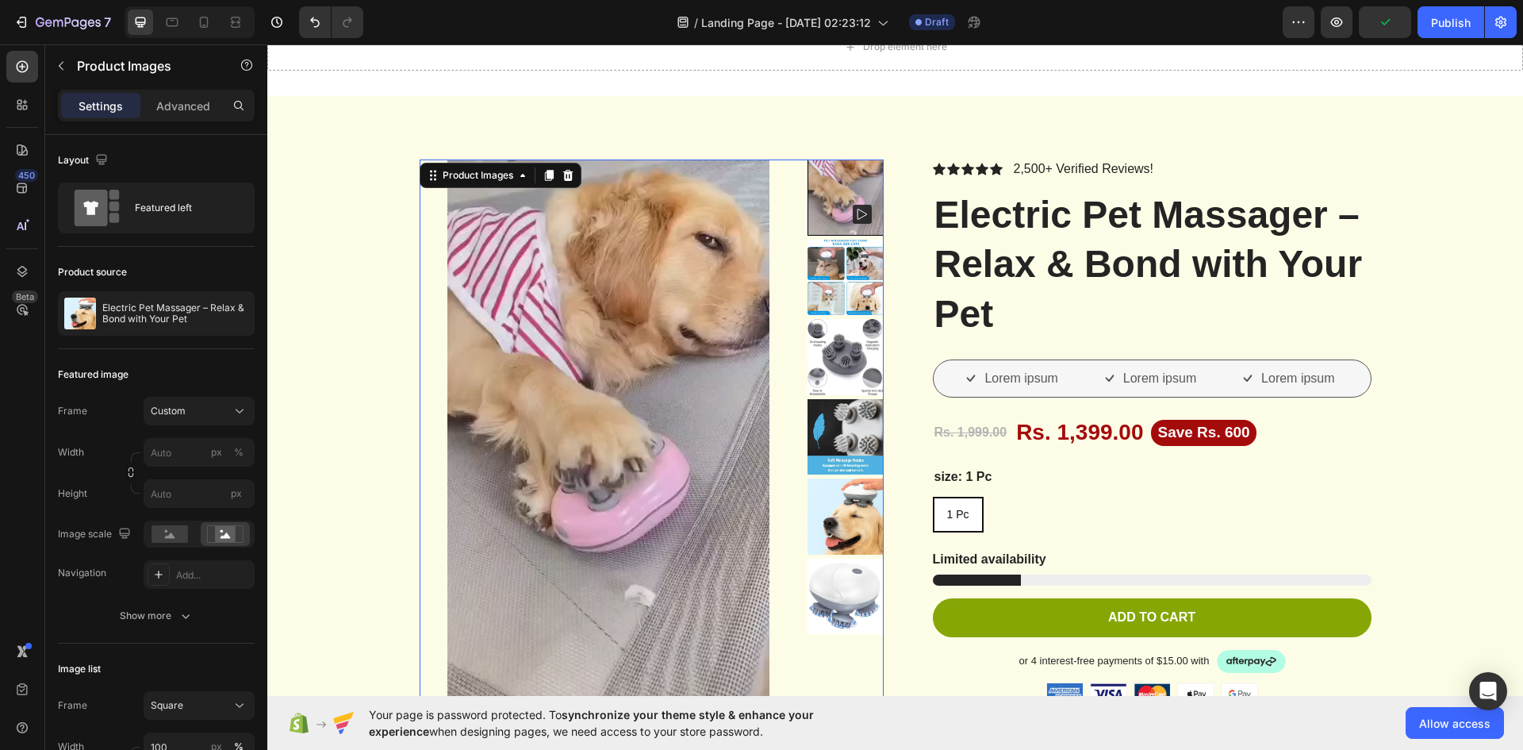
click at [861, 445] on img at bounding box center [846, 437] width 76 height 76
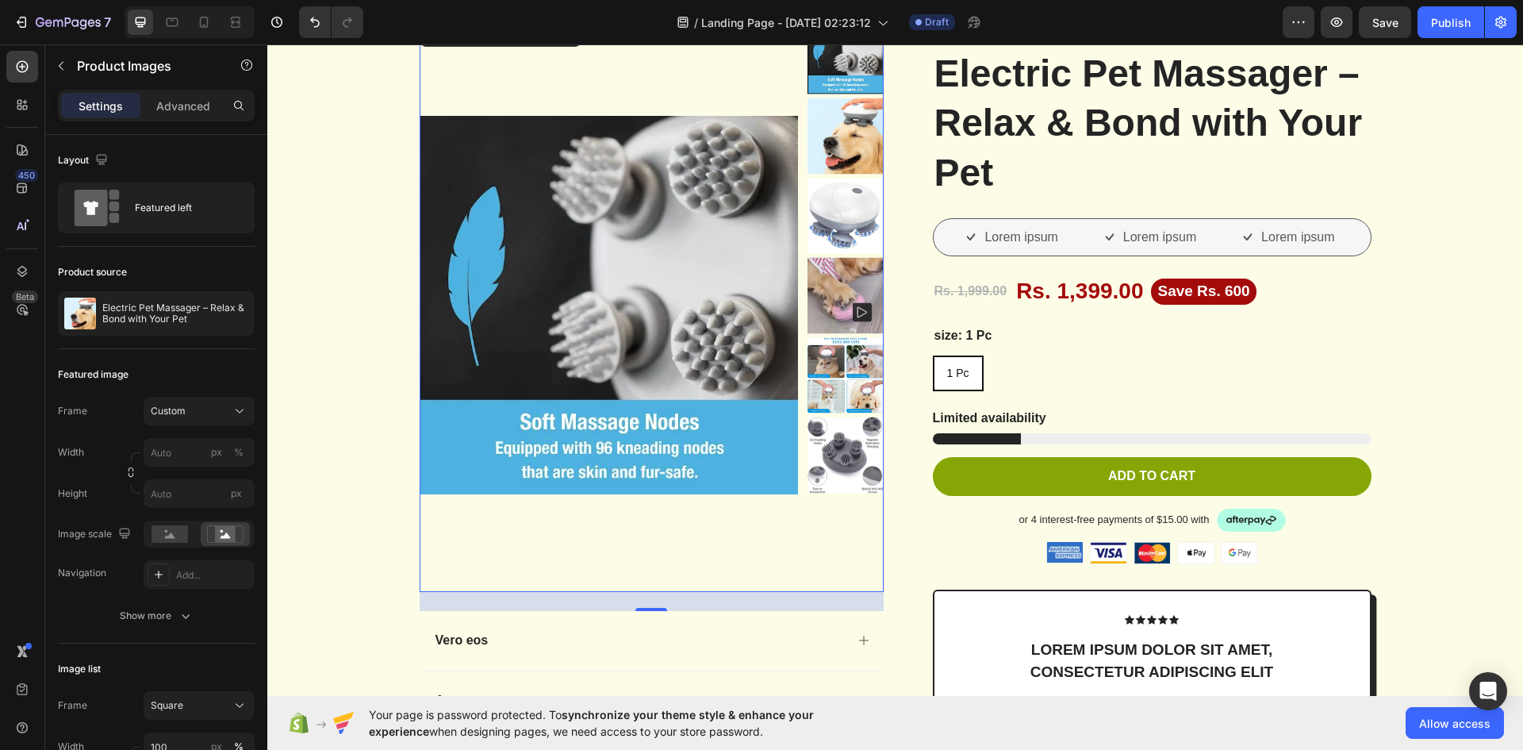
scroll to position [159, 0]
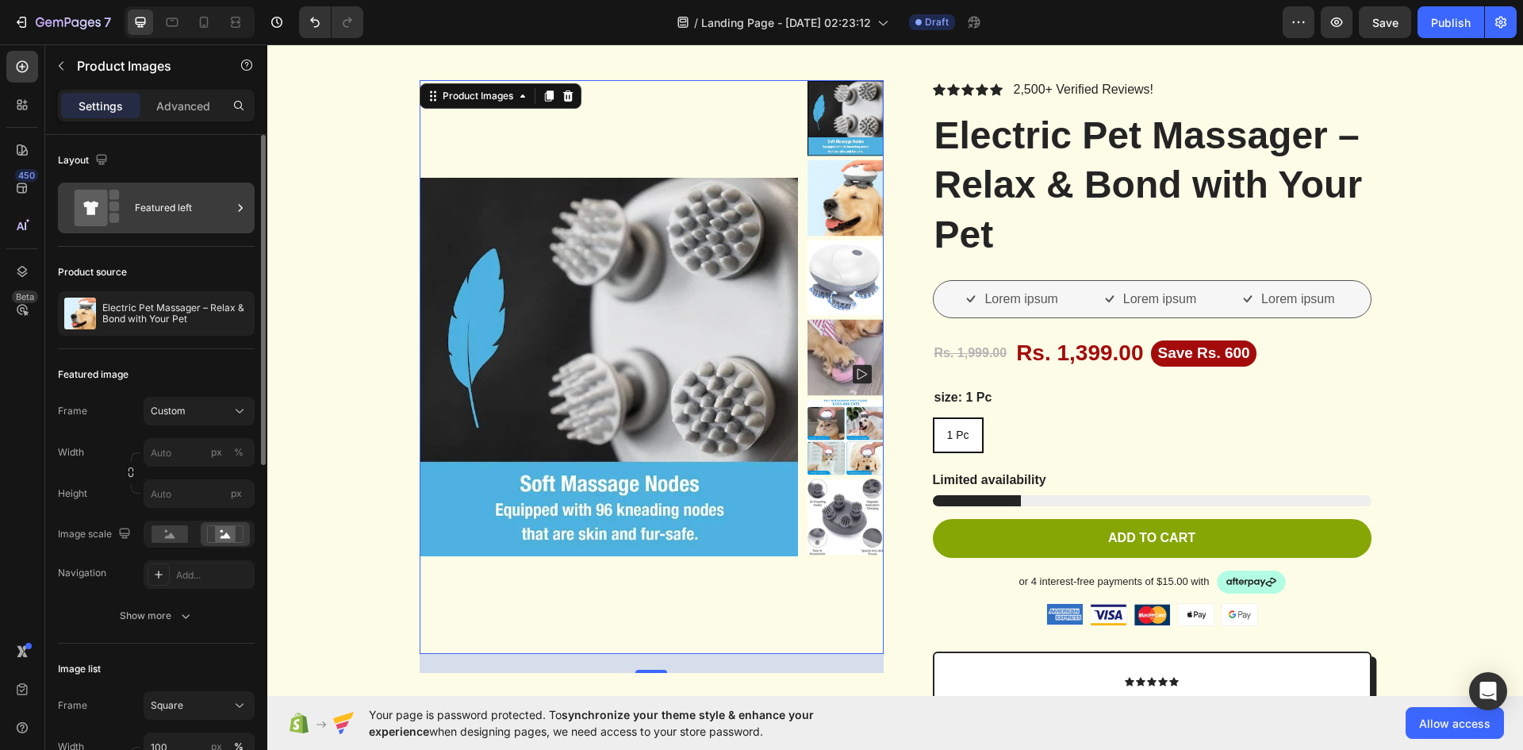
click at [154, 211] on div "Featured left" at bounding box center [183, 208] width 97 height 36
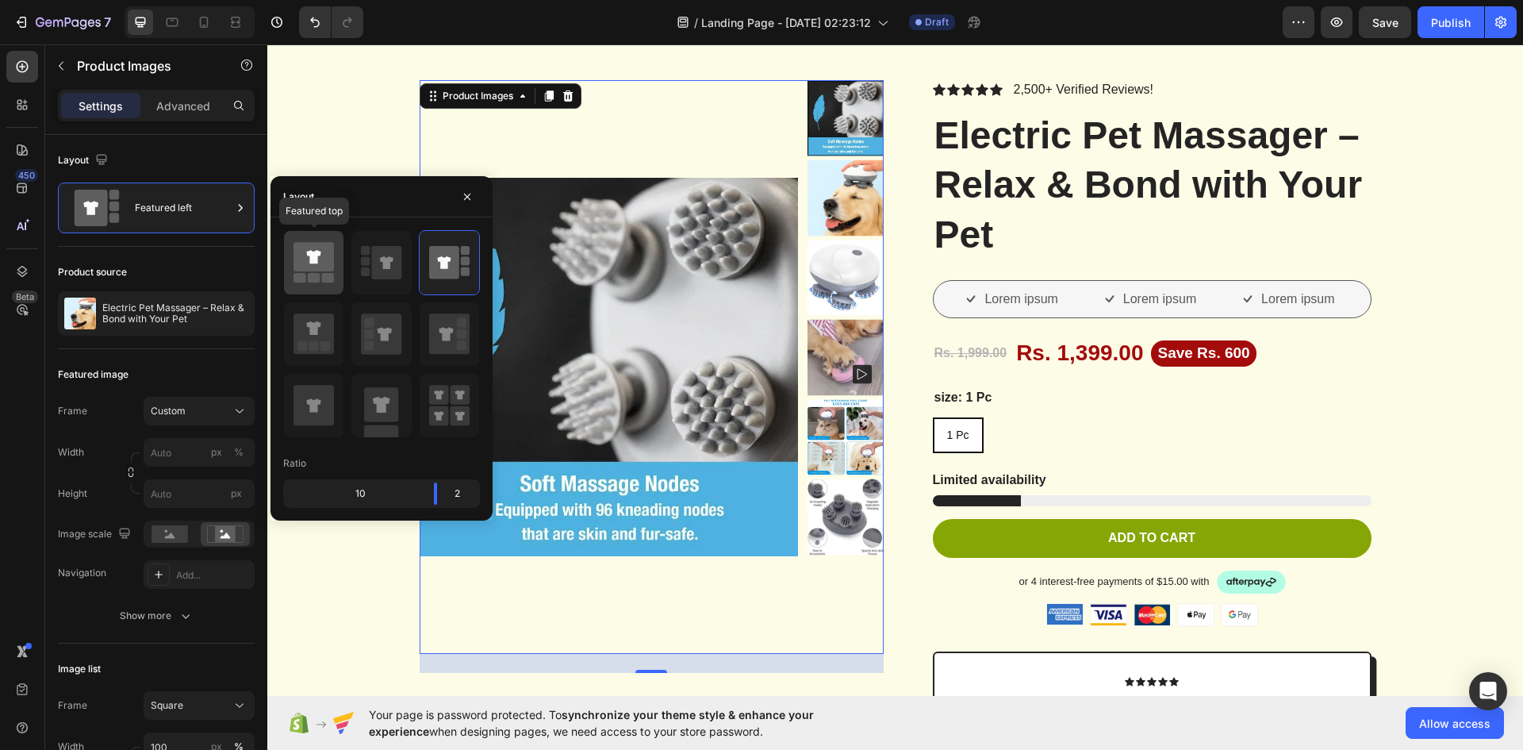
click at [319, 285] on div at bounding box center [314, 262] width 60 height 63
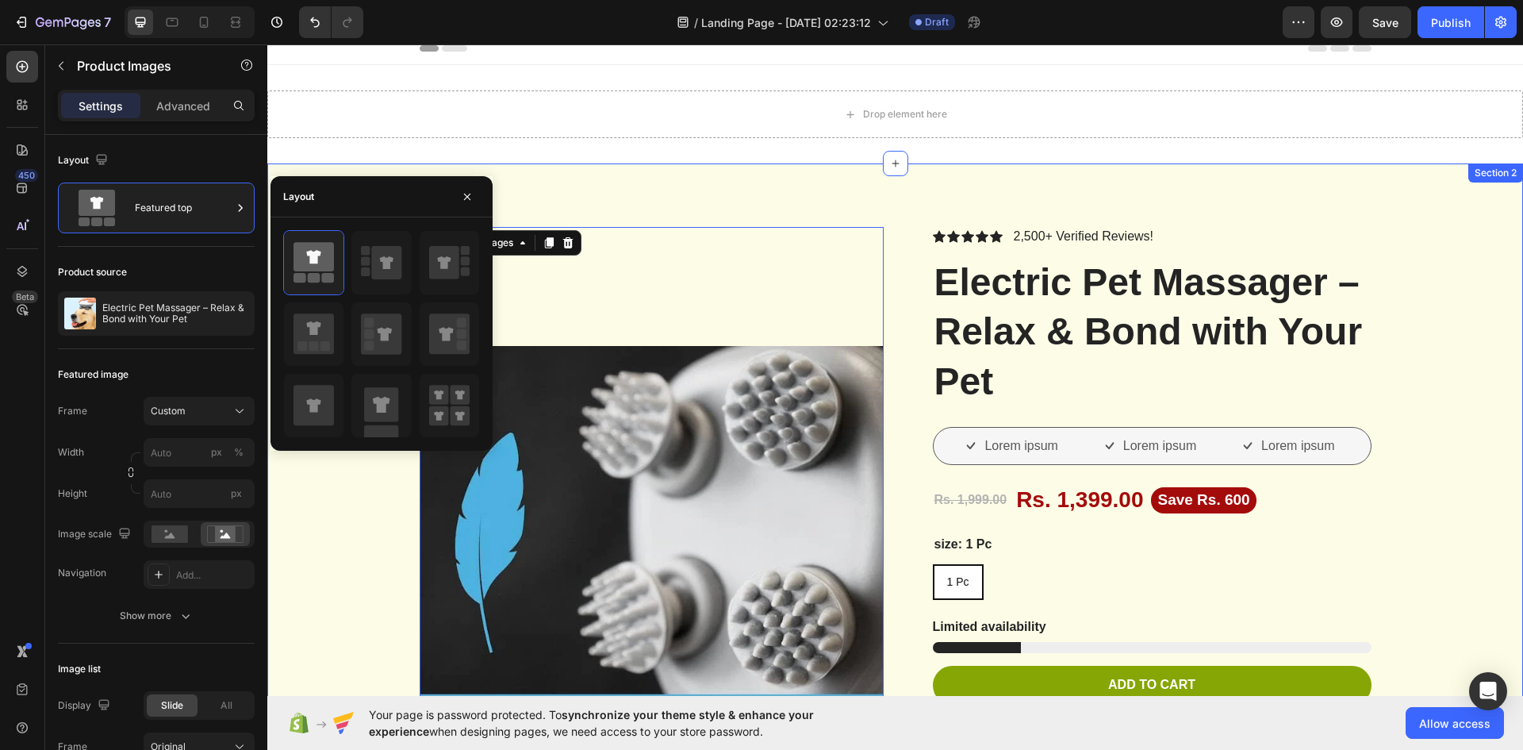
scroll to position [0, 0]
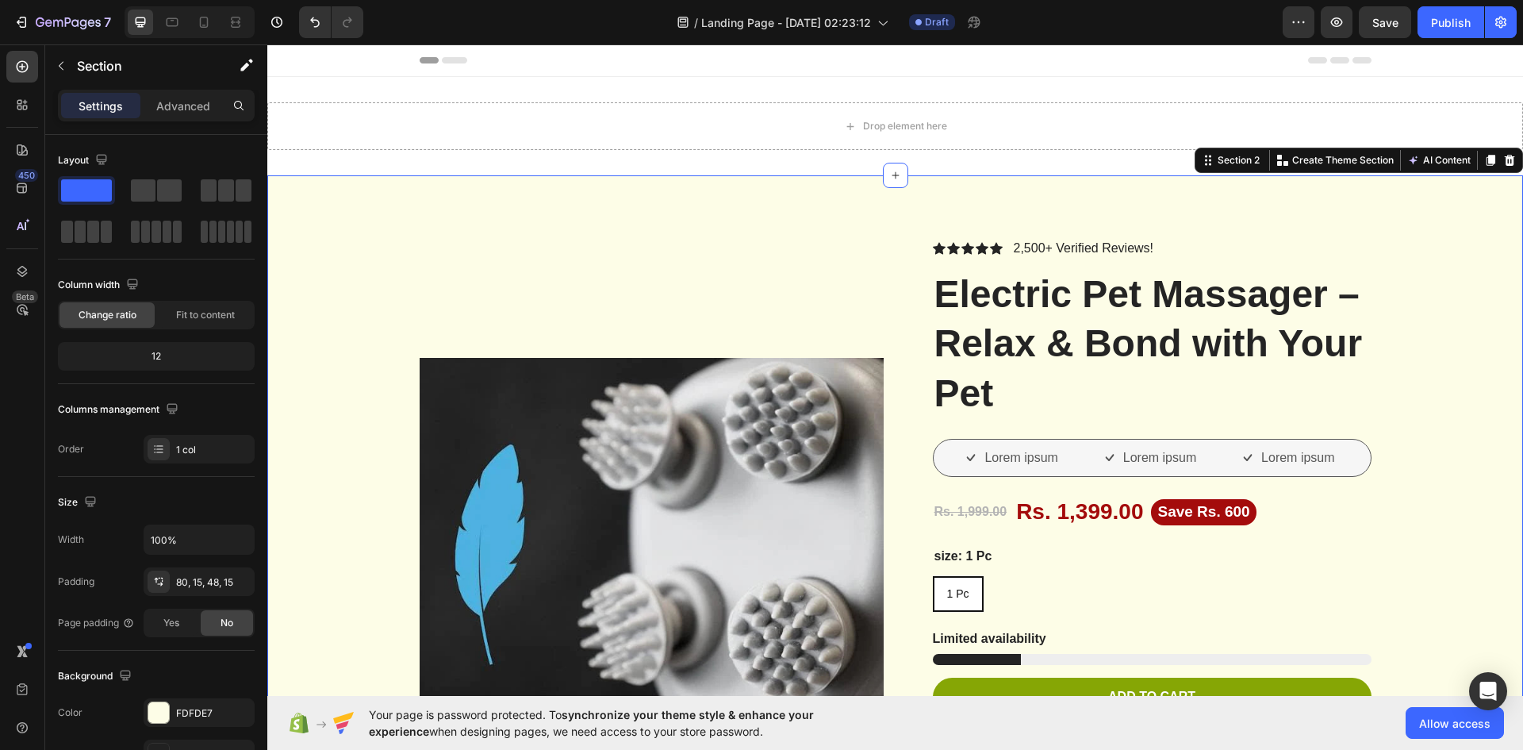
click at [194, 109] on p "Advanced" at bounding box center [183, 106] width 54 height 17
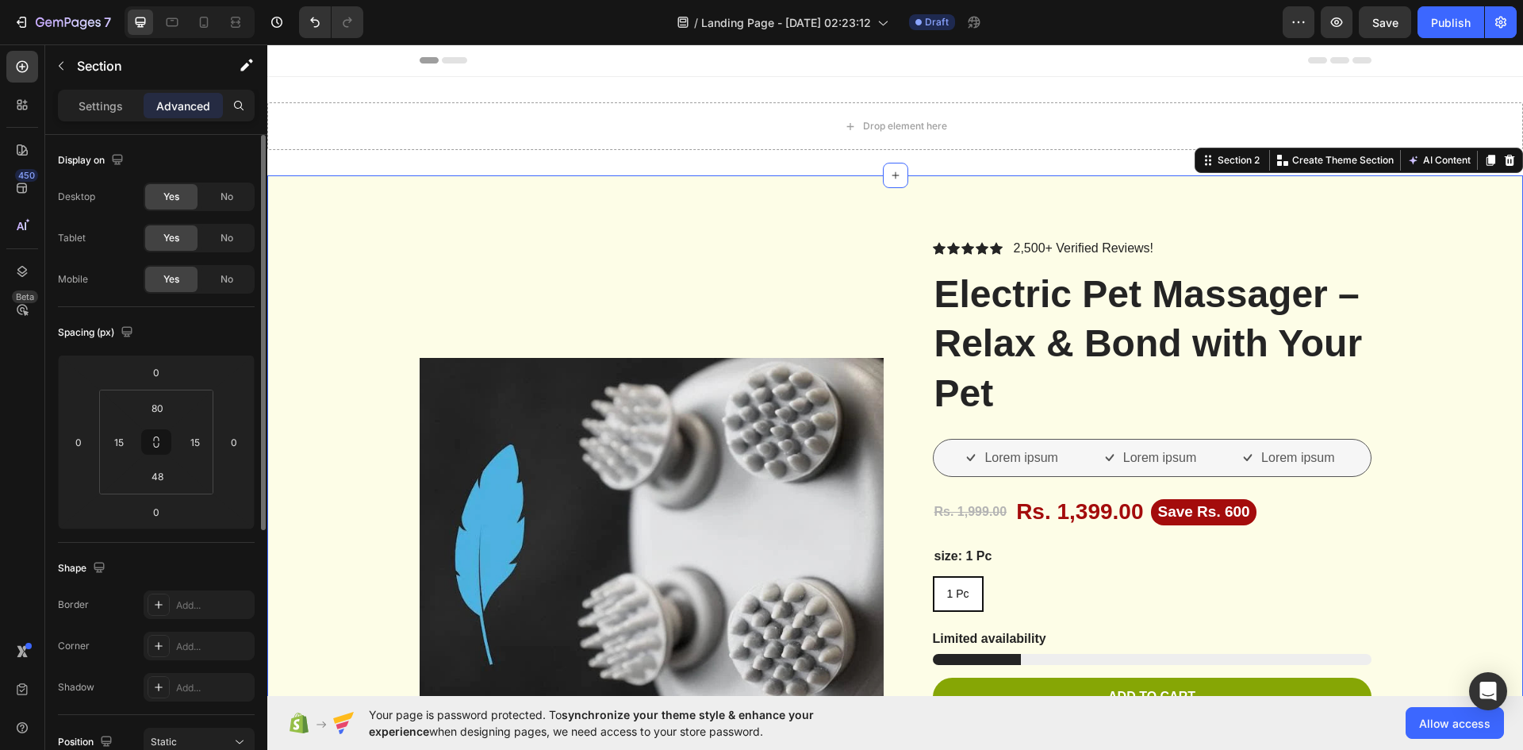
click at [172, 285] on span "Yes" at bounding box center [171, 279] width 16 height 14
click at [118, 104] on p "Settings" at bounding box center [101, 106] width 44 height 17
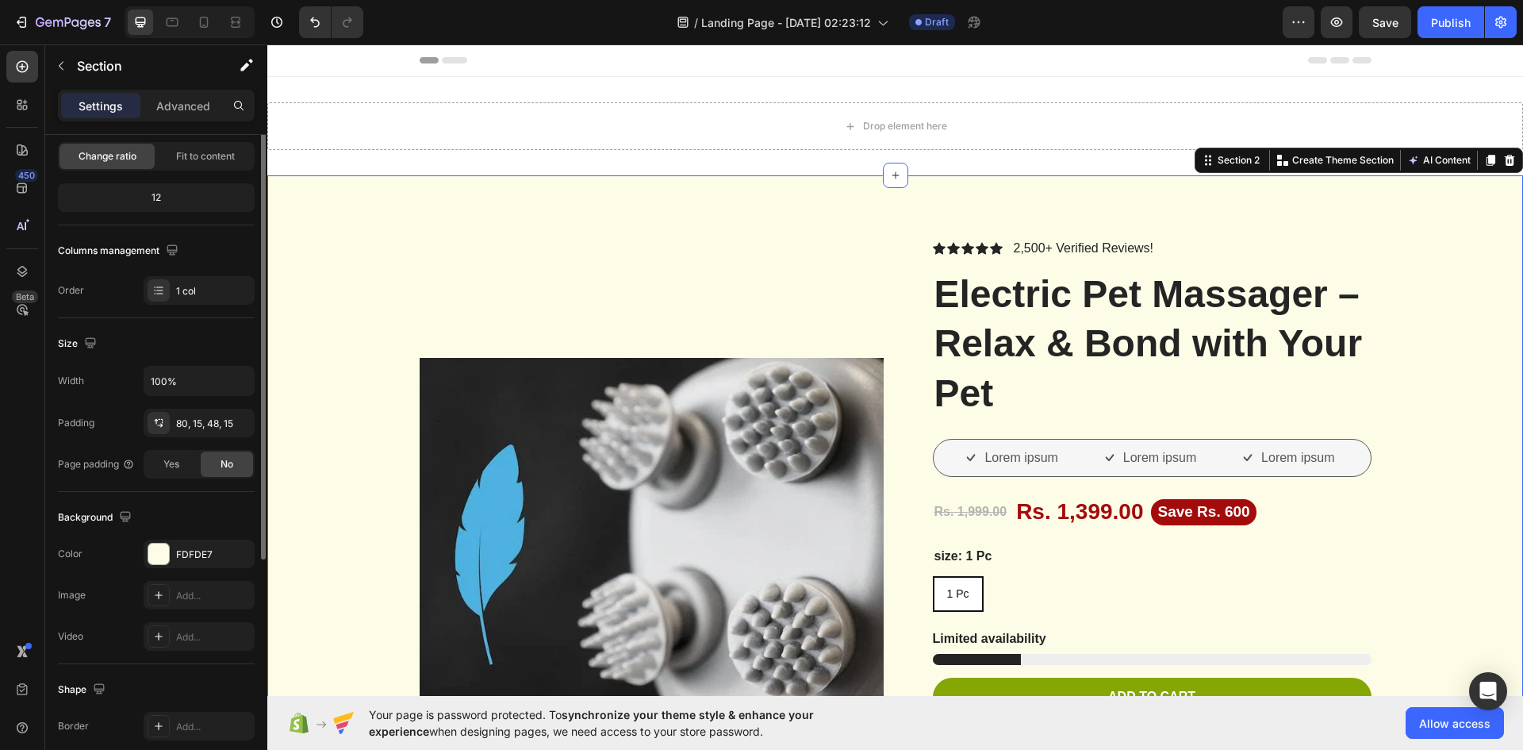
scroll to position [308, 0]
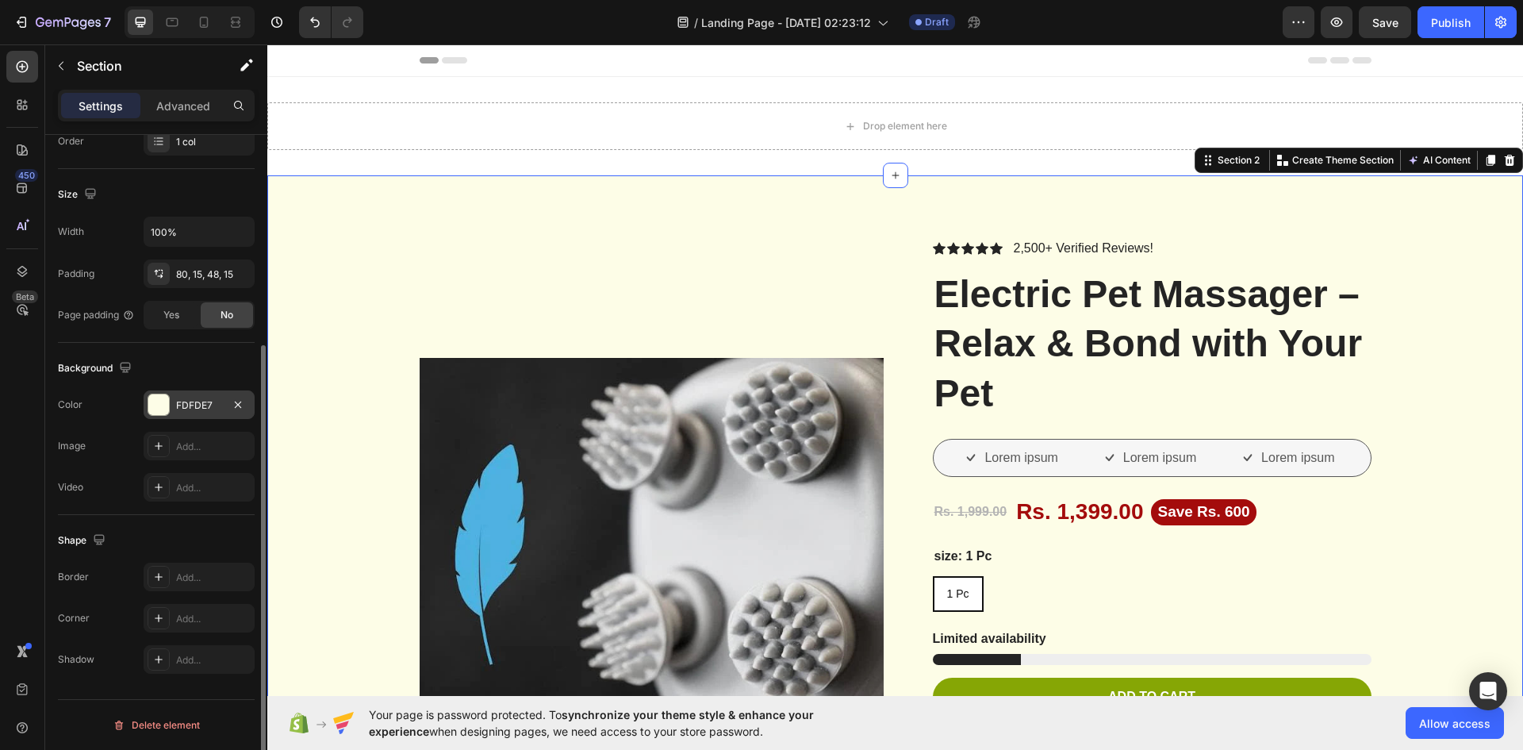
click at [152, 406] on div at bounding box center [158, 404] width 21 height 21
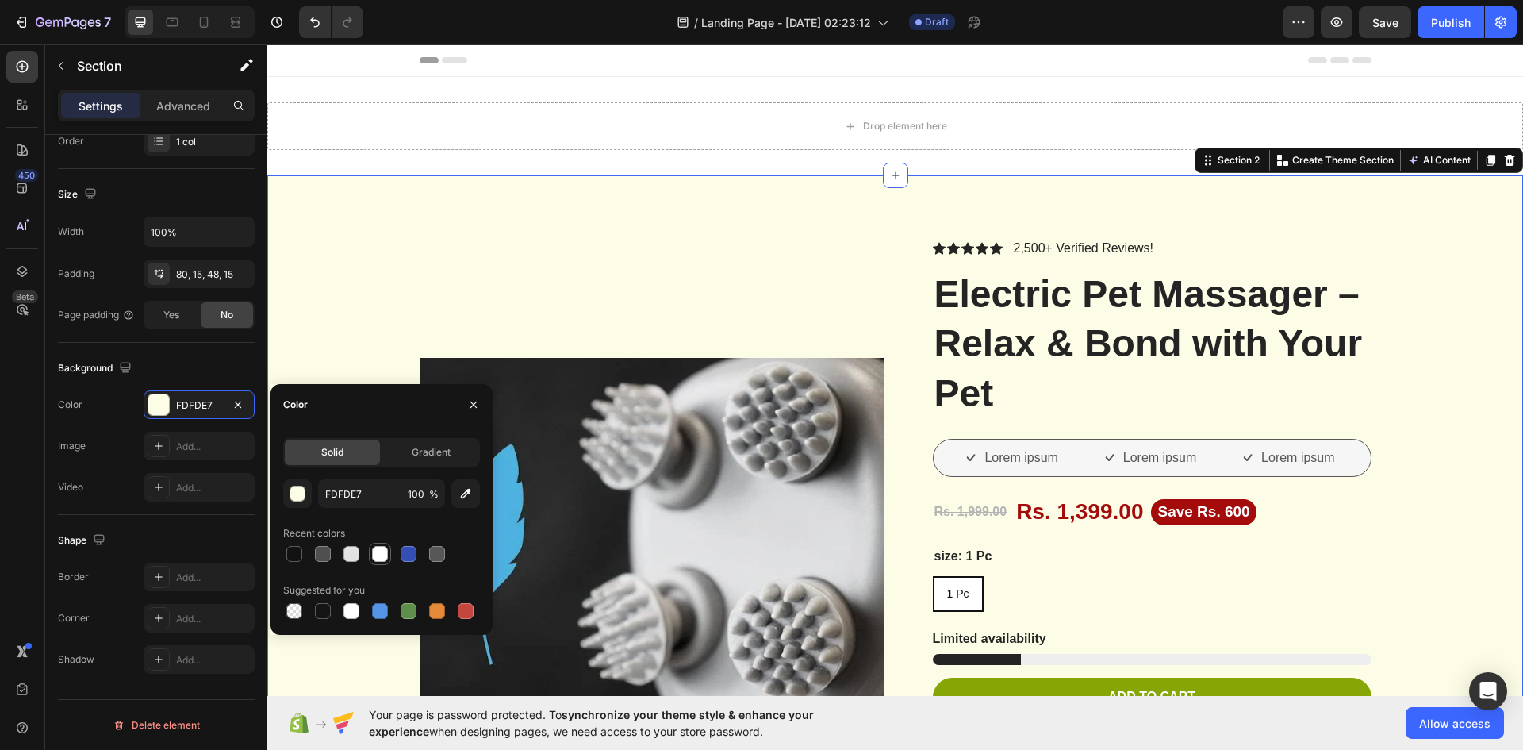
click at [374, 557] on div at bounding box center [380, 554] width 16 height 16
type input "FFFFFF"
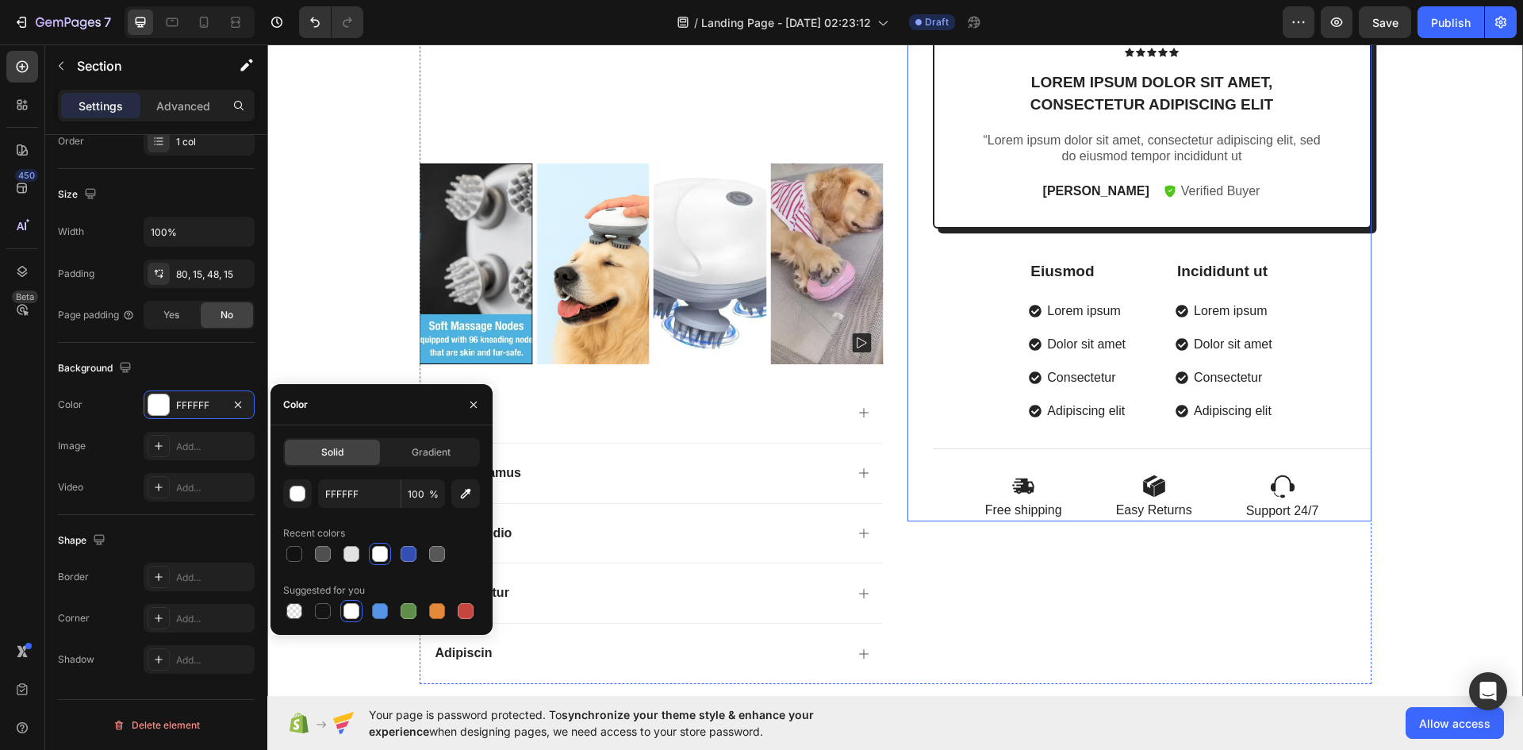
scroll to position [793, 0]
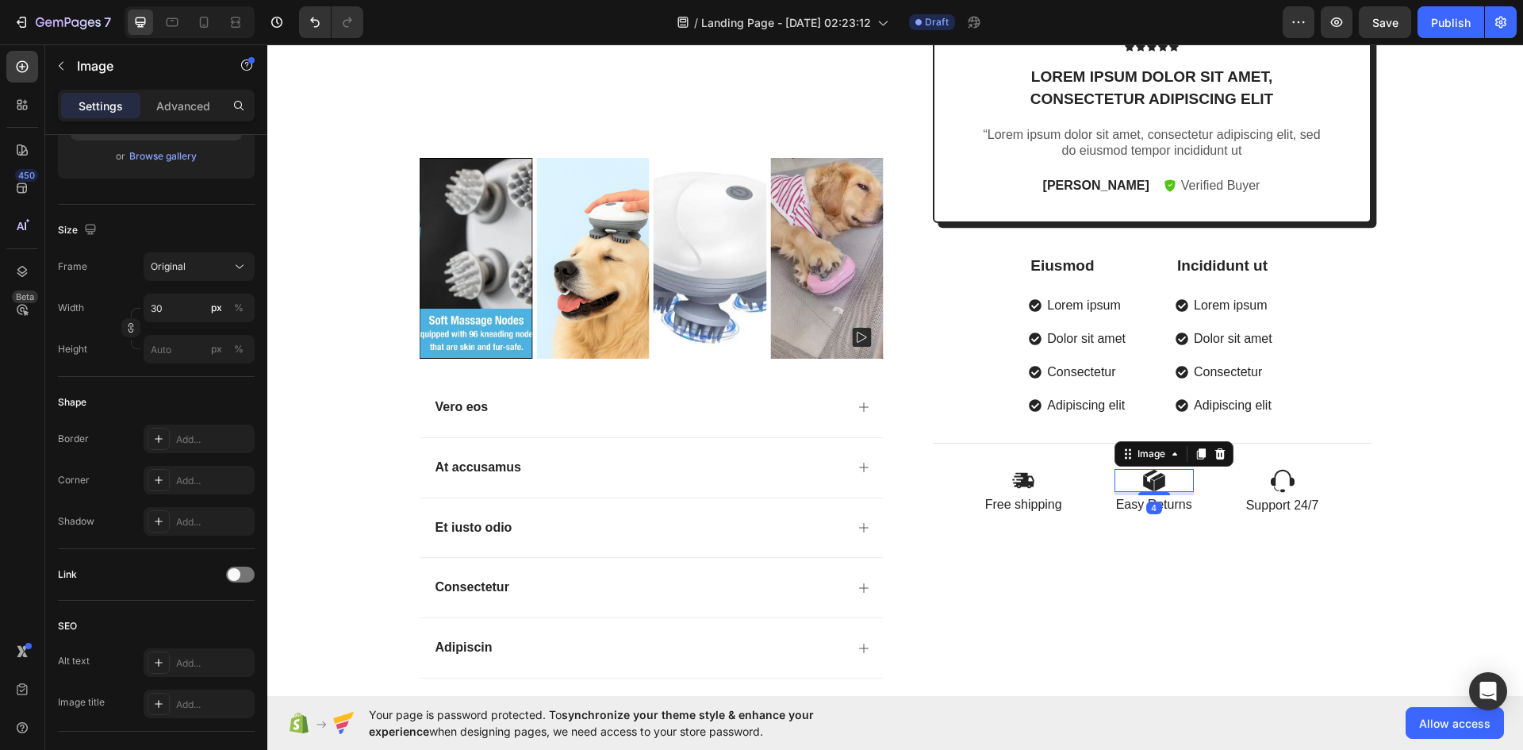
click at [1155, 484] on img at bounding box center [1155, 480] width 24 height 23
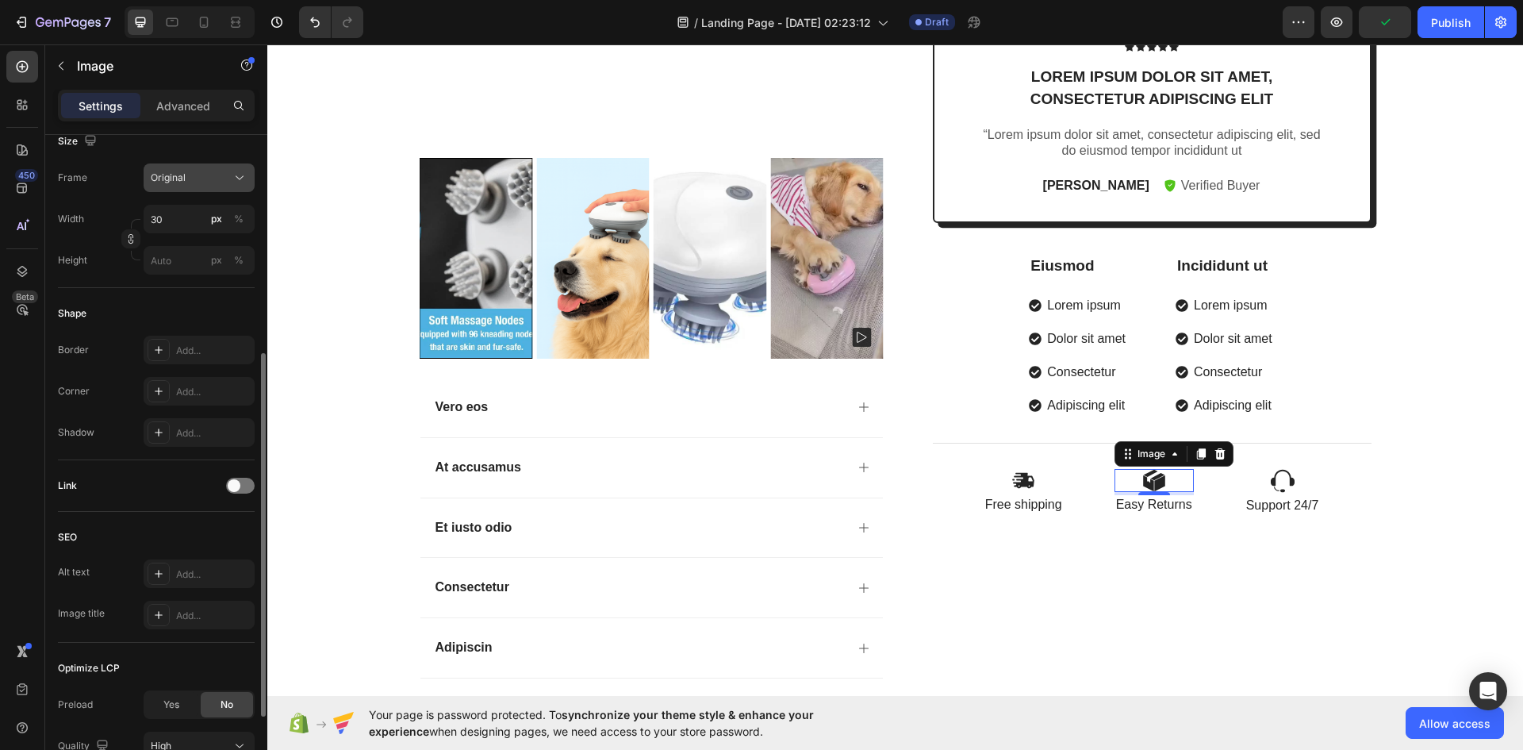
scroll to position [538, 0]
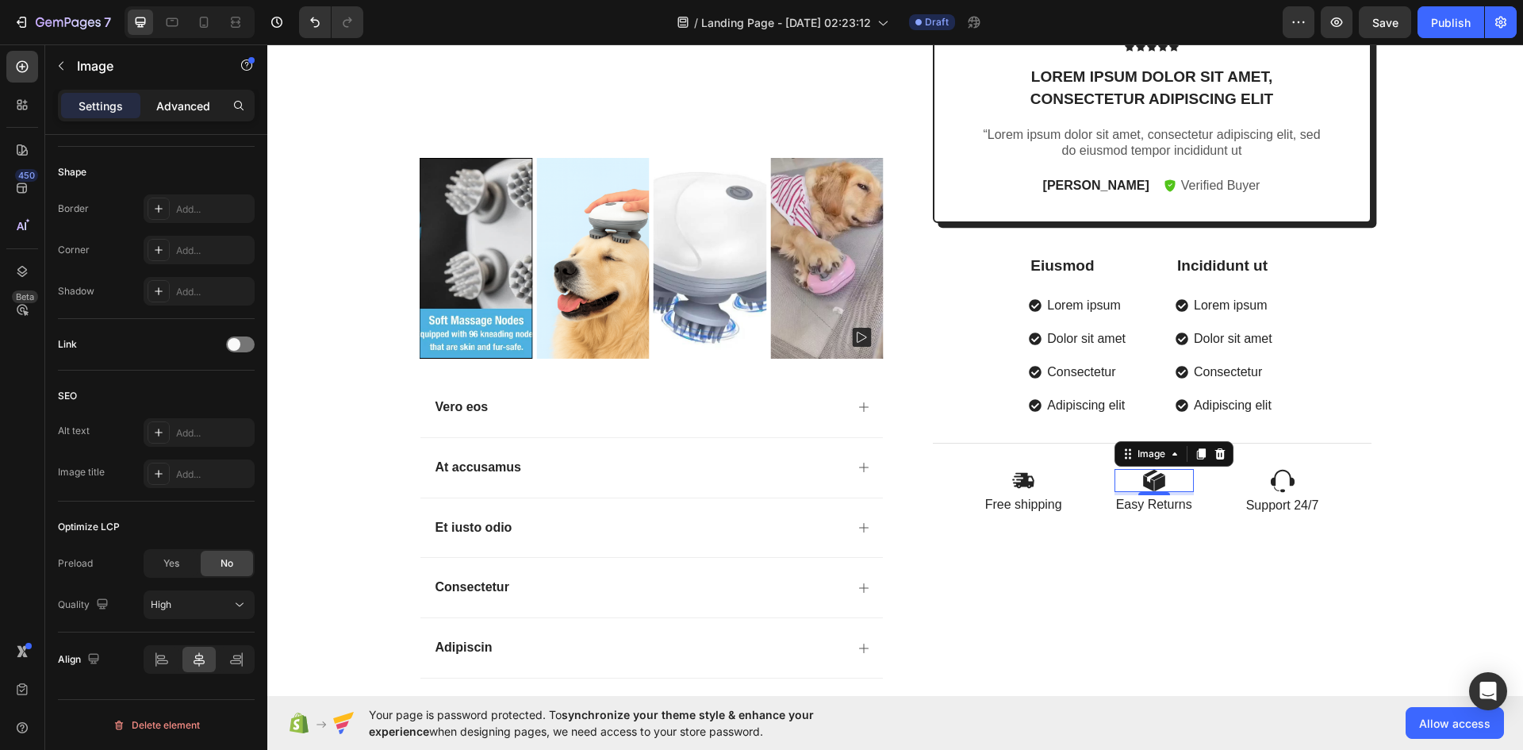
click at [168, 109] on p "Advanced" at bounding box center [183, 106] width 54 height 17
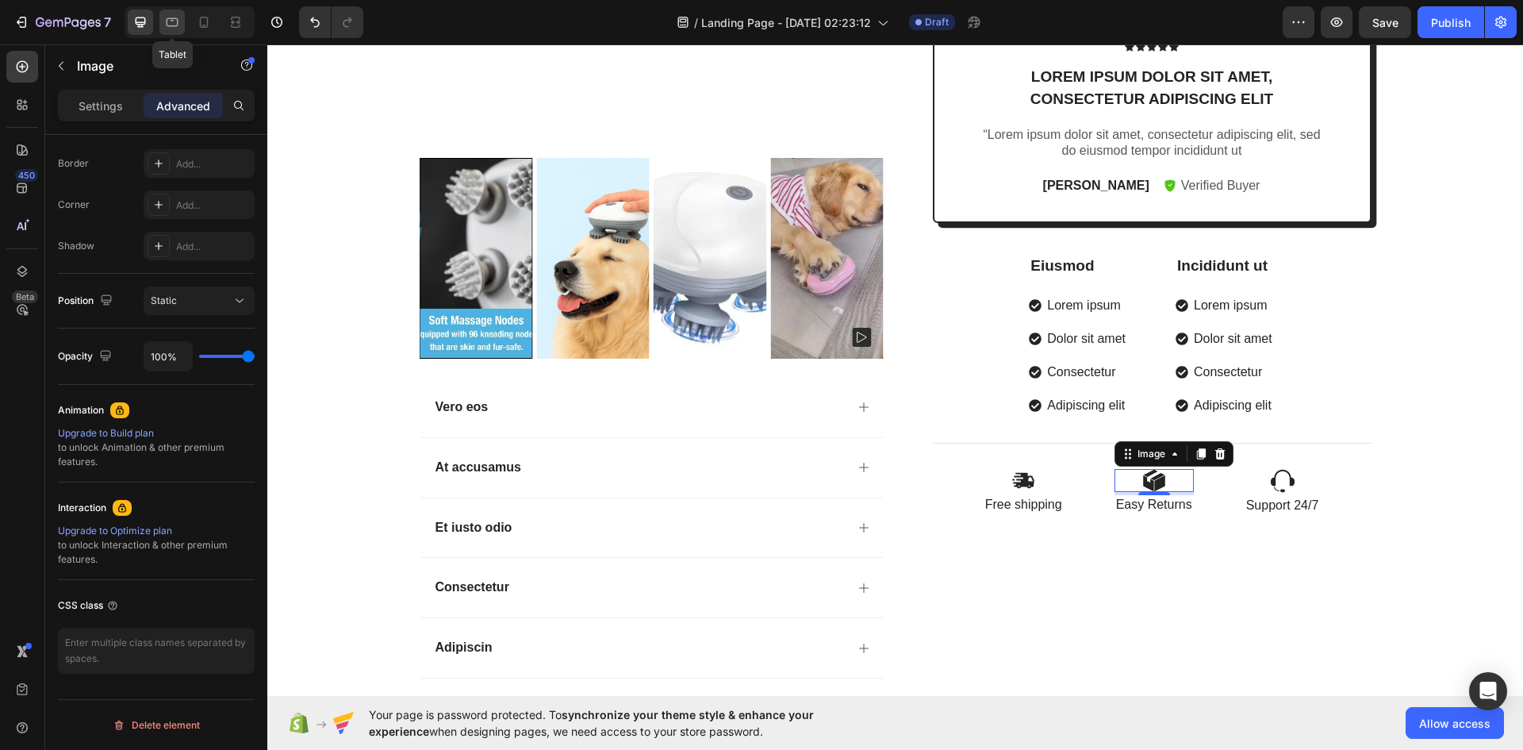
click at [179, 21] on icon at bounding box center [172, 22] width 16 height 16
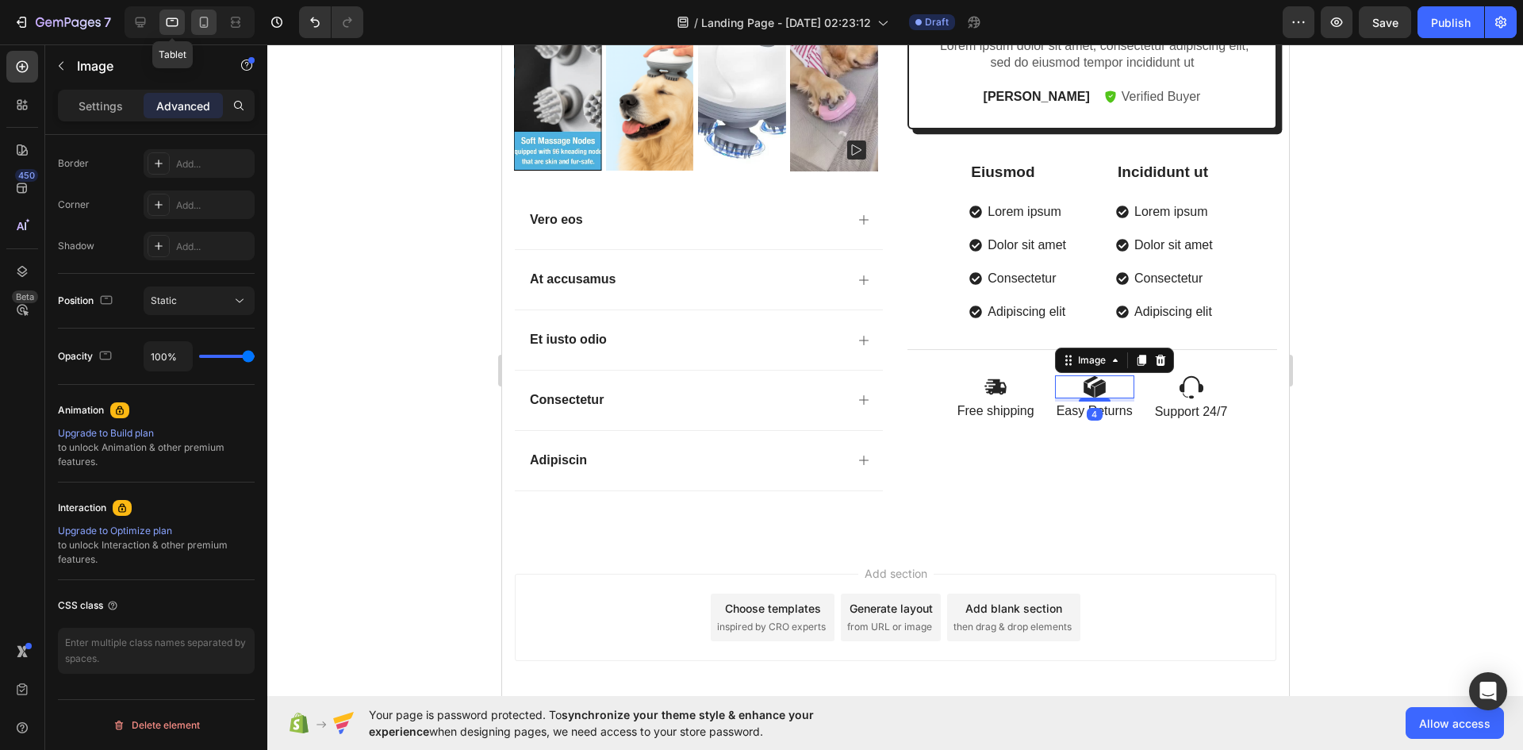
scroll to position [858, 0]
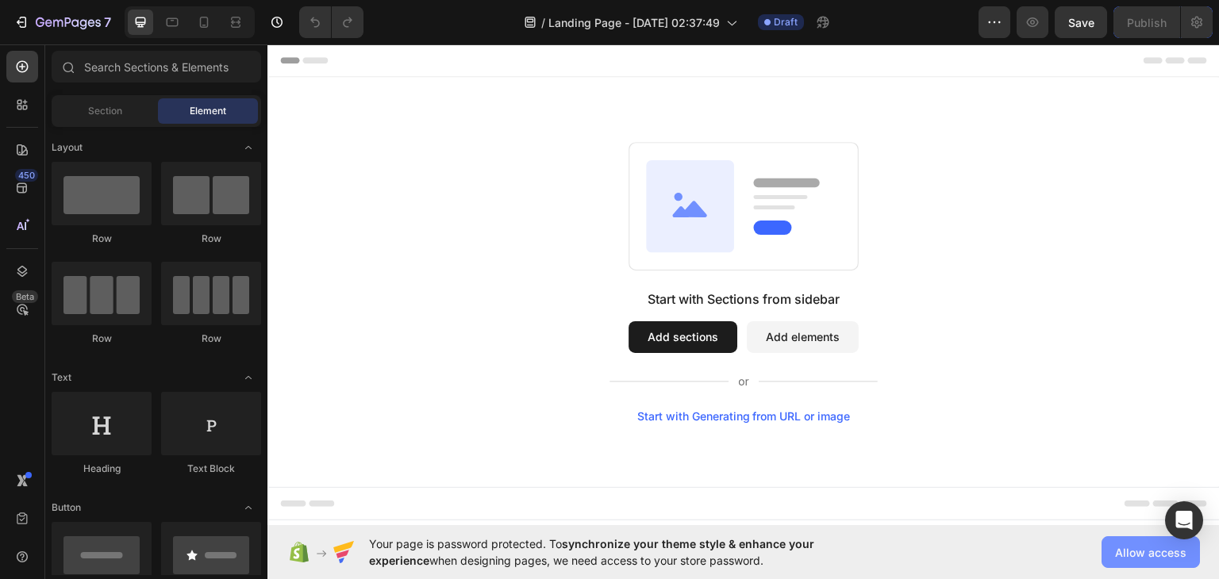
click at [1145, 563] on button "Allow access" at bounding box center [1150, 552] width 98 height 32
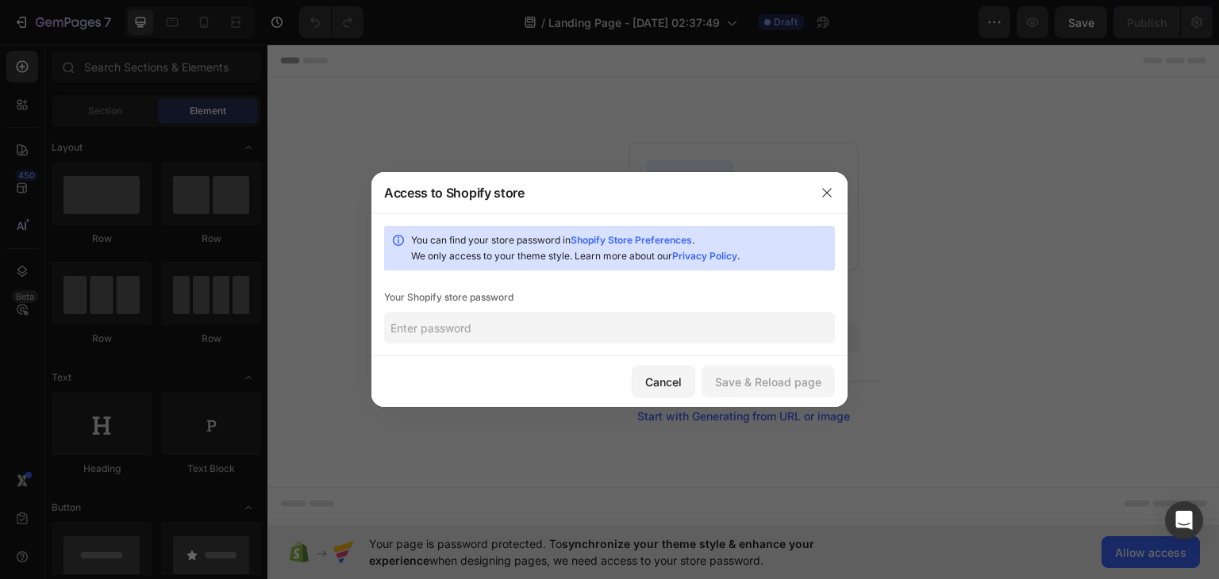
click at [603, 326] on input "text" at bounding box center [609, 328] width 451 height 32
click at [555, 322] on input "text" at bounding box center [609, 328] width 451 height 32
paste input "staiff"
type input "staiff"
click at [824, 377] on button "Save & Reload page" at bounding box center [767, 382] width 133 height 32
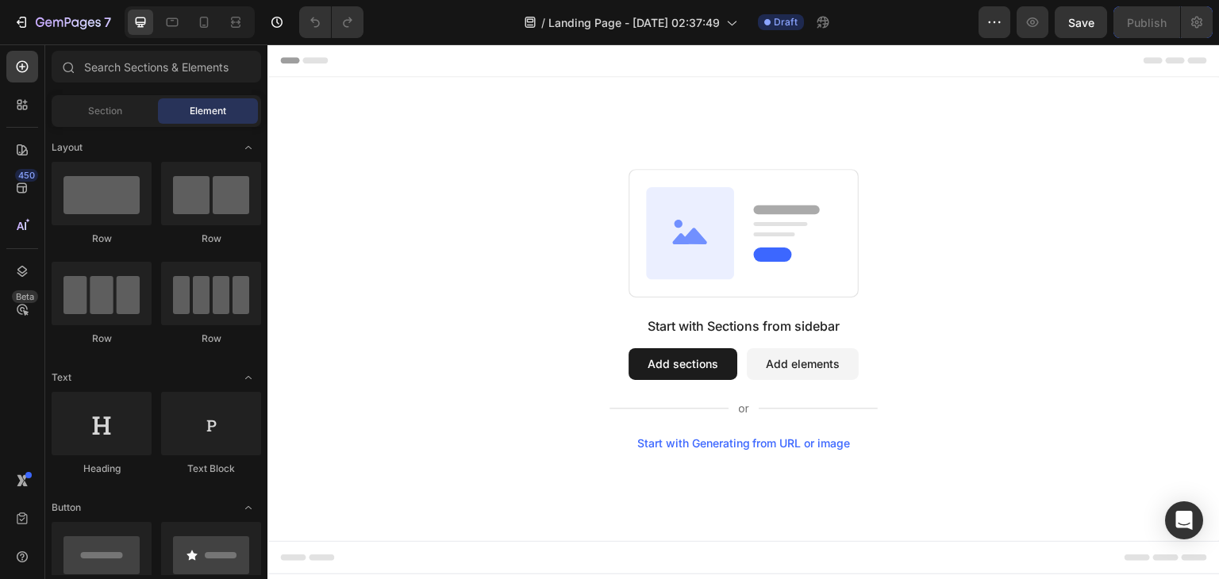
click at [292, 63] on div "Header" at bounding box center [306, 60] width 59 height 19
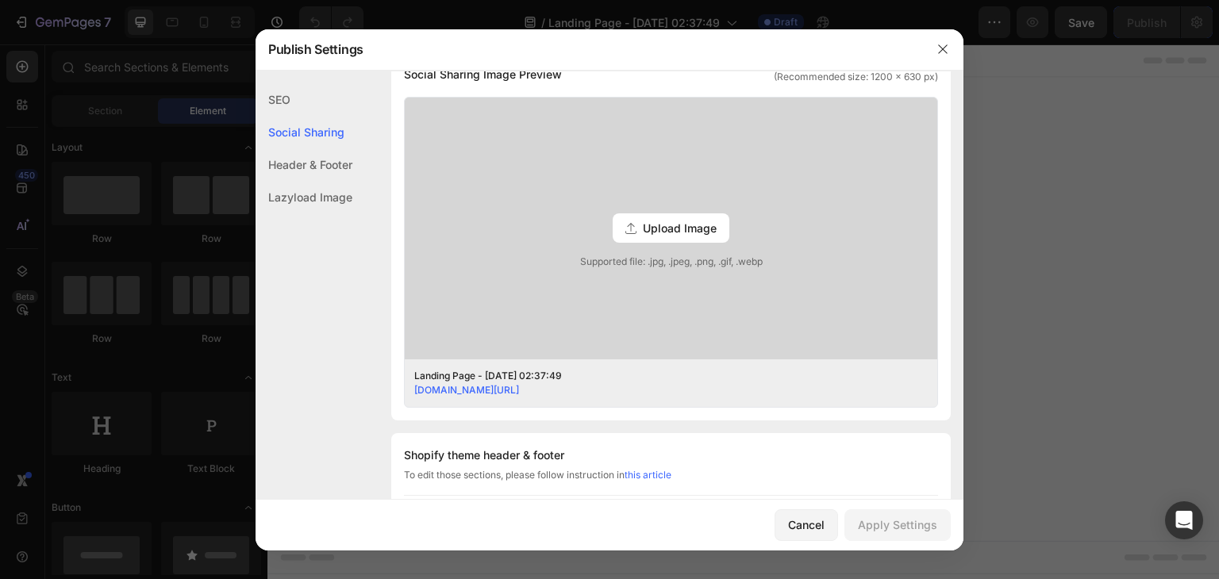
scroll to position [793, 0]
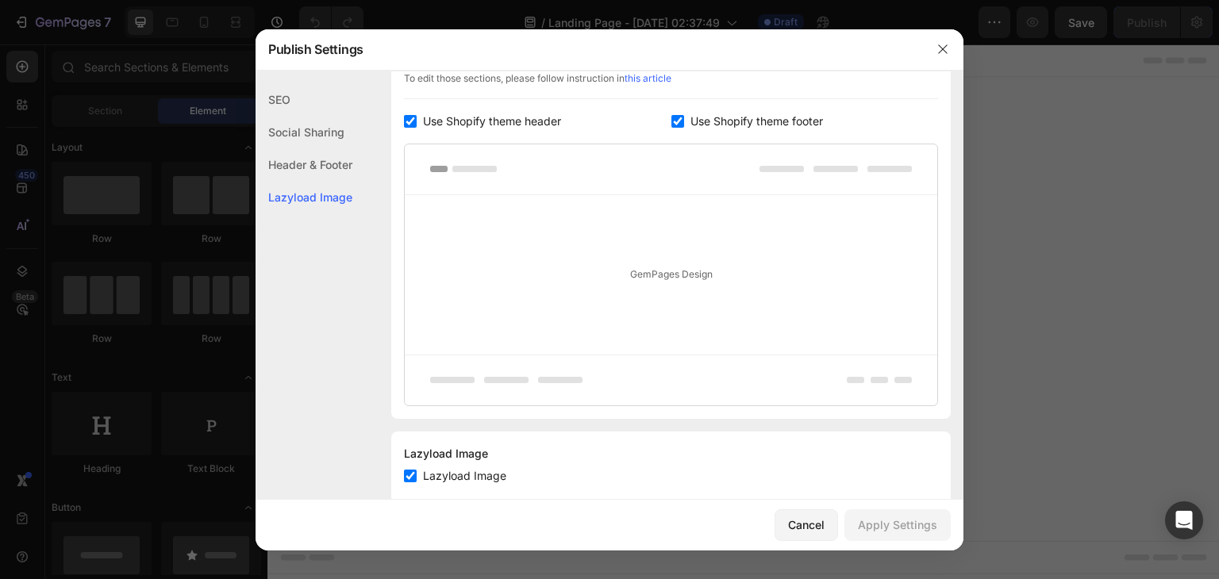
click at [479, 478] on span "Lazyload Image" at bounding box center [464, 476] width 83 height 19
checkbox input "false"
click at [871, 521] on div "Apply Settings" at bounding box center [897, 525] width 79 height 17
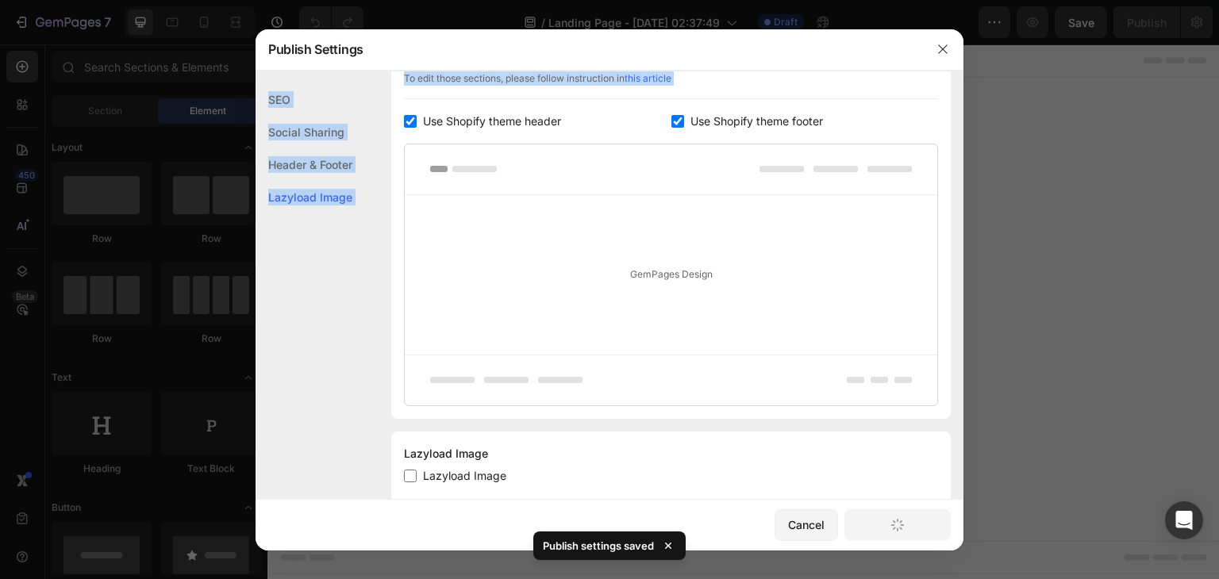
scroll to position [786, 0]
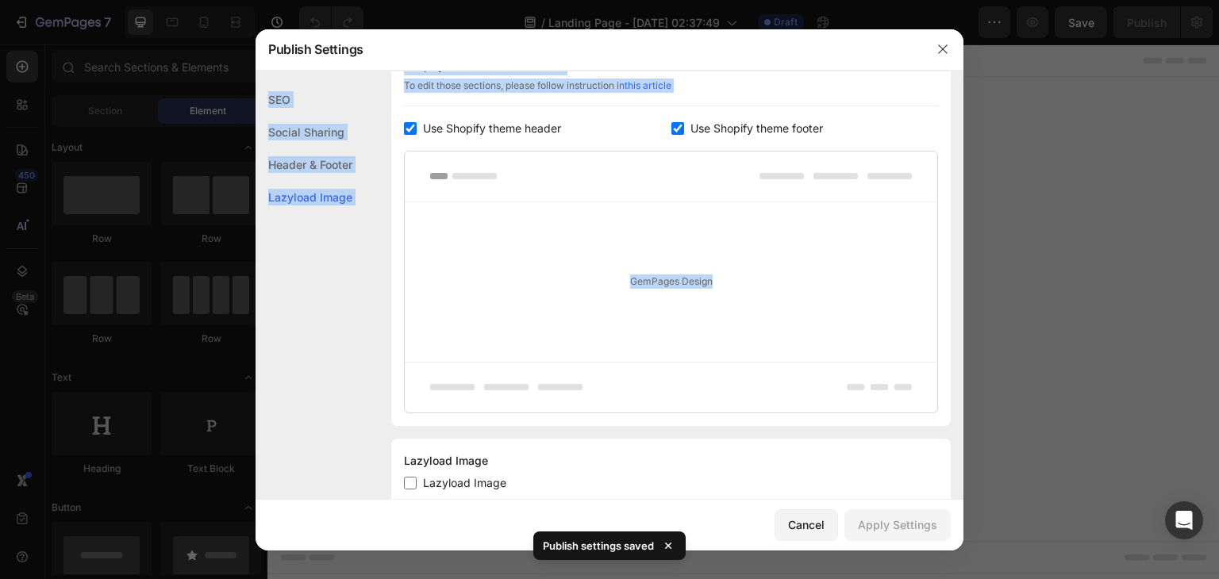
drag, startPoint x: 755, startPoint y: 54, endPoint x: 749, endPoint y: 261, distance: 207.2
click at [744, 267] on div "Publish Settings SEO Social Sharing Header & Footer Lazyload Image SEO Search R…" at bounding box center [609, 289] width 708 height 521
drag, startPoint x: 935, startPoint y: 52, endPoint x: 670, endPoint y: 7, distance: 268.8
click at [935, 52] on button "button" at bounding box center [942, 48] width 25 height 25
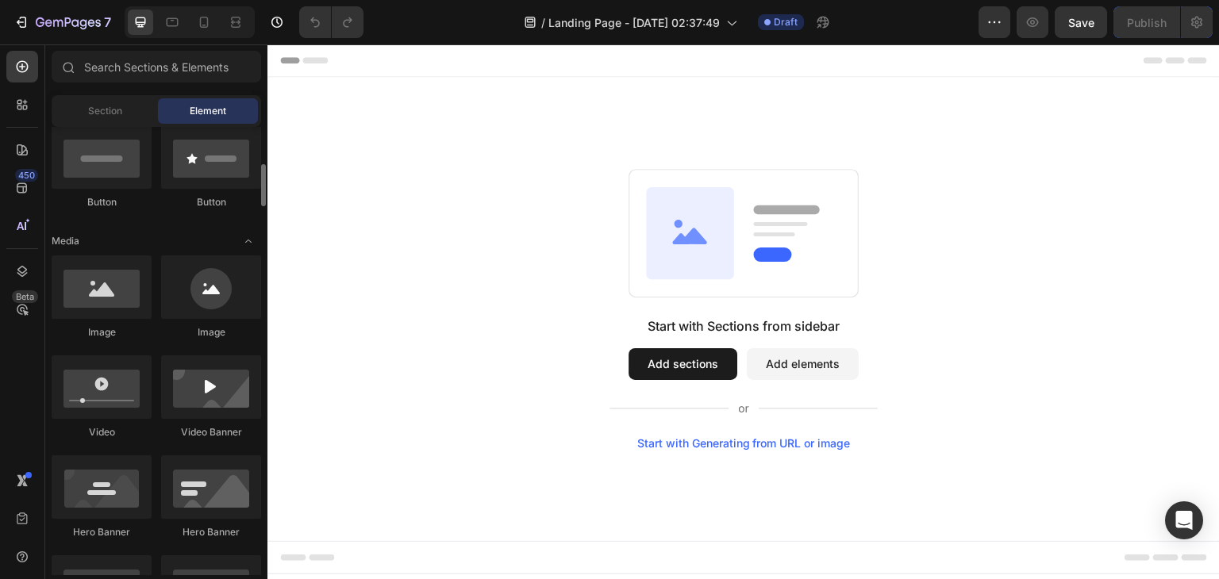
scroll to position [0, 0]
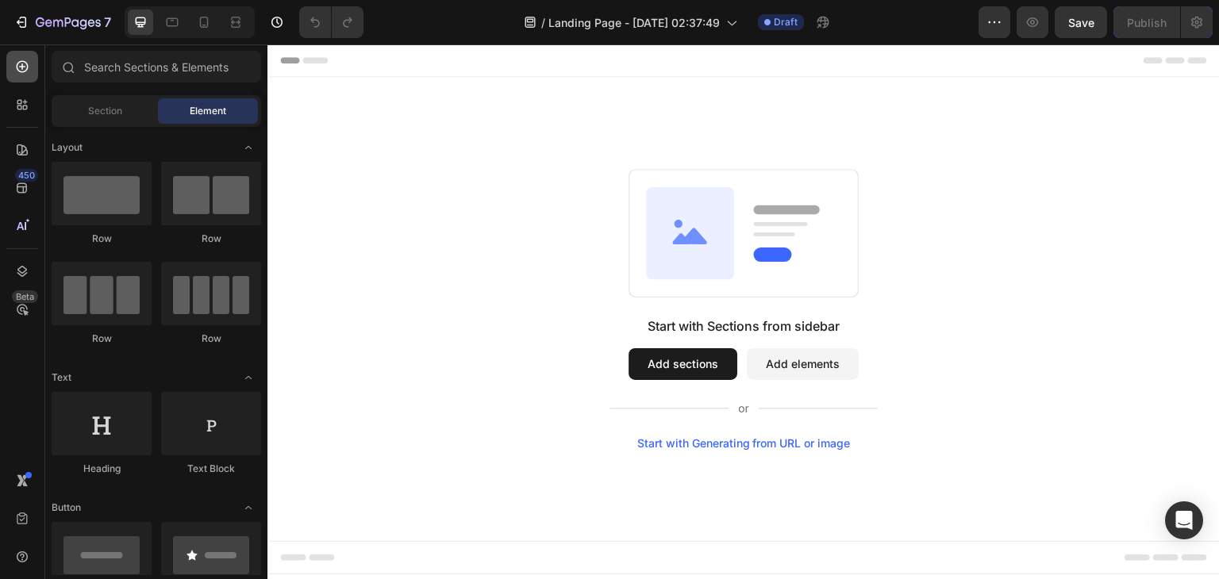
click at [16, 75] on div at bounding box center [22, 67] width 32 height 32
click at [76, 99] on div "Section" at bounding box center [105, 110] width 100 height 25
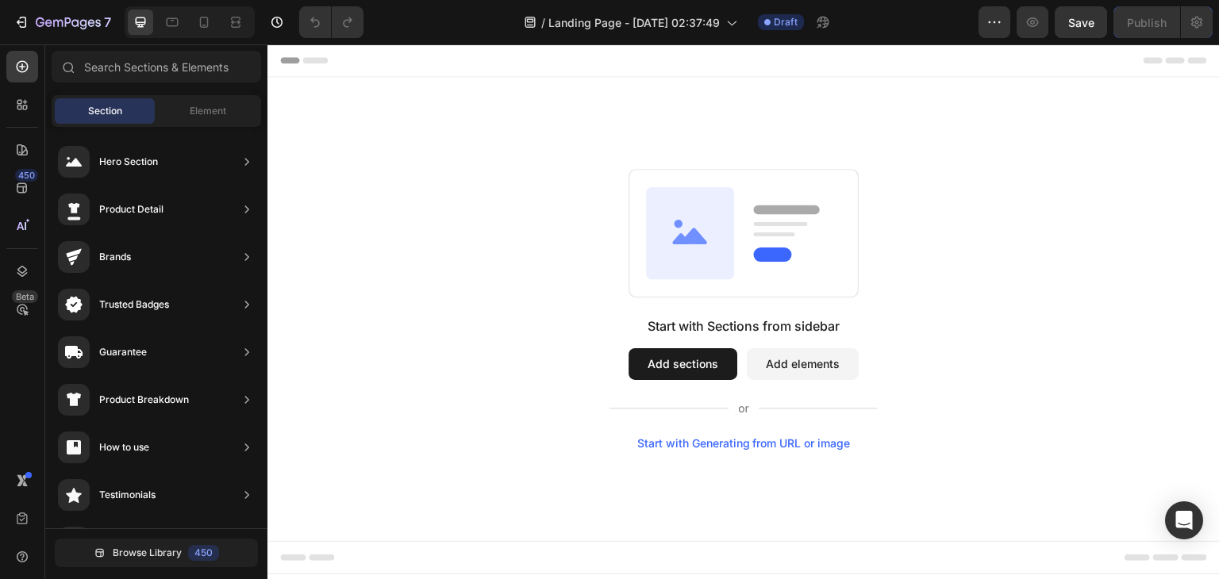
click at [467, 55] on div "Header" at bounding box center [743, 60] width 927 height 32
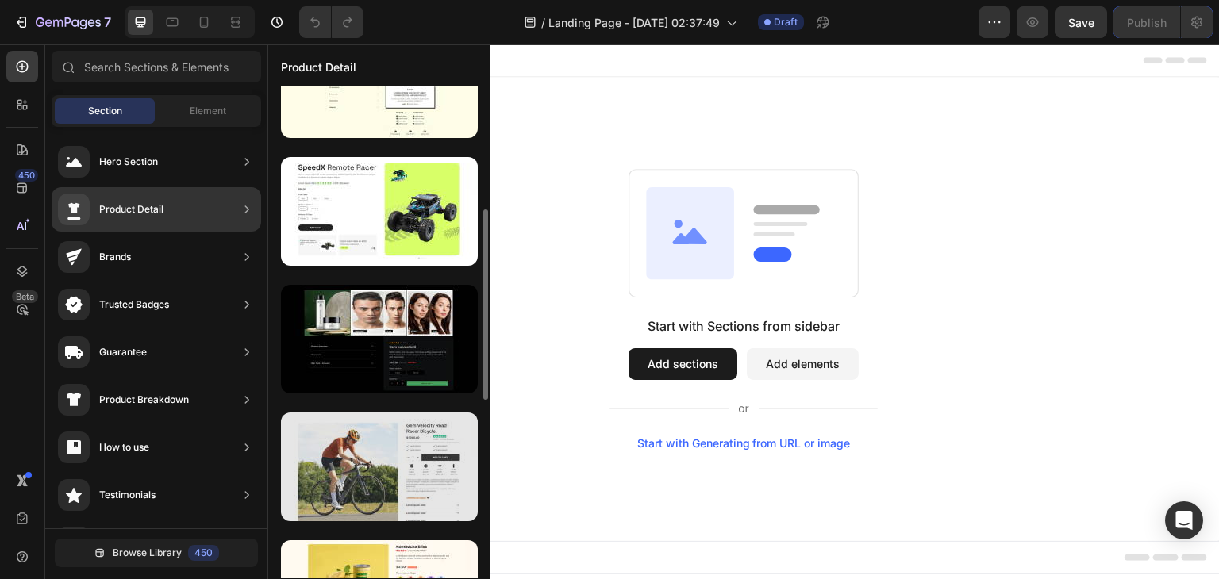
scroll to position [555, 0]
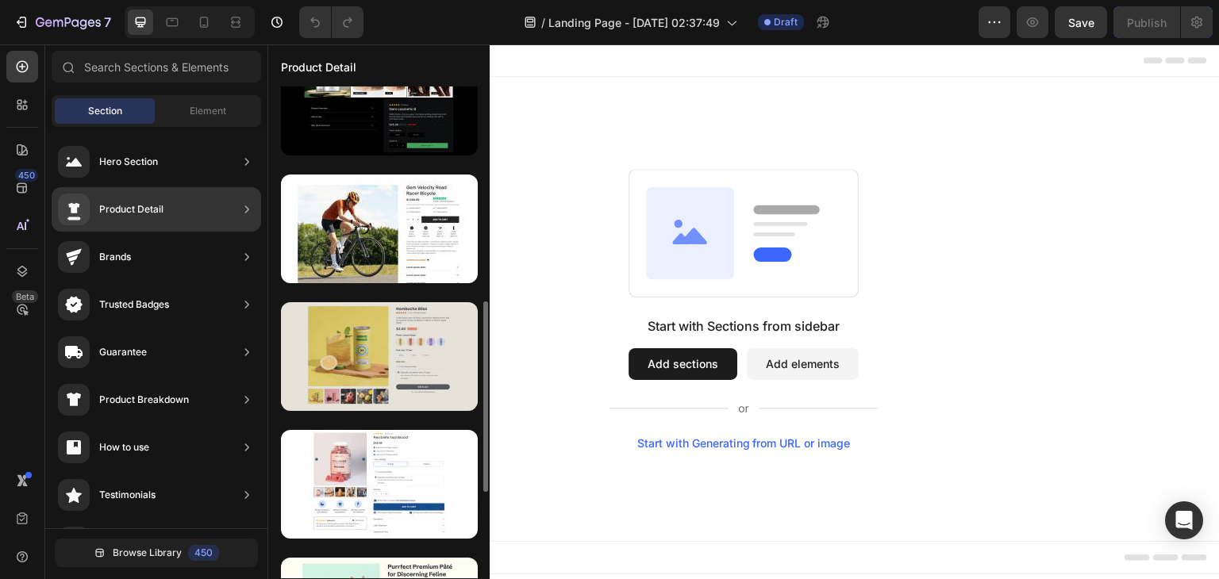
click at [374, 394] on div at bounding box center [379, 356] width 197 height 109
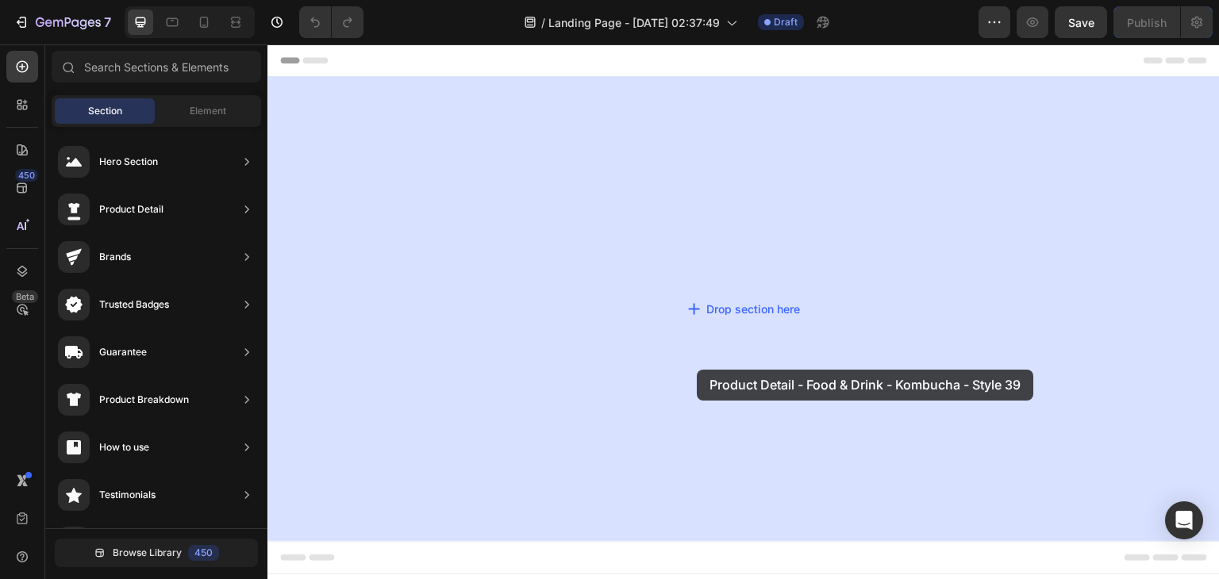
drag, startPoint x: 642, startPoint y: 439, endPoint x: 697, endPoint y: 370, distance: 88.1
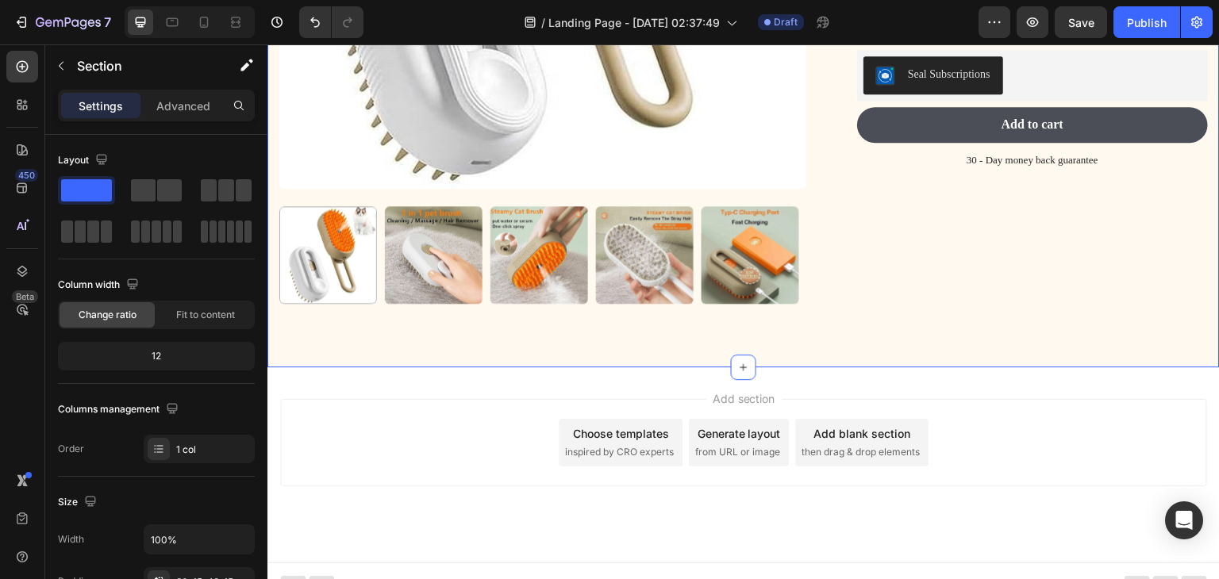
scroll to position [486, 0]
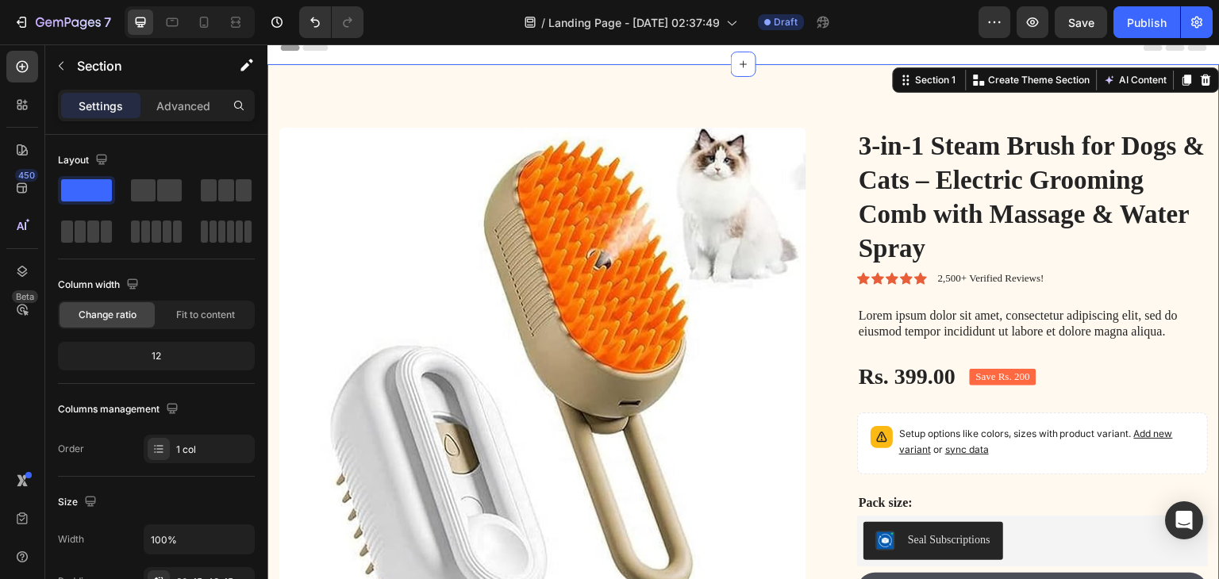
scroll to position [0, 0]
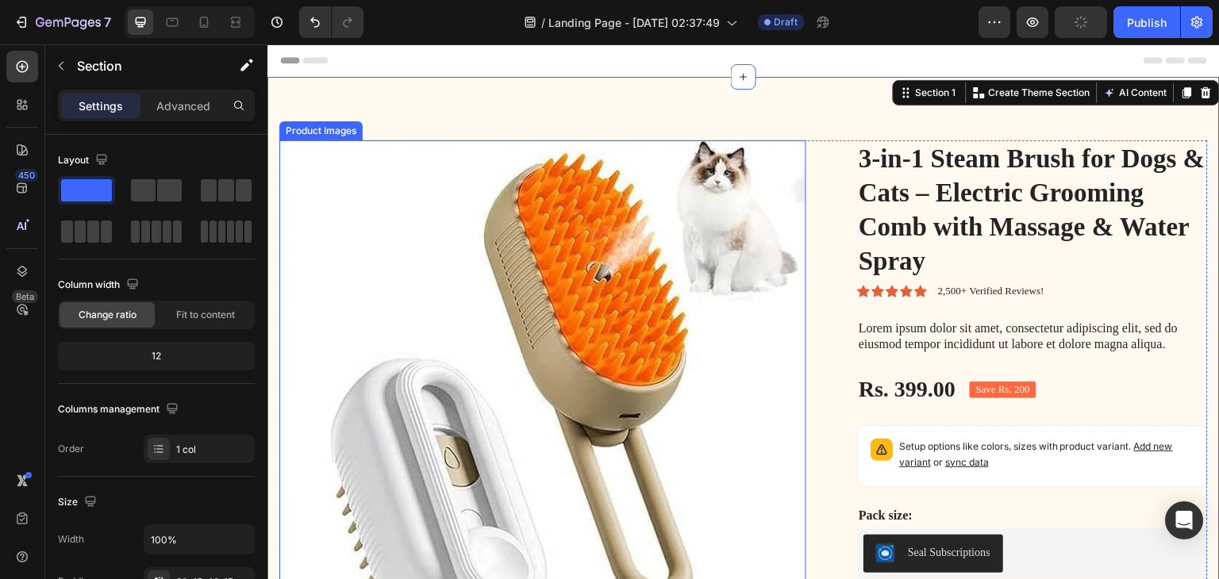
click at [463, 278] on img at bounding box center [542, 403] width 527 height 527
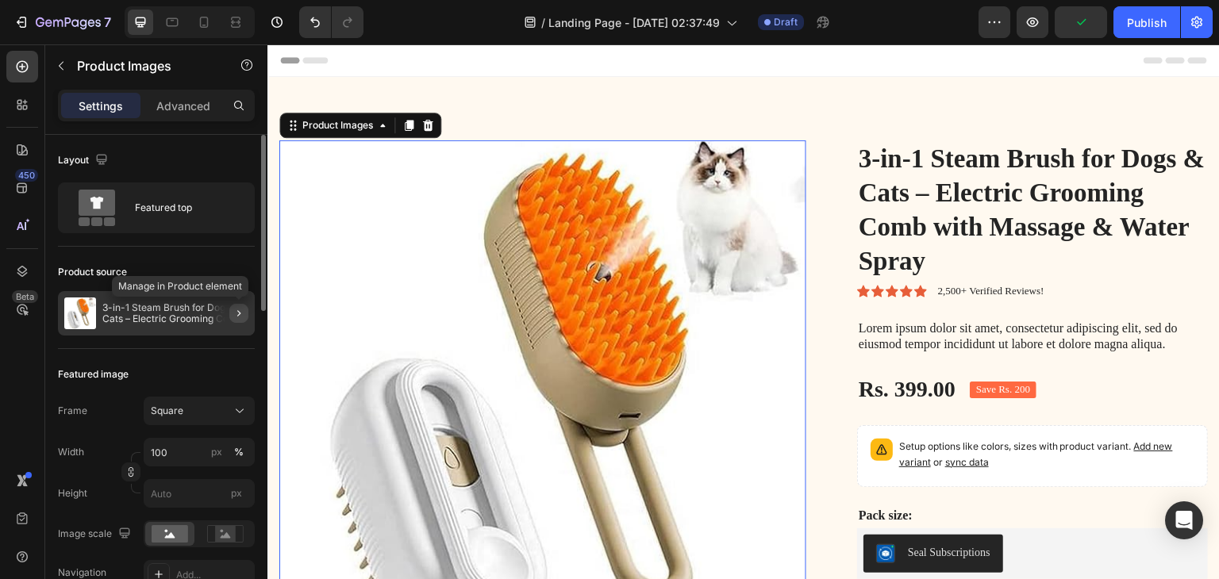
click at [235, 312] on icon "button" at bounding box center [238, 313] width 13 height 13
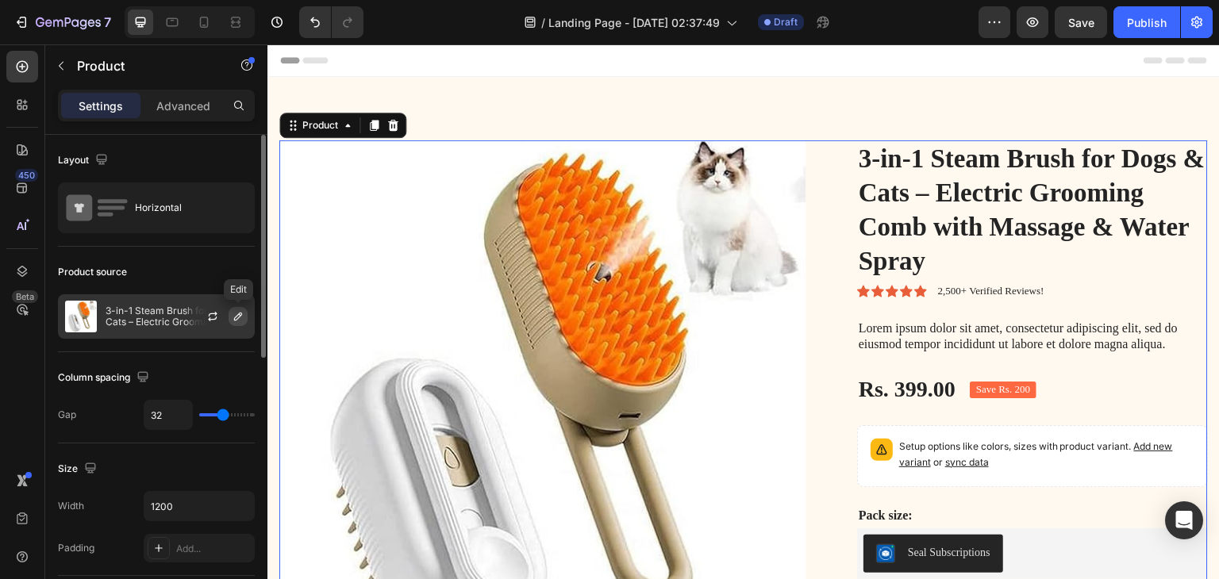
click at [232, 317] on icon "button" at bounding box center [238, 316] width 13 height 13
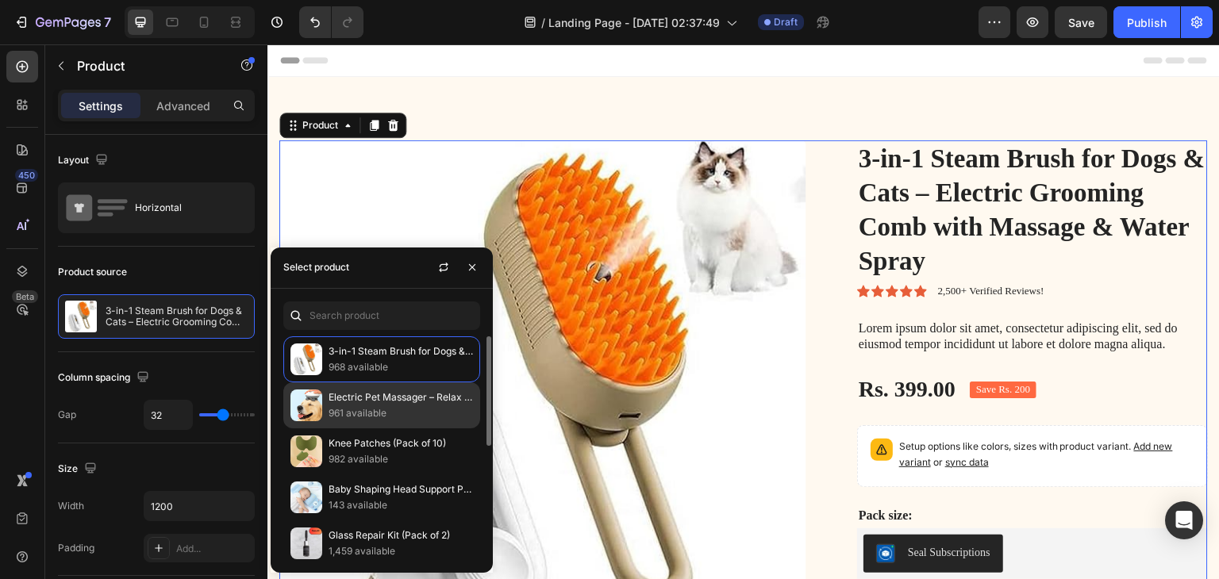
click at [378, 416] on p "961 available" at bounding box center [400, 413] width 144 height 16
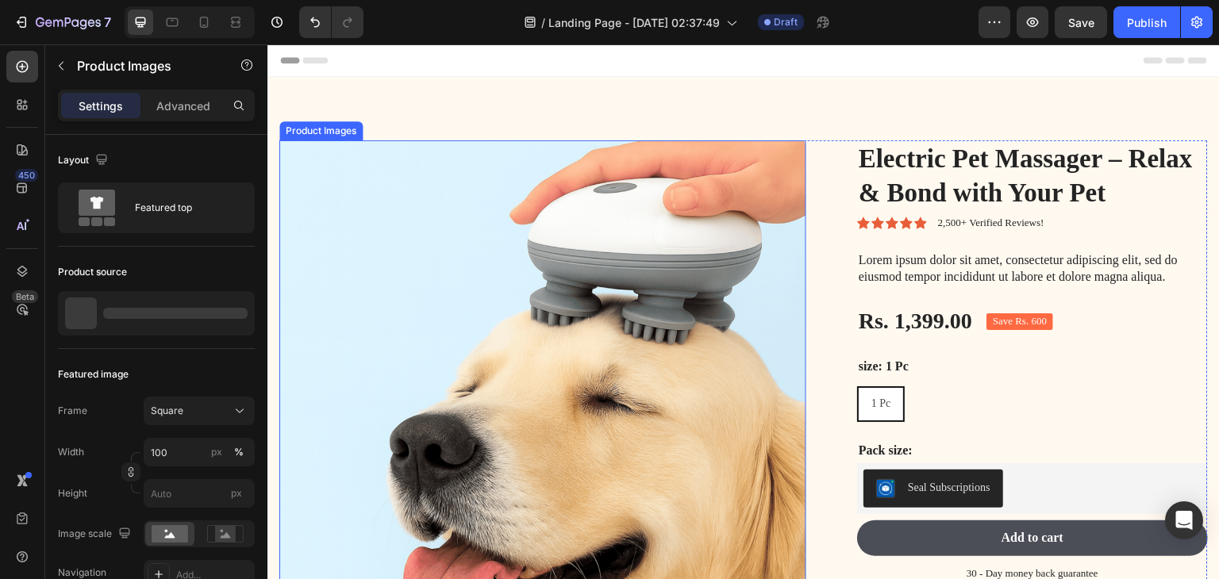
click at [613, 223] on img at bounding box center [542, 403] width 527 height 527
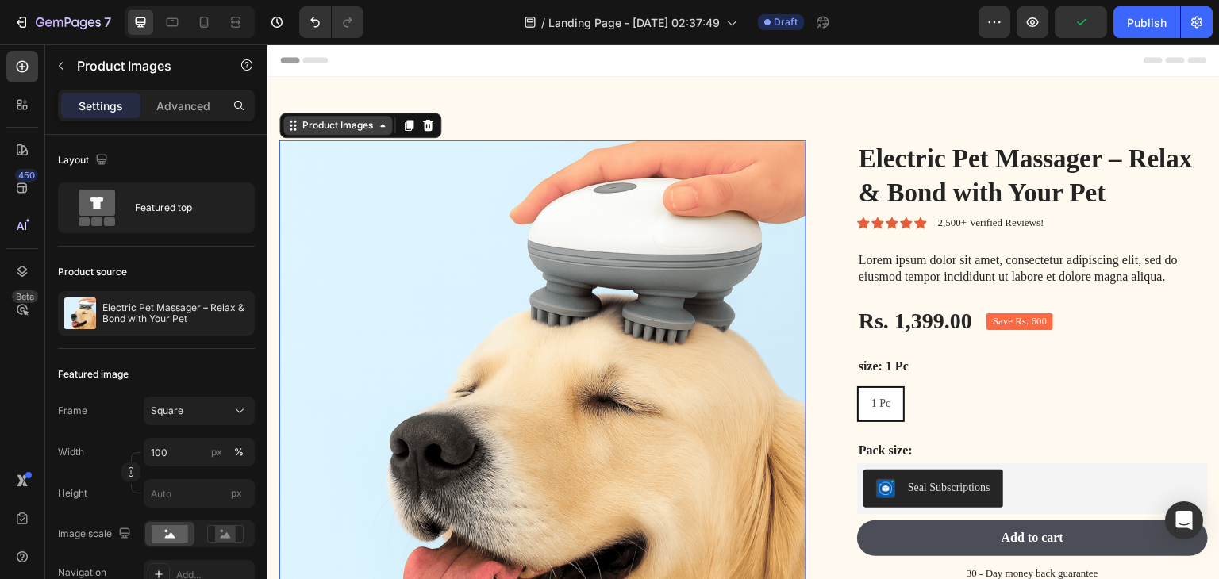
click at [374, 131] on div "Product Images" at bounding box center [337, 125] width 77 height 14
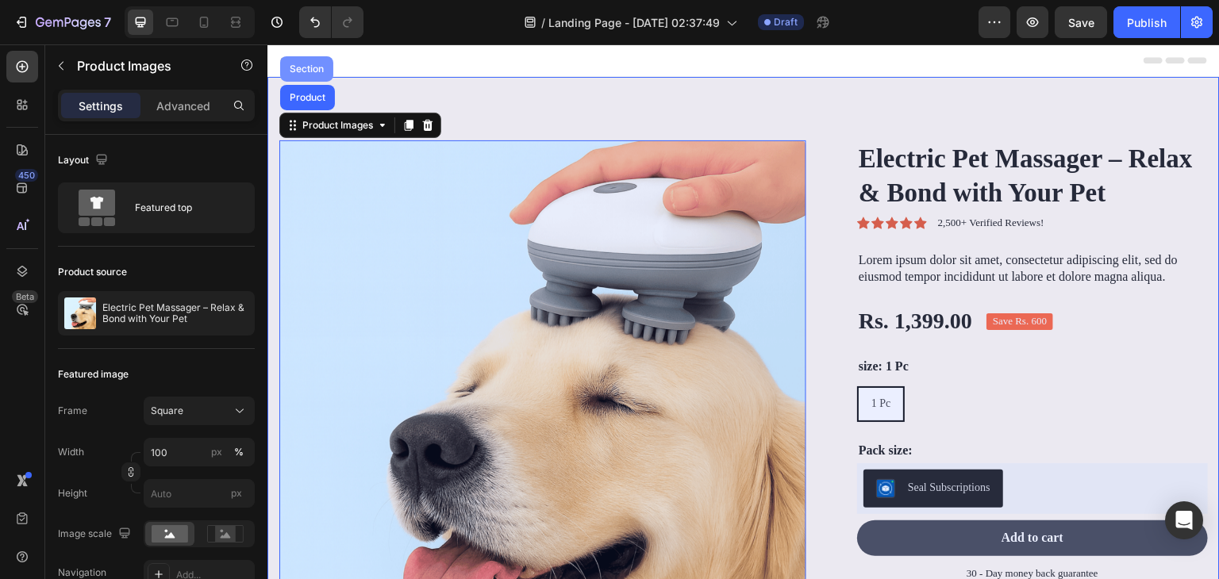
click at [311, 71] on div "Section" at bounding box center [306, 69] width 40 height 10
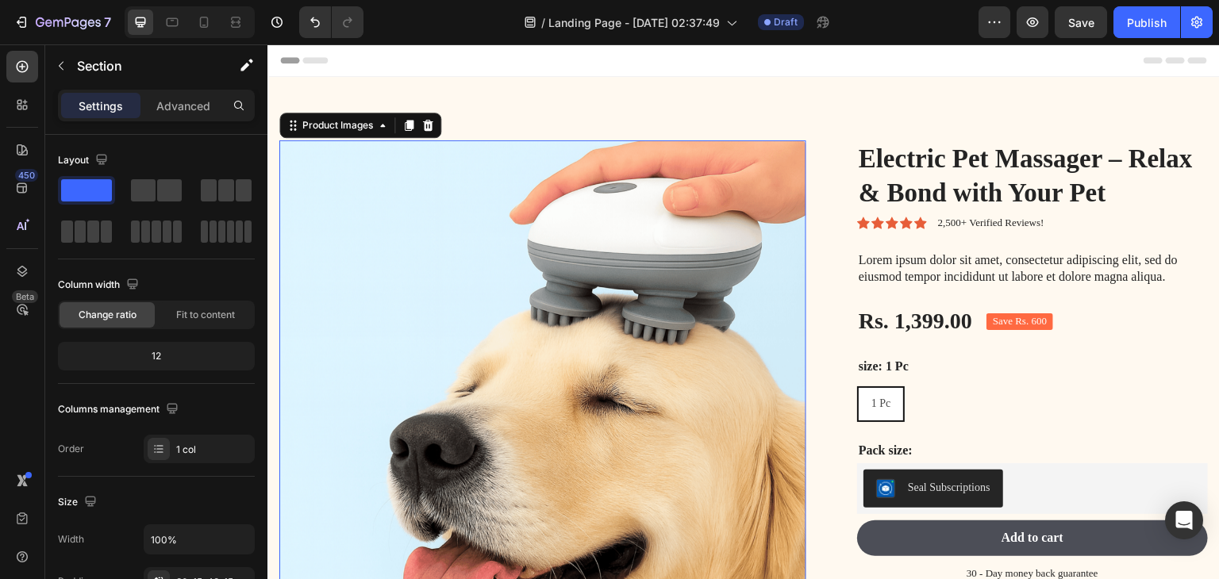
click at [747, 156] on img at bounding box center [542, 403] width 527 height 527
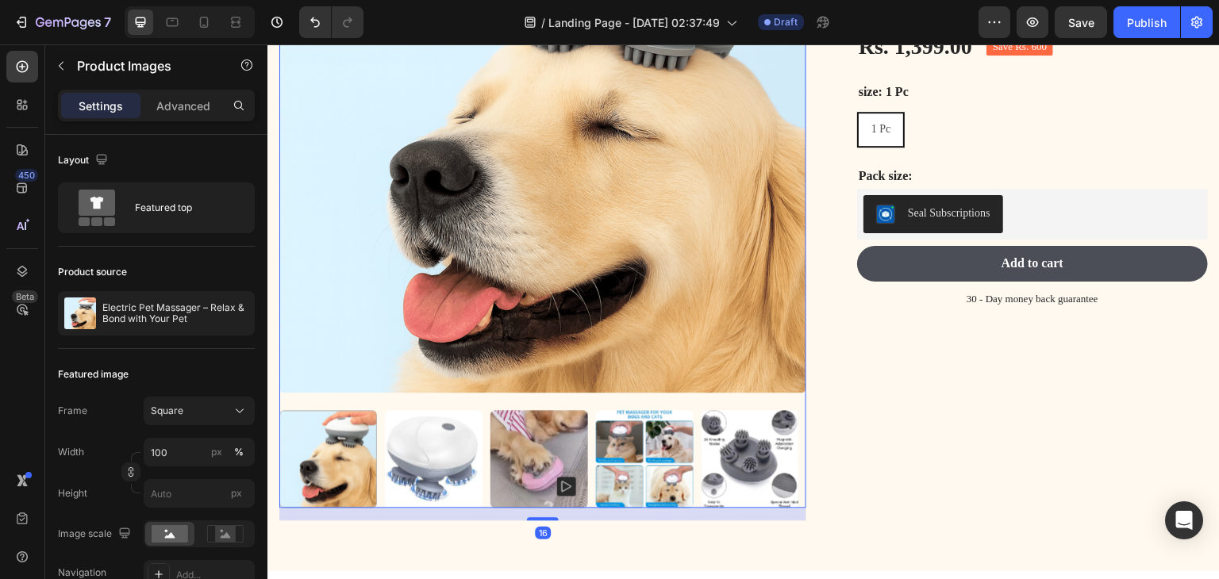
scroll to position [317, 0]
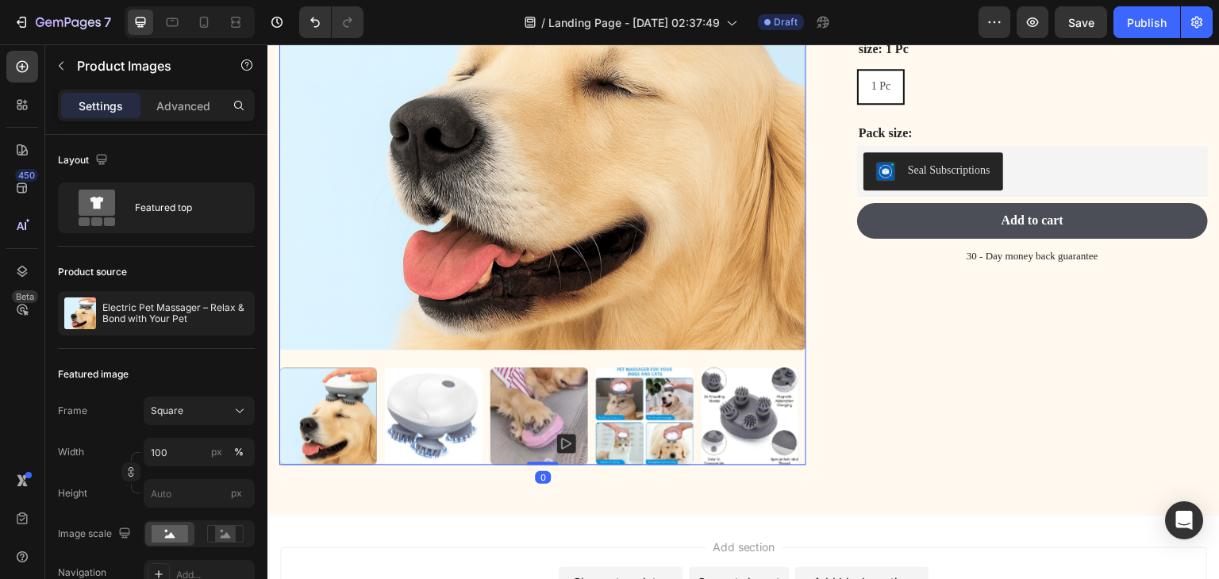
drag, startPoint x: 540, startPoint y: 466, endPoint x: 551, endPoint y: 401, distance: 65.2
click at [551, 401] on div "Product Images 0" at bounding box center [542, 144] width 527 height 642
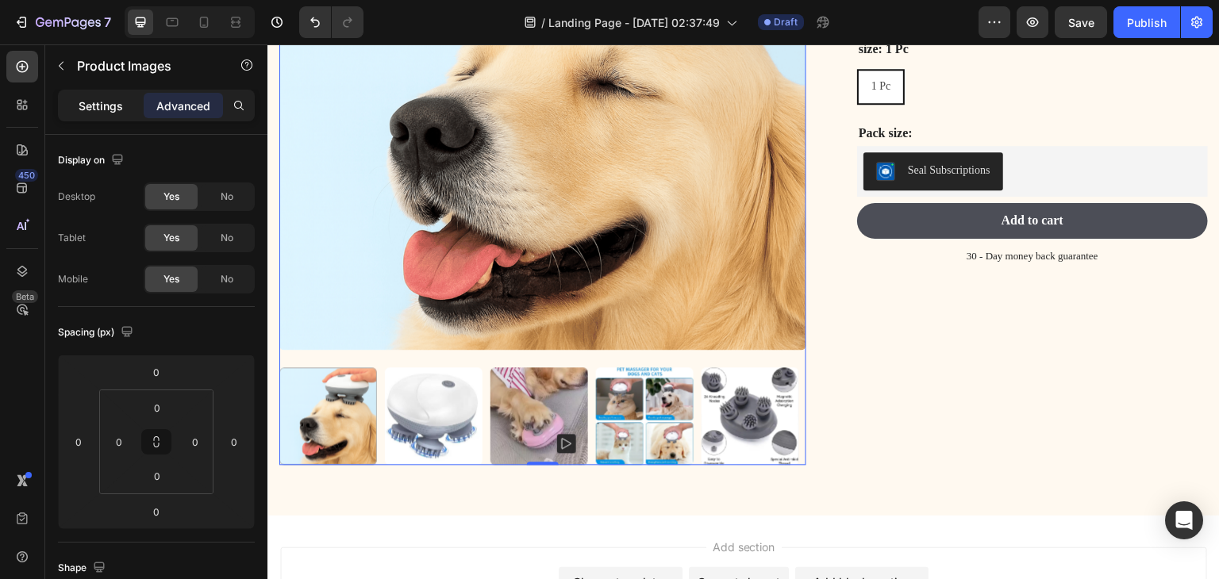
click at [102, 108] on p "Settings" at bounding box center [101, 106] width 44 height 17
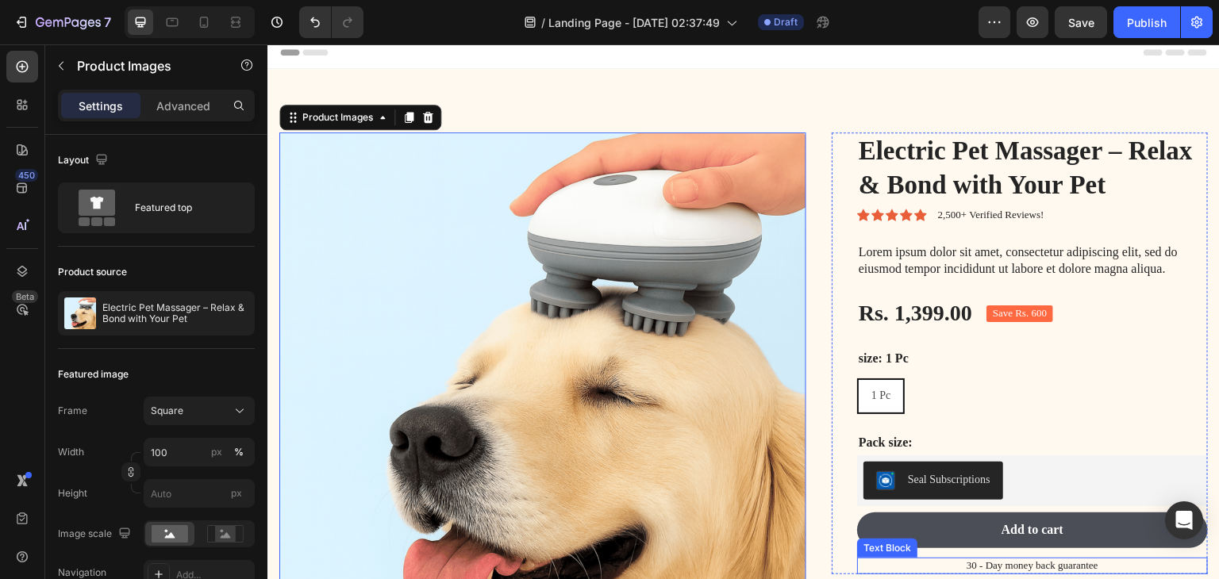
scroll to position [0, 0]
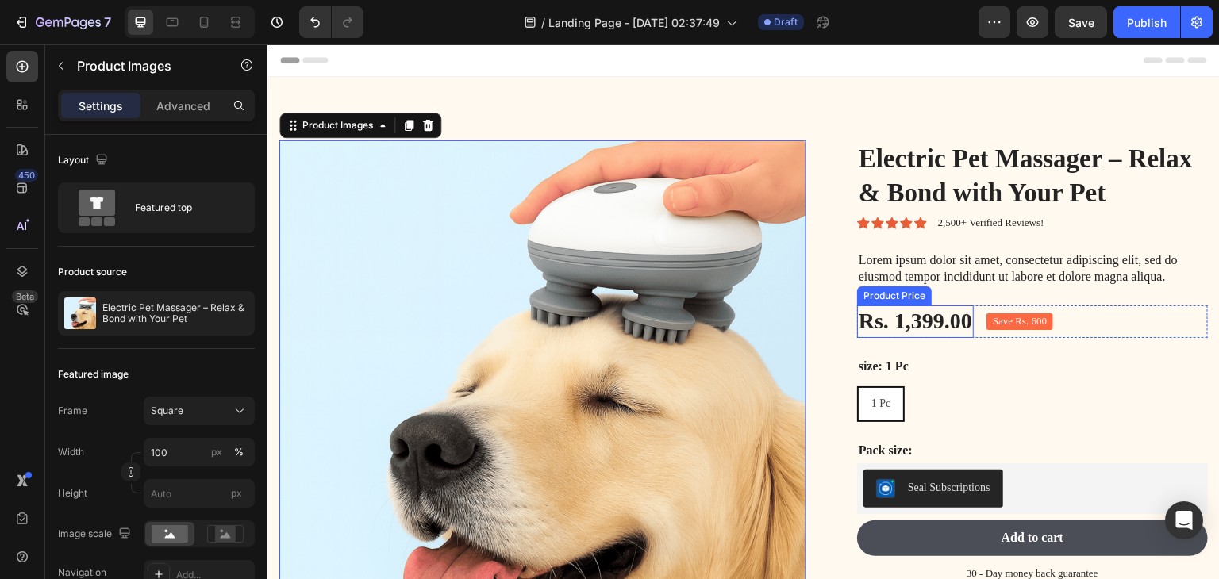
click at [920, 325] on div "Rs. 1,399.00" at bounding box center [915, 321] width 117 height 32
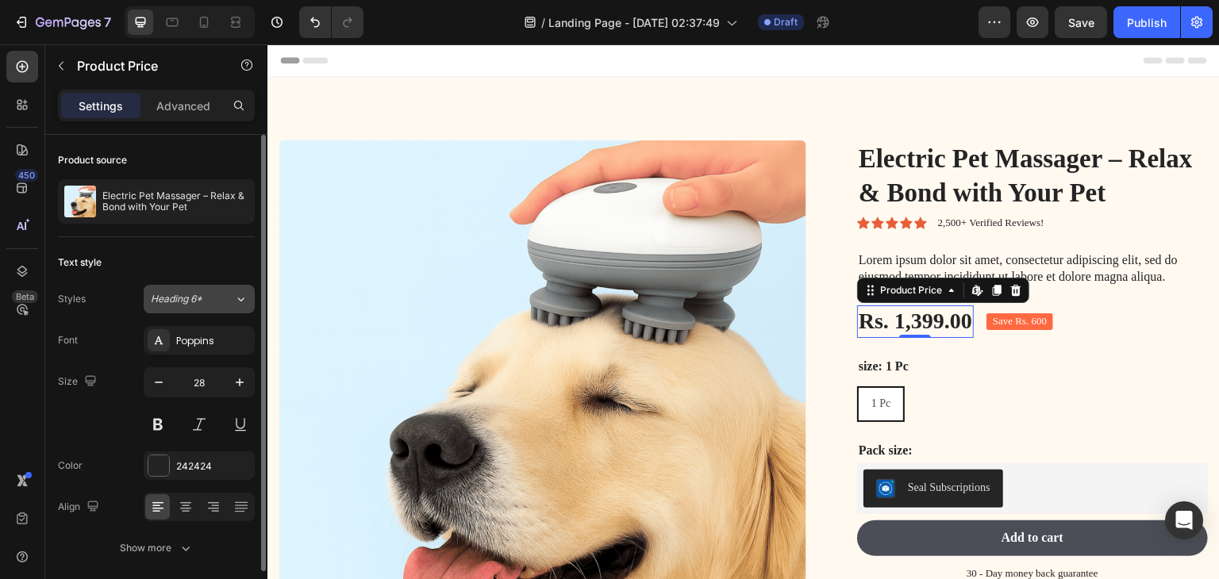
click at [198, 299] on span "Heading 6*" at bounding box center [177, 299] width 52 height 14
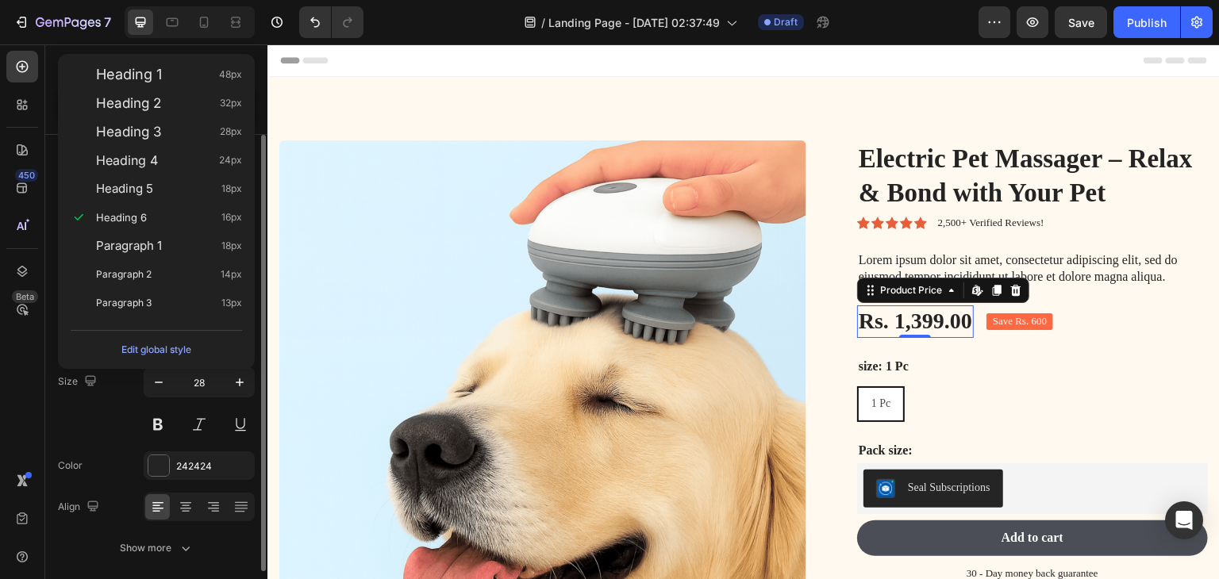
click at [102, 417] on div "Size 28" at bounding box center [156, 402] width 197 height 71
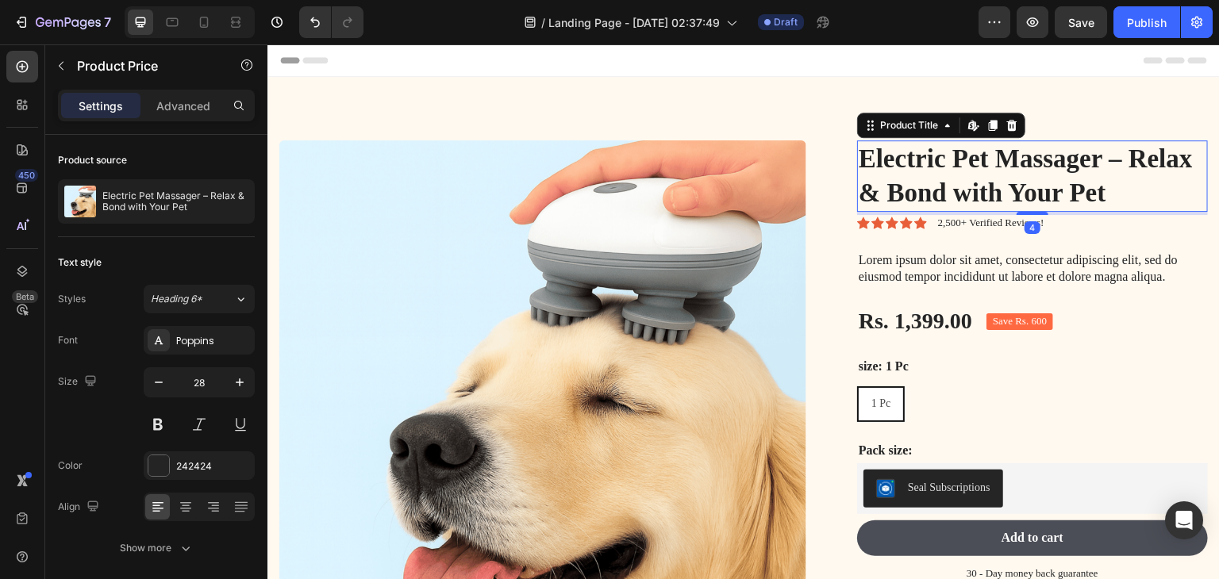
click at [1027, 175] on h1 "Electric Pet Massager – Relax & Bond with Your Pet" at bounding box center [1032, 175] width 351 height 71
click at [152, 384] on icon "button" at bounding box center [159, 382] width 16 height 16
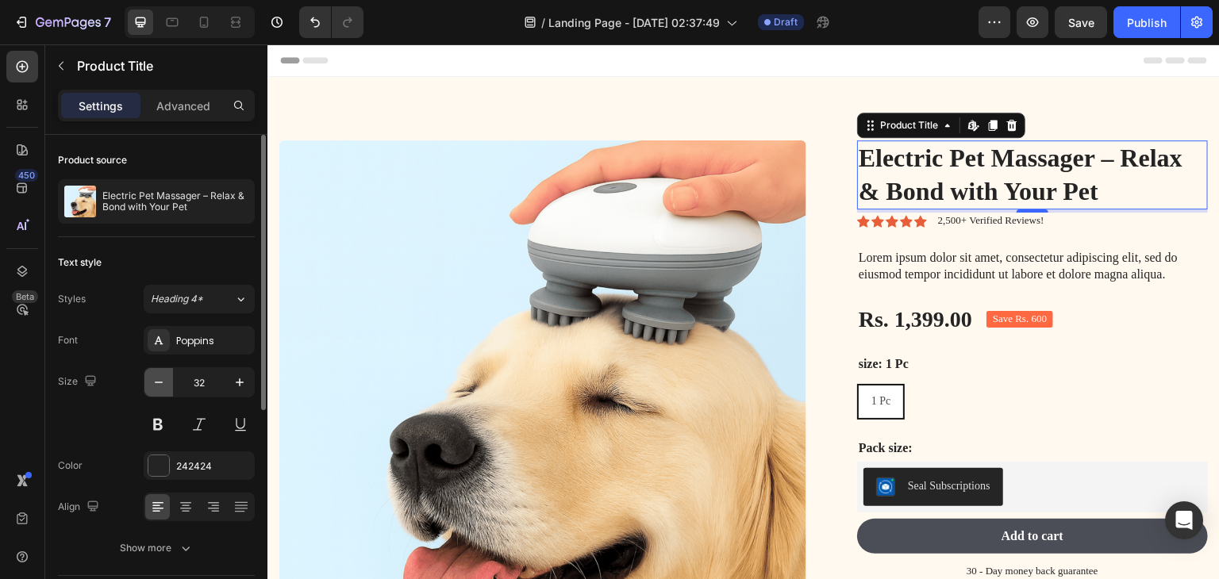
click at [156, 383] on icon "button" at bounding box center [159, 382] width 16 height 16
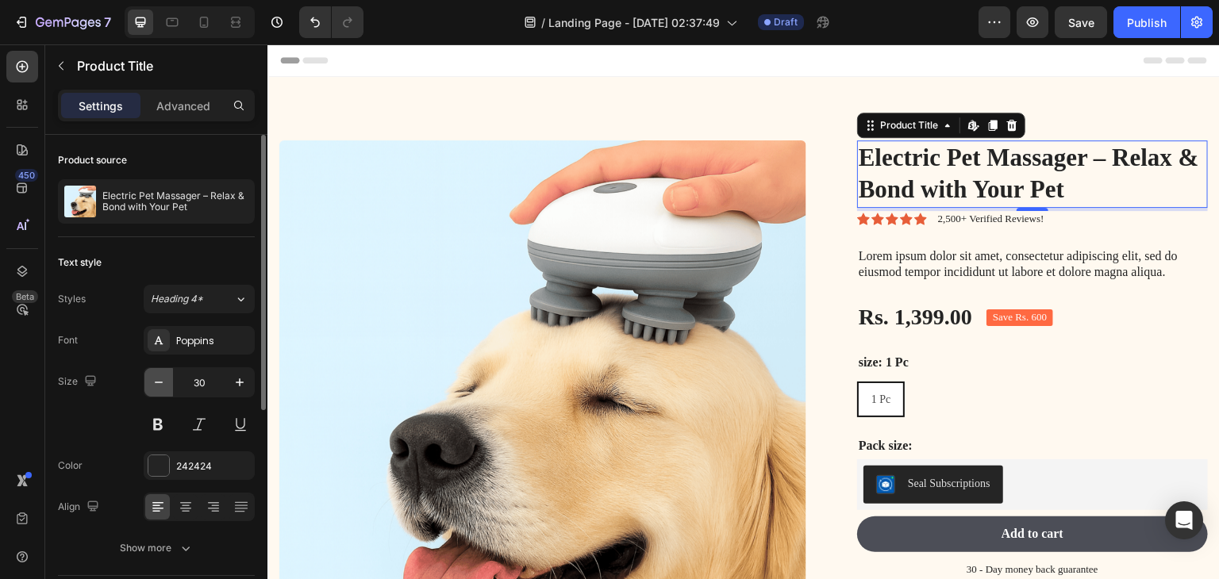
click at [156, 383] on icon "button" at bounding box center [159, 382] width 16 height 16
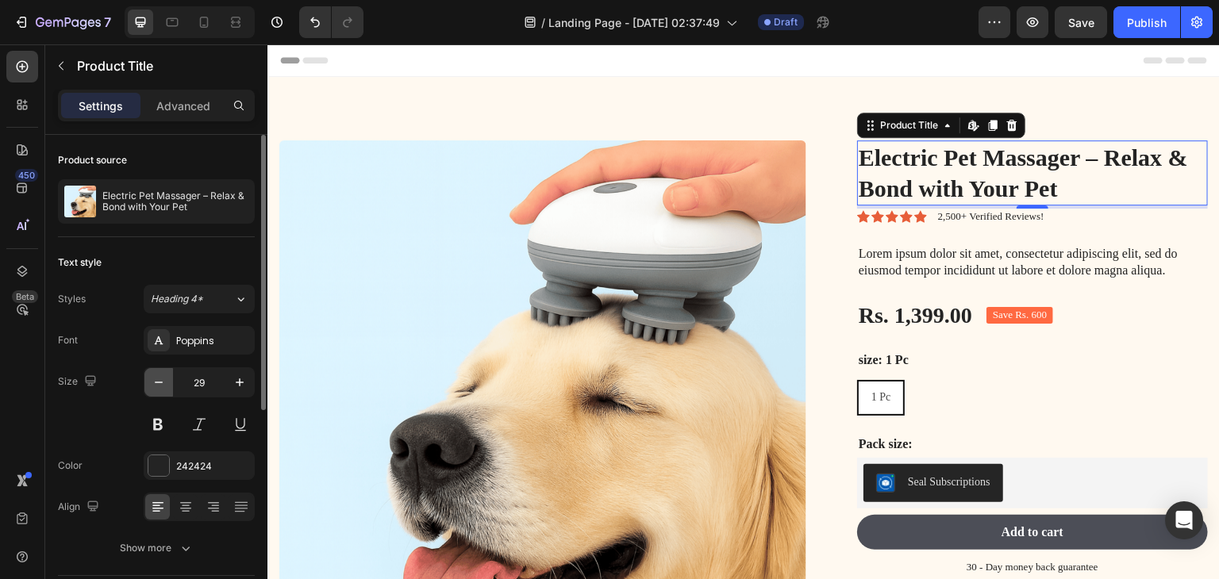
click at [156, 383] on icon "button" at bounding box center [159, 382] width 16 height 16
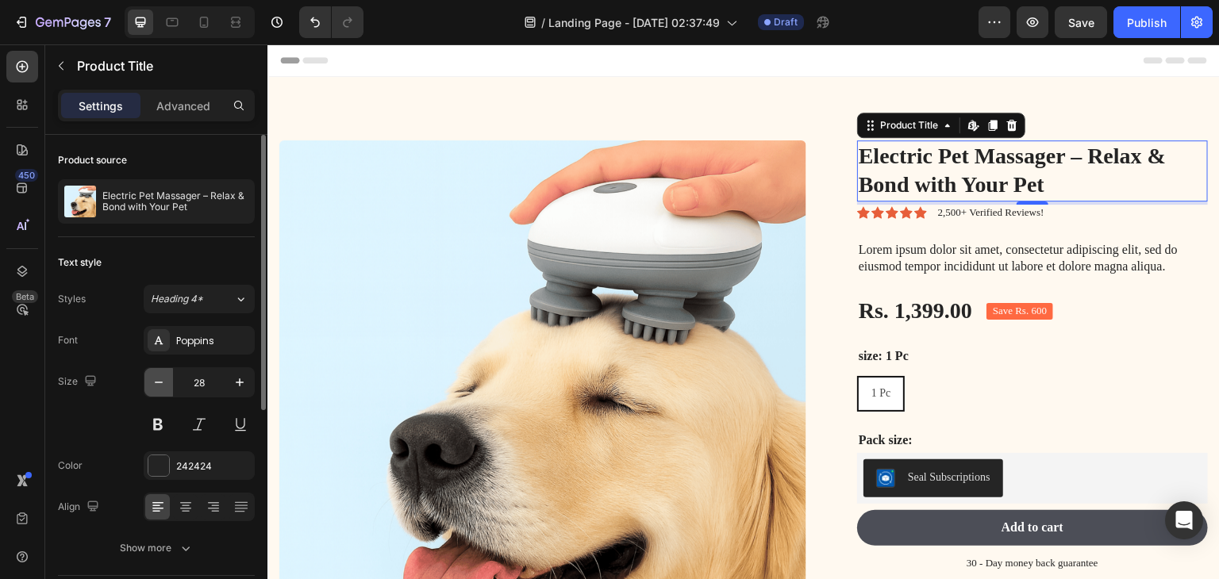
click at [156, 383] on icon "button" at bounding box center [159, 382] width 16 height 16
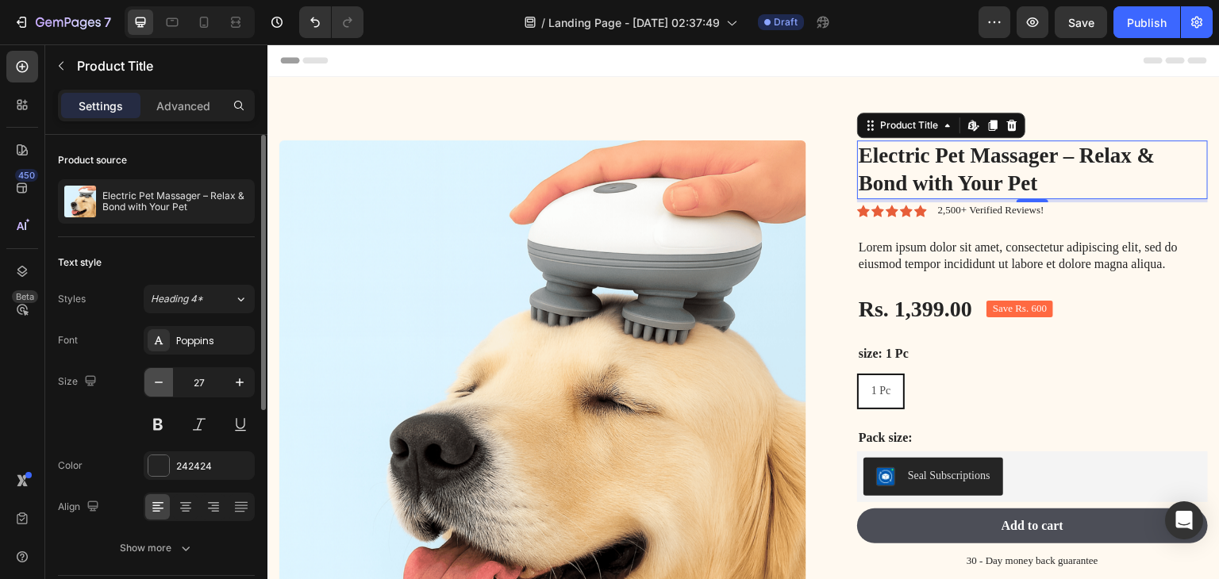
click at [156, 383] on icon "button" at bounding box center [159, 382] width 16 height 16
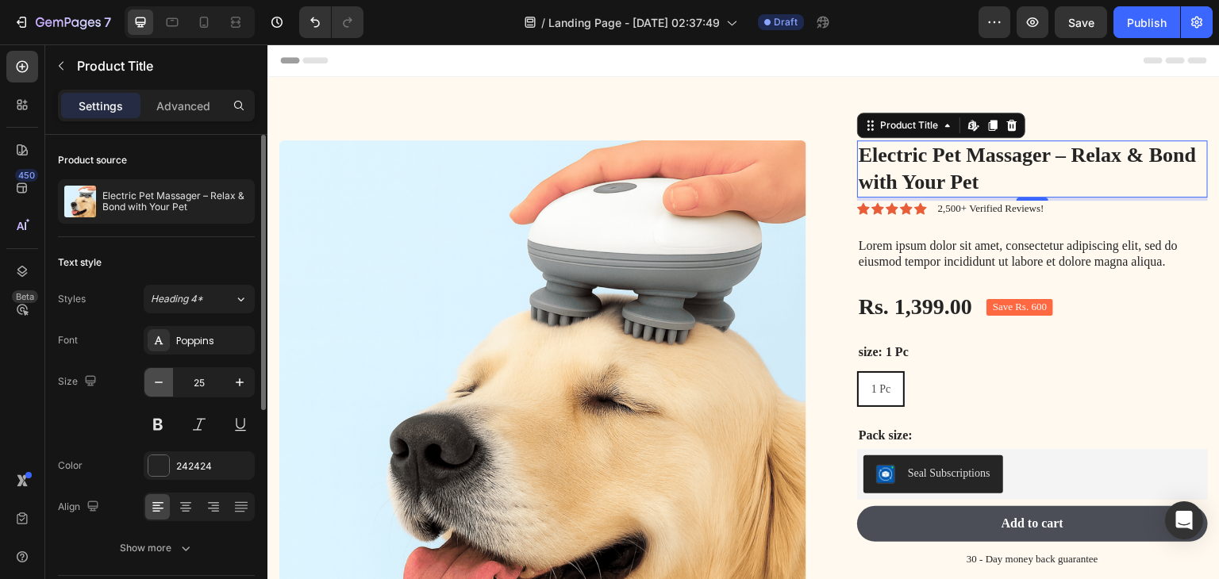
click at [156, 383] on icon "button" at bounding box center [159, 382] width 16 height 16
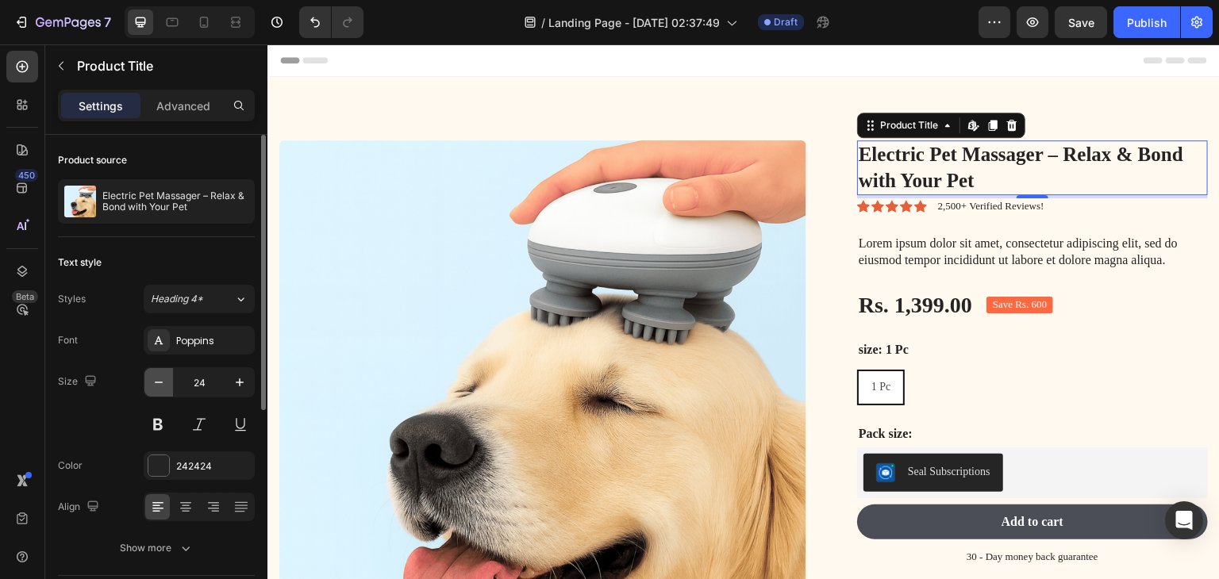
click at [156, 383] on icon "button" at bounding box center [159, 382] width 16 height 16
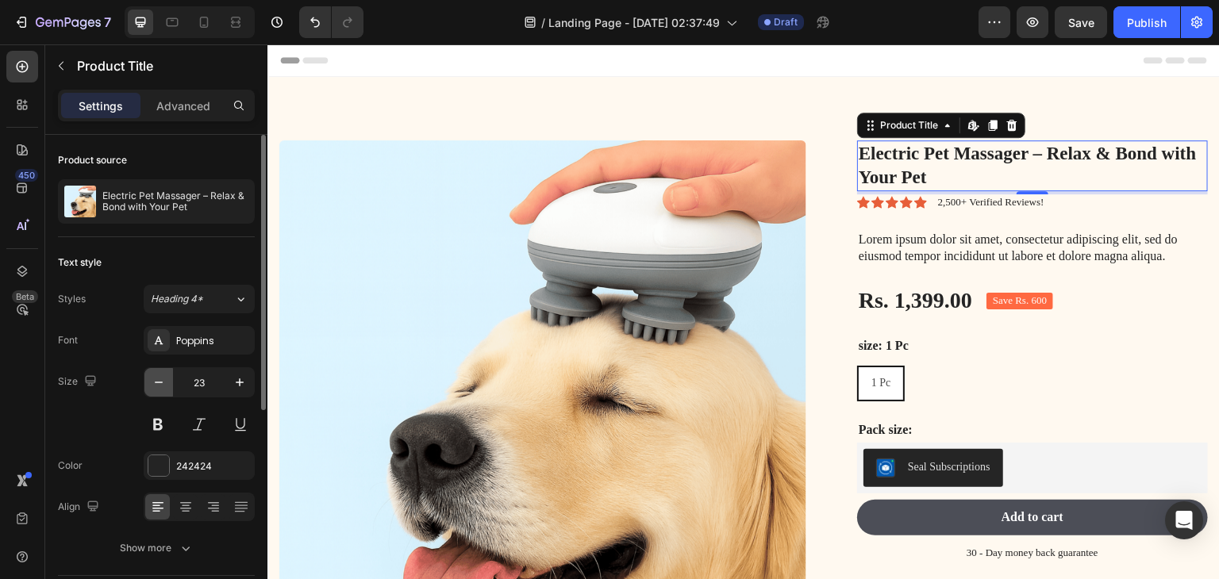
click at [156, 383] on icon "button" at bounding box center [159, 382] width 16 height 16
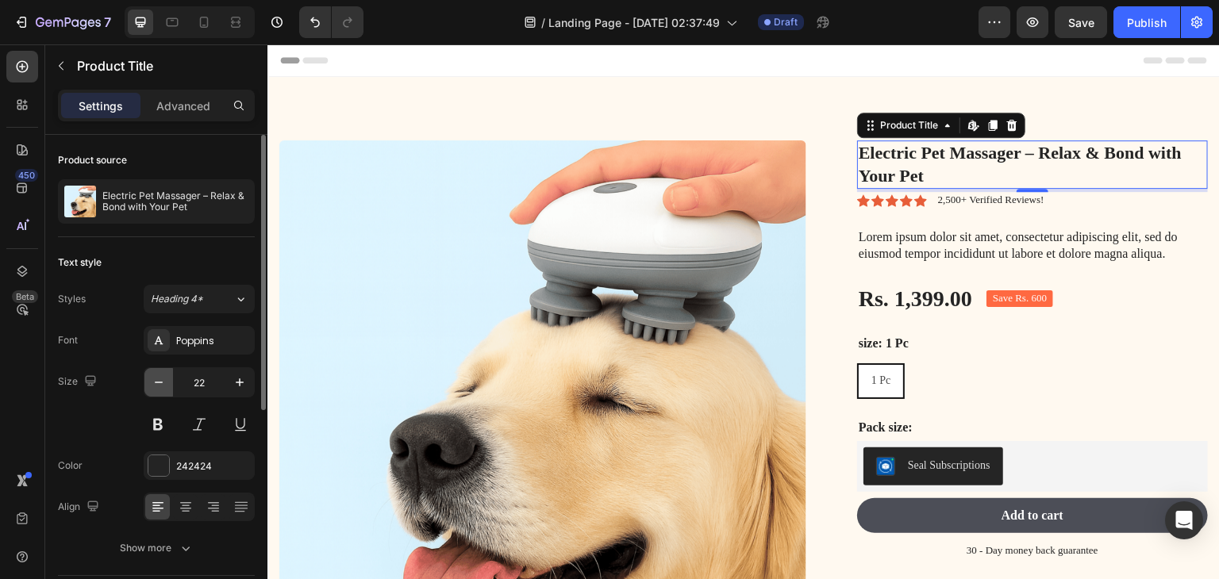
click at [156, 383] on icon "button" at bounding box center [159, 382] width 16 height 16
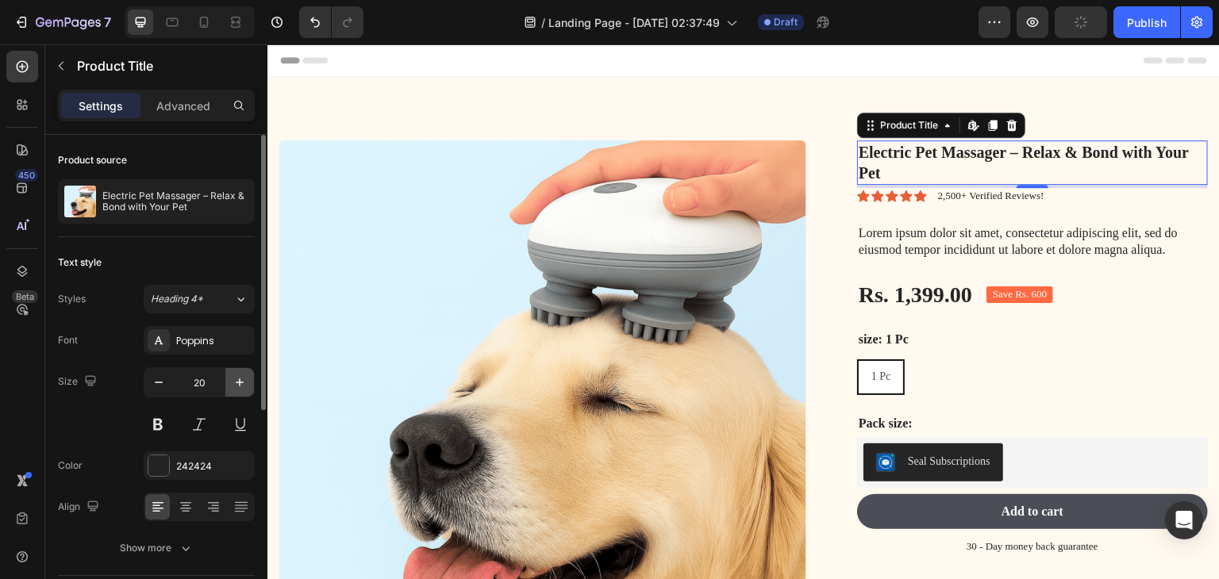
click at [234, 385] on icon "button" at bounding box center [240, 382] width 16 height 16
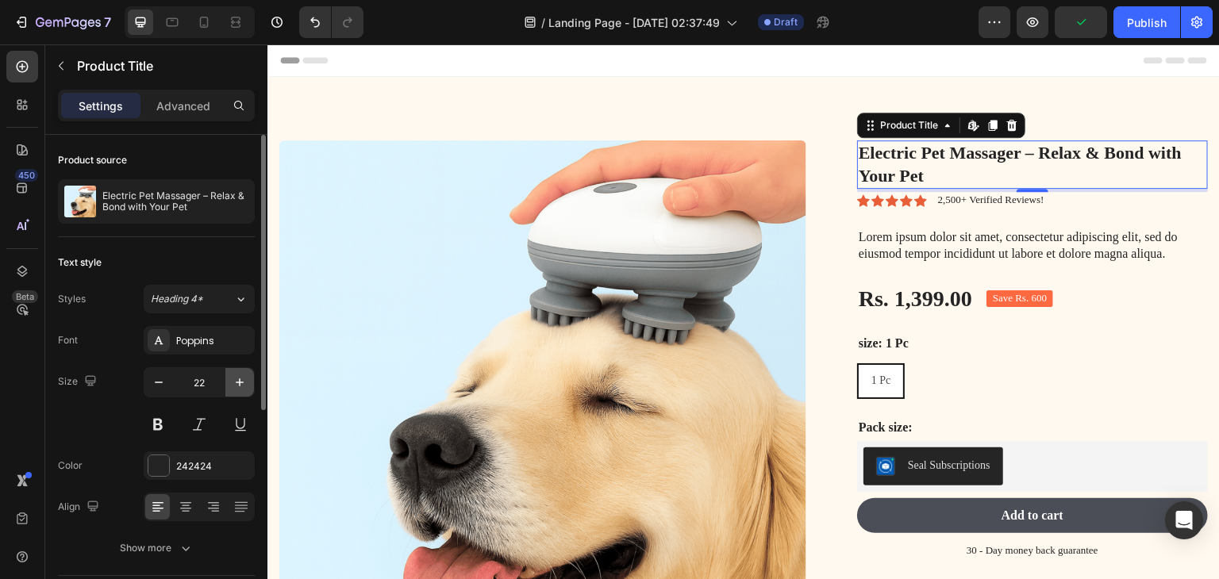
click at [234, 385] on icon "button" at bounding box center [240, 382] width 16 height 16
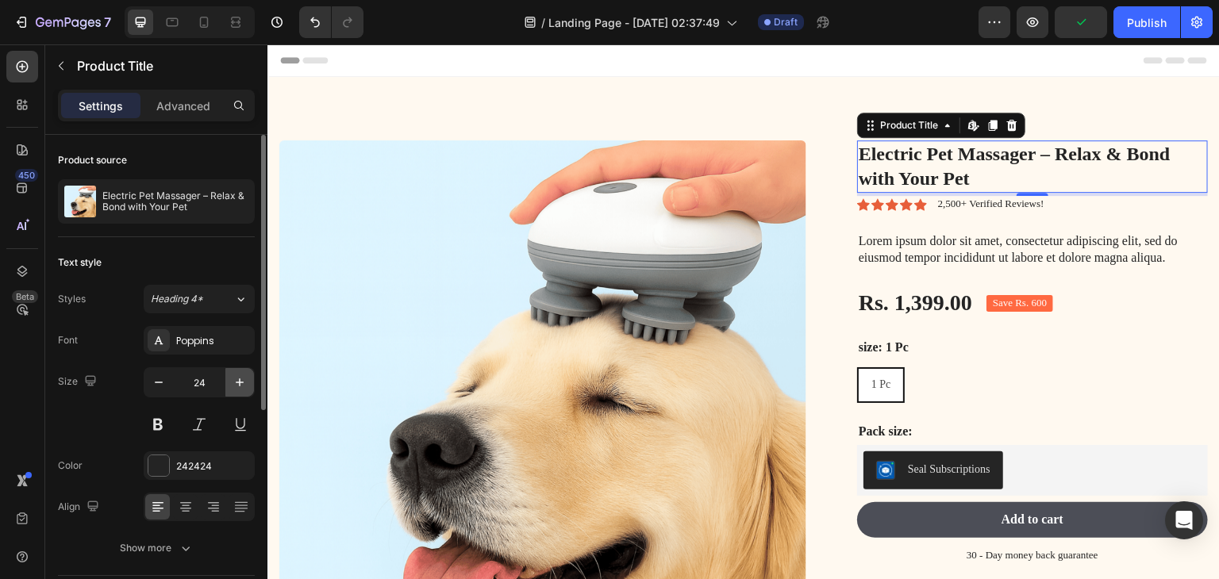
click at [234, 385] on icon "button" at bounding box center [240, 382] width 16 height 16
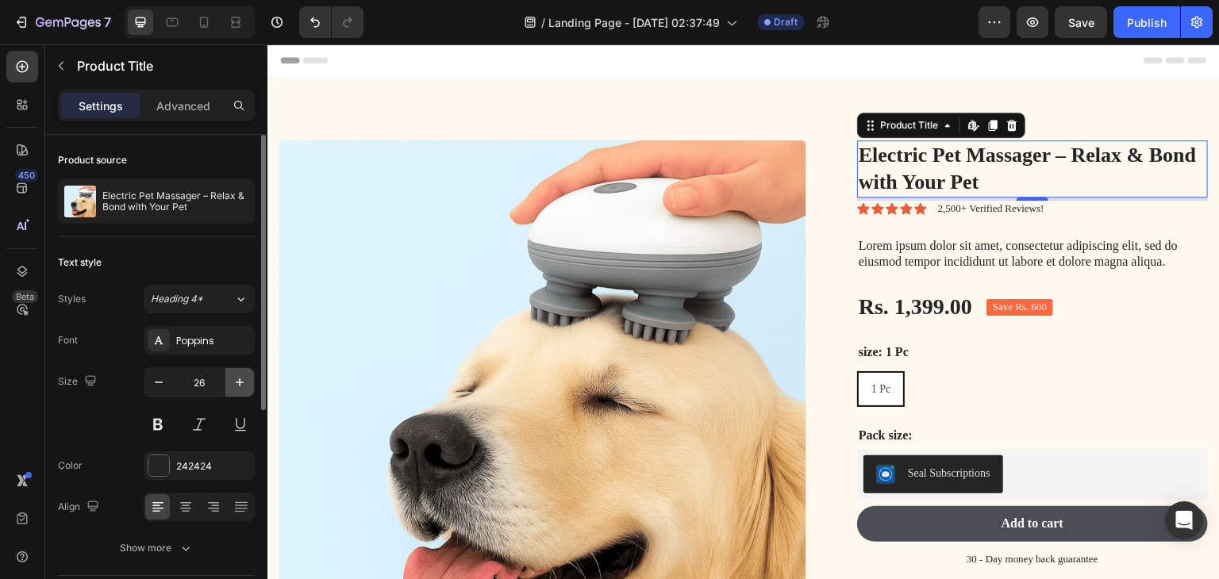
click at [234, 385] on icon "button" at bounding box center [240, 382] width 16 height 16
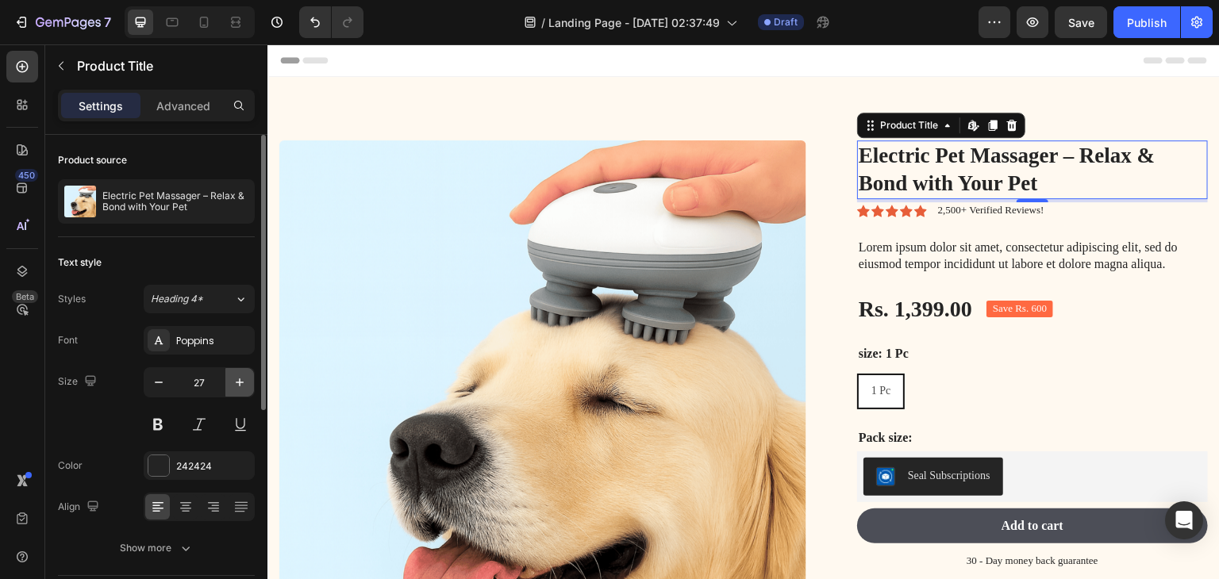
click at [234, 385] on icon "button" at bounding box center [240, 382] width 16 height 16
type input "28"
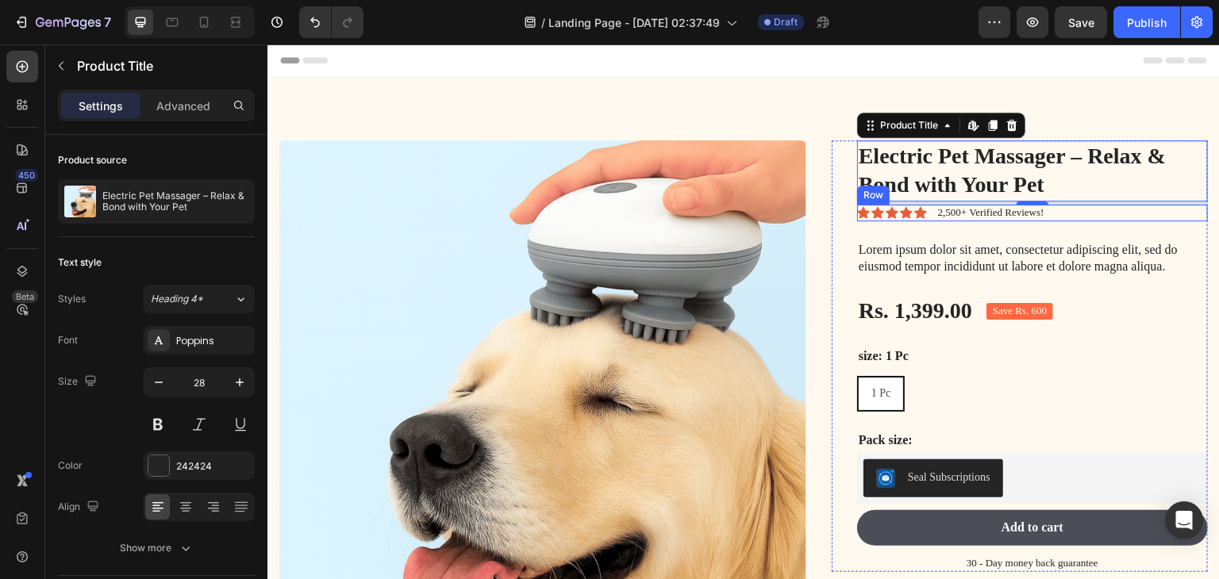
click at [927, 213] on div "Icon Icon Icon Icon Icon Icon List 2,500+ Verified Reviews! Text Block Row" at bounding box center [1032, 213] width 351 height 17
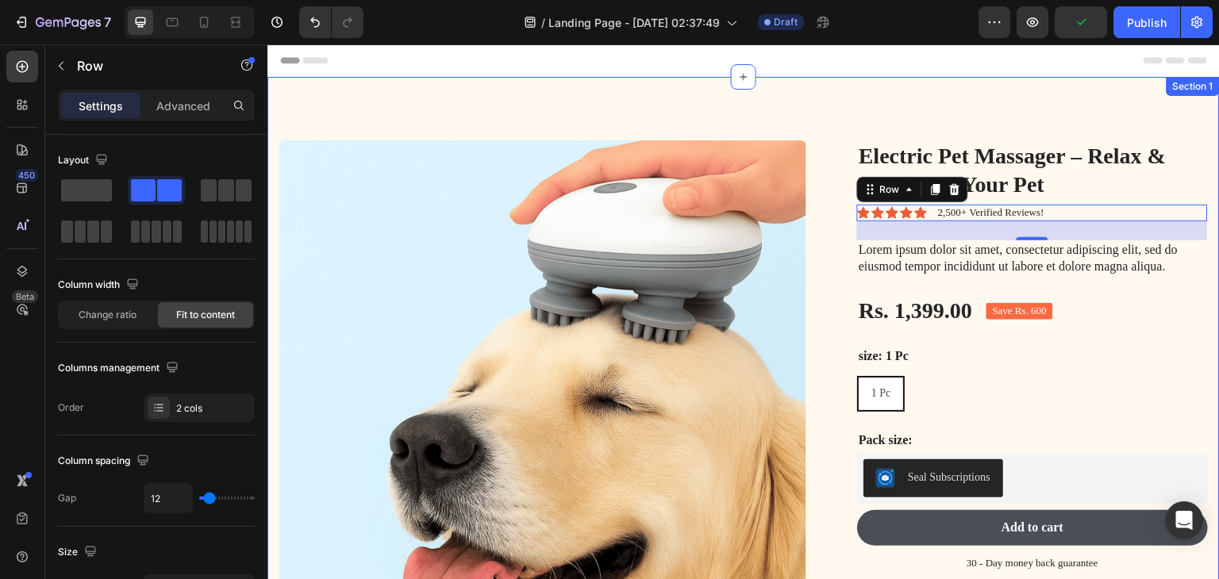
click at [444, 110] on div "Product Images Electric Pet Massager – Relax & Bond with Your Pet Product Title…" at bounding box center [743, 455] width 952 height 756
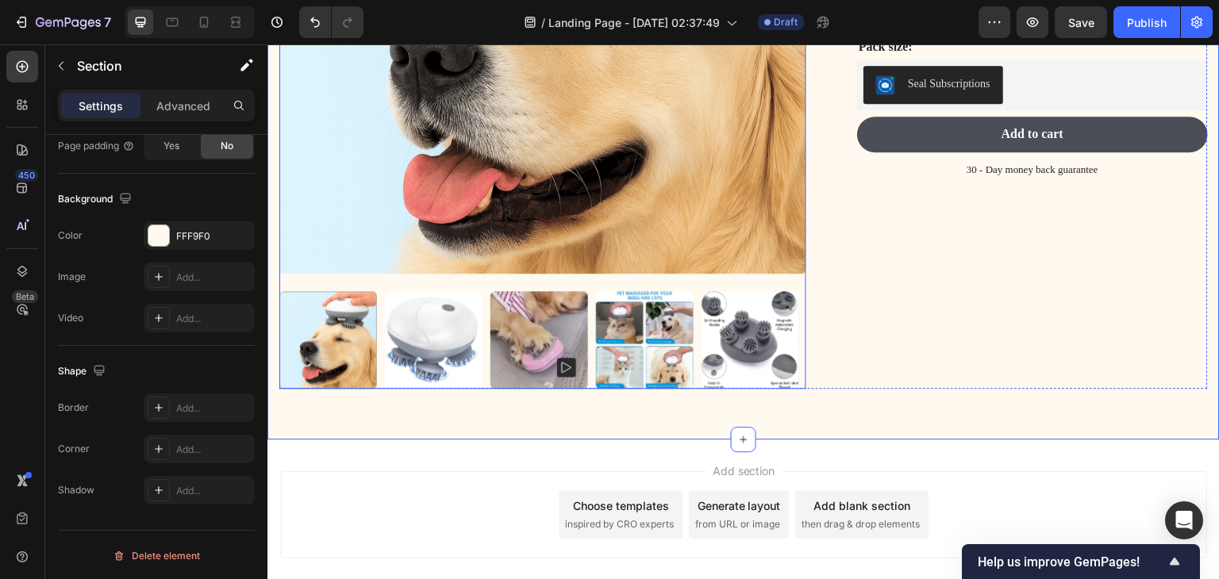
scroll to position [397, 0]
